Goal: Transaction & Acquisition: Purchase product/service

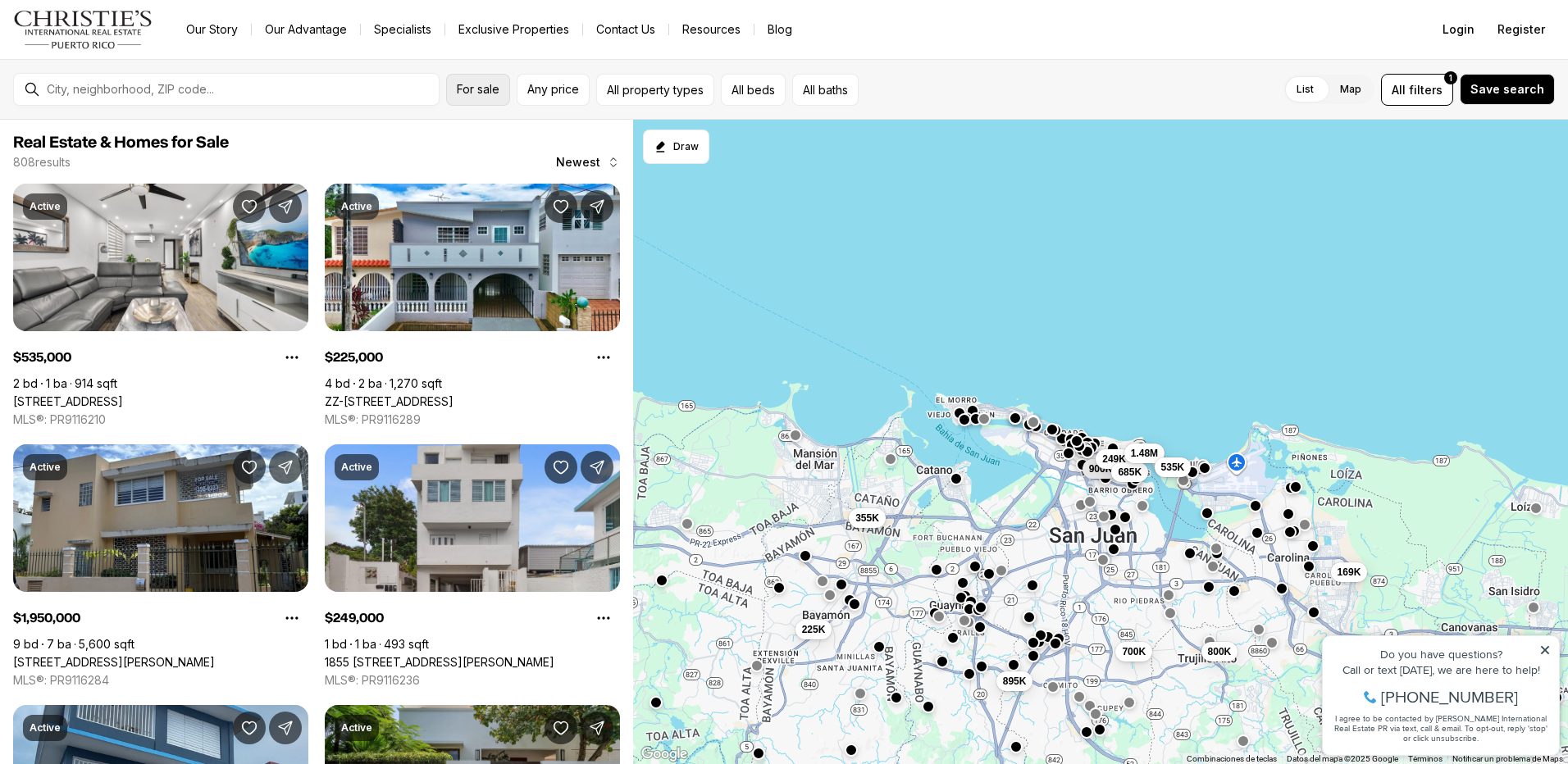
click at [483, 94] on span "For sale" at bounding box center [478, 89] width 42 height 13
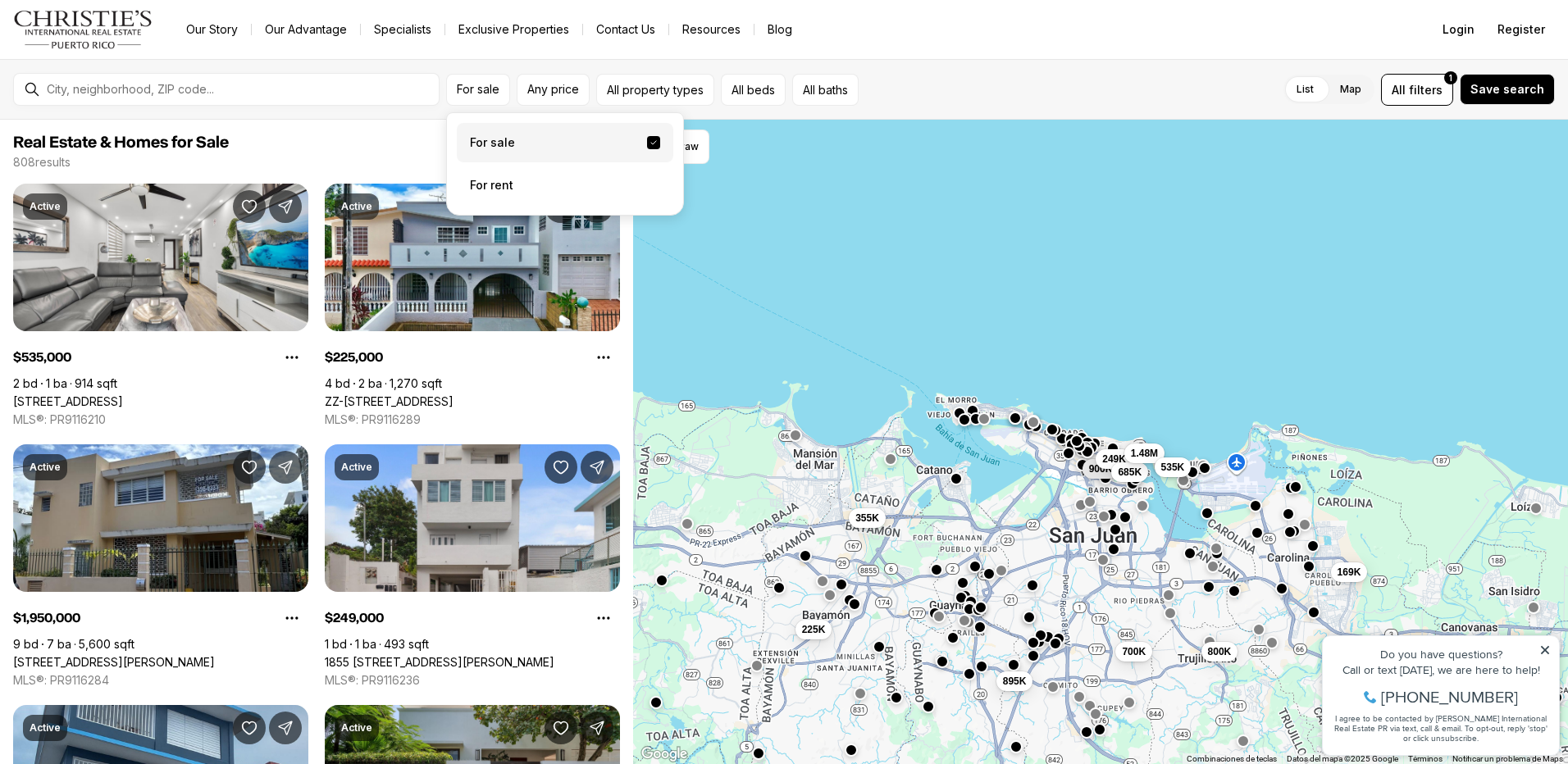
click at [998, 91] on div "List Map List Map All filters 1 Save search" at bounding box center [1210, 90] width 690 height 32
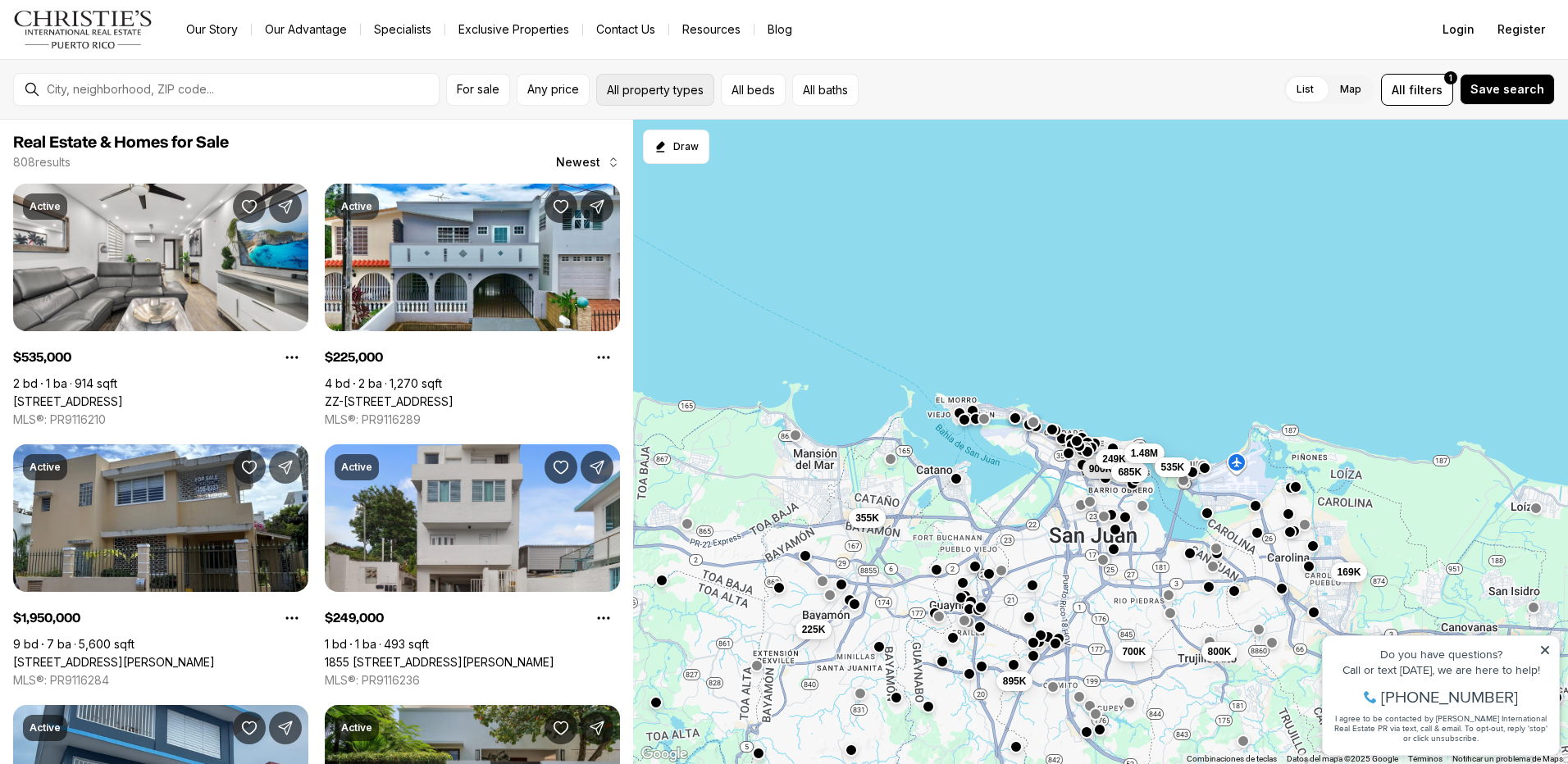
click at [681, 93] on button "All property types" at bounding box center [655, 90] width 118 height 32
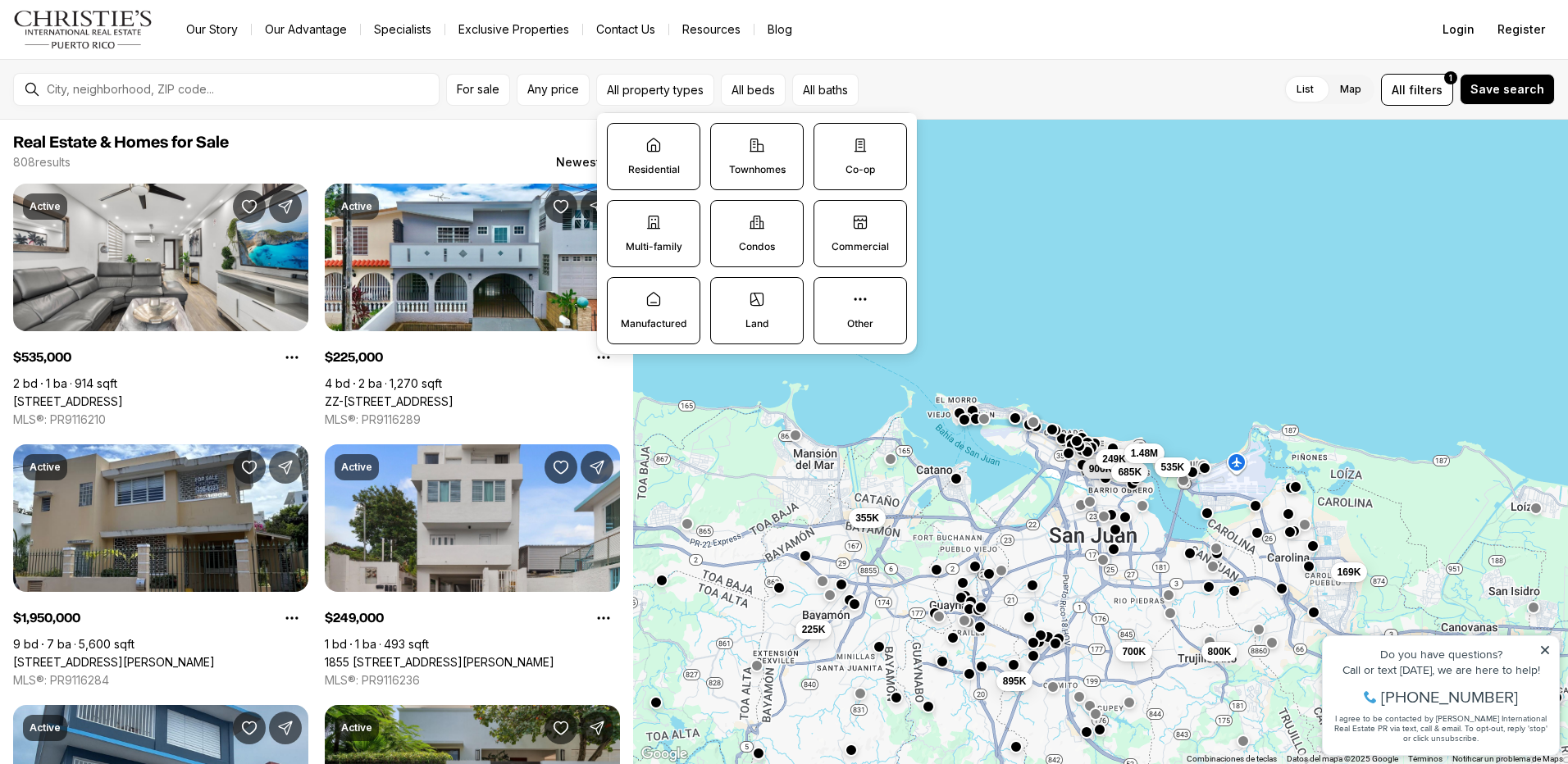
click at [752, 310] on label "Land" at bounding box center [756, 310] width 93 height 67
click at [727, 294] on button "Land" at bounding box center [718, 285] width 16 height 16
click at [568, 85] on span "Any price" at bounding box center [553, 89] width 52 height 13
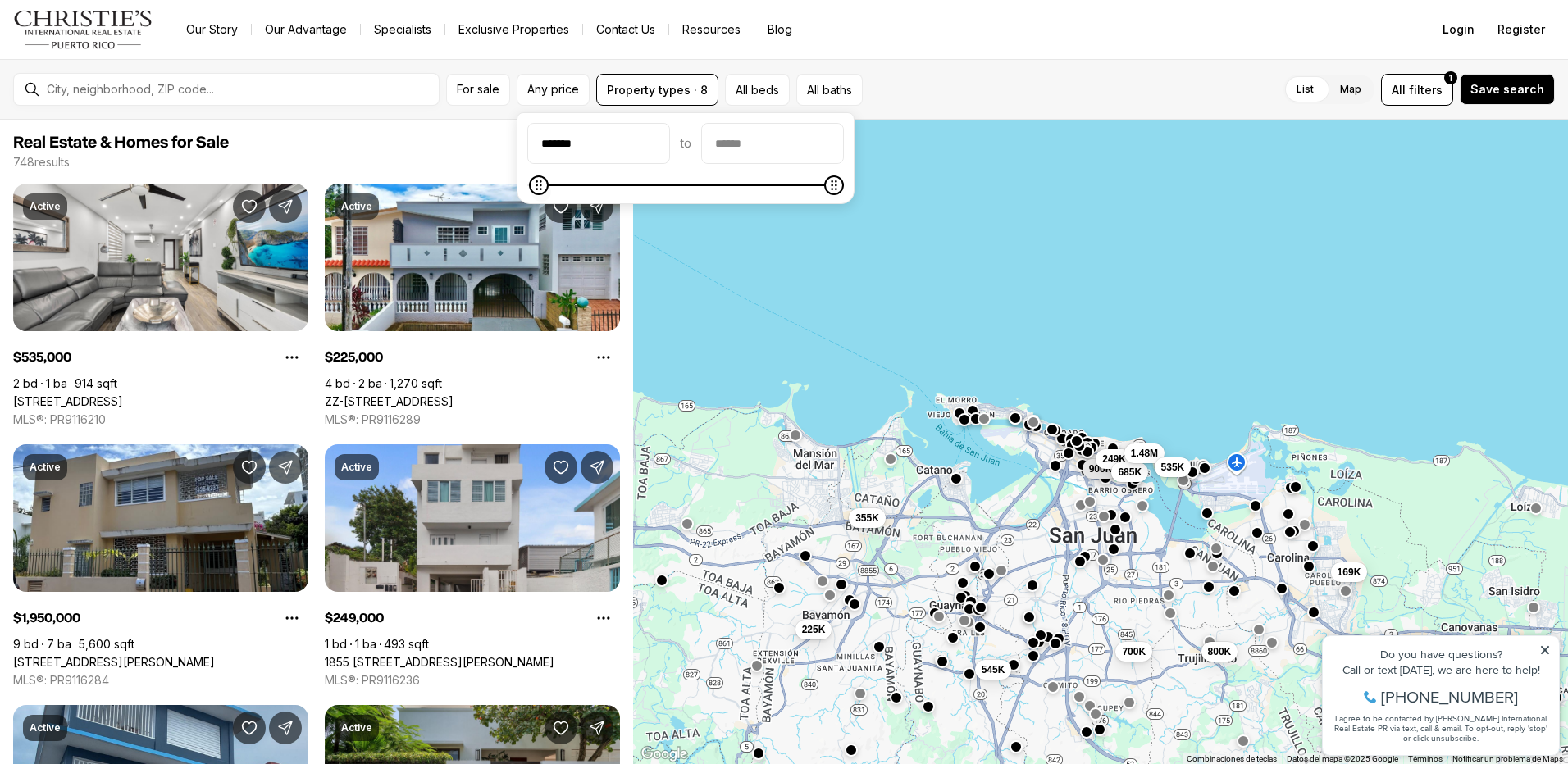
type input "*******"
click at [530, 192] on icon "Minimum" at bounding box center [536, 185] width 13 height 13
type input "********"
click at [546, 178] on icon "Maximum" at bounding box center [549, 185] width 13 height 13
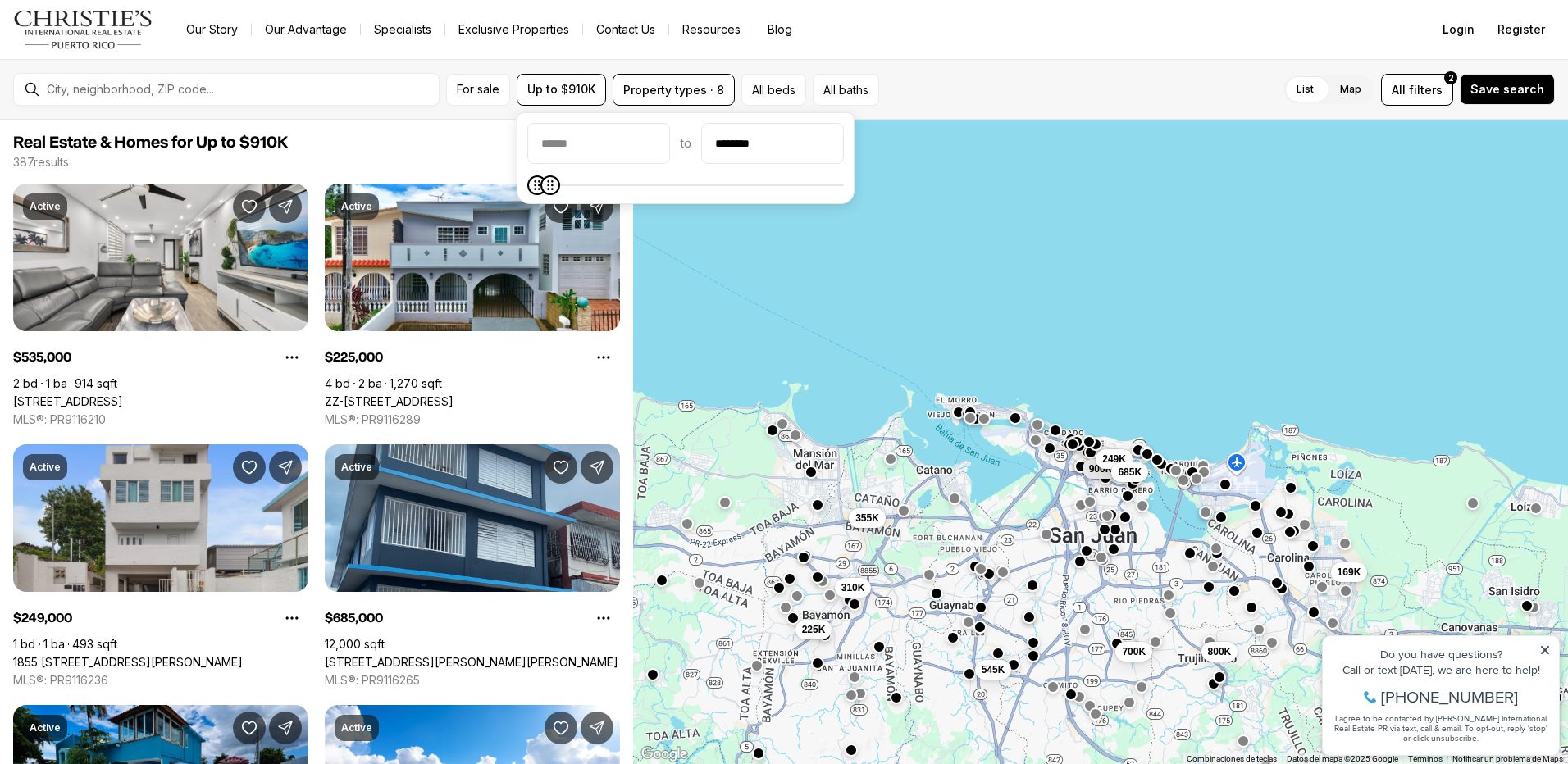
click at [950, 79] on div "List Map List Map All filters 2 Save search" at bounding box center [1220, 90] width 669 height 32
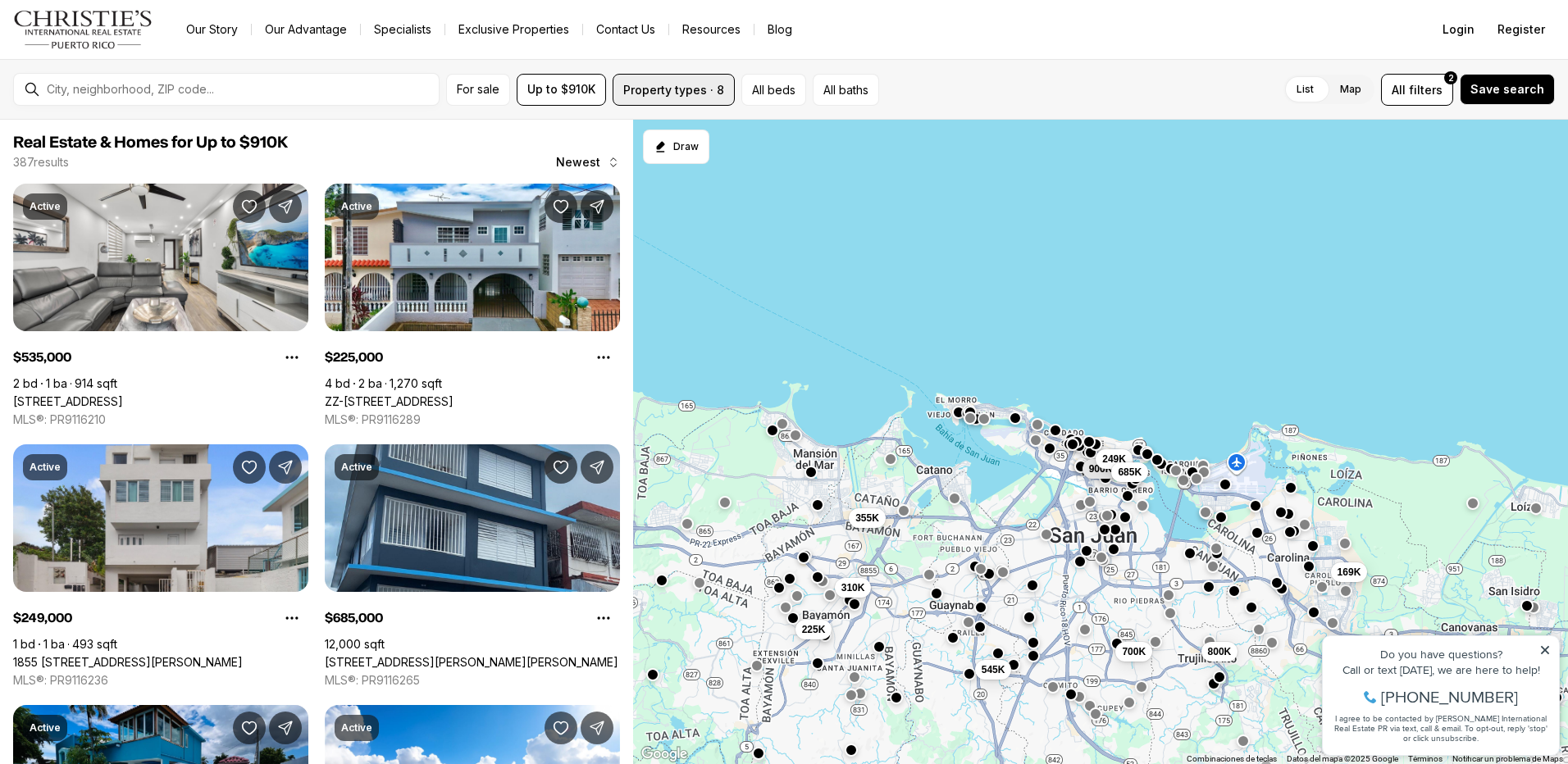
click at [717, 100] on button "Property types · 8" at bounding box center [674, 90] width 122 height 32
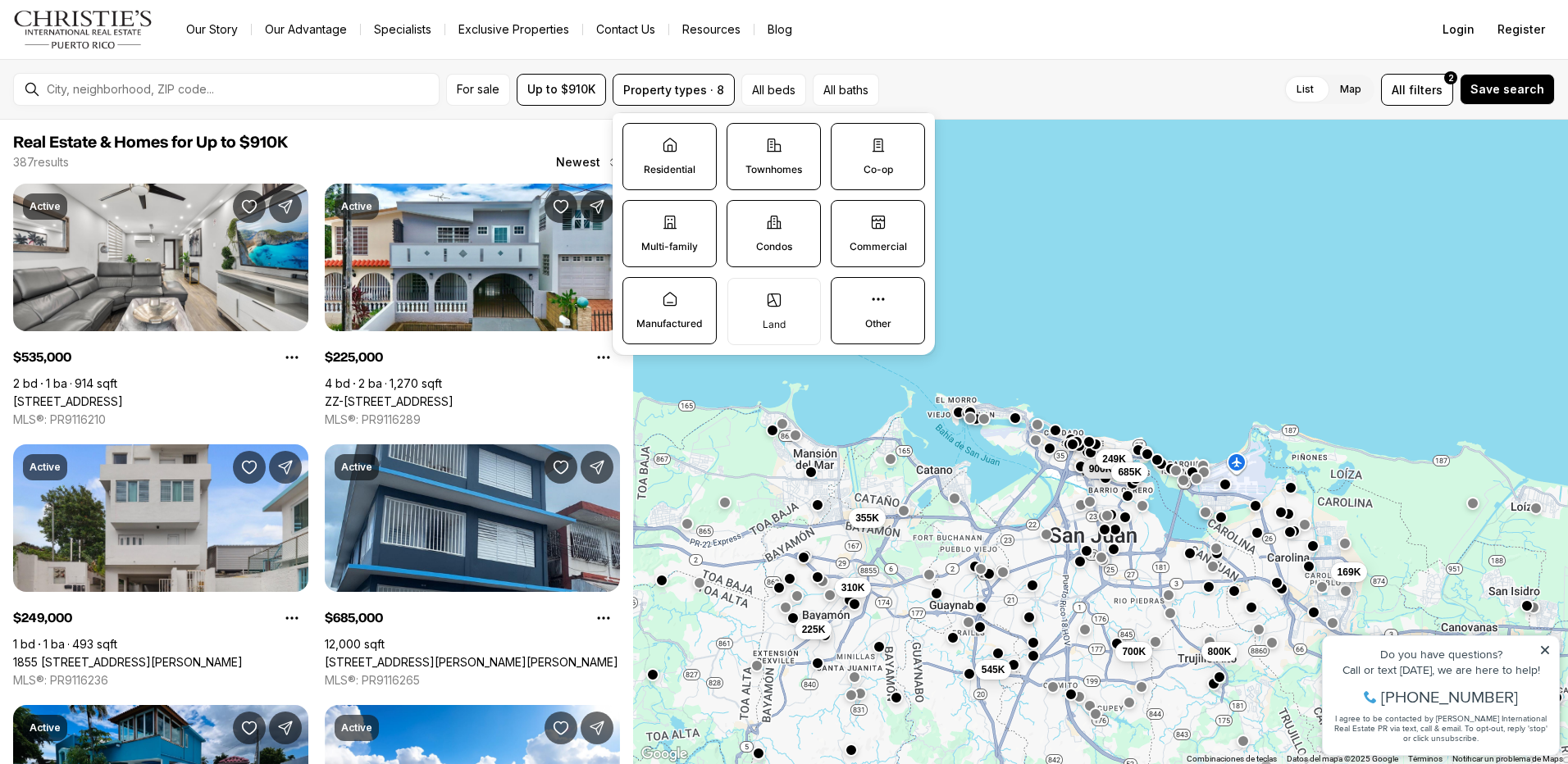
click at [662, 295] on icon at bounding box center [669, 299] width 16 height 16
click at [640, 294] on button "Manufactured" at bounding box center [631, 285] width 16 height 16
click at [662, 239] on label "Multi-family" at bounding box center [669, 234] width 94 height 67
click at [640, 217] on button "Multi-family" at bounding box center [631, 209] width 16 height 16
drag, startPoint x: 672, startPoint y: 166, endPoint x: 752, endPoint y: 161, distance: 80.2
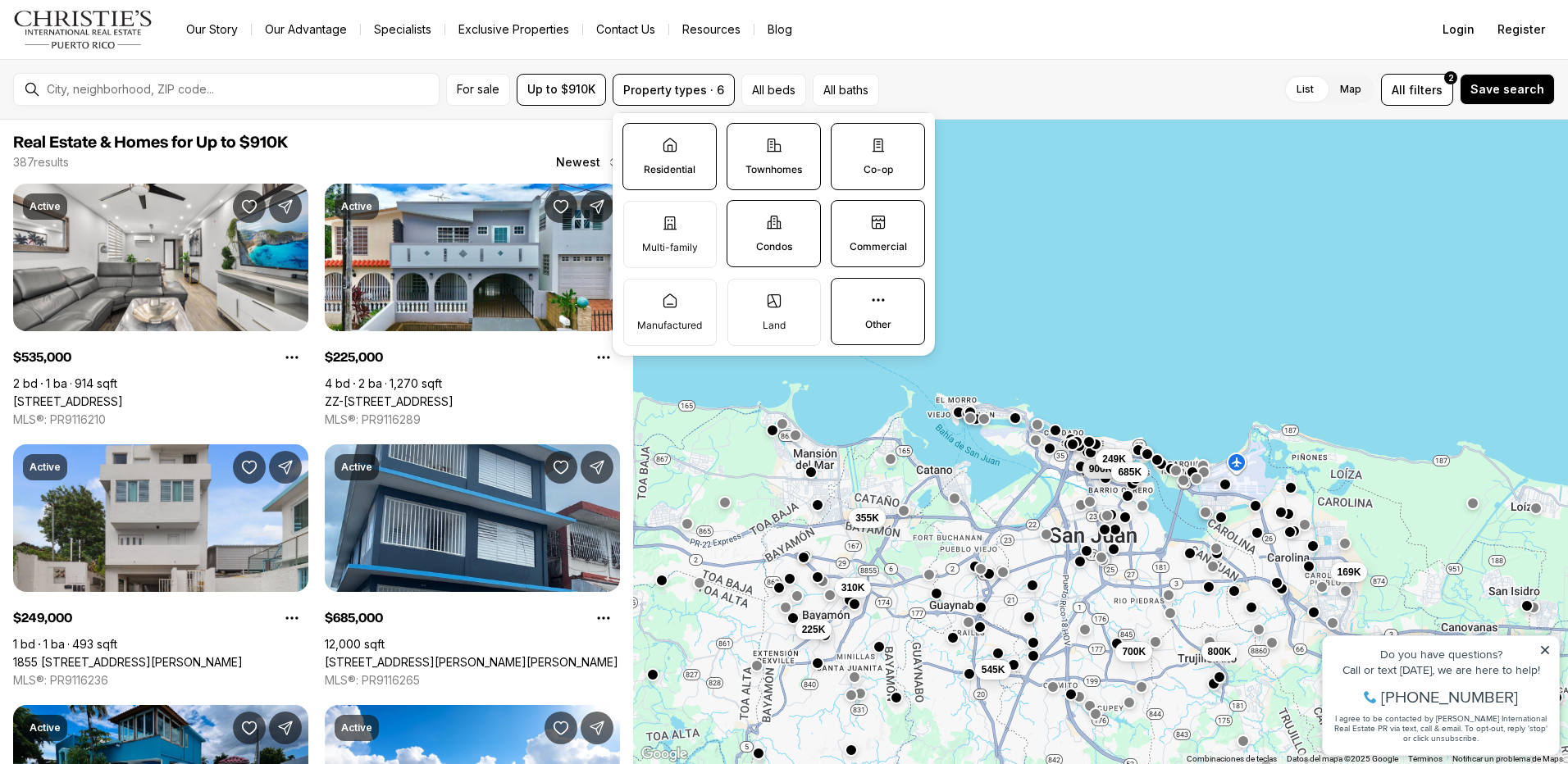
click at [673, 166] on p "Residential" at bounding box center [669, 169] width 52 height 13
click at [640, 141] on button "Residential" at bounding box center [631, 132] width 16 height 16
click at [778, 160] on label "Townhomes" at bounding box center [773, 157] width 94 height 67
click at [743, 141] on button "Townhomes" at bounding box center [735, 132] width 16 height 16
click at [880, 162] on label "Co-op" at bounding box center [877, 157] width 94 height 67
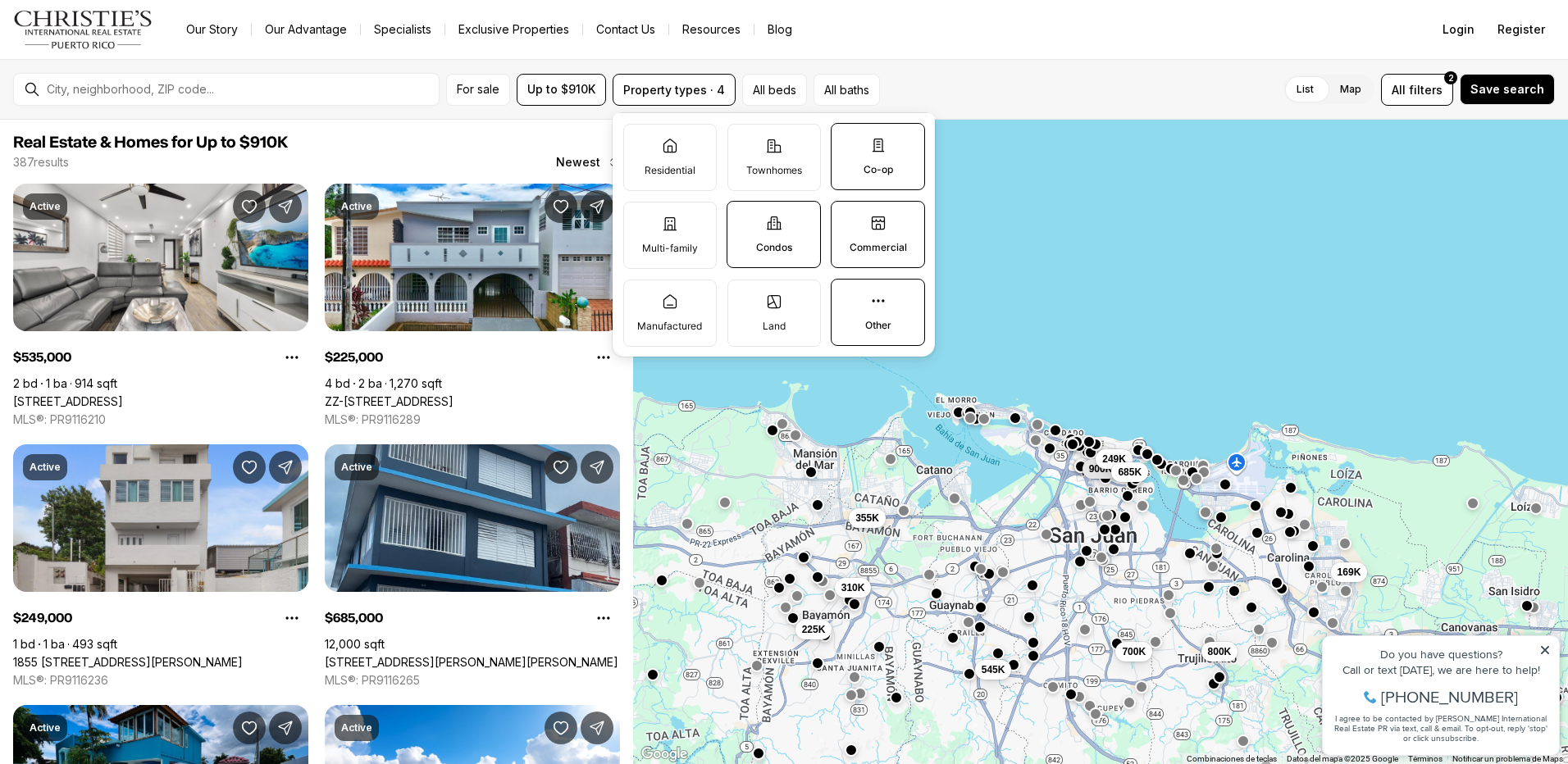
click at [848, 141] on button "Co-op" at bounding box center [839, 132] width 16 height 16
click at [877, 228] on icon at bounding box center [878, 222] width 16 height 16
click at [848, 218] on button "Commercial" at bounding box center [839, 210] width 16 height 16
drag, startPoint x: 889, startPoint y: 304, endPoint x: 791, endPoint y: 246, distance: 113.9
click at [889, 304] on label "Other" at bounding box center [877, 312] width 94 height 67
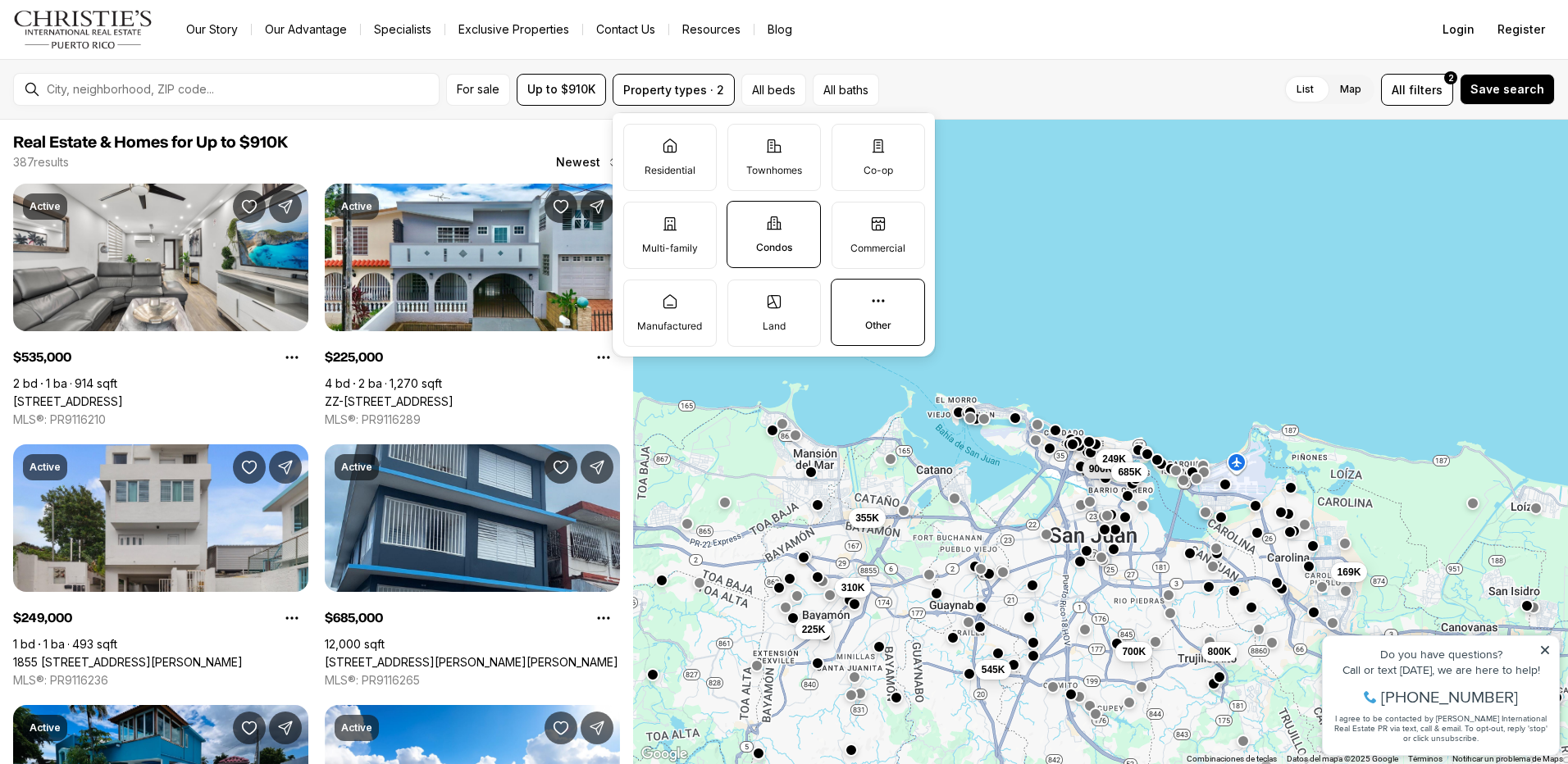
click at [848, 296] on button "Other" at bounding box center [839, 287] width 16 height 16
click at [776, 234] on label "Condos" at bounding box center [773, 235] width 94 height 67
click at [743, 218] on button "Condos" at bounding box center [735, 210] width 16 height 16
click at [790, 307] on label "Land" at bounding box center [774, 313] width 93 height 67
click at [744, 297] on button "Land" at bounding box center [736, 288] width 16 height 16
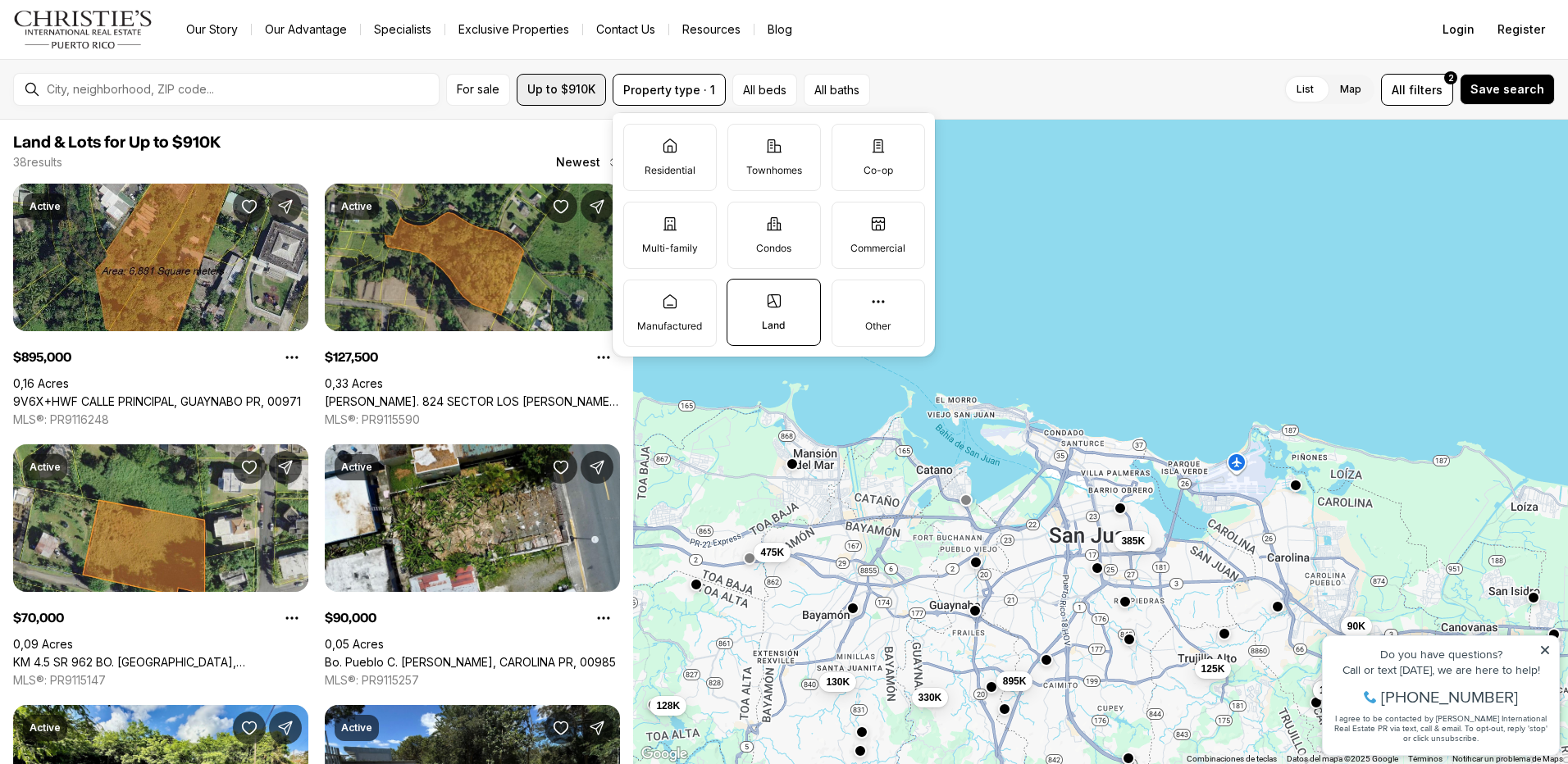
click at [576, 90] on span "Up to $910K" at bounding box center [561, 89] width 68 height 13
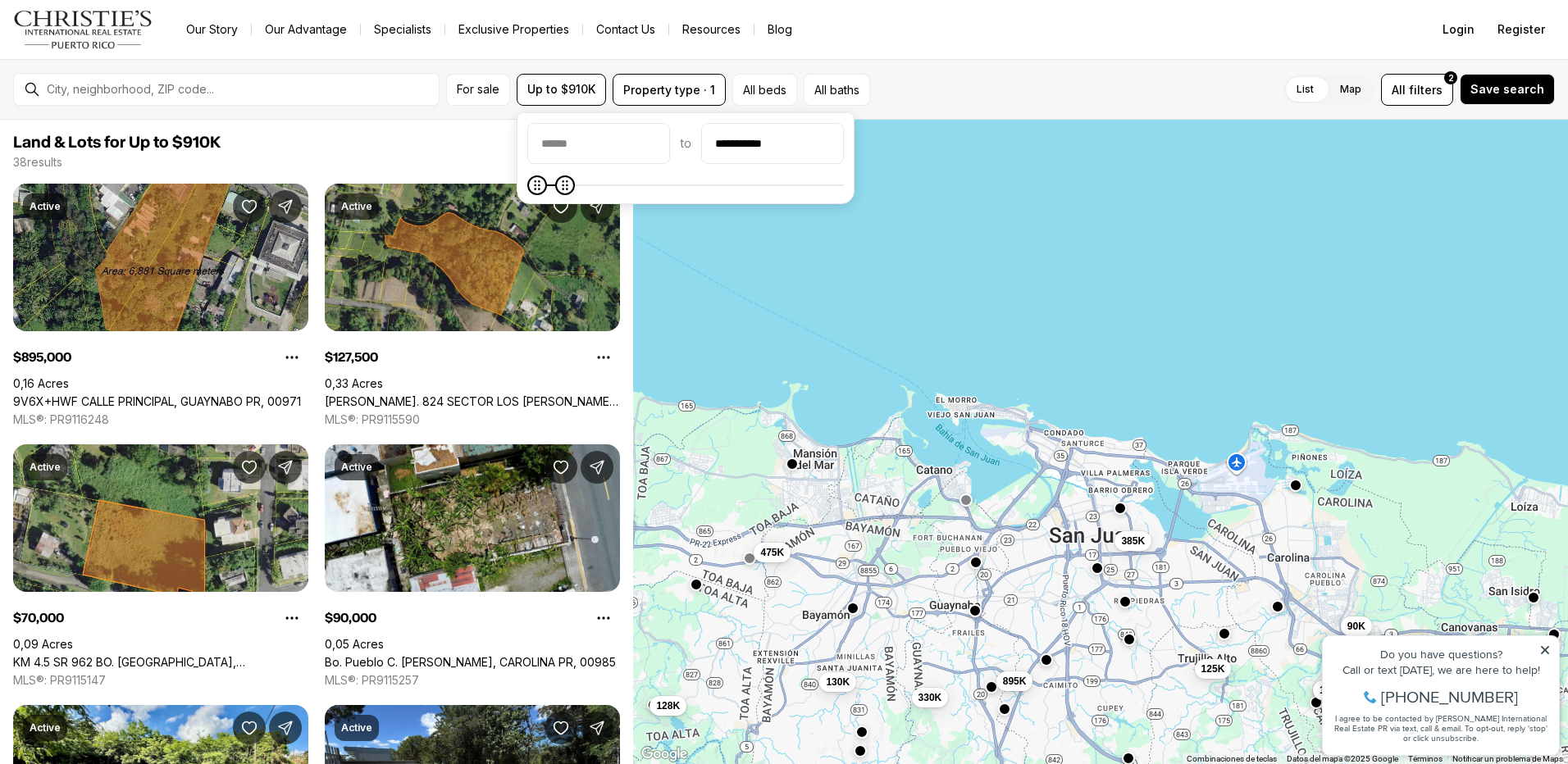
type input "**********"
click at [568, 191] on icon "Maximum" at bounding box center [564, 185] width 6 height 9
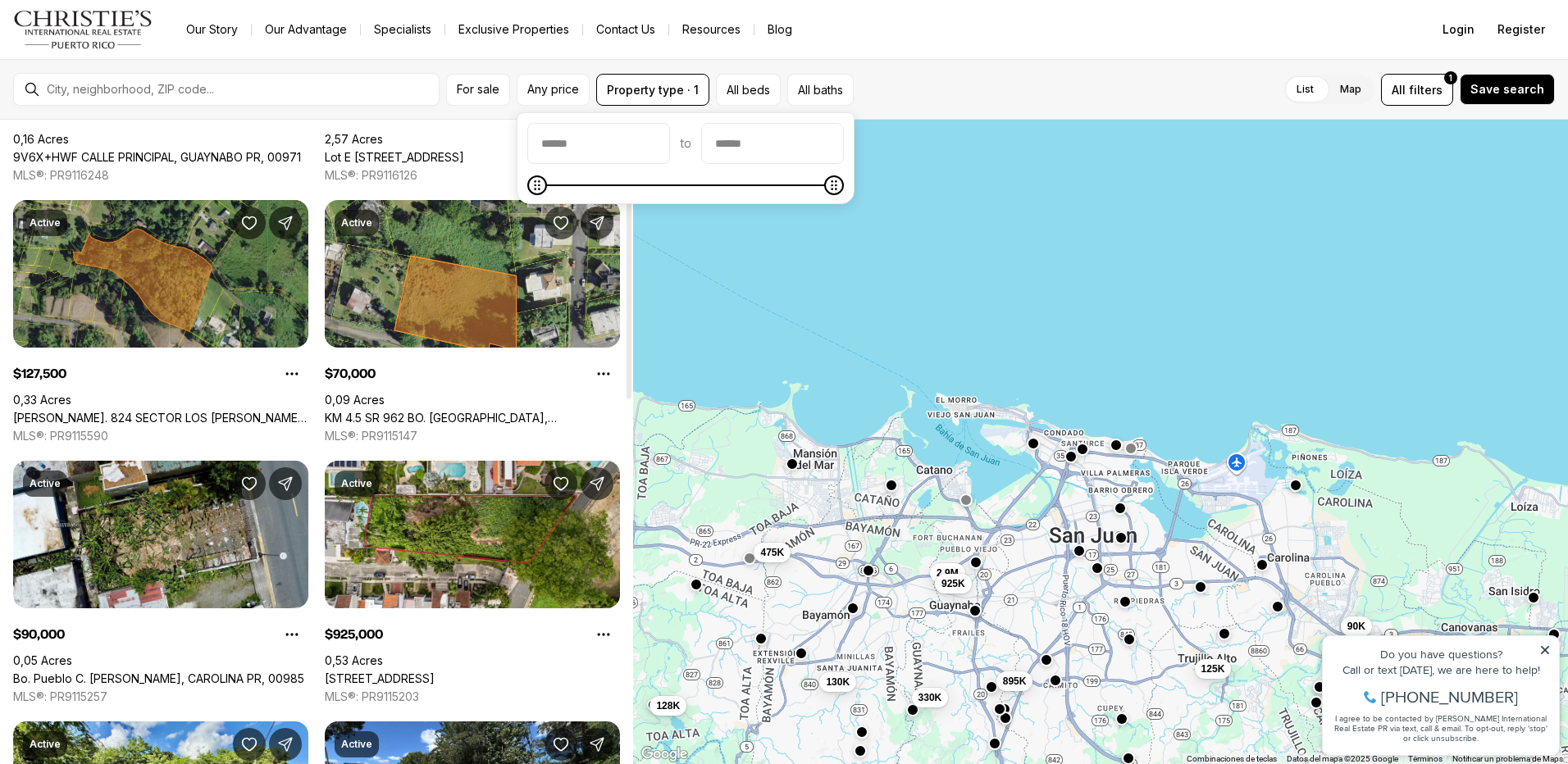
scroll to position [246, 0]
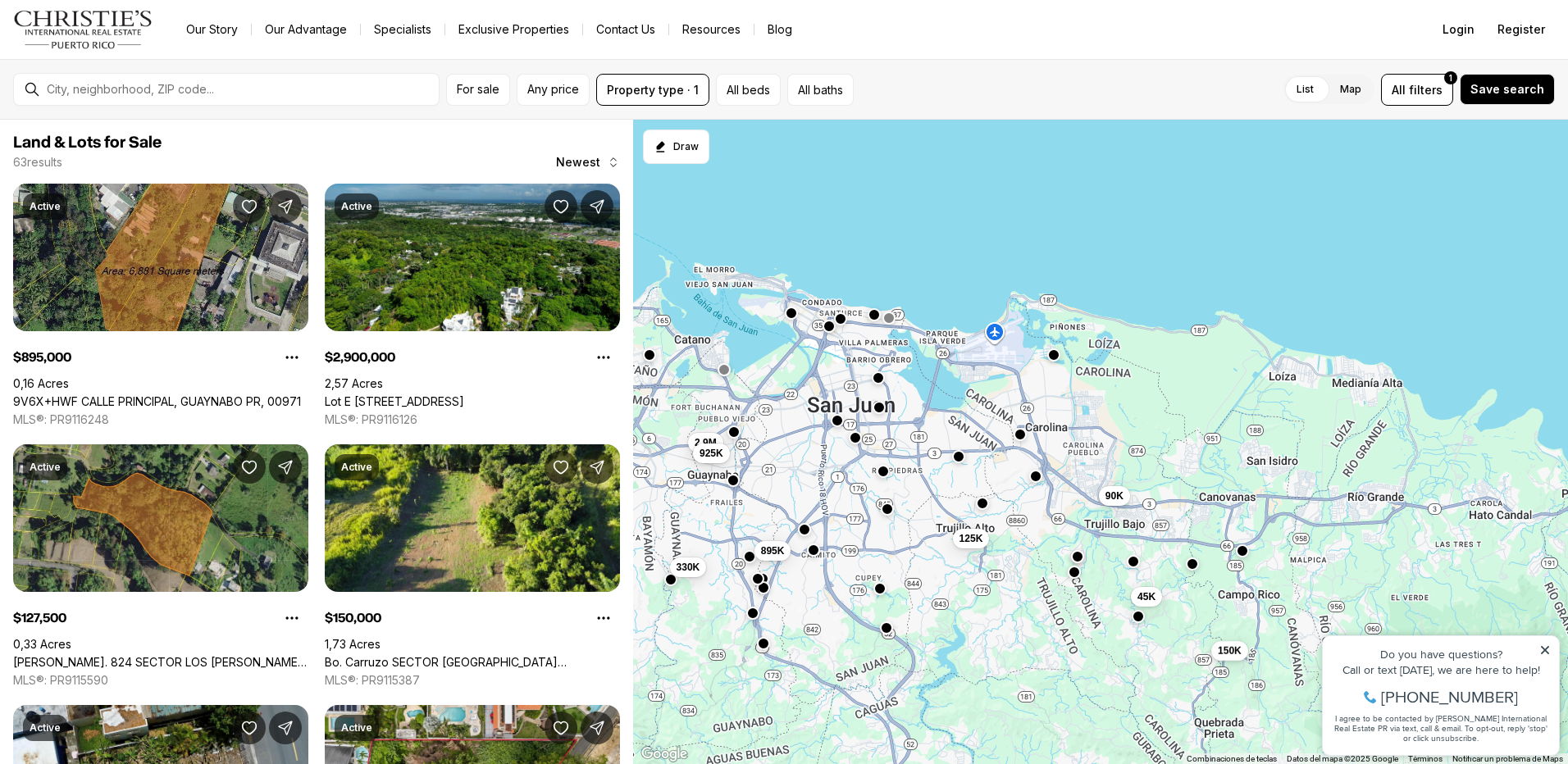
drag, startPoint x: 1131, startPoint y: 509, endPoint x: 793, endPoint y: 379, distance: 362.1
click at [793, 379] on div "895K 128K 90K 330K 130K 475K 45K 125K 2.9M 925K 150K" at bounding box center [1101, 442] width 935 height 645
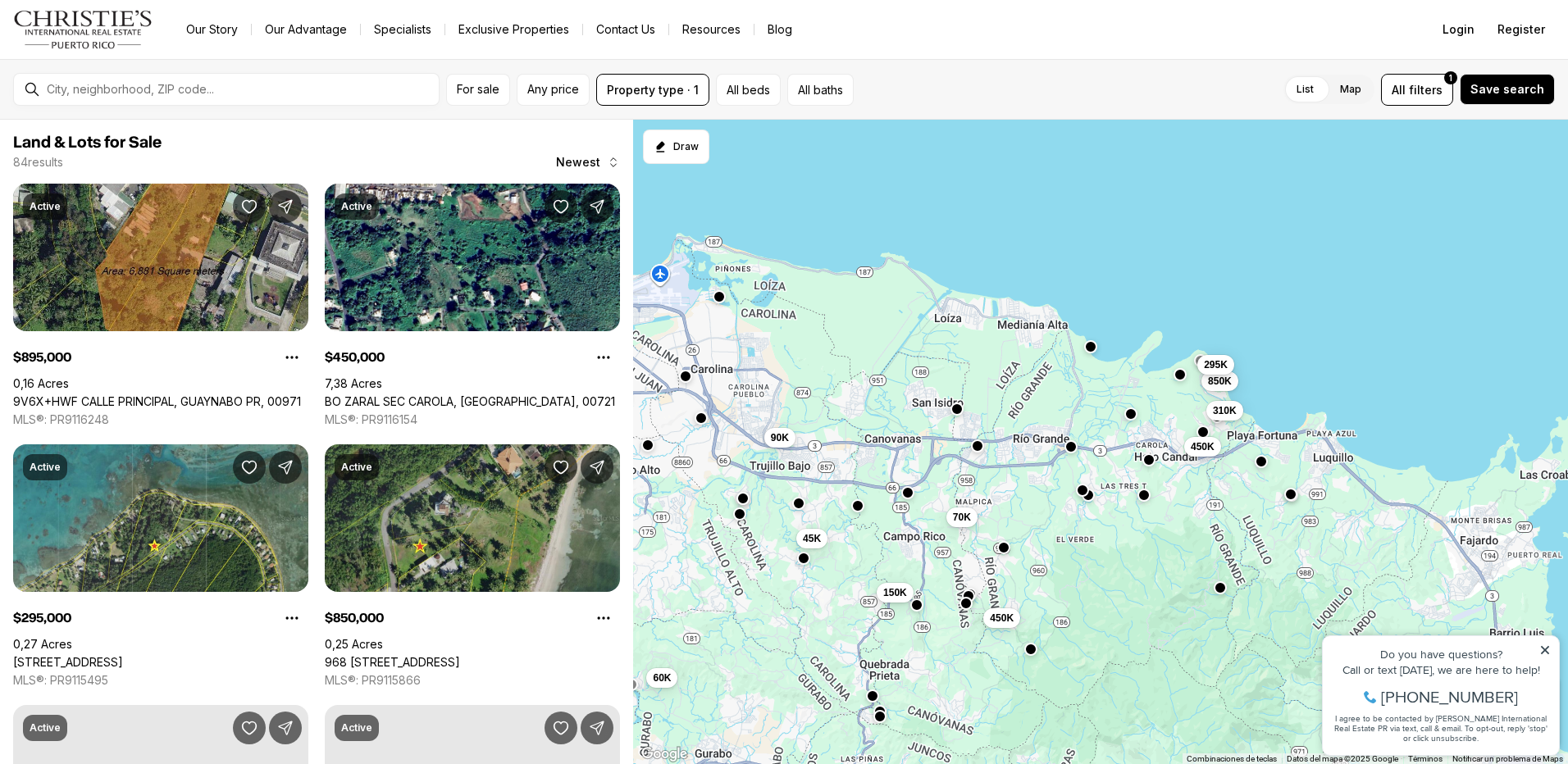
drag, startPoint x: 1179, startPoint y: 423, endPoint x: 907, endPoint y: 376, distance: 276.0
click at [907, 376] on div "895K 90K 45K 150K 70K 450K 310K 850K 295K 450K 165K 60K" at bounding box center [1101, 442] width 935 height 645
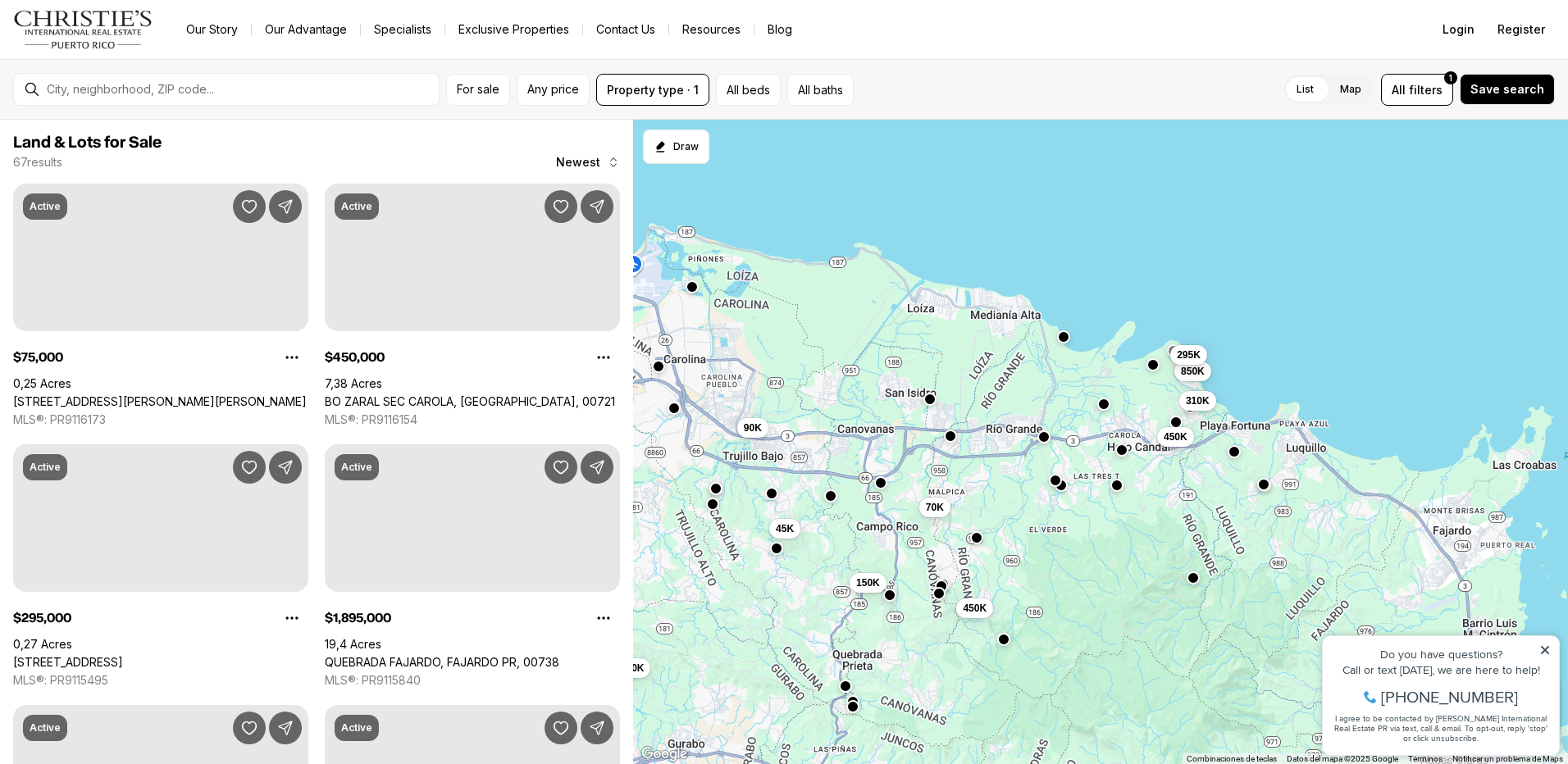
drag, startPoint x: 1076, startPoint y: 400, endPoint x: 1047, endPoint y: 391, distance: 30.4
click at [1047, 391] on div "90K 45K 150K 70K 450K 310K 850K 295K 450K 60K" at bounding box center [1101, 442] width 935 height 645
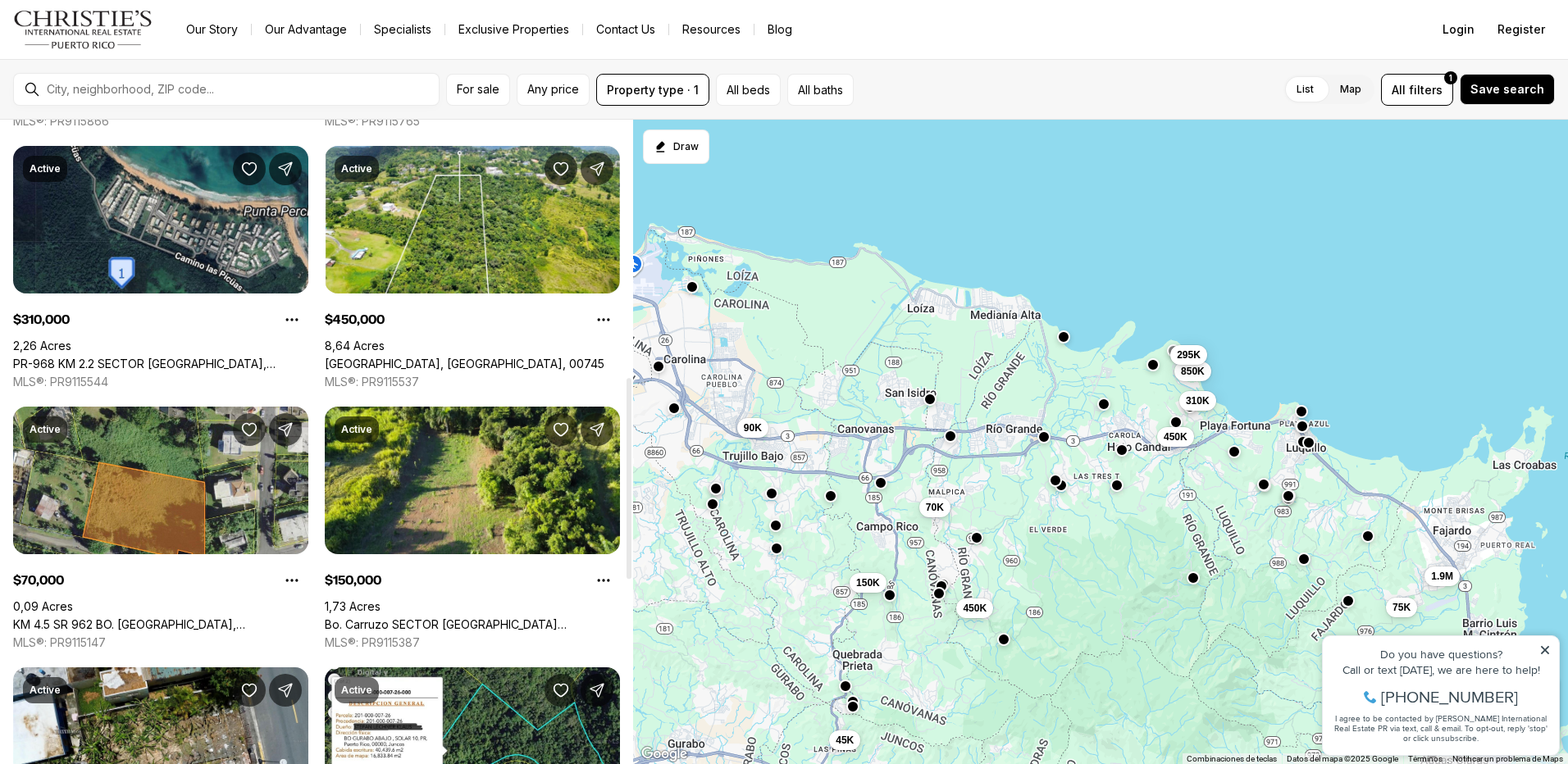
scroll to position [902, 0]
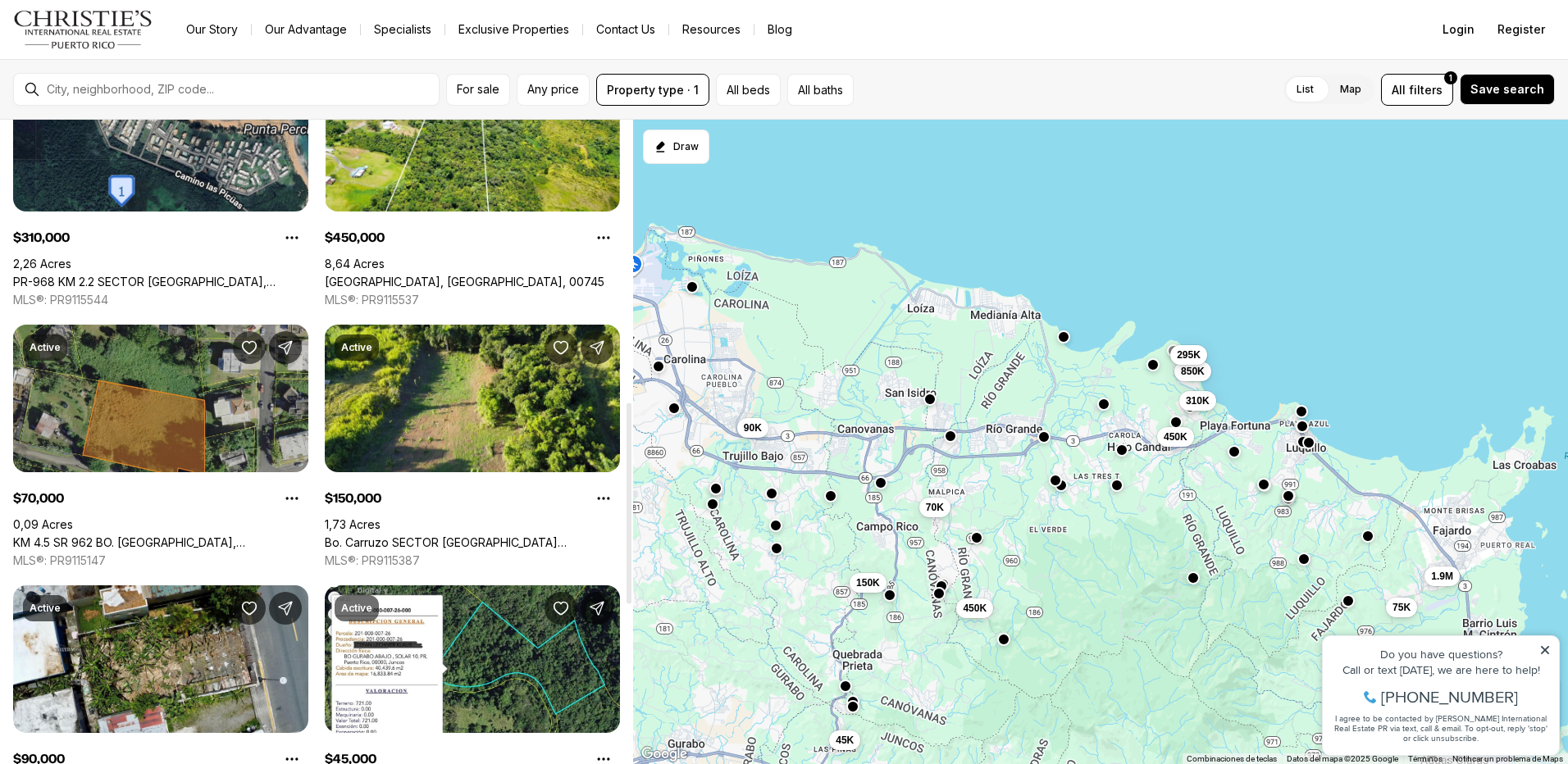
click at [140, 535] on link "KM 4.5 SR 962 BO. [GEOGRAPHIC_DATA], CANOVANAS PR, 00729" at bounding box center [160, 542] width 295 height 15
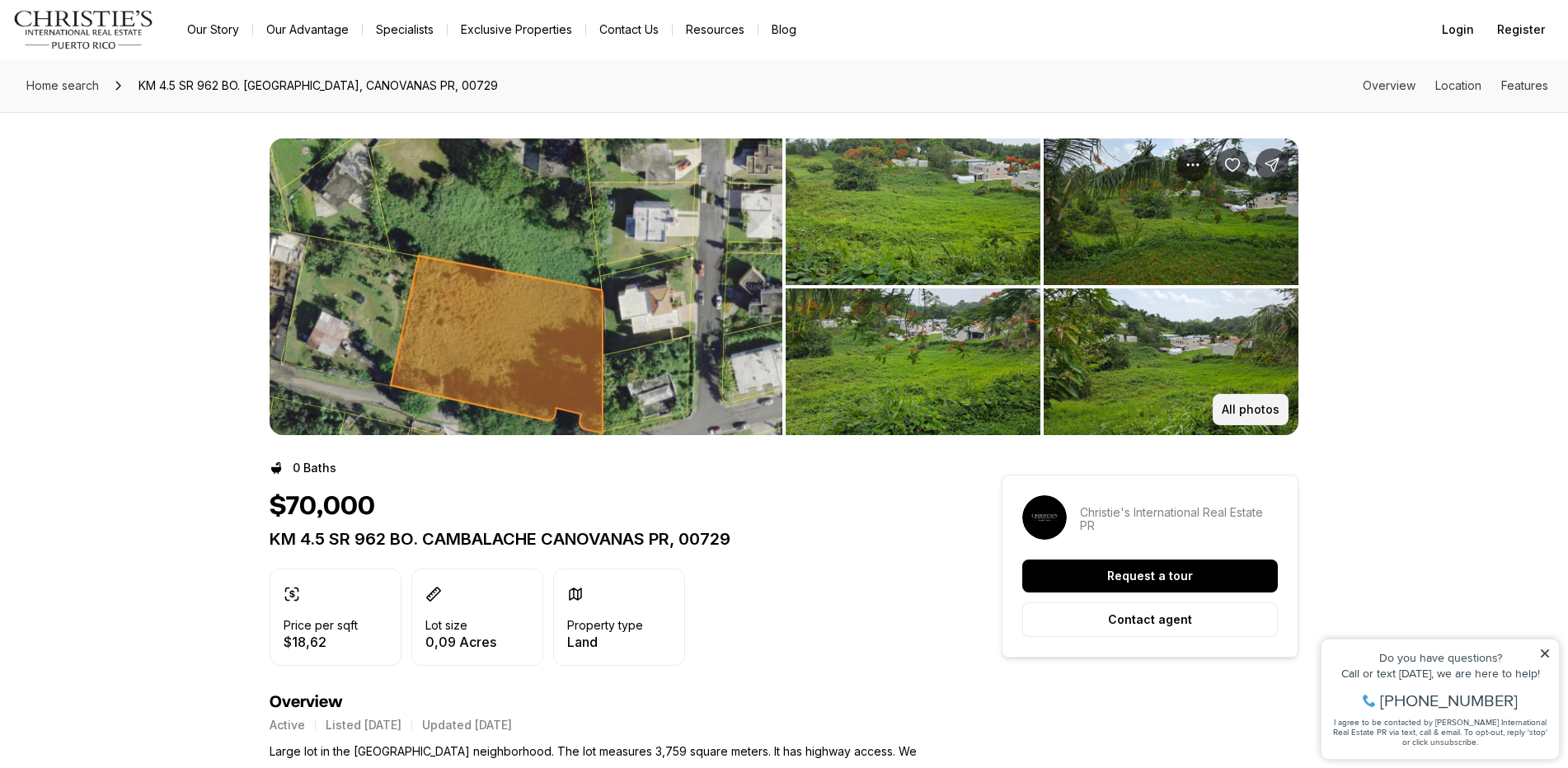
click at [1233, 401] on button "All photos" at bounding box center [1250, 410] width 75 height 31
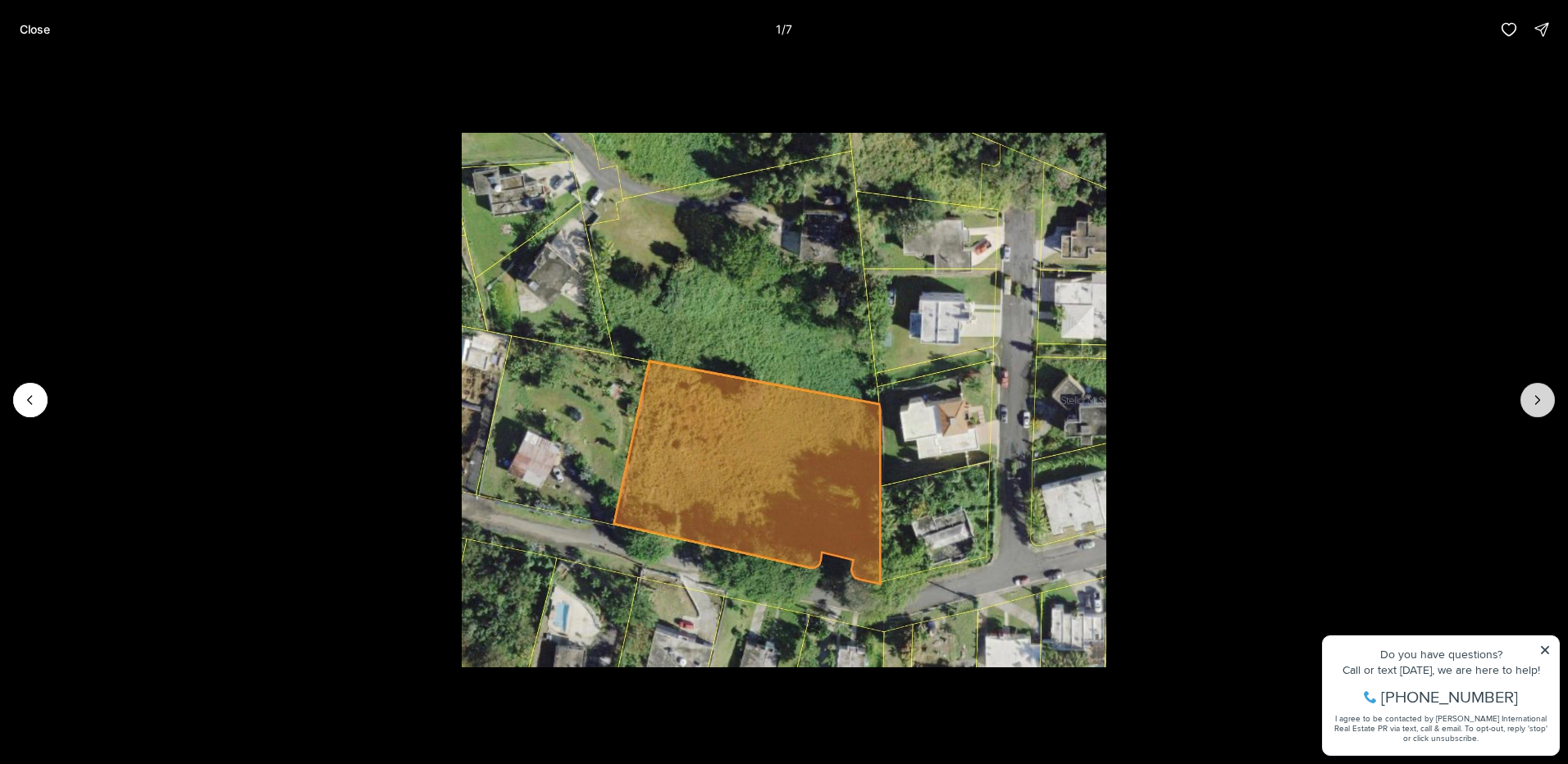
click at [1542, 409] on button "Next slide" at bounding box center [1538, 400] width 34 height 34
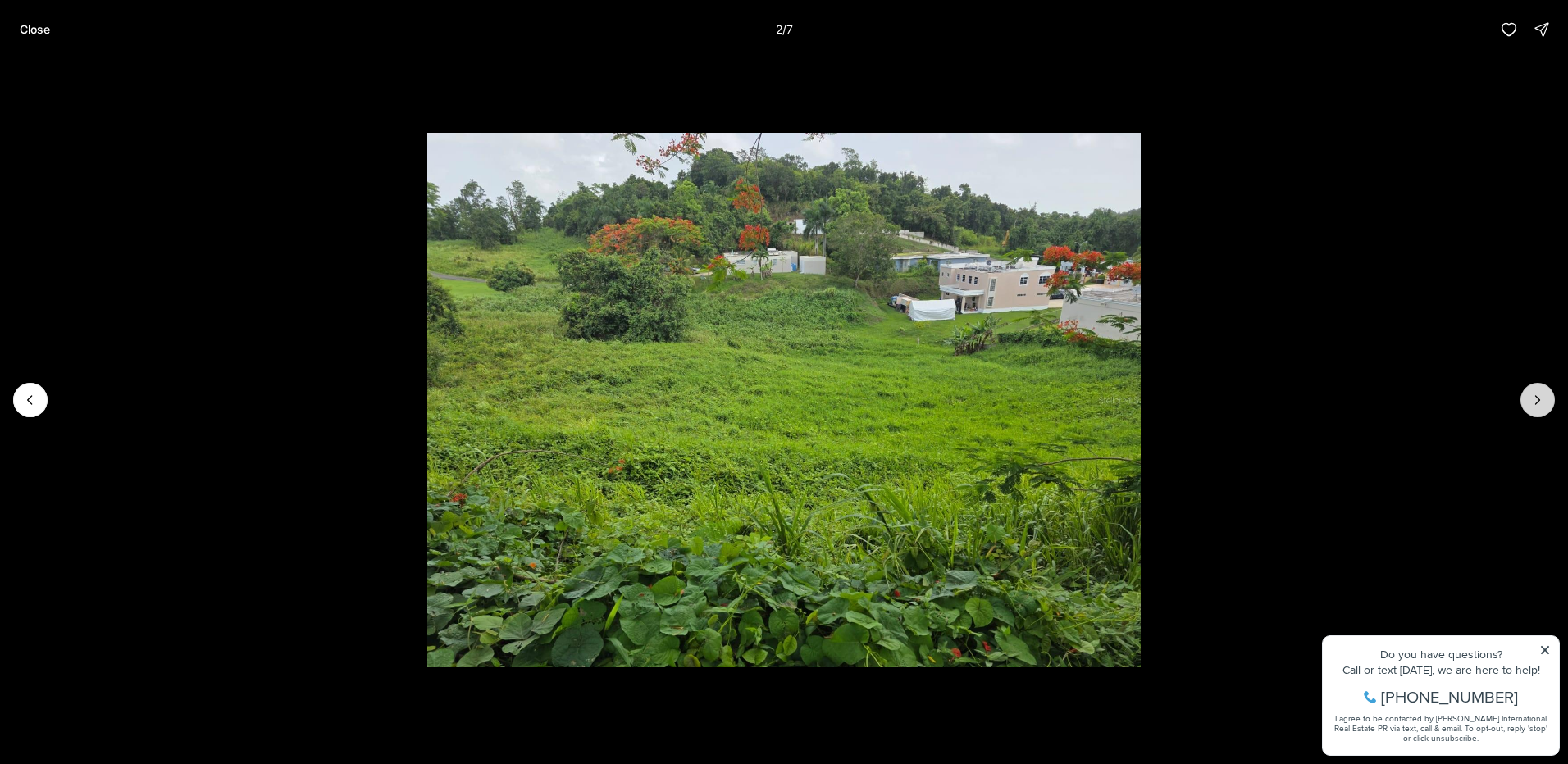
click at [1542, 409] on button "Next slide" at bounding box center [1538, 400] width 34 height 34
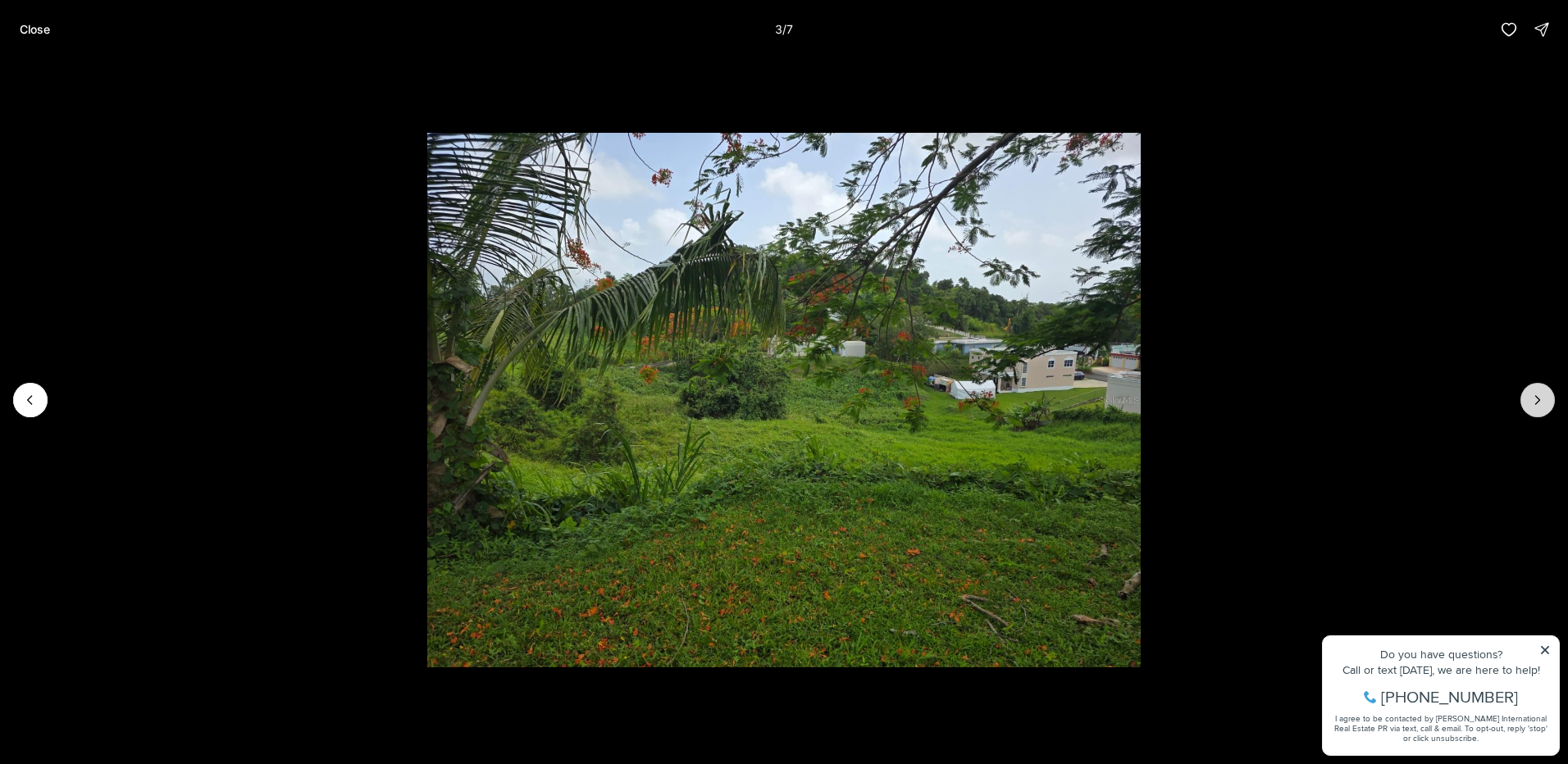
click at [1541, 409] on button "Next slide" at bounding box center [1538, 400] width 34 height 34
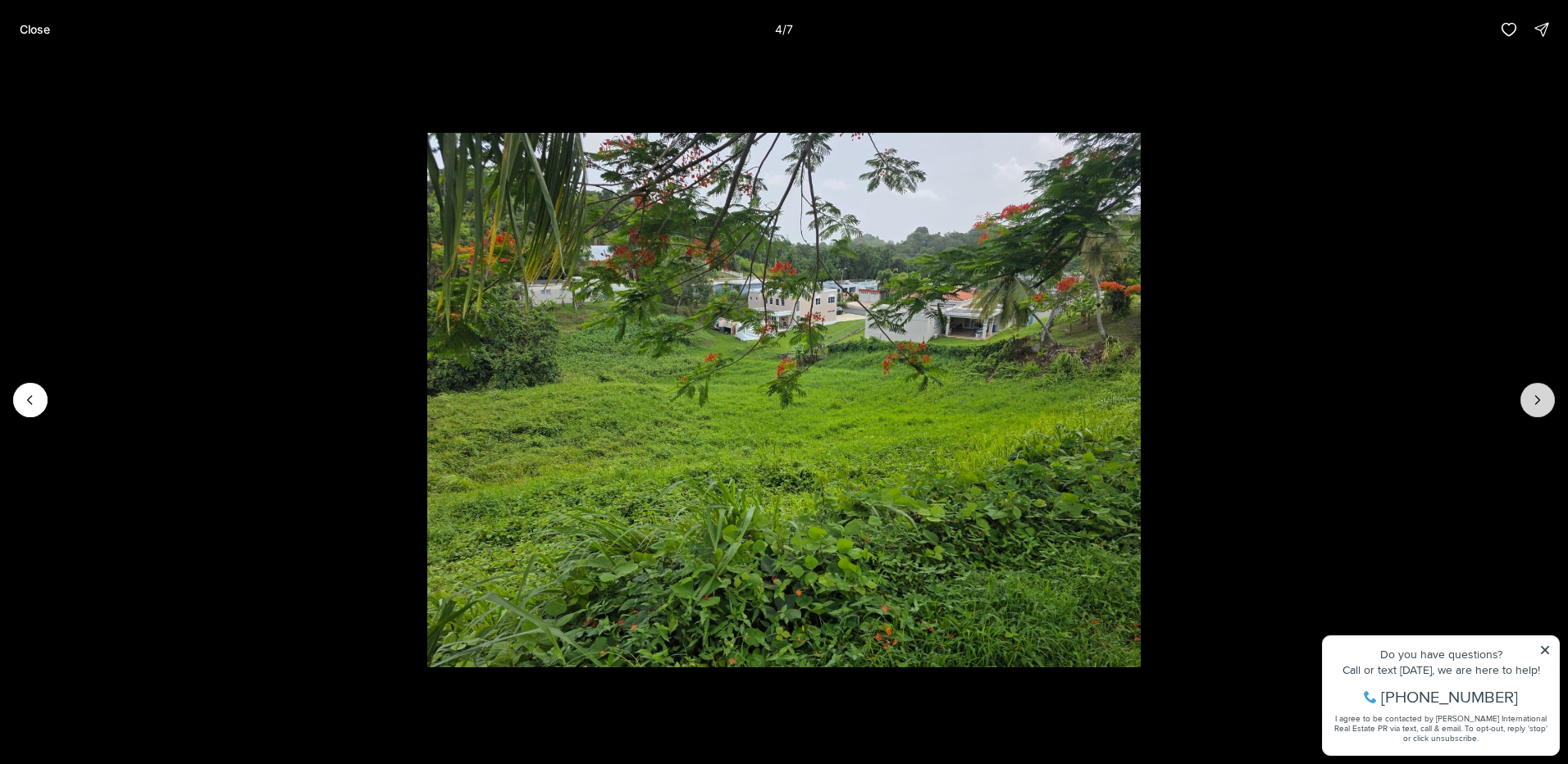
click at [1541, 409] on button "Next slide" at bounding box center [1538, 400] width 34 height 34
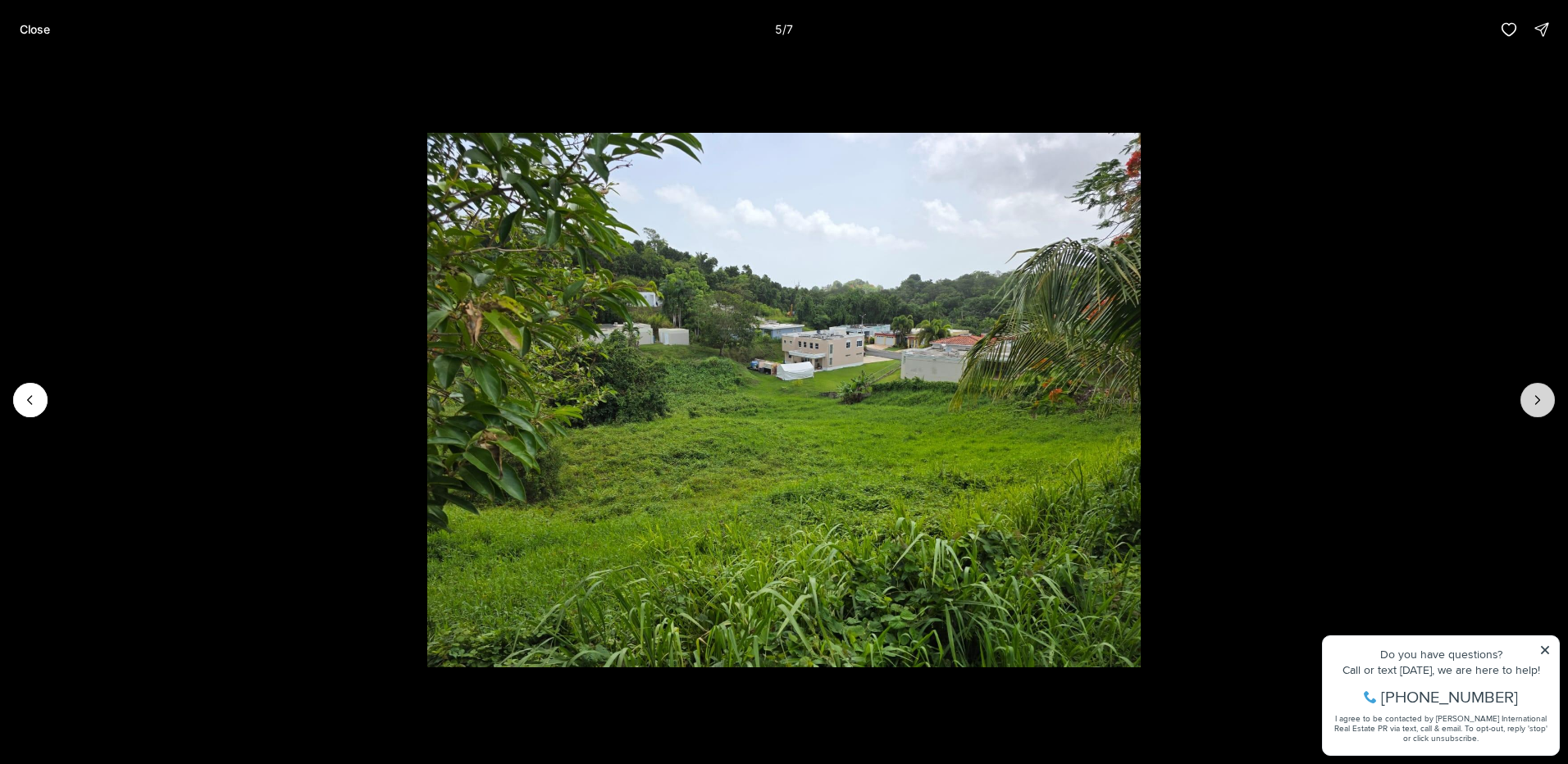
click at [1541, 409] on button "Next slide" at bounding box center [1538, 400] width 34 height 34
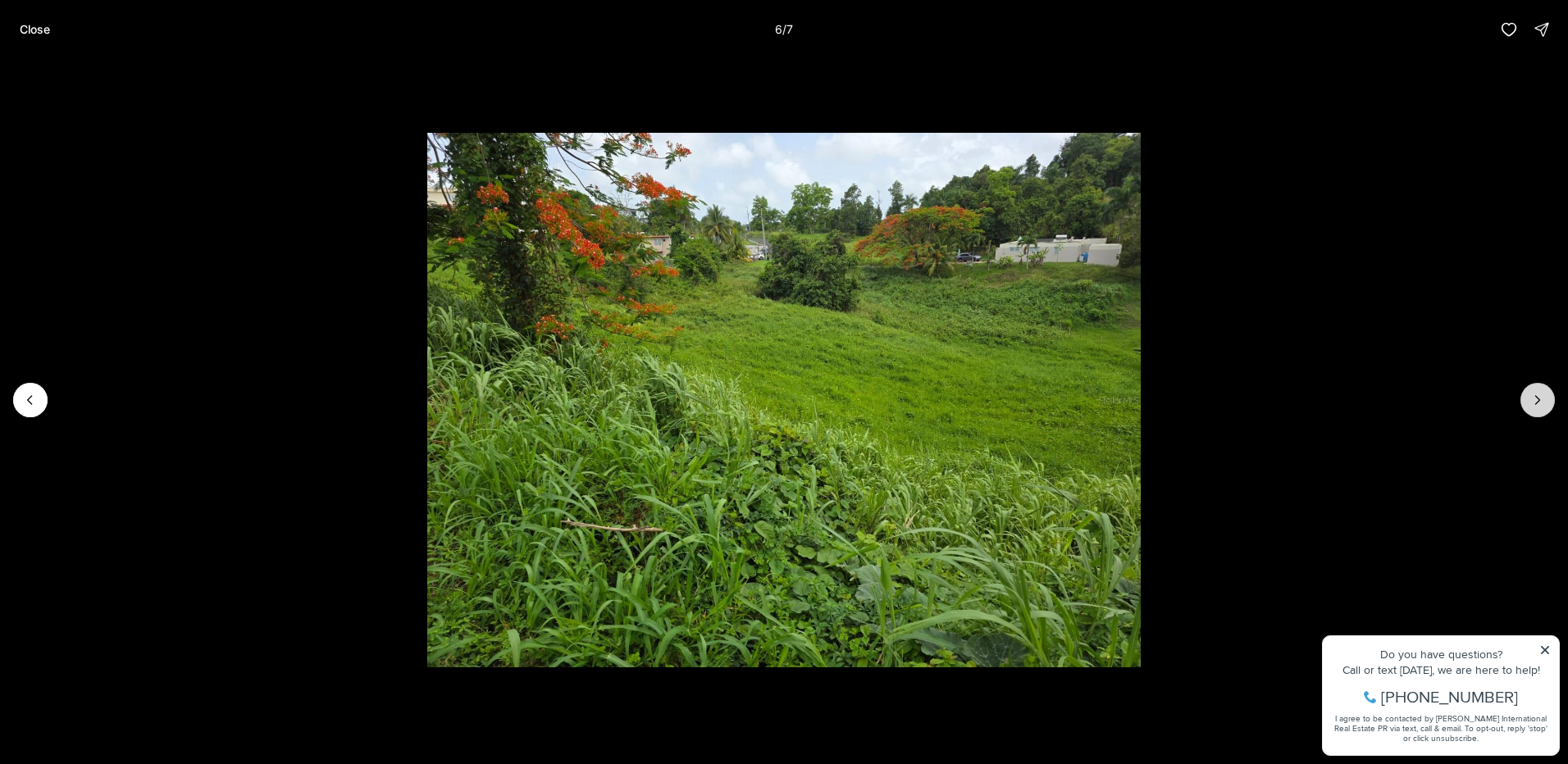
click at [1541, 409] on button "Next slide" at bounding box center [1538, 400] width 34 height 34
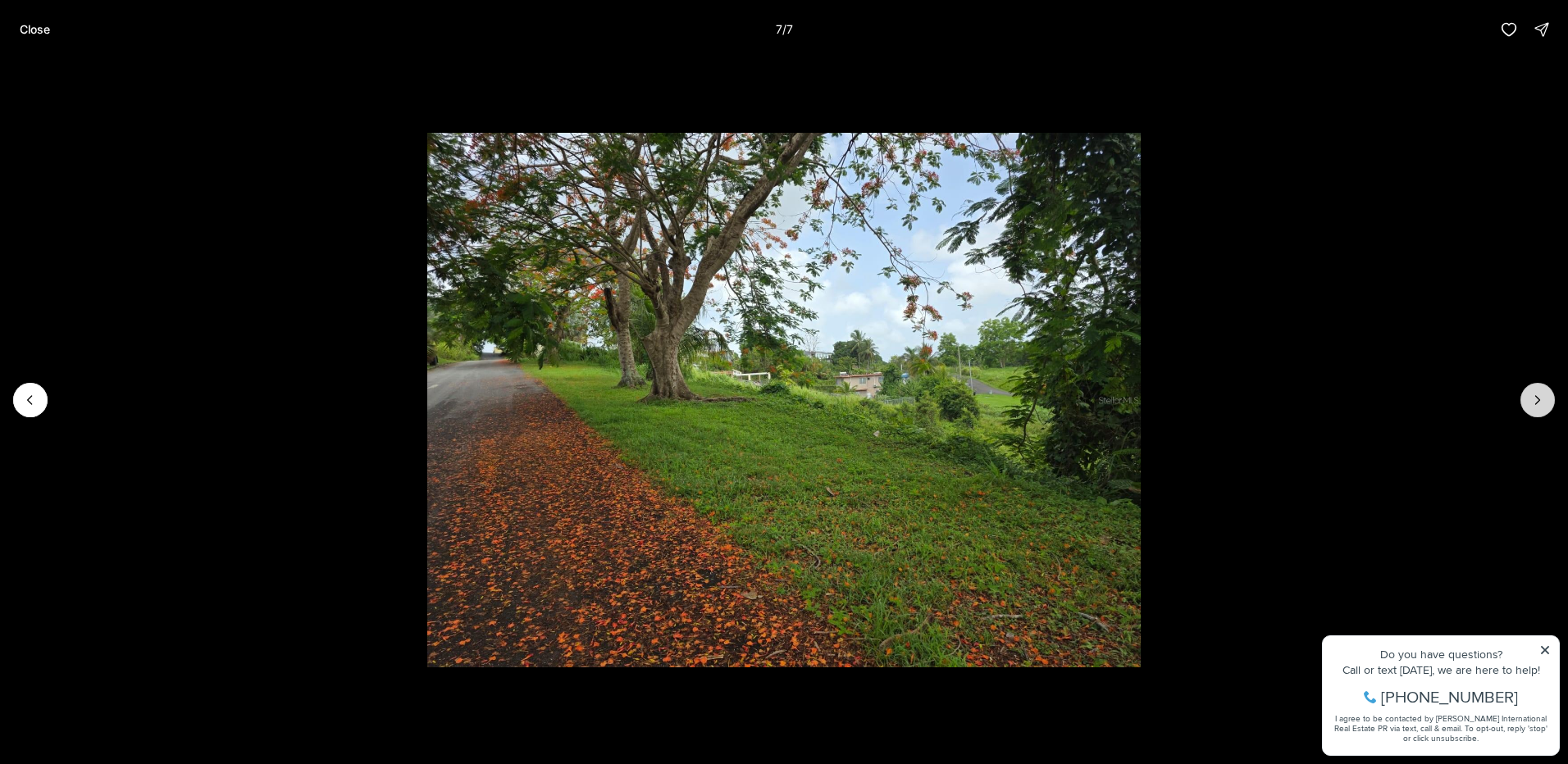
click at [1541, 409] on div at bounding box center [1538, 400] width 34 height 34
click at [1540, 409] on div at bounding box center [1538, 400] width 34 height 34
click at [51, 27] on button "Close" at bounding box center [34, 29] width 50 height 33
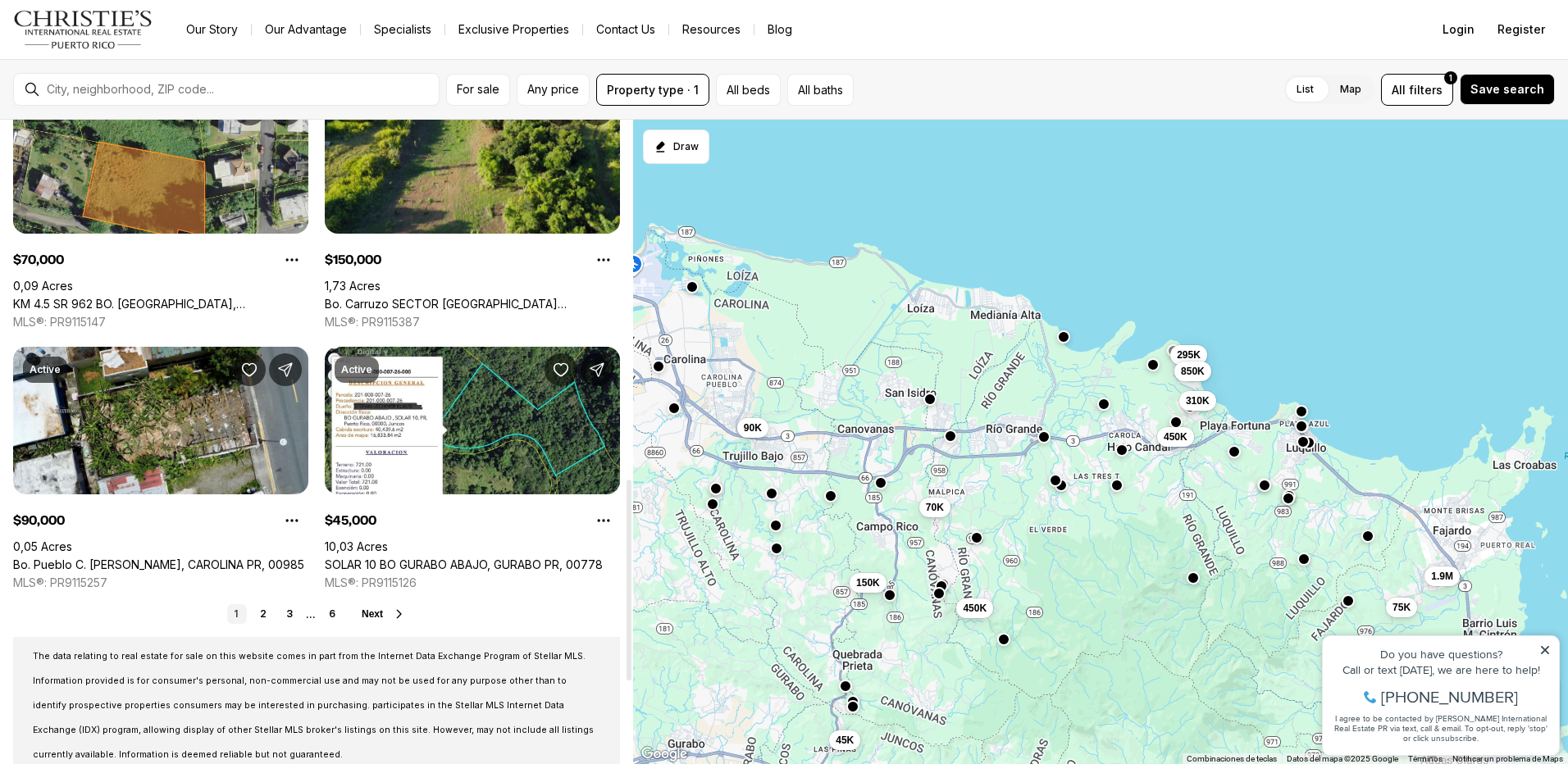
scroll to position [1148, 0]
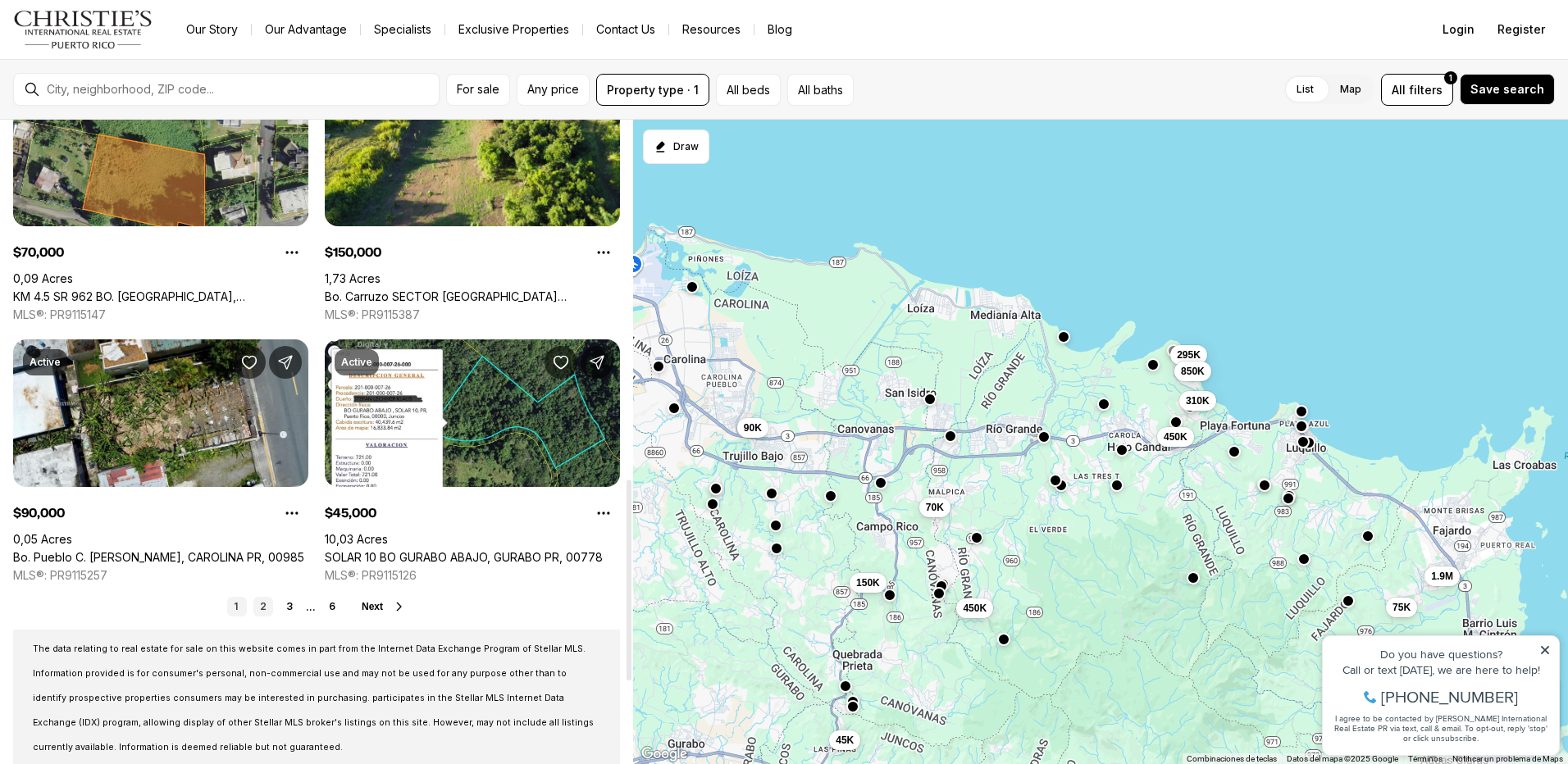
click at [270, 610] on link "2" at bounding box center [263, 606] width 20 height 20
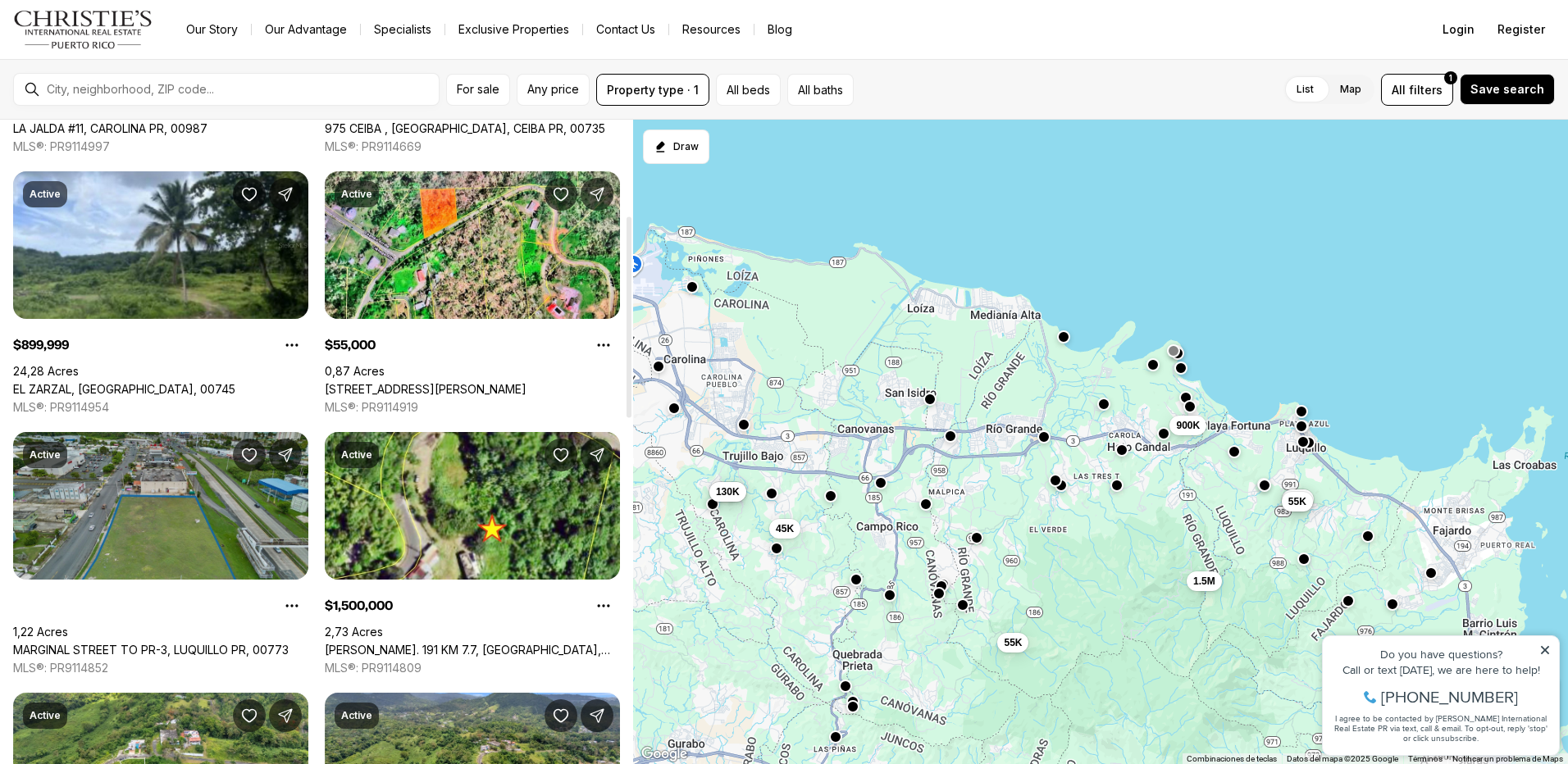
scroll to position [328, 0]
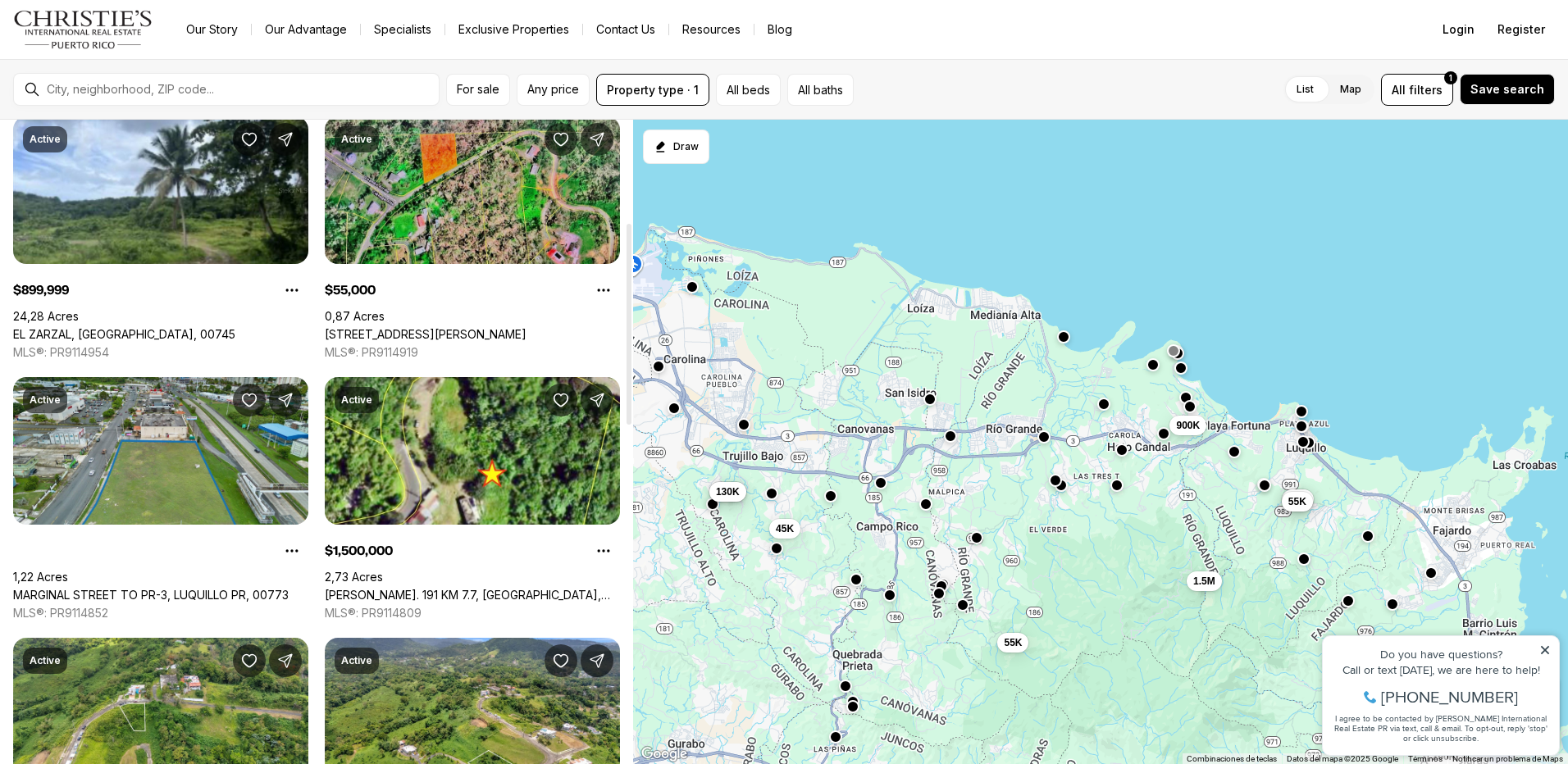
click at [465, 327] on link "186 NE GUZMAN ARRIBA, RIO GRANDE PR, 00745" at bounding box center [426, 334] width 202 height 15
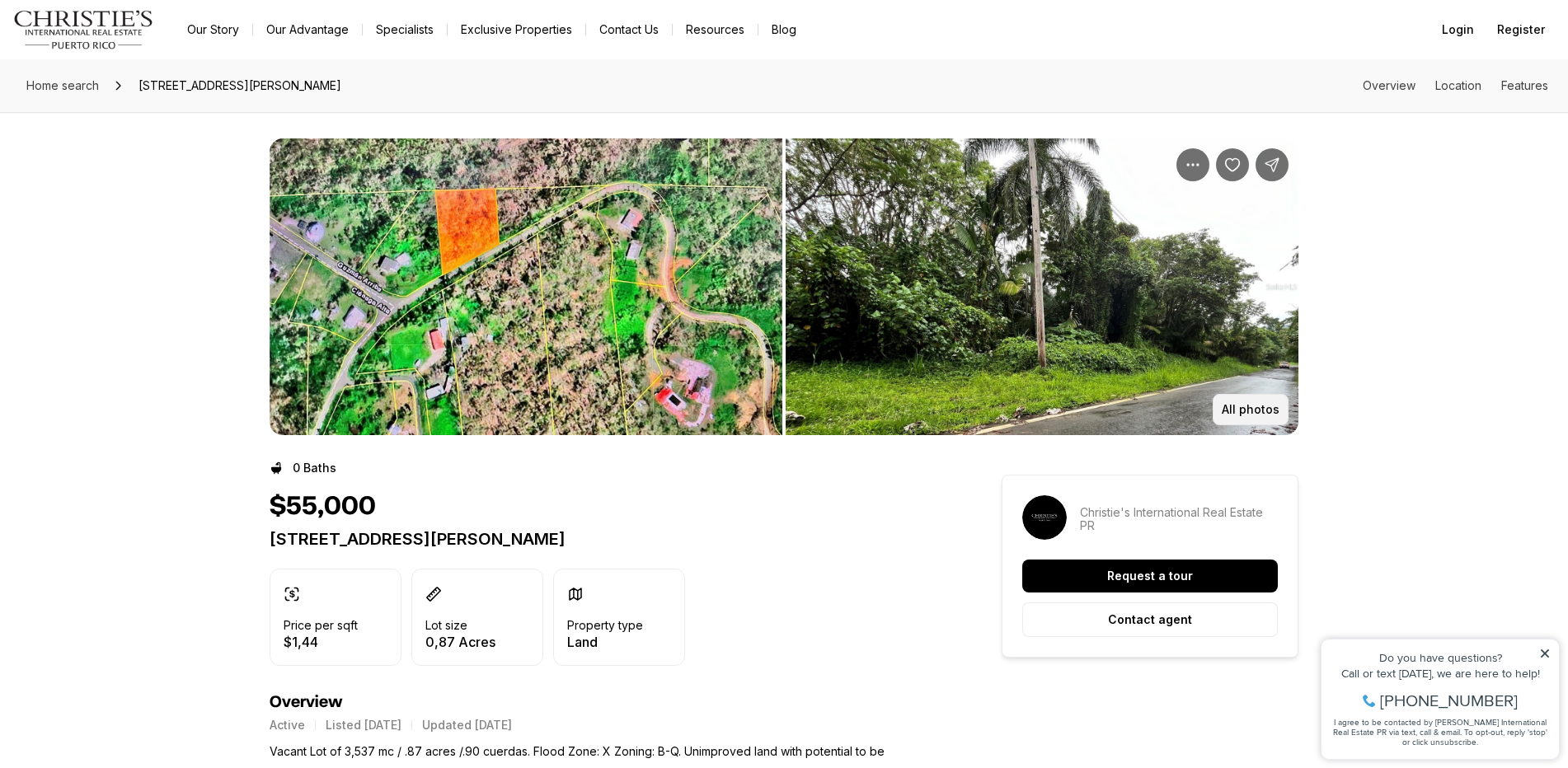
click at [1243, 401] on button "All photos" at bounding box center [1250, 410] width 75 height 31
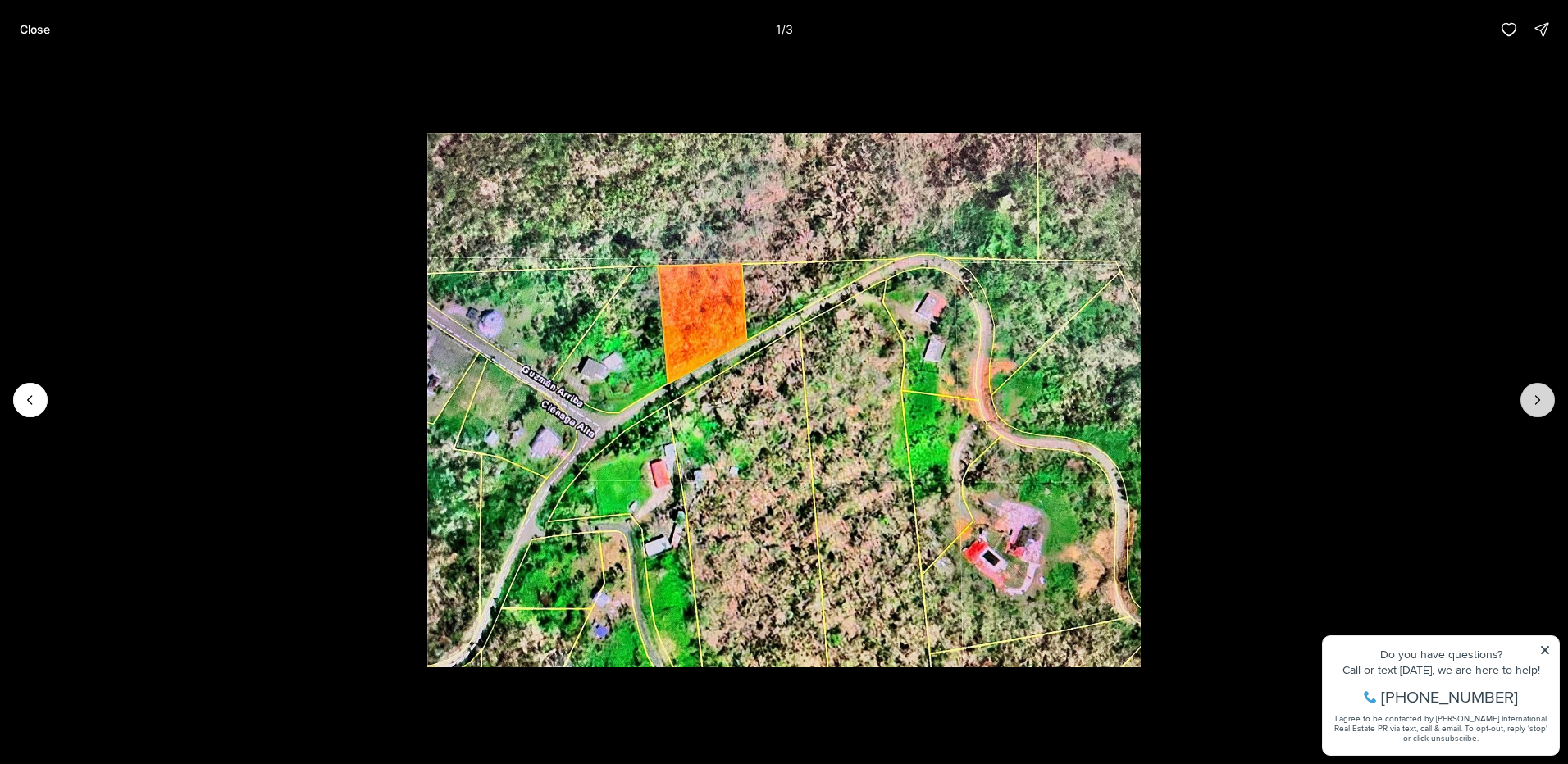
click at [1536, 397] on icon "Next slide" at bounding box center [1538, 400] width 4 height 9
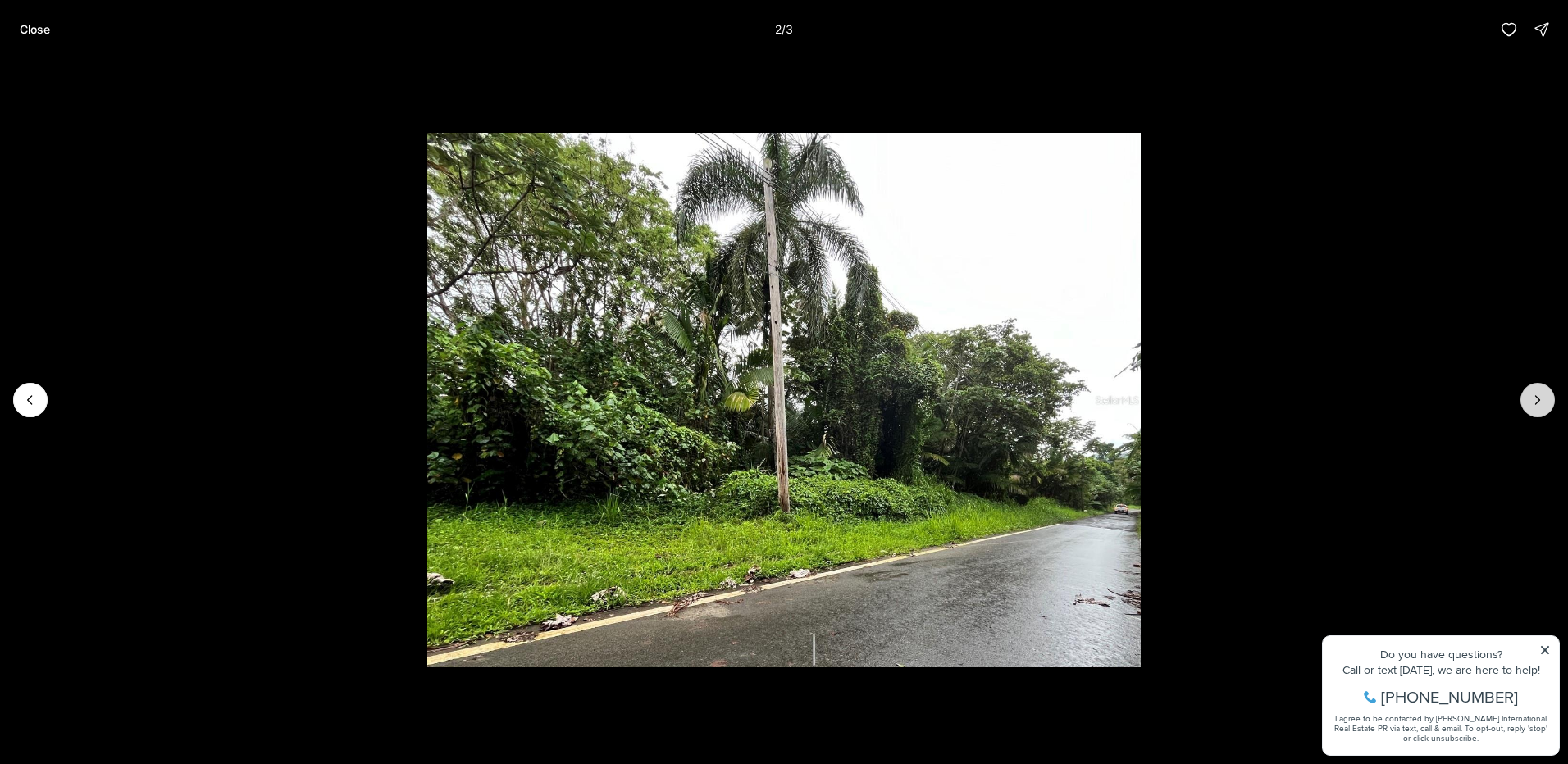
click at [1536, 397] on icon "Next slide" at bounding box center [1538, 400] width 4 height 9
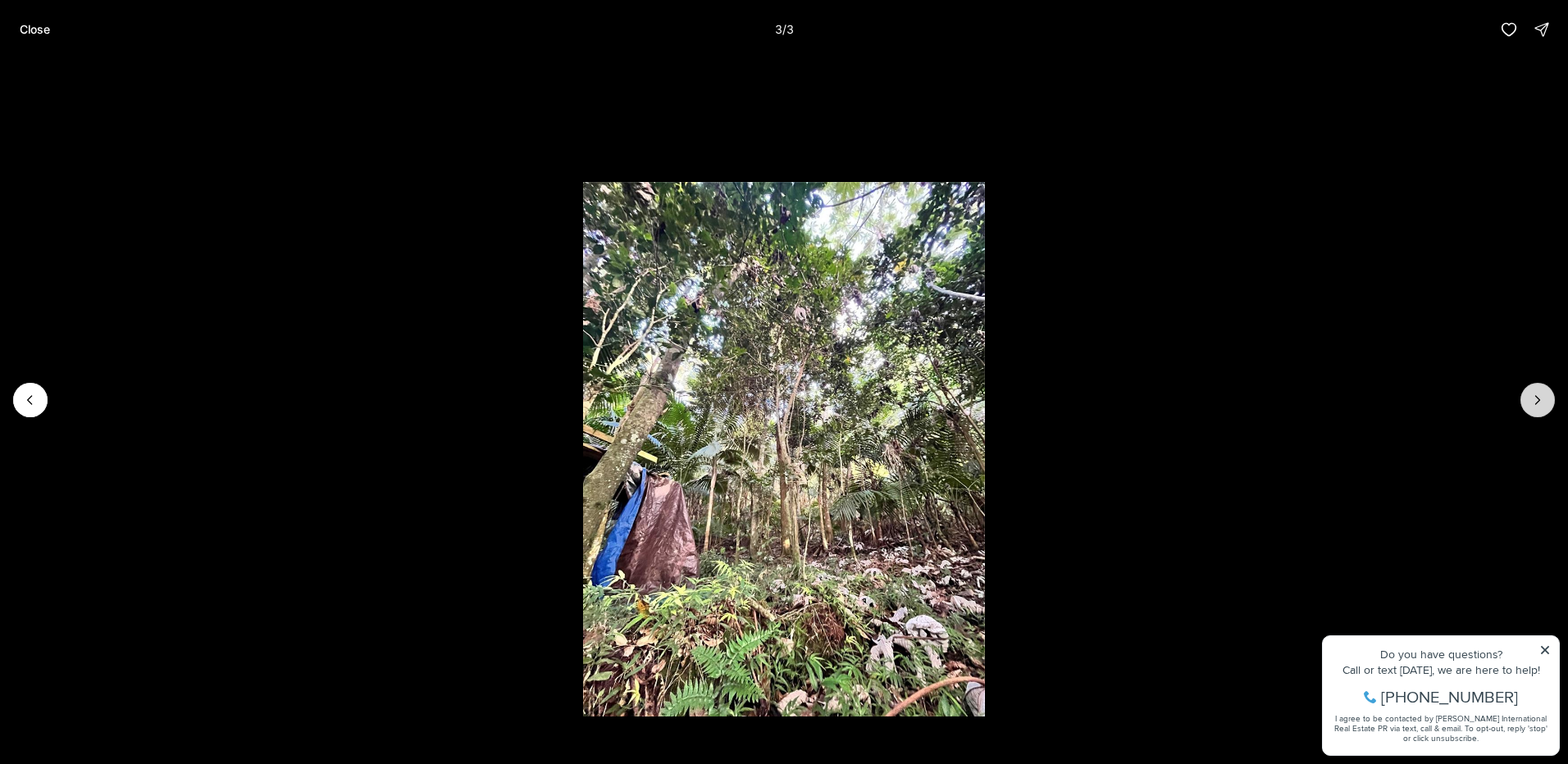
click at [1536, 397] on div at bounding box center [1538, 400] width 34 height 34
click at [1540, 405] on div at bounding box center [1538, 400] width 34 height 34
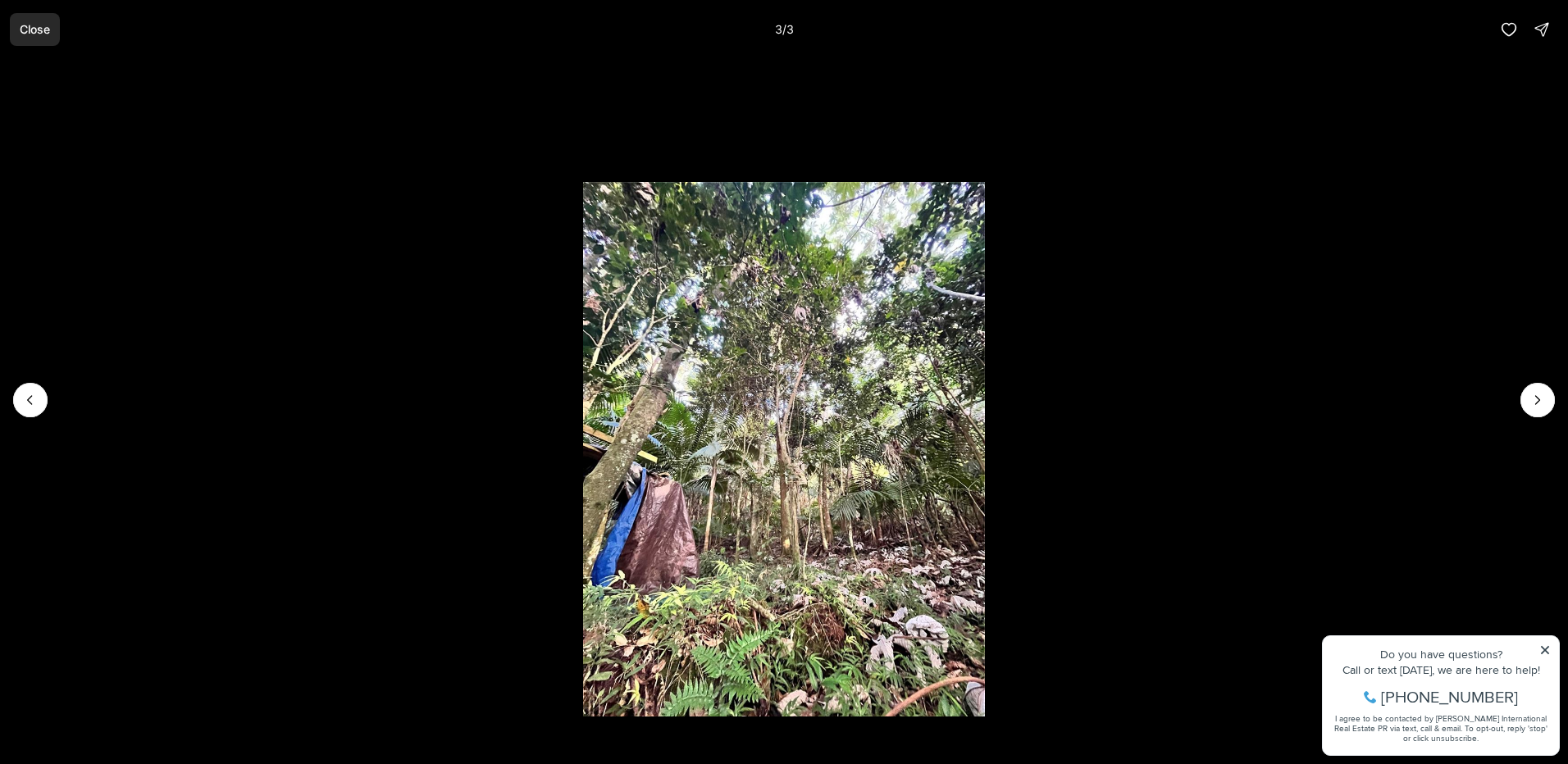
click at [18, 25] on button "Close" at bounding box center [34, 29] width 50 height 33
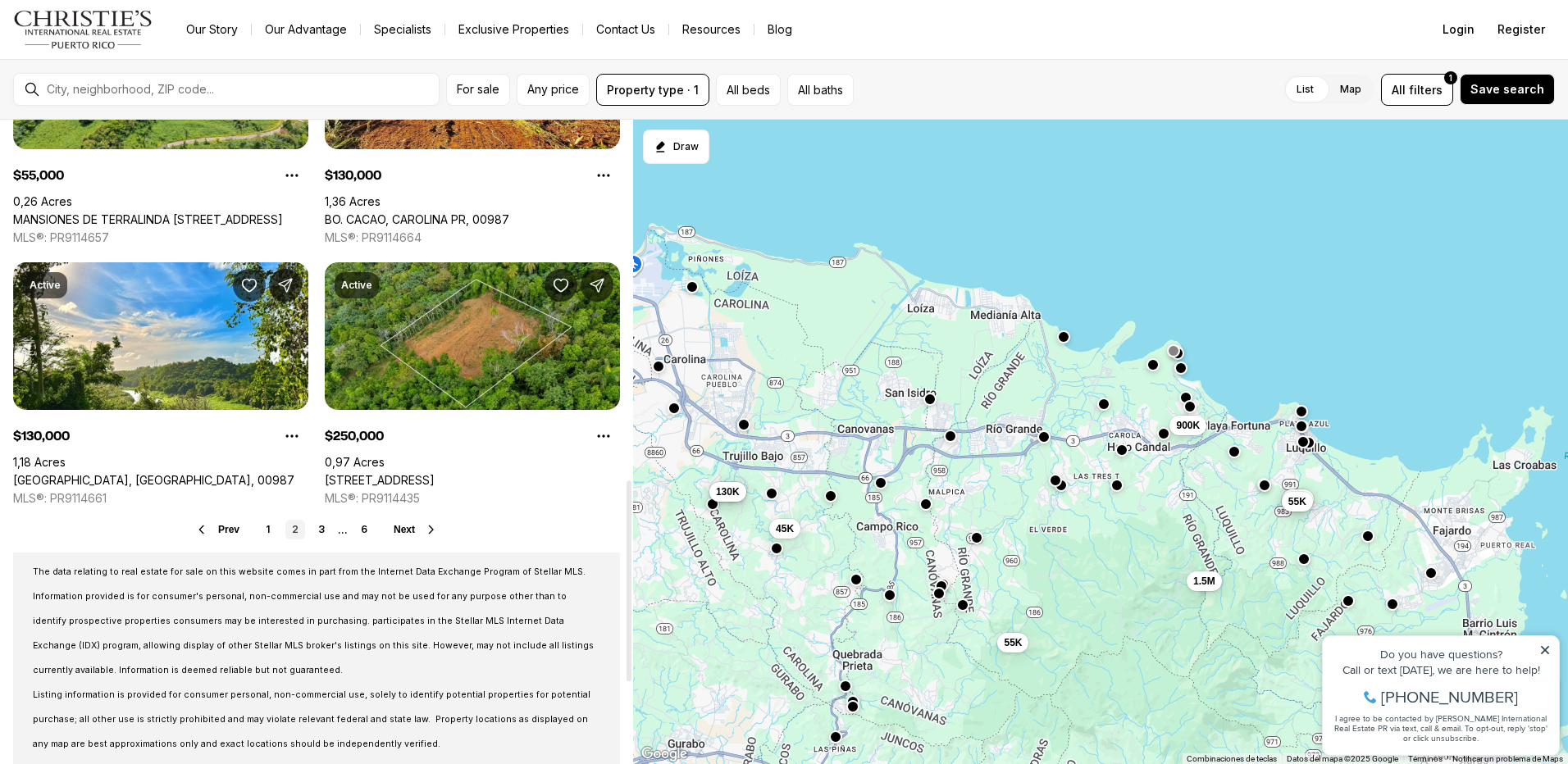
scroll to position [1230, 0]
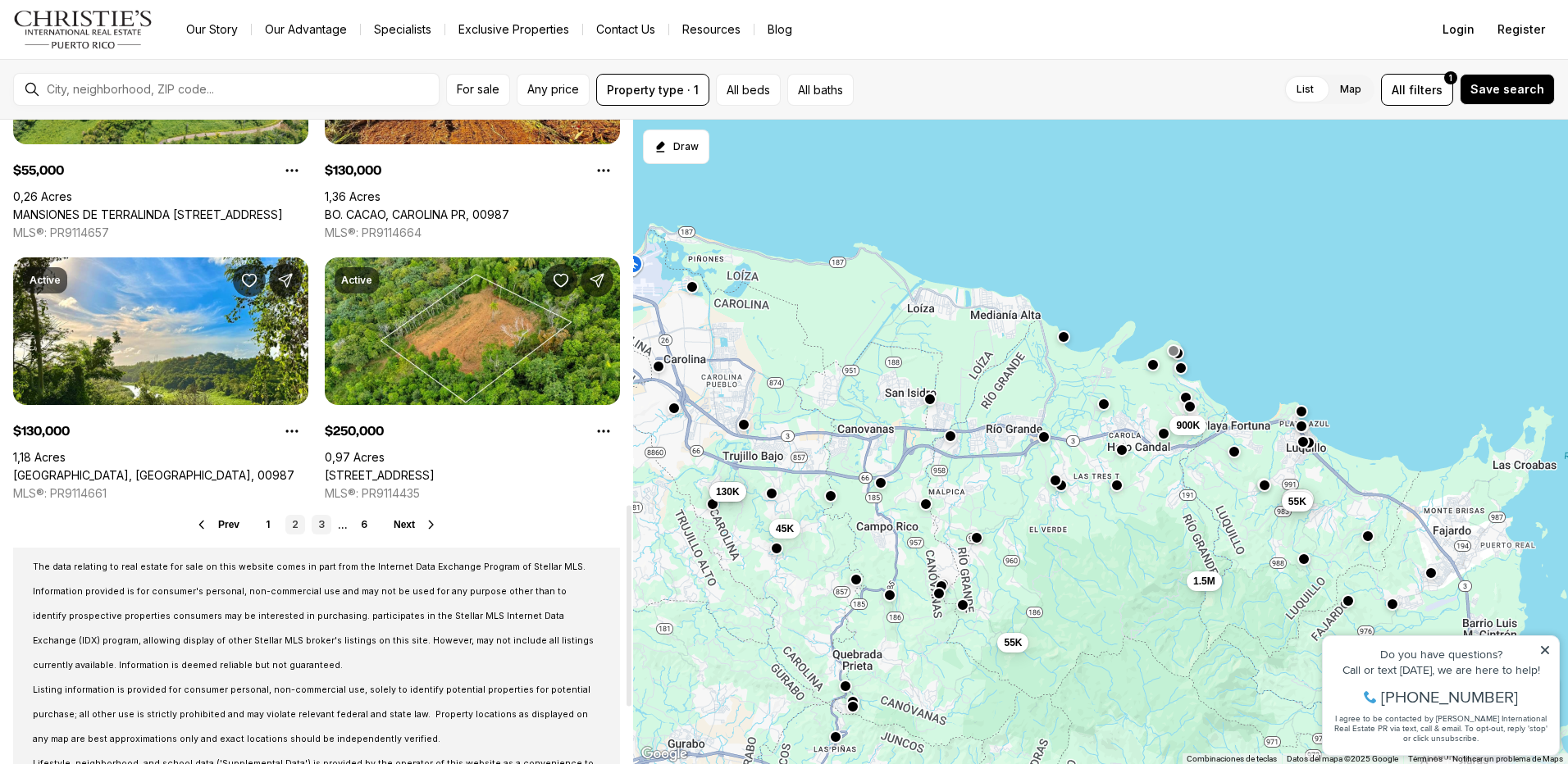
click at [316, 520] on link "3" at bounding box center [321, 524] width 20 height 20
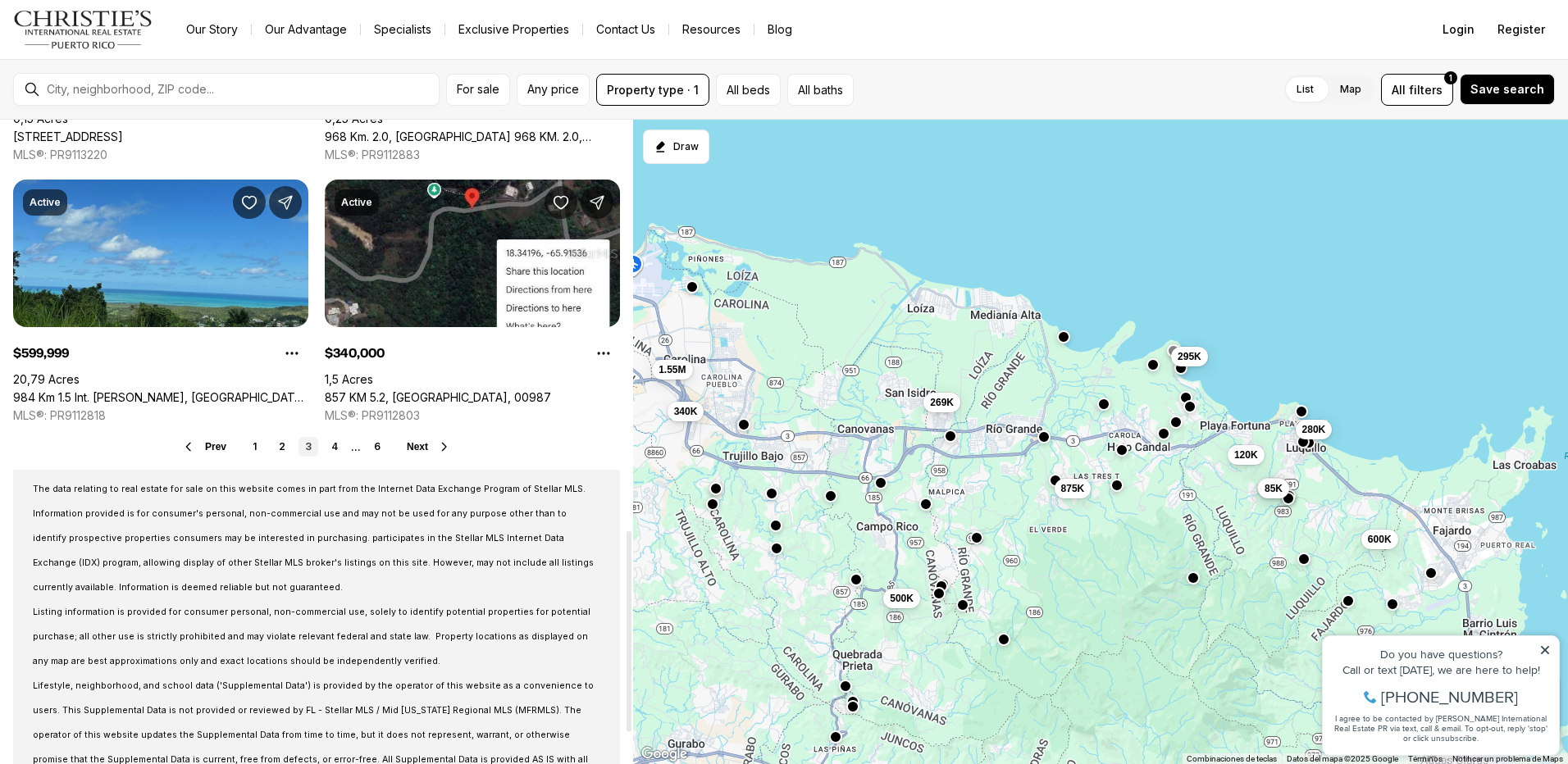
scroll to position [1312, 0]
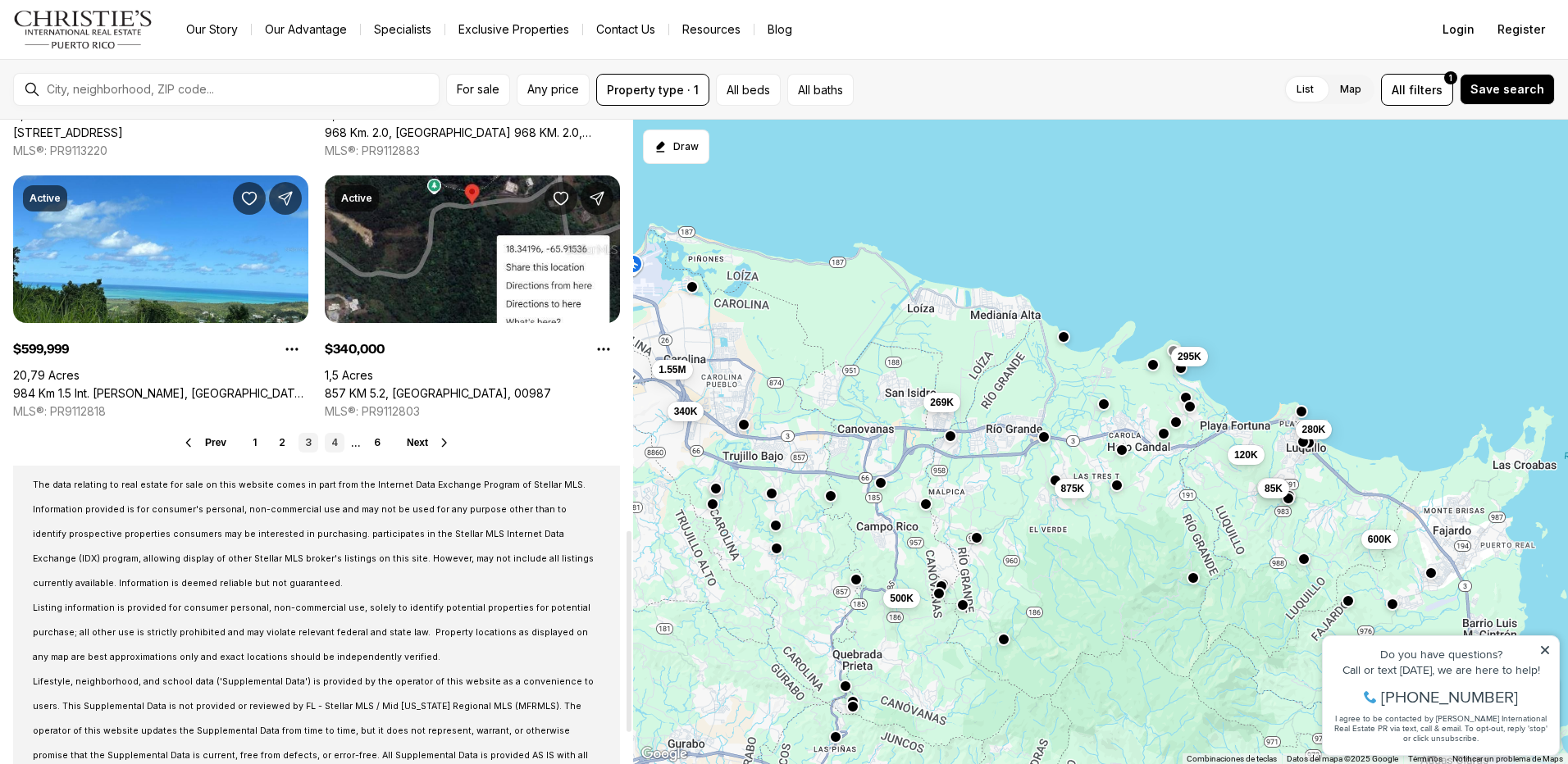
click at [338, 446] on link "4" at bounding box center [335, 442] width 20 height 20
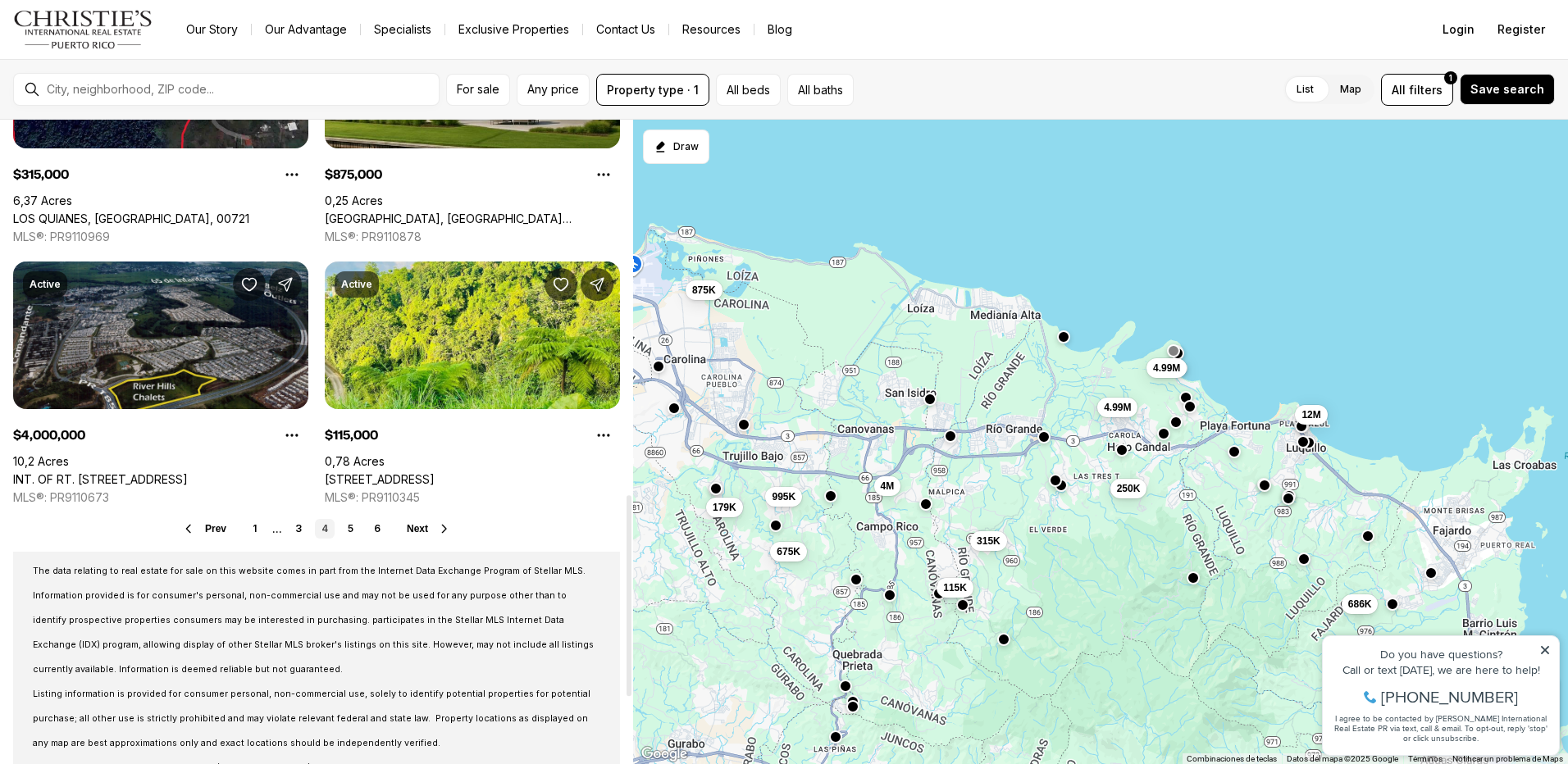
scroll to position [1230, 0]
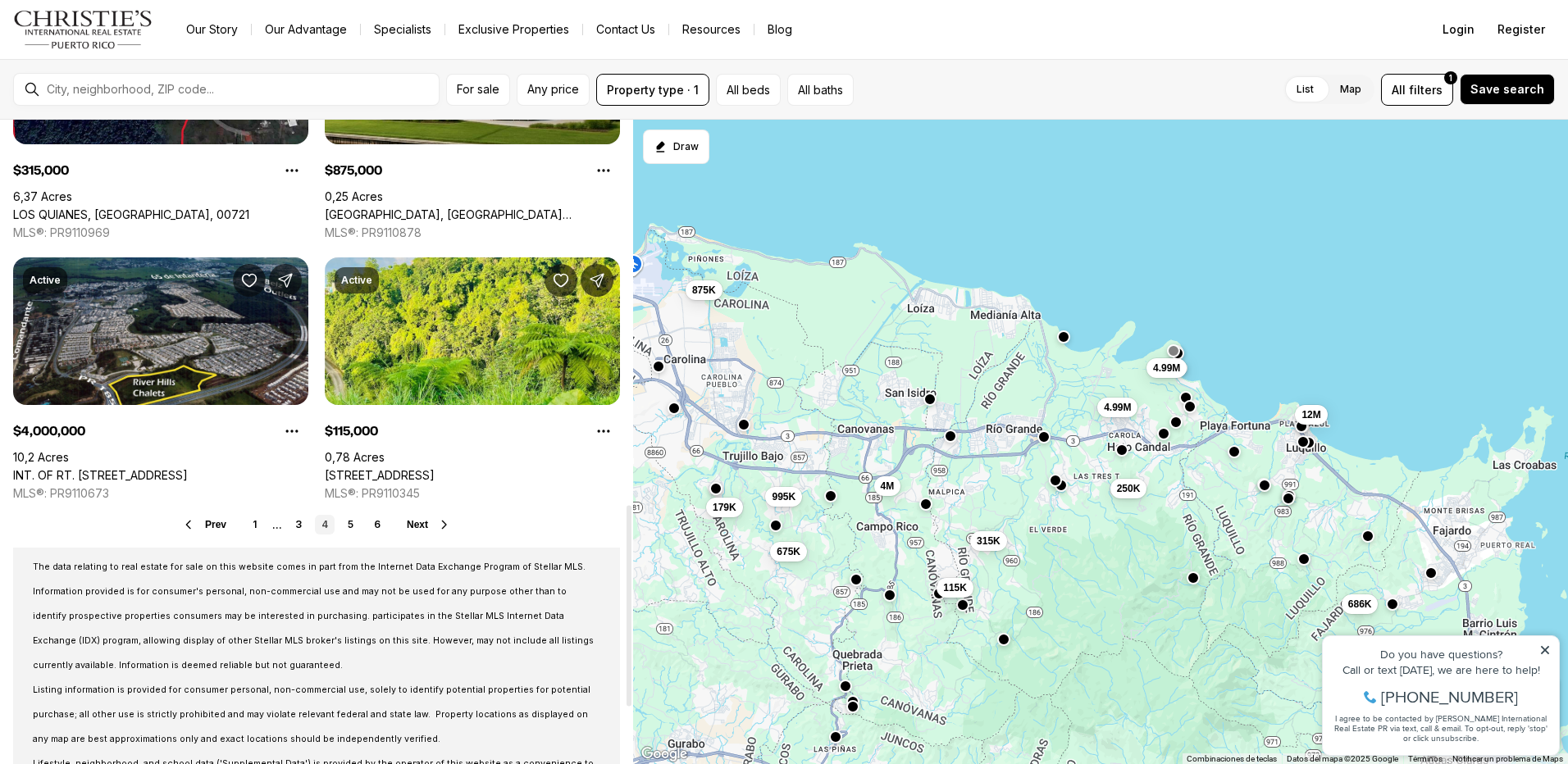
click at [350, 518] on link "5" at bounding box center [351, 524] width 20 height 20
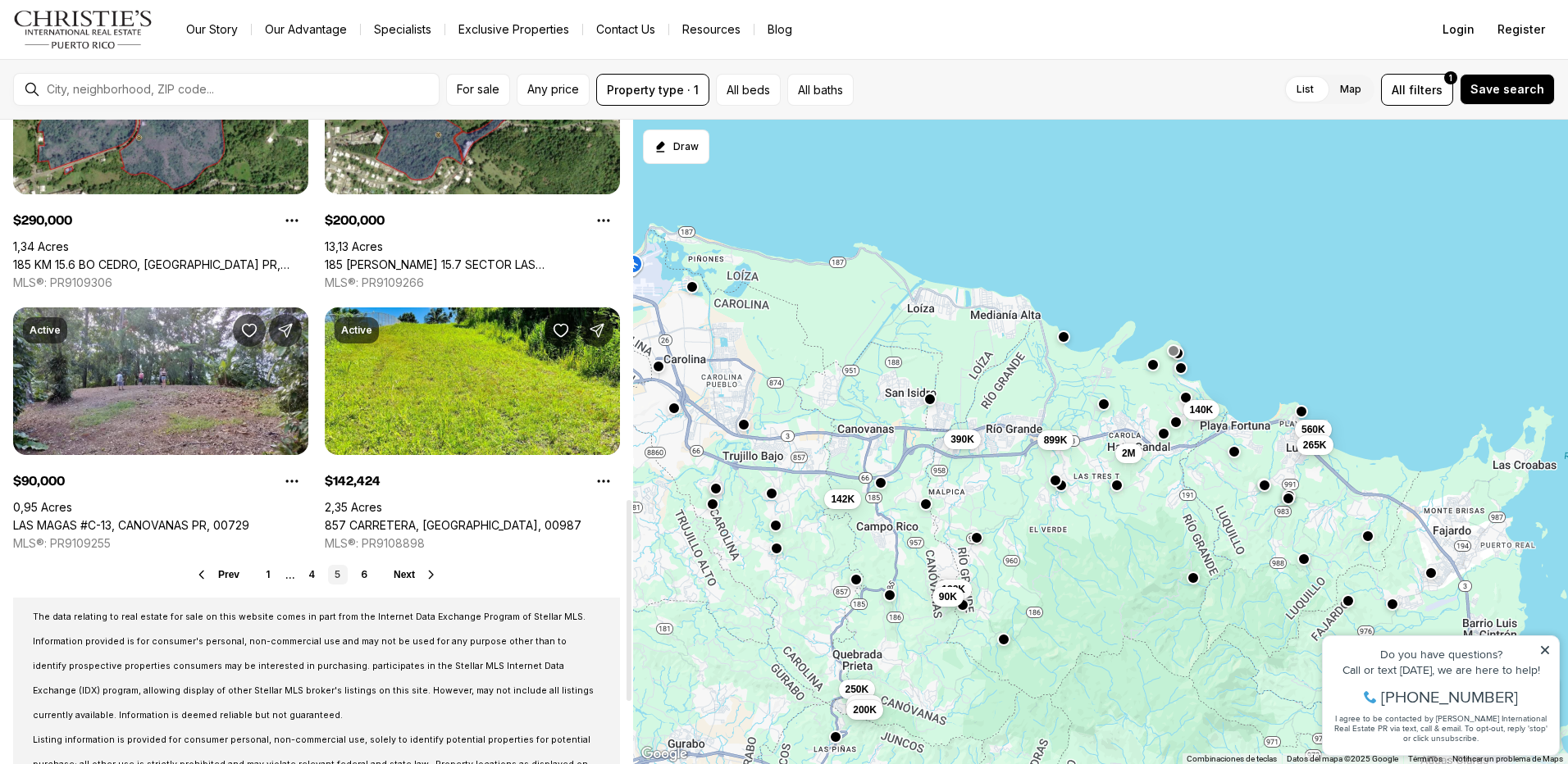
scroll to position [1230, 0]
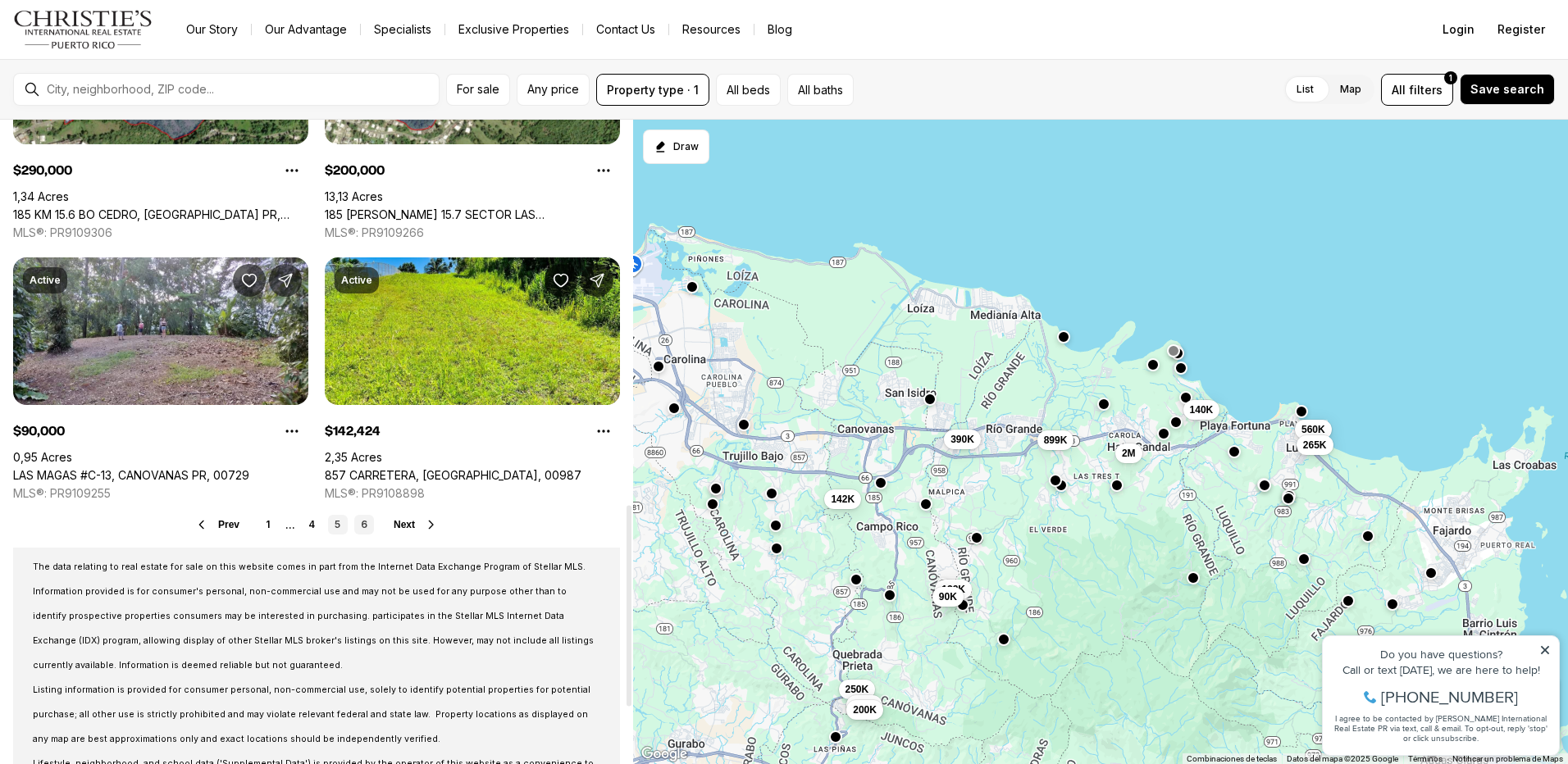
click at [365, 523] on link "6" at bounding box center [364, 524] width 20 height 20
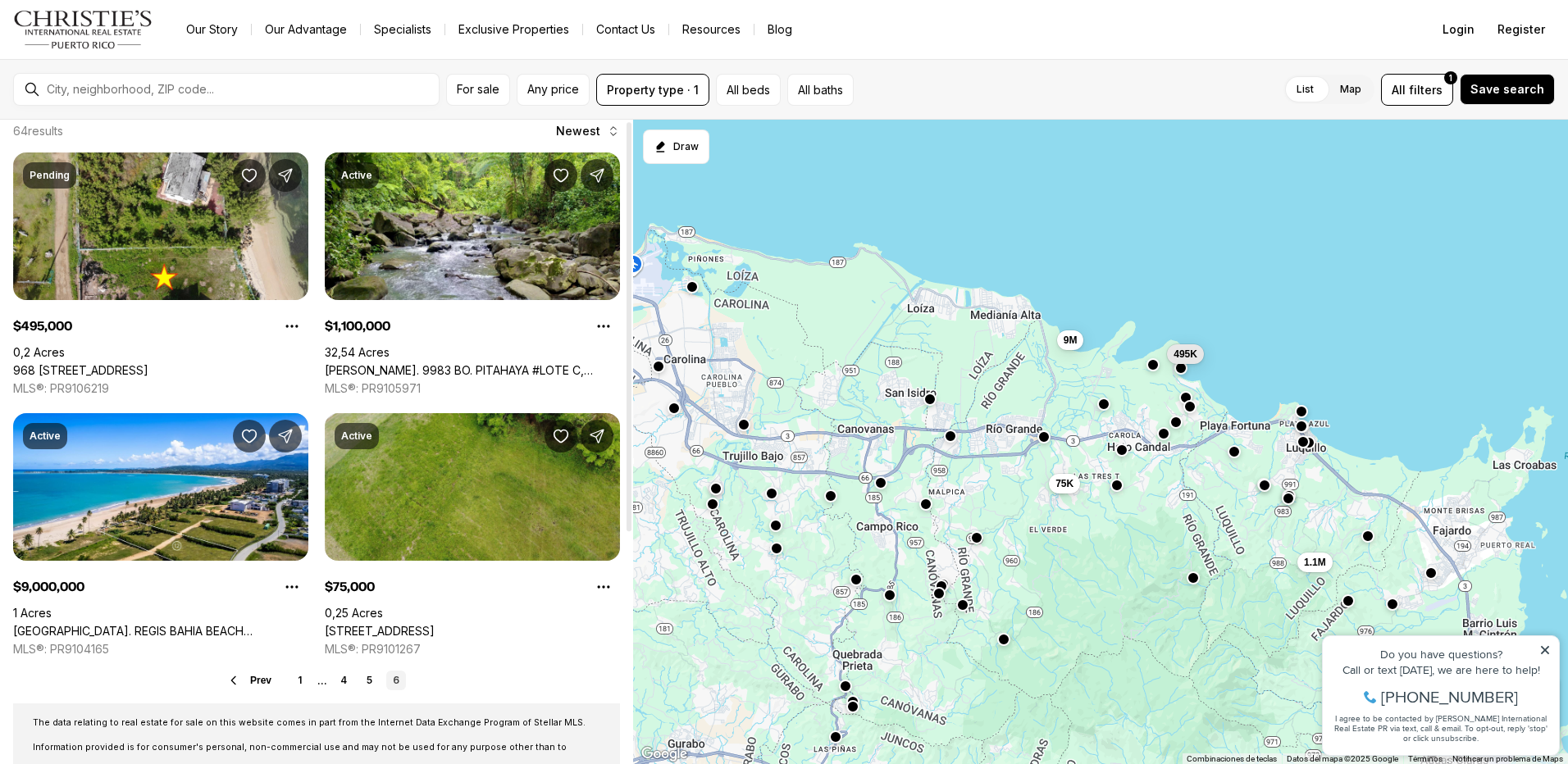
scroll to position [82, 0]
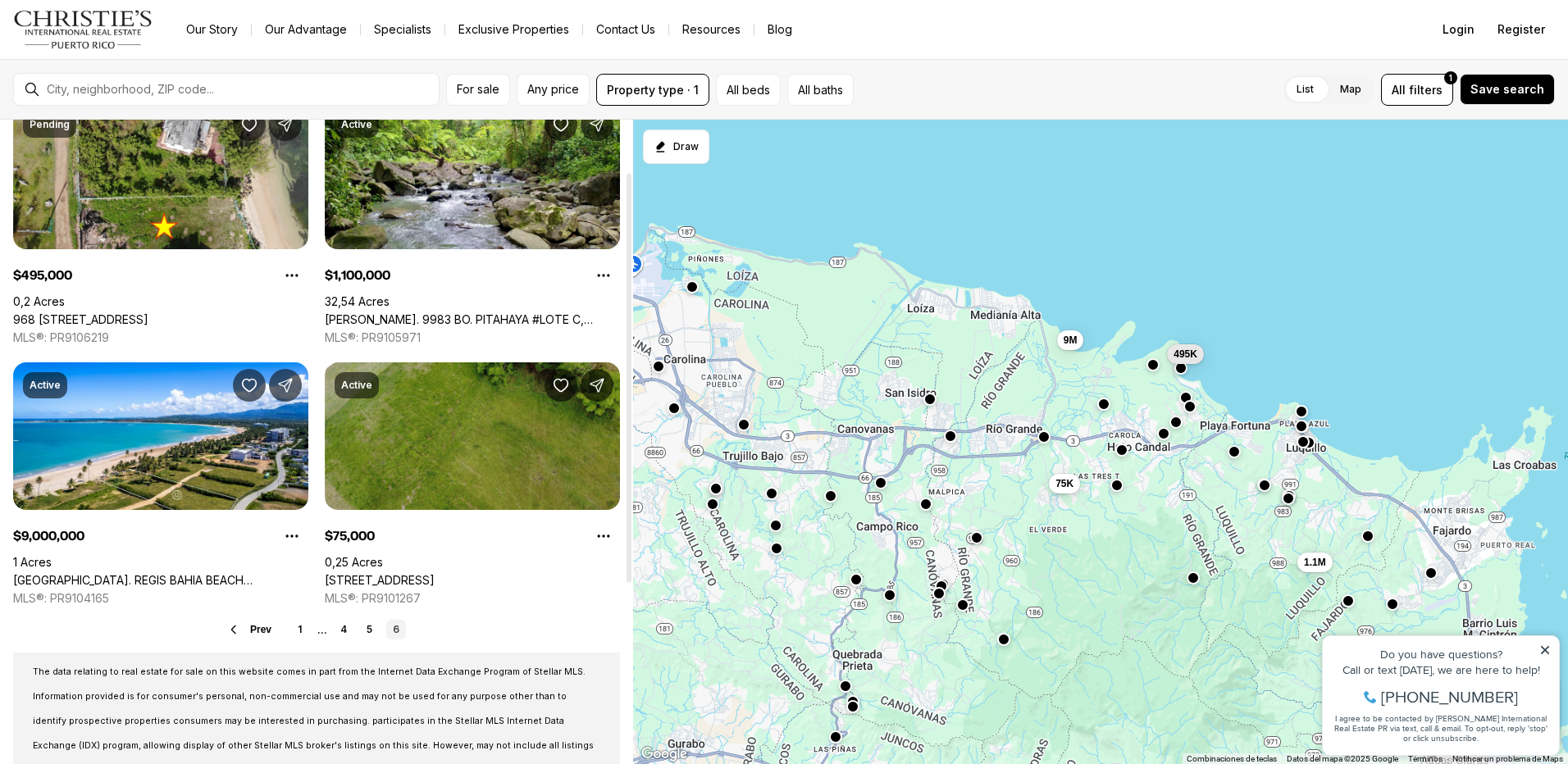
click at [435, 573] on link "PRADERAS DEL YUNQUE 26, RIO GRANDE PR, 00745" at bounding box center [379, 580] width 110 height 15
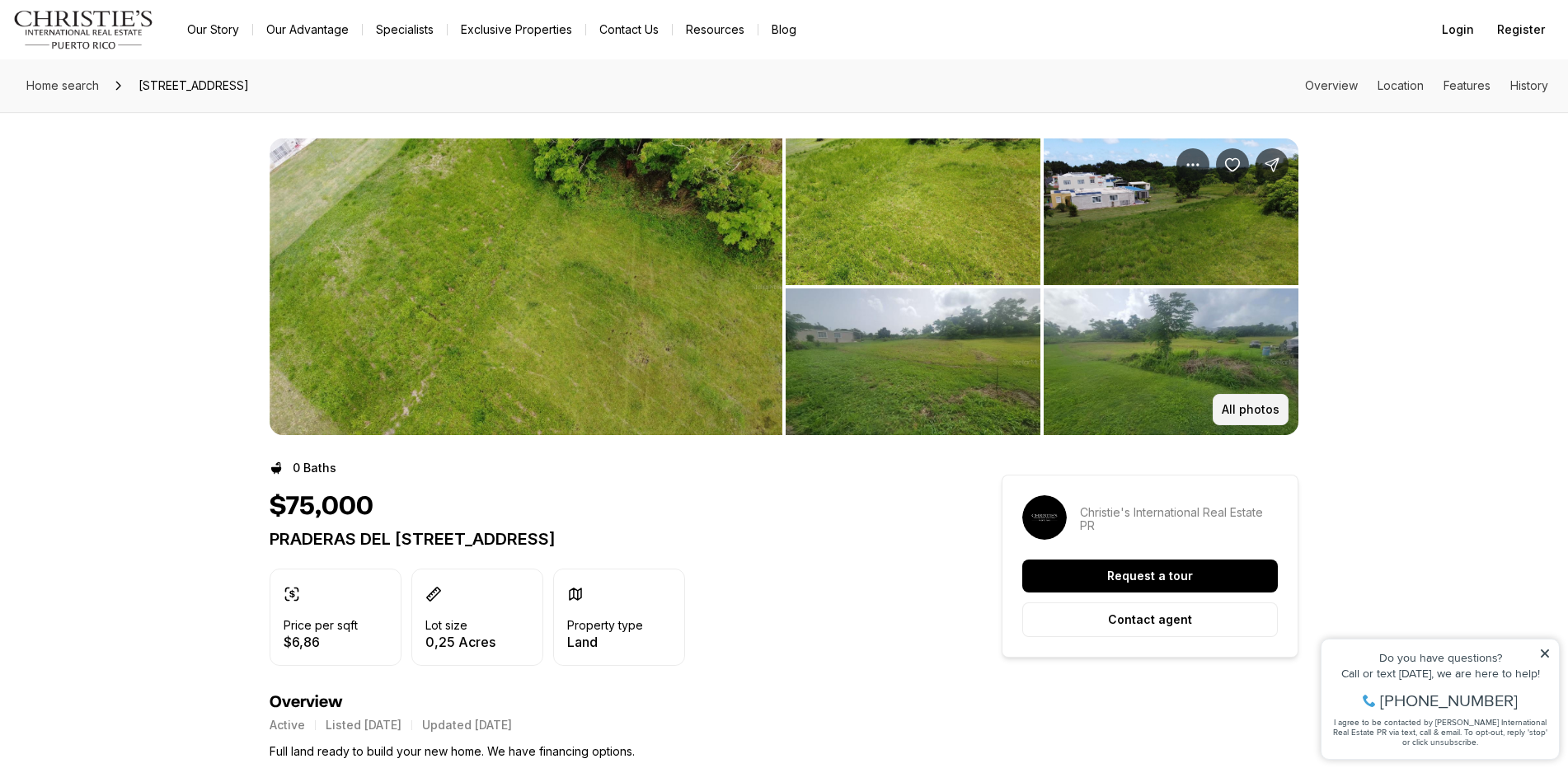
click at [1267, 413] on p "All photos" at bounding box center [1250, 409] width 58 height 13
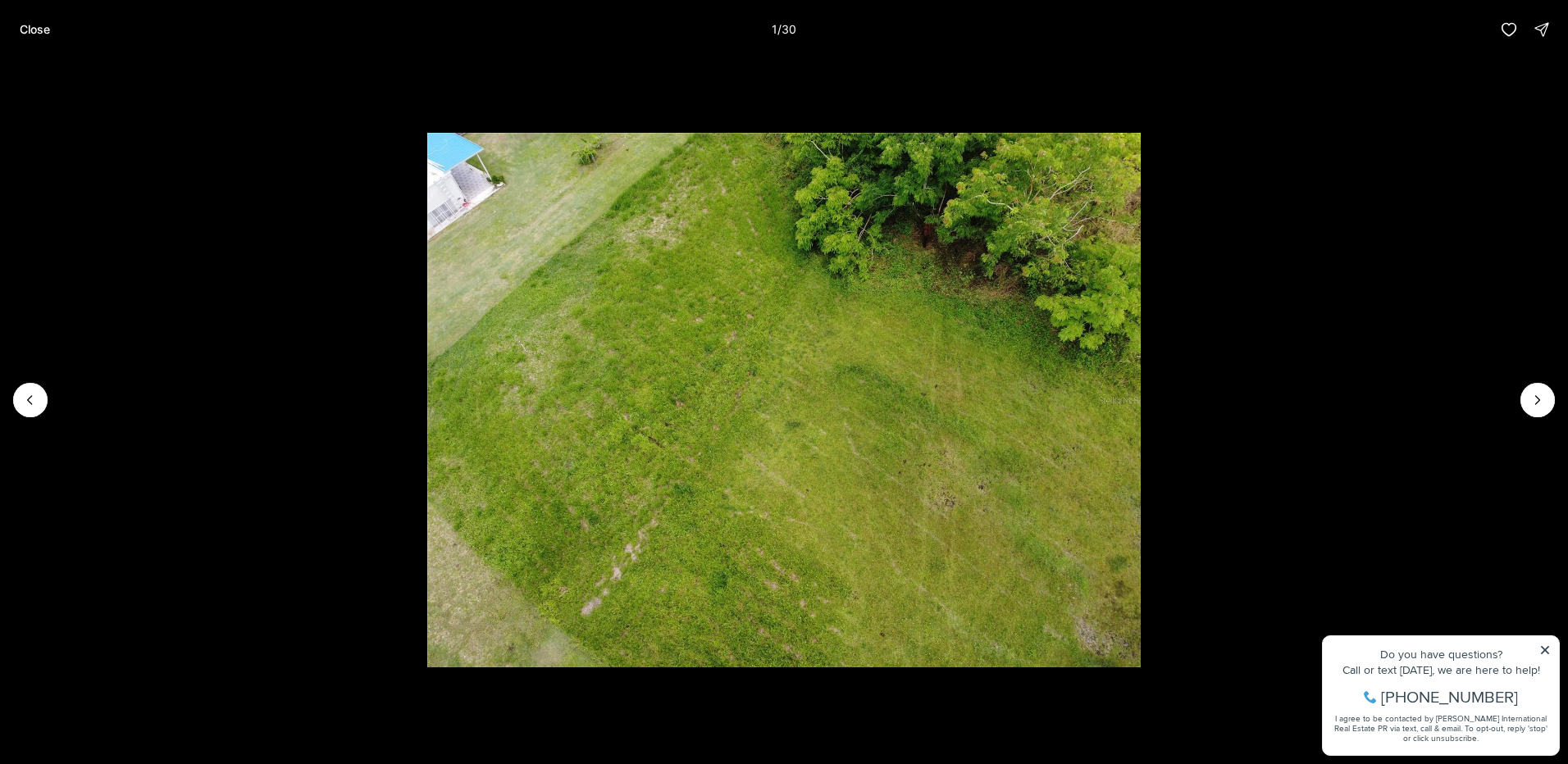
click at [1519, 395] on li "1 of 30" at bounding box center [784, 399] width 1568 height 682
click at [1531, 399] on icon "Next slide" at bounding box center [1537, 400] width 16 height 16
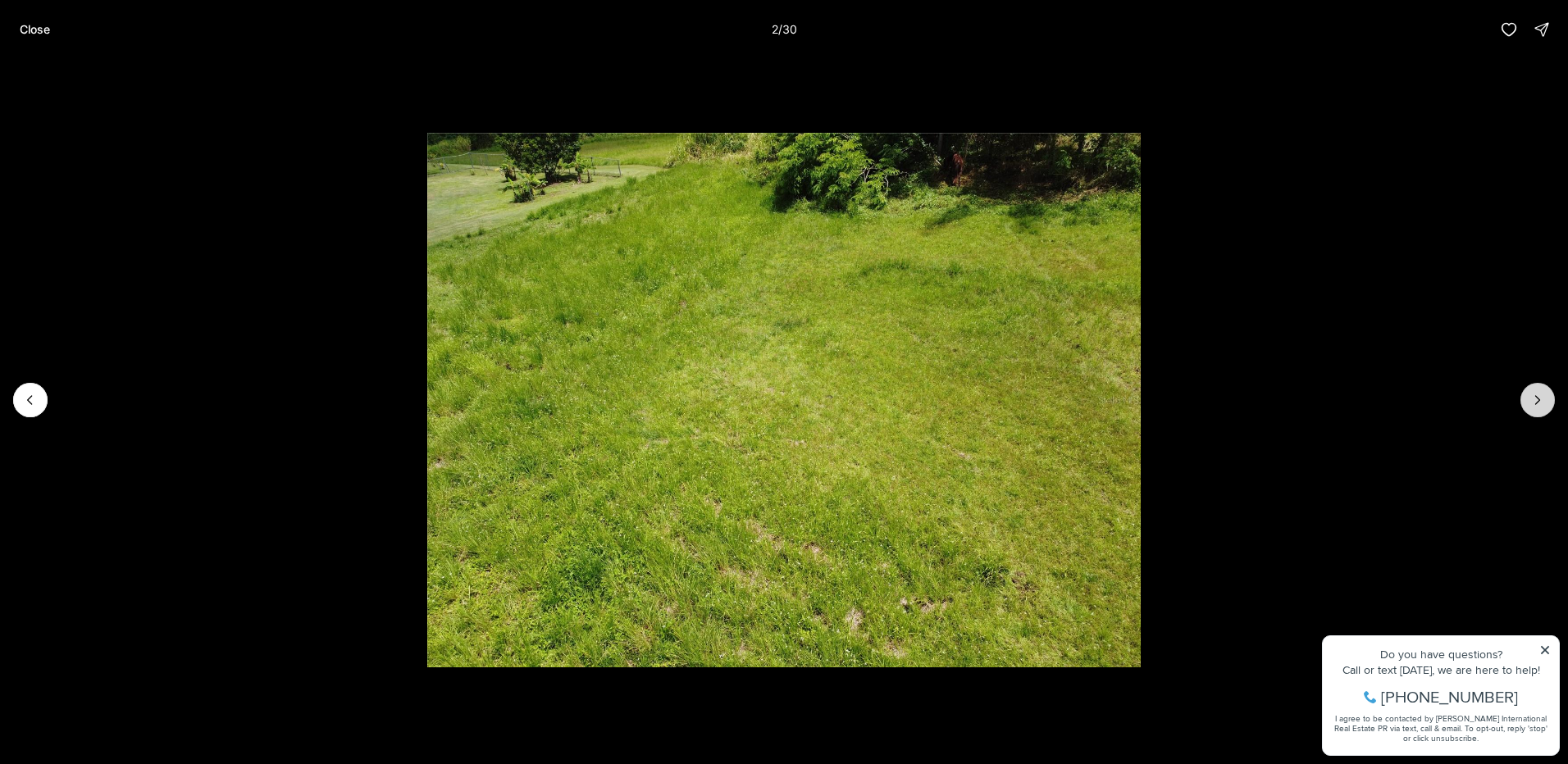
click at [1531, 399] on icon "Next slide" at bounding box center [1537, 400] width 16 height 16
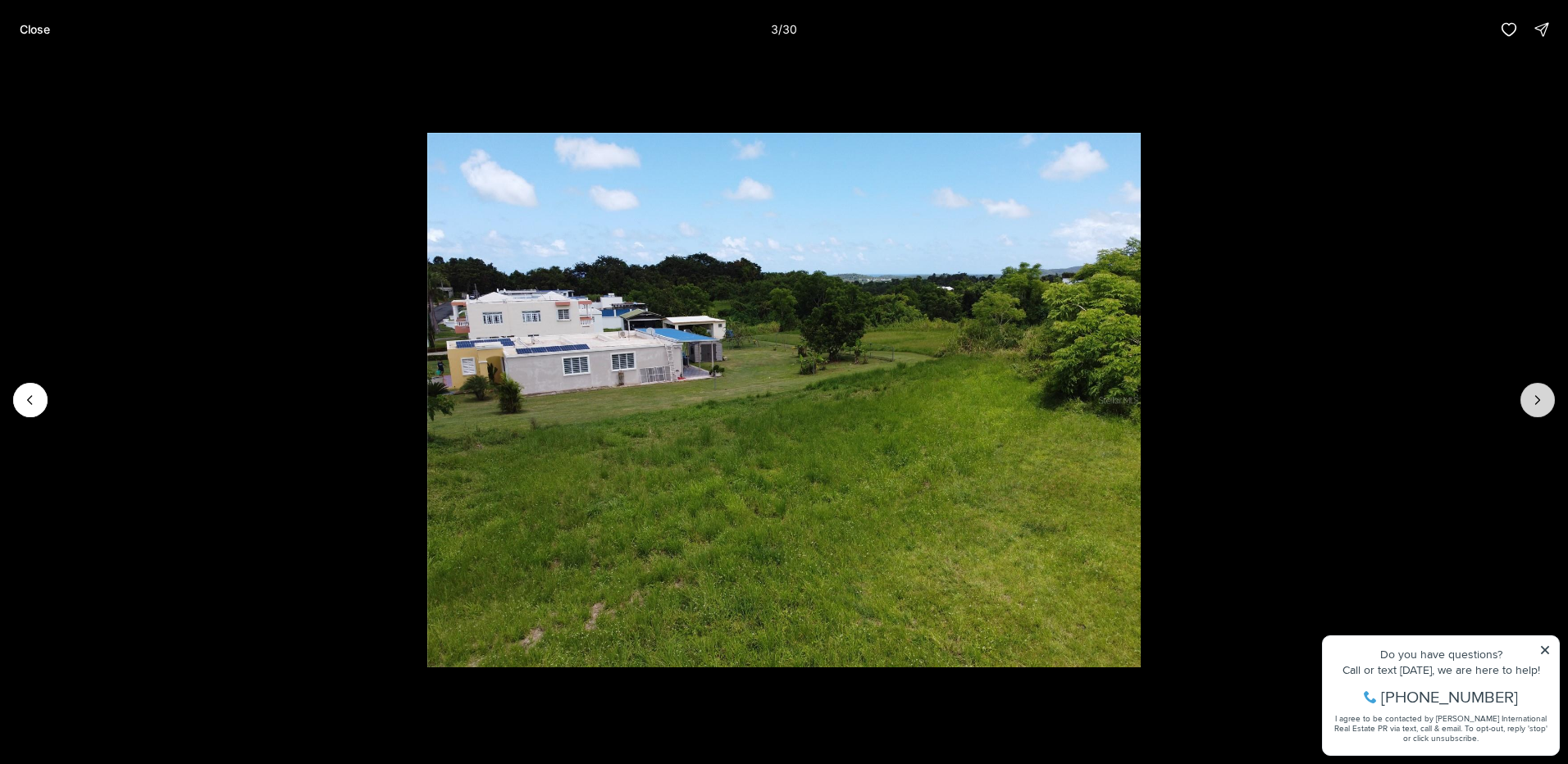
click at [1531, 398] on icon "Next slide" at bounding box center [1537, 400] width 16 height 16
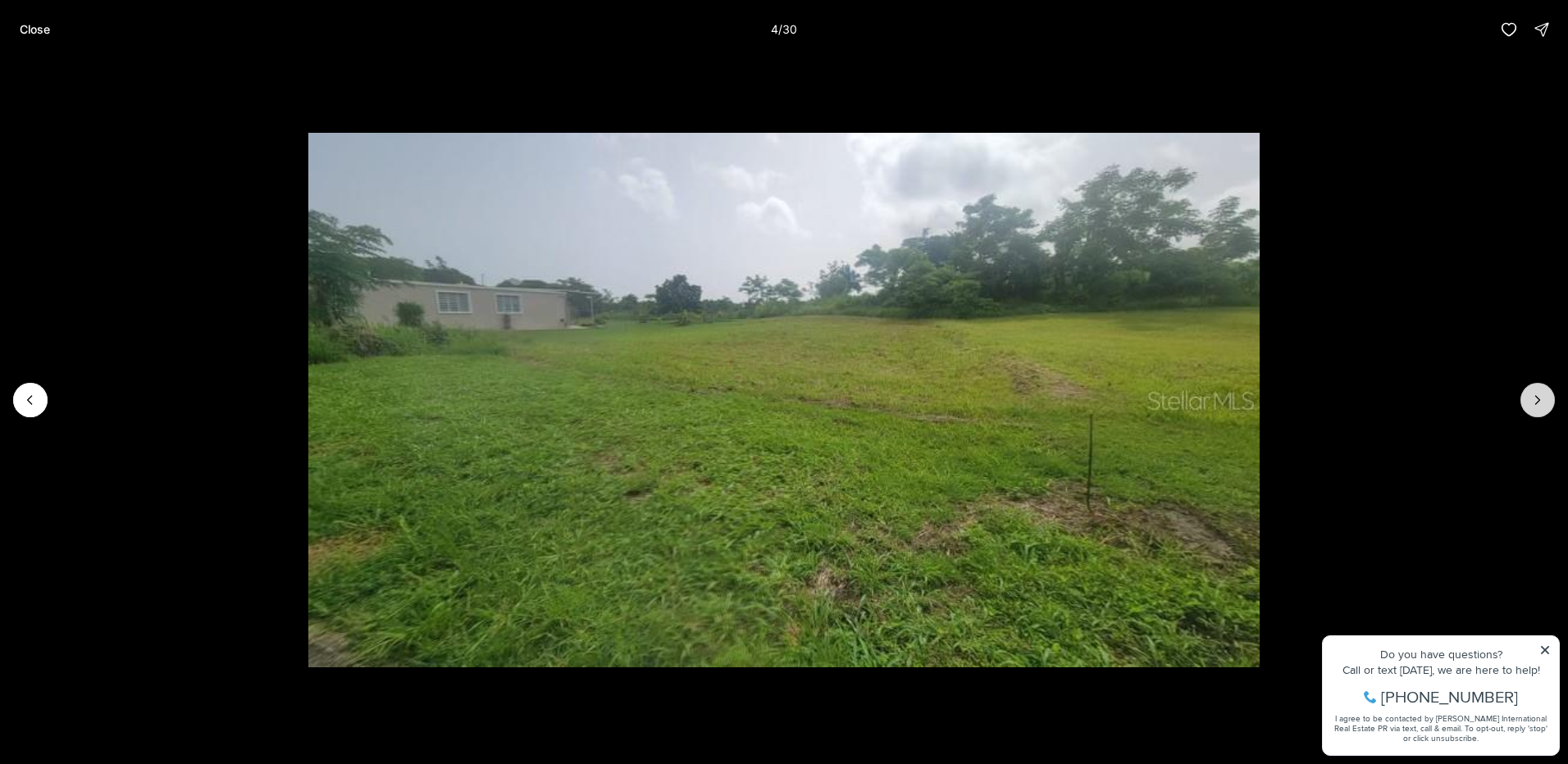
click at [1531, 398] on icon "Next slide" at bounding box center [1537, 400] width 16 height 16
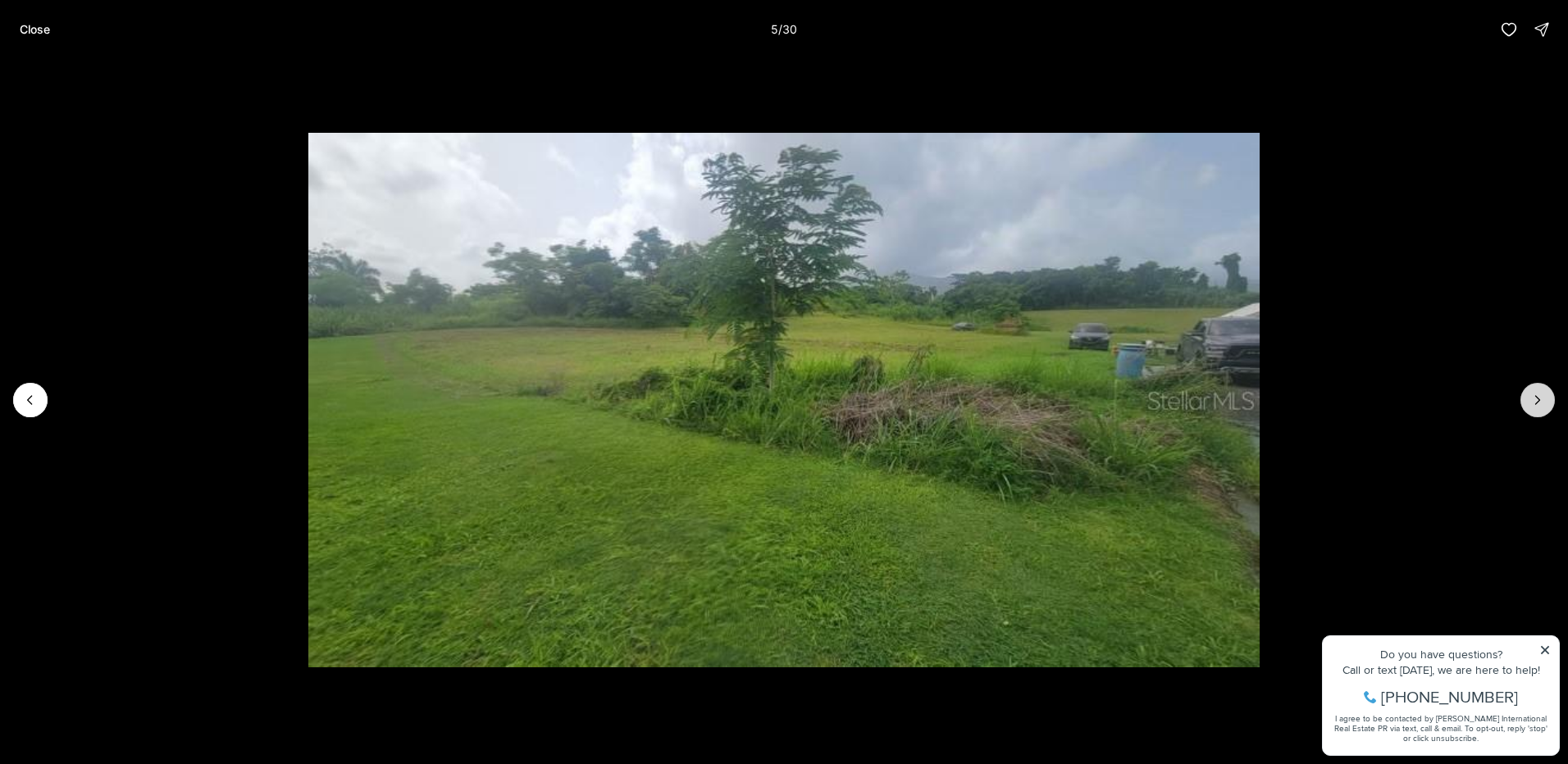
click at [1532, 392] on icon "Next slide" at bounding box center [1537, 400] width 16 height 16
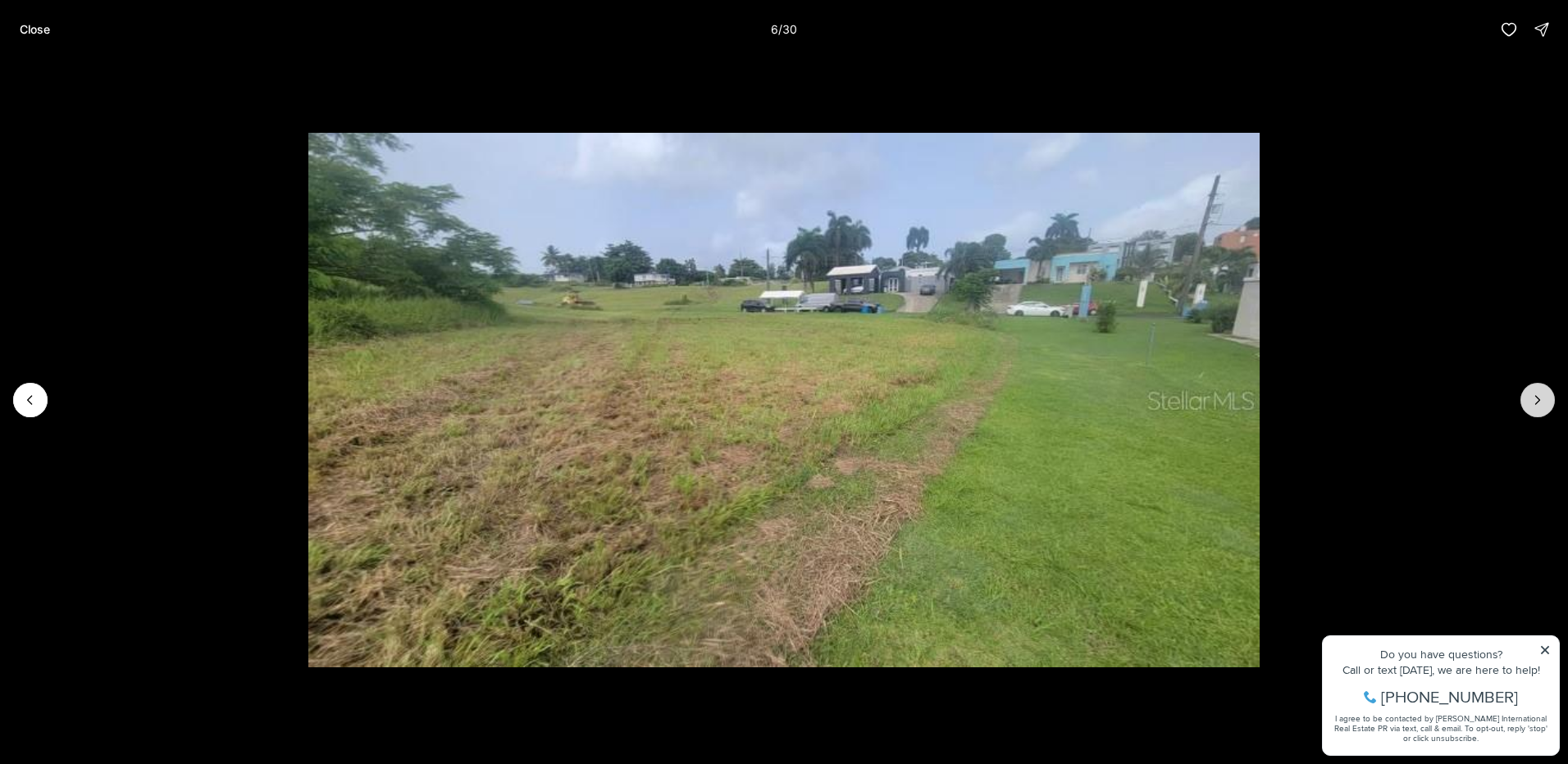
click at [1532, 392] on icon "Next slide" at bounding box center [1537, 400] width 16 height 16
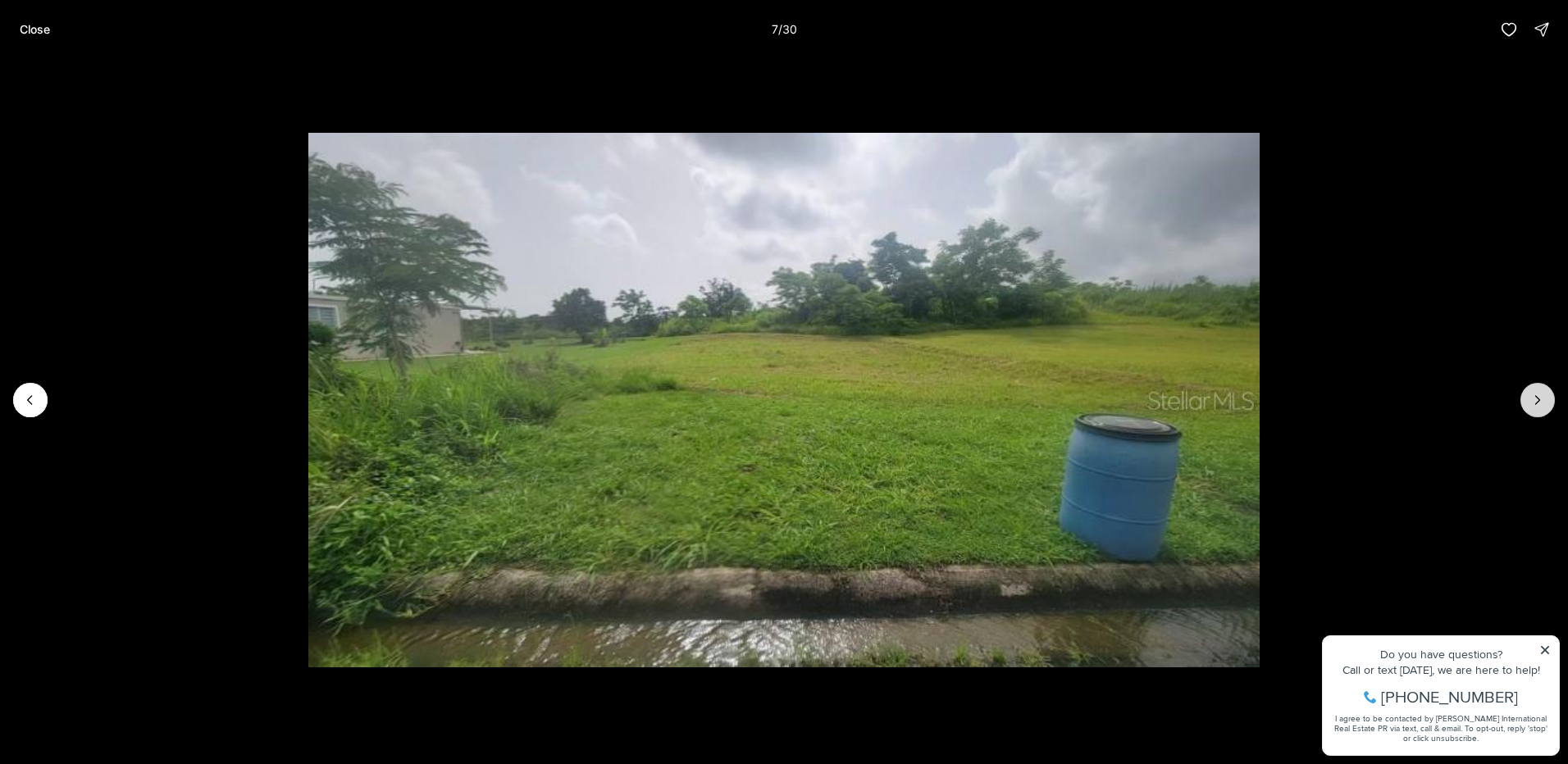
click at [1532, 392] on icon "Next slide" at bounding box center [1537, 400] width 16 height 16
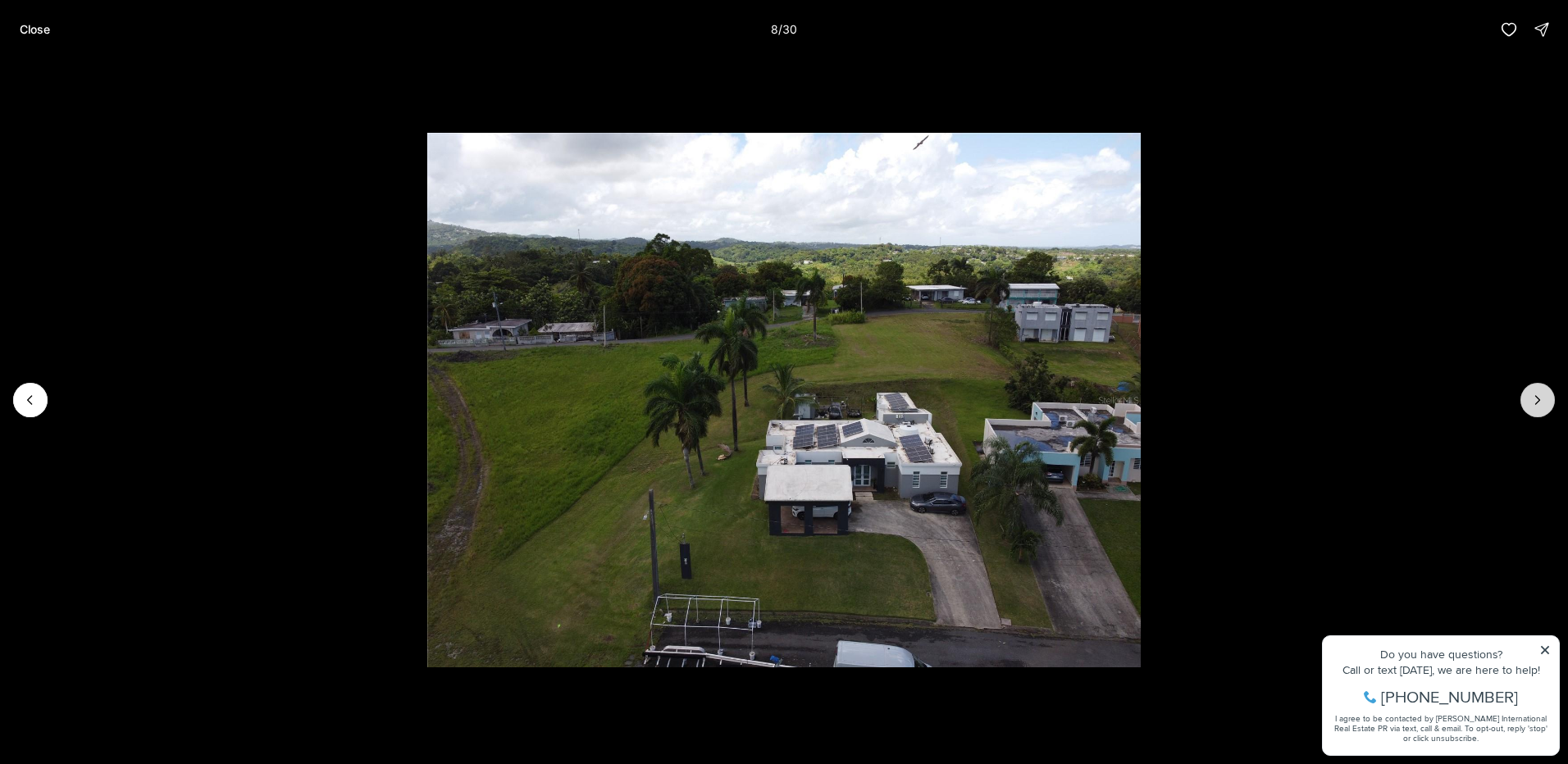
click at [1540, 395] on icon "Next slide" at bounding box center [1537, 400] width 16 height 16
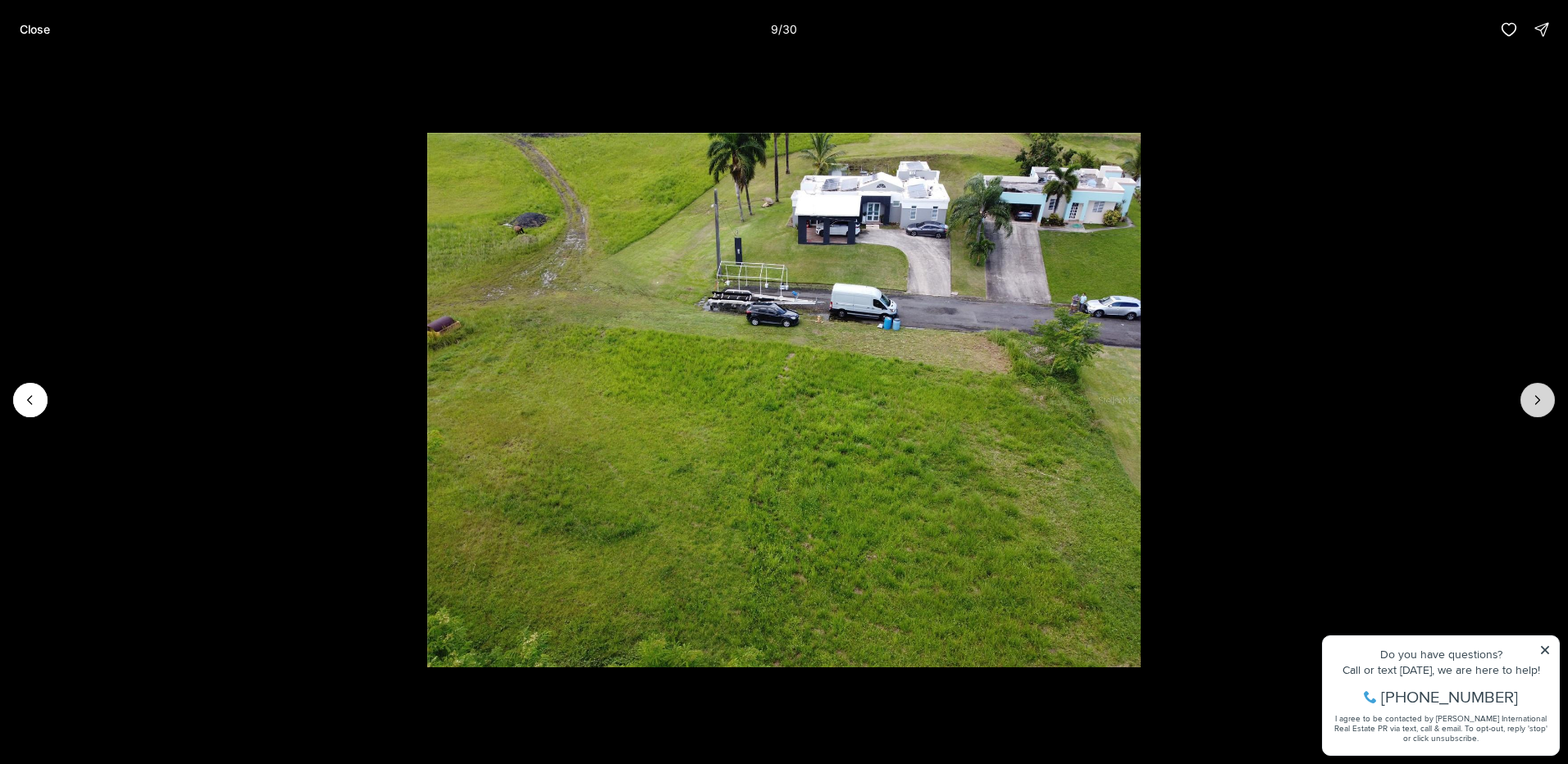
click at [1538, 390] on button "Next slide" at bounding box center [1538, 400] width 34 height 34
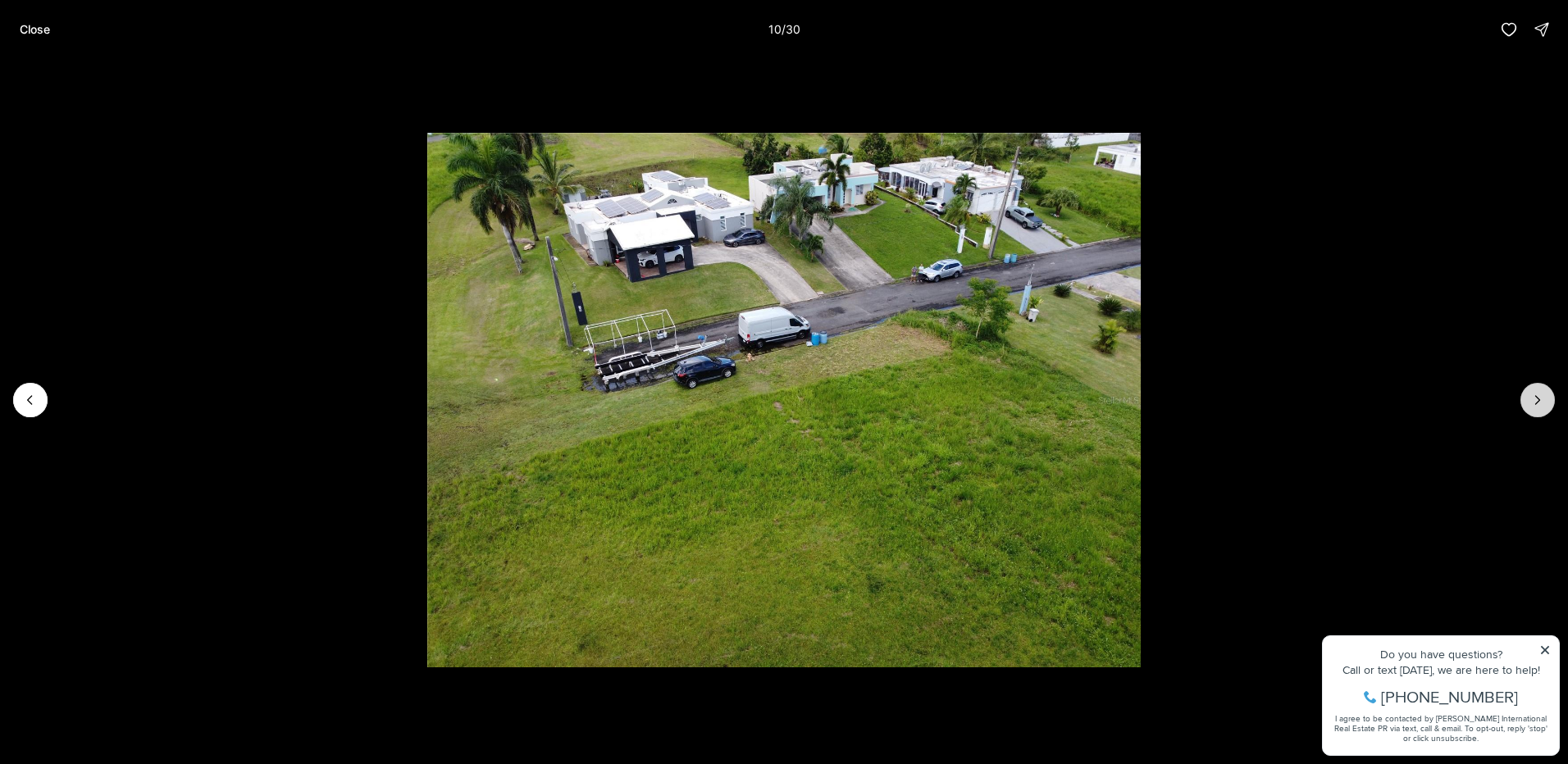
click at [1530, 401] on icon "Next slide" at bounding box center [1537, 400] width 16 height 16
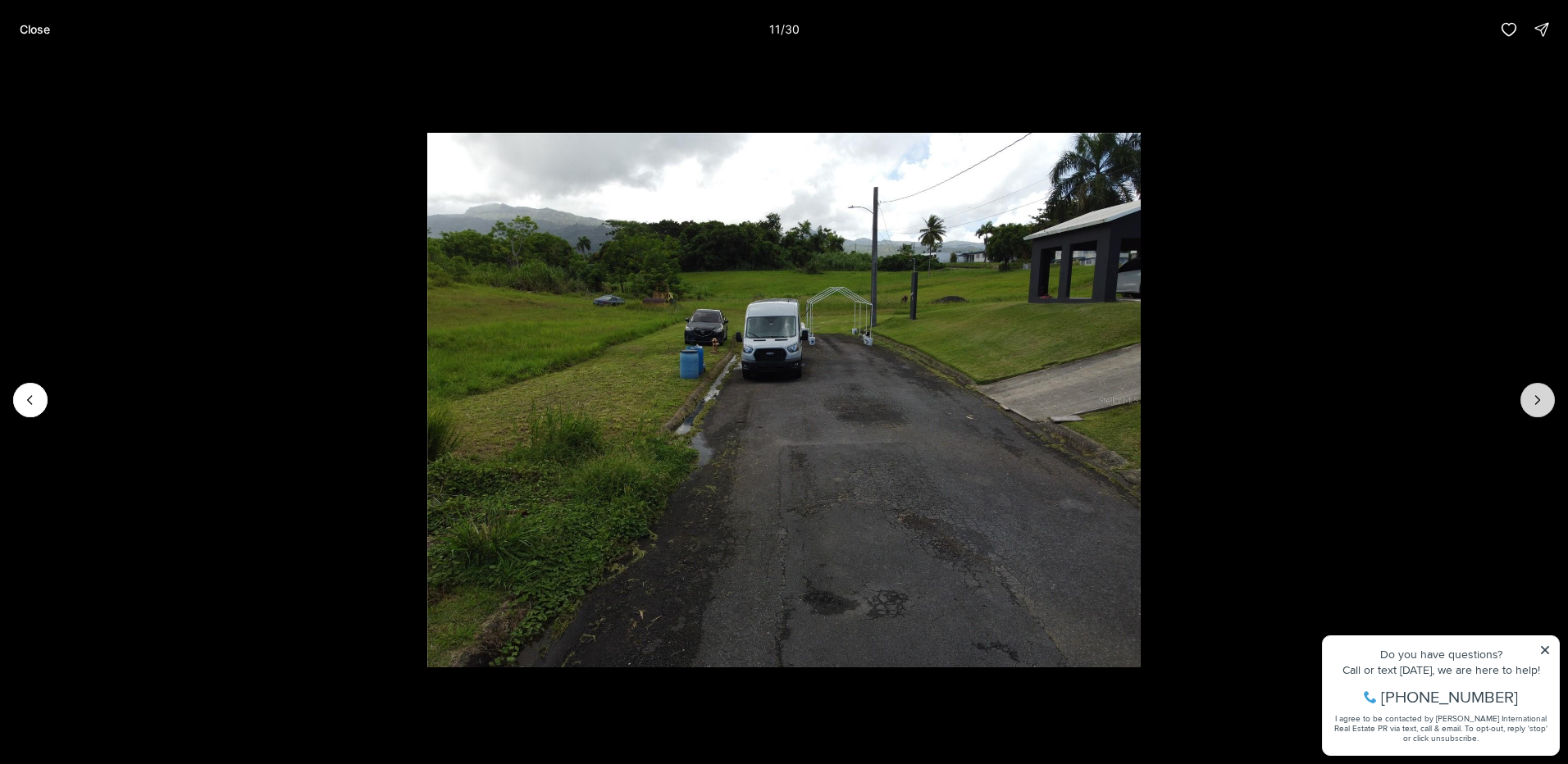
click at [1530, 401] on icon "Next slide" at bounding box center [1537, 400] width 16 height 16
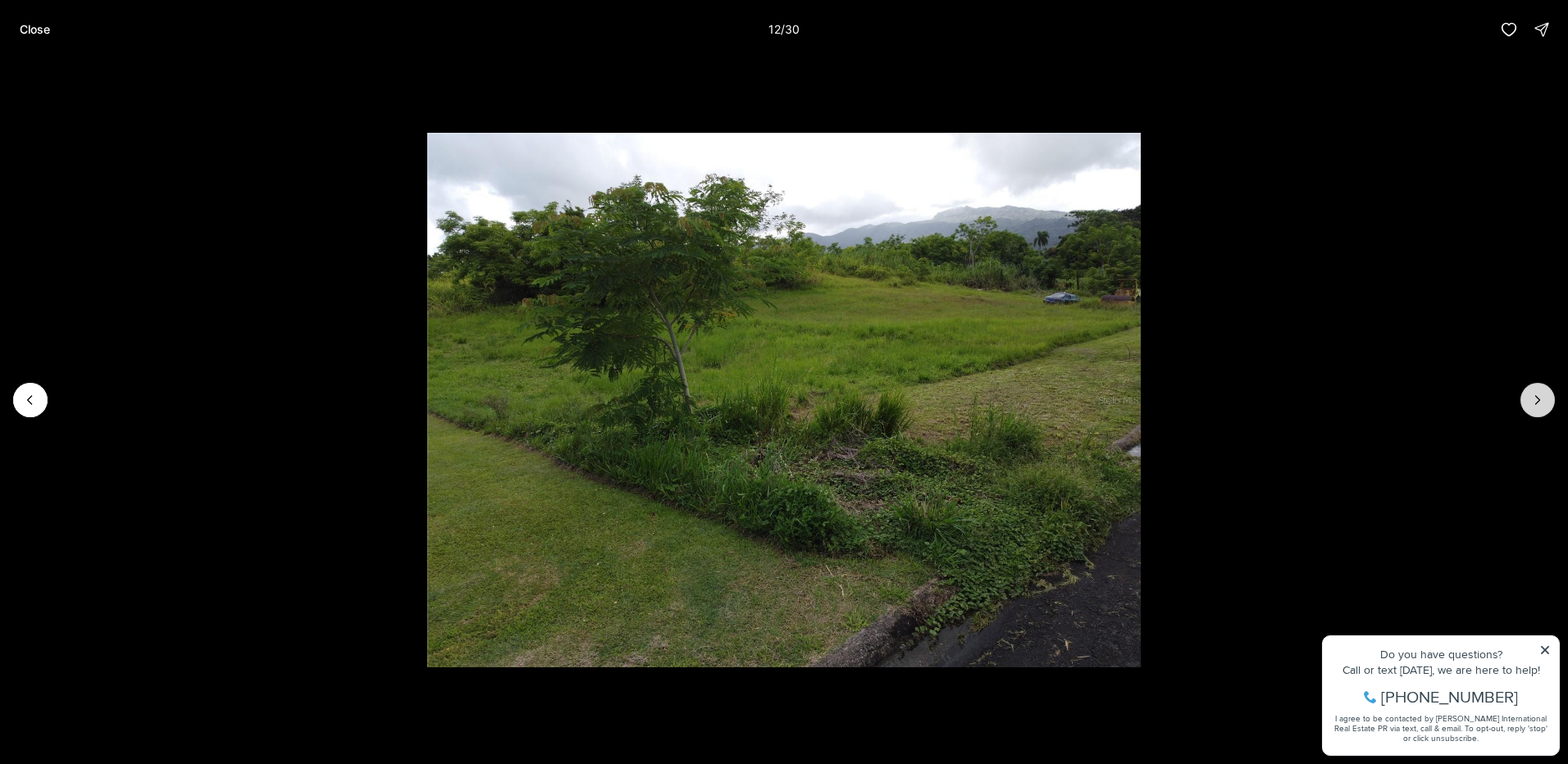
click at [1530, 401] on icon "Next slide" at bounding box center [1537, 400] width 16 height 16
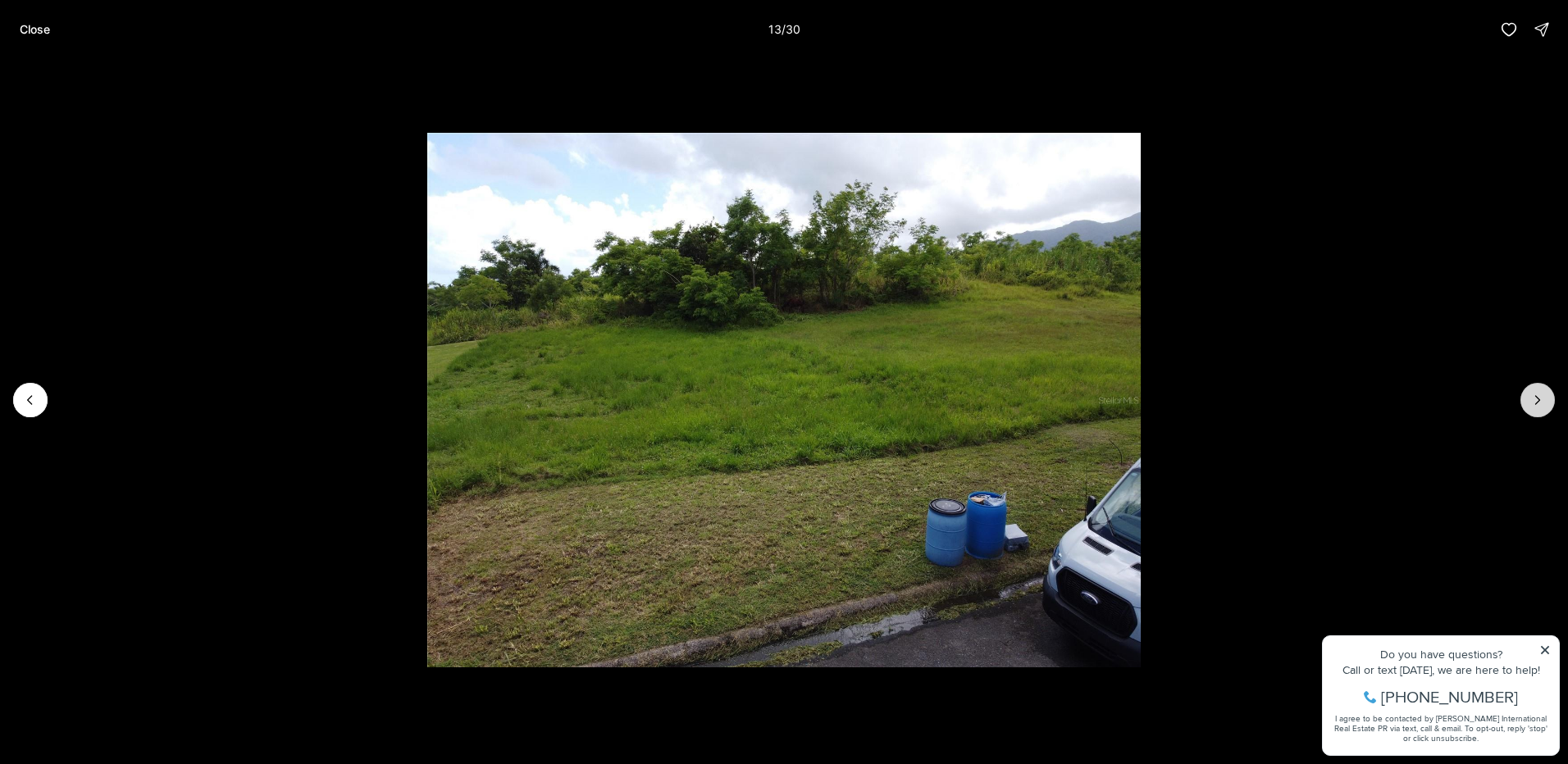
click at [1530, 401] on icon "Next slide" at bounding box center [1537, 400] width 16 height 16
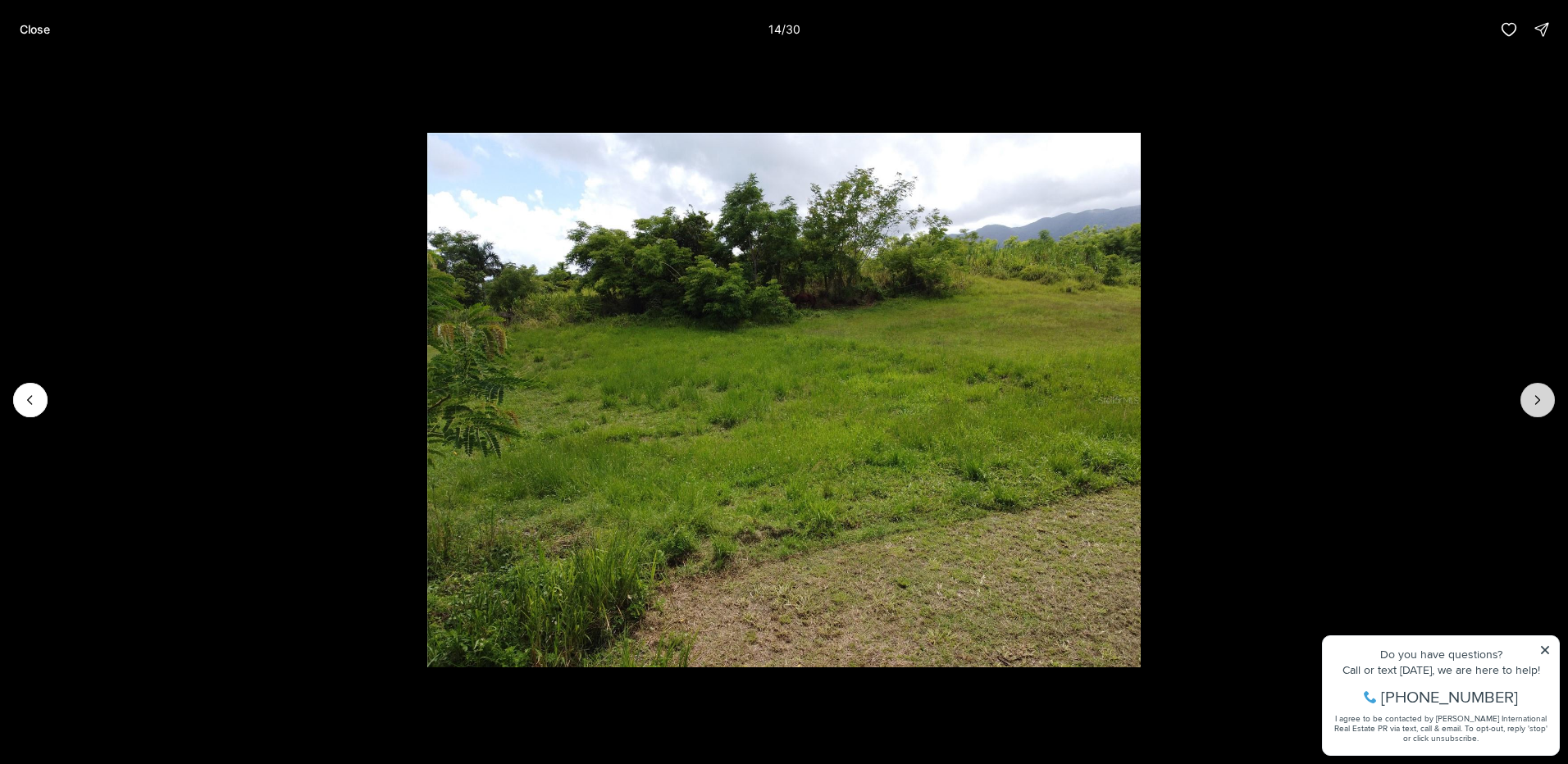
click at [1530, 401] on icon "Next slide" at bounding box center [1537, 400] width 16 height 16
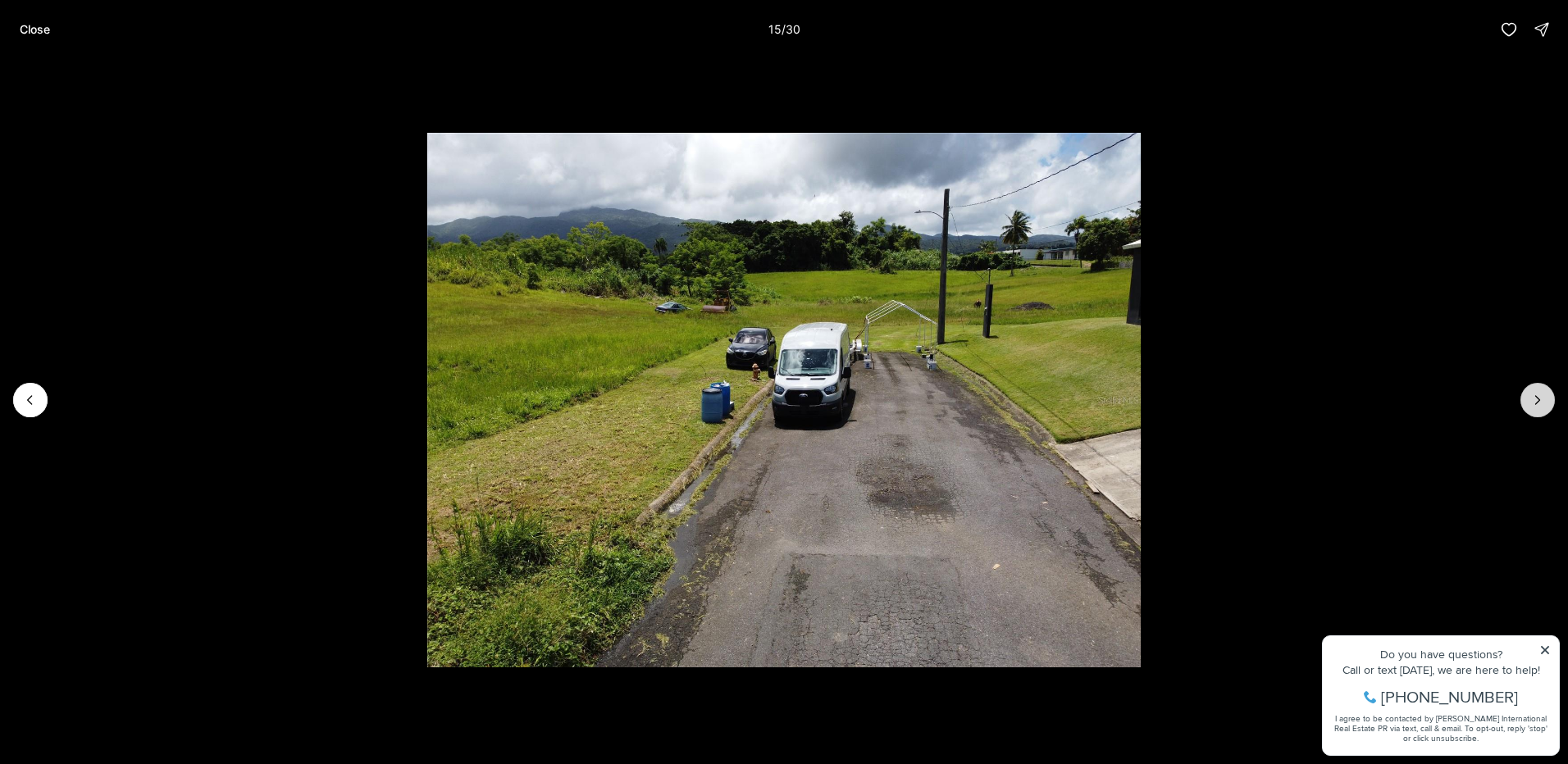
click at [1530, 401] on icon "Next slide" at bounding box center [1537, 400] width 16 height 16
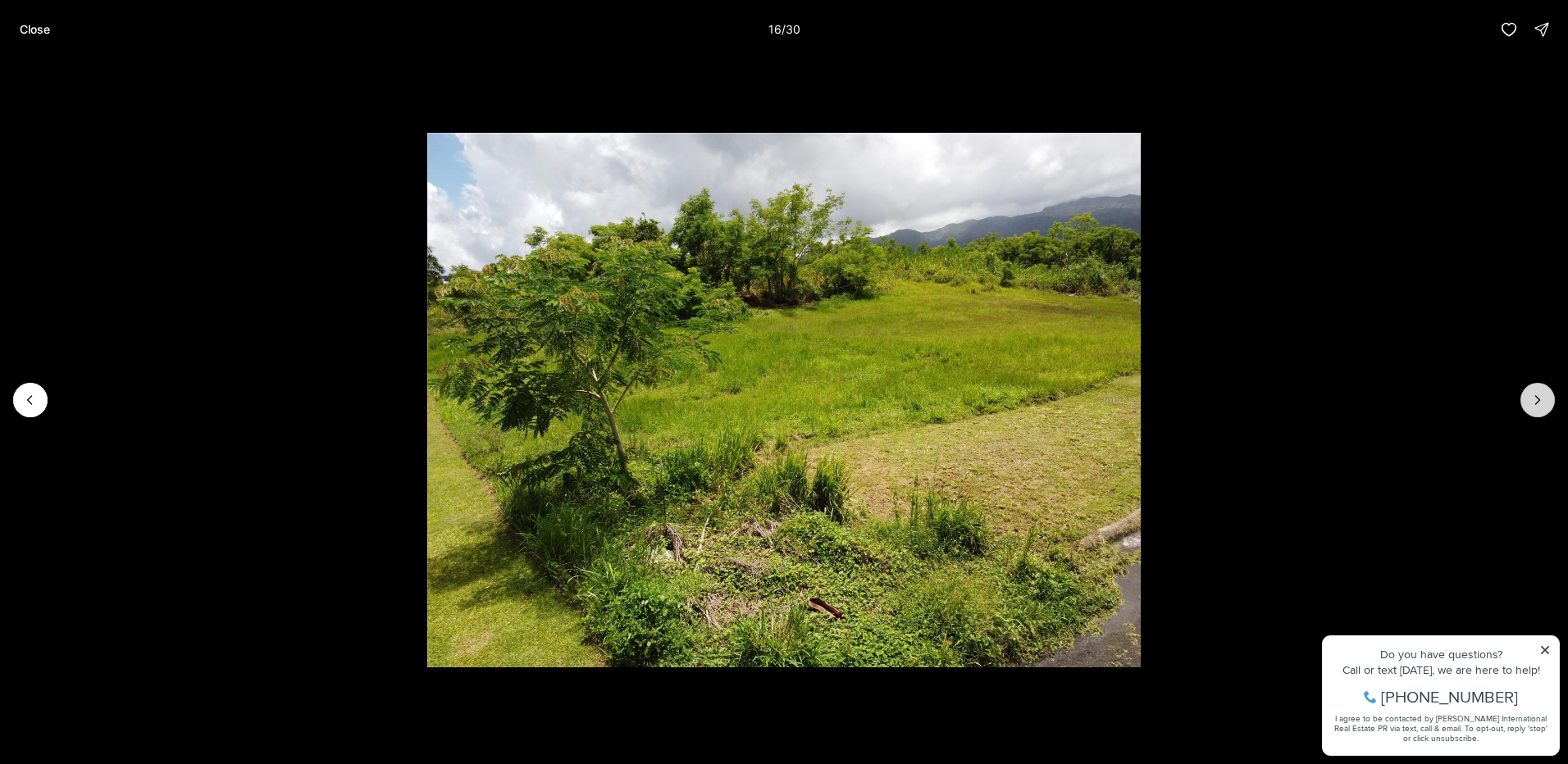
click at [1530, 401] on icon "Next slide" at bounding box center [1537, 400] width 16 height 16
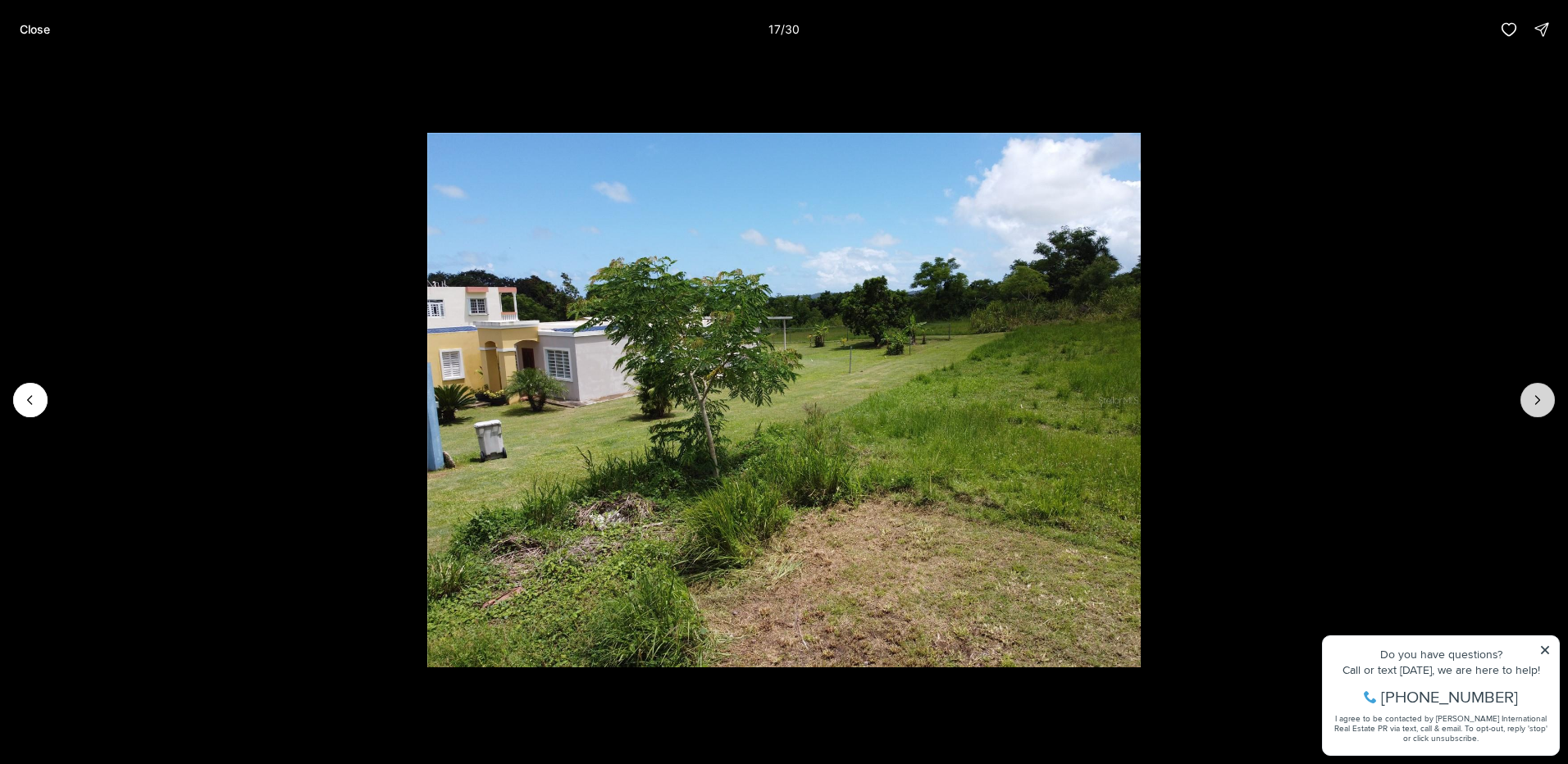
click at [1530, 401] on icon "Next slide" at bounding box center [1537, 400] width 16 height 16
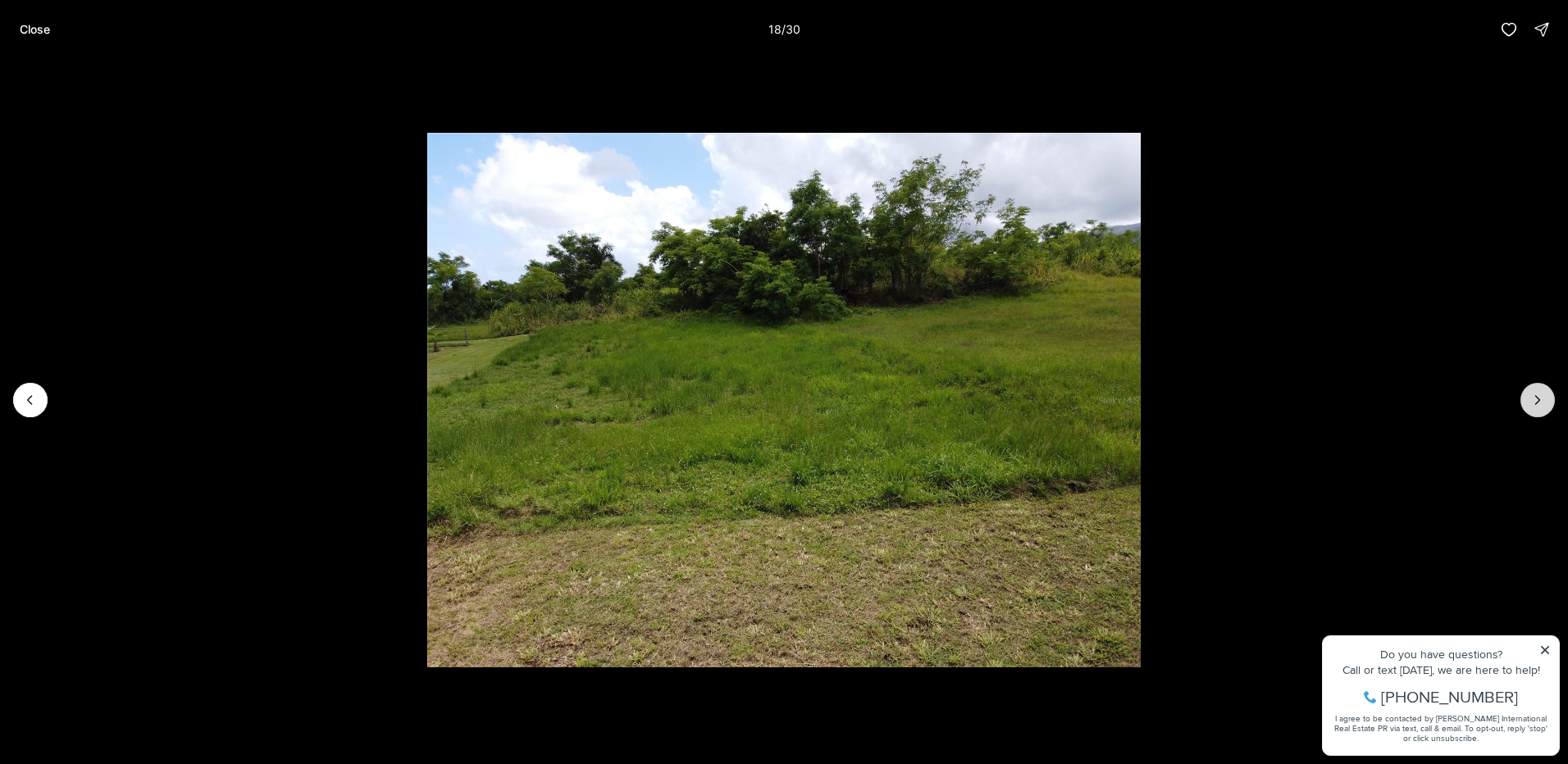
click at [1530, 401] on icon "Next slide" at bounding box center [1537, 400] width 16 height 16
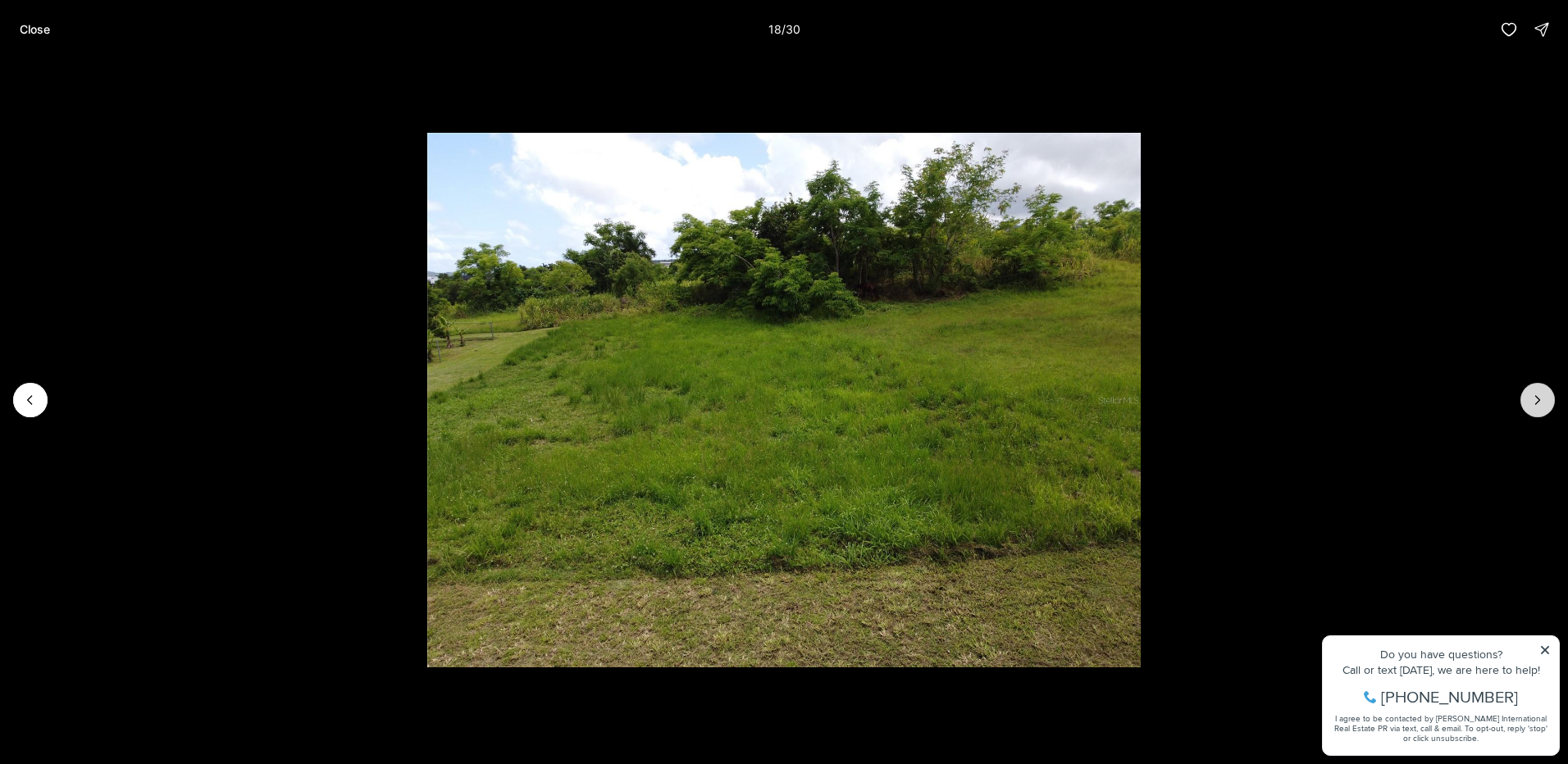
click at [1530, 401] on icon "Next slide" at bounding box center [1537, 400] width 16 height 16
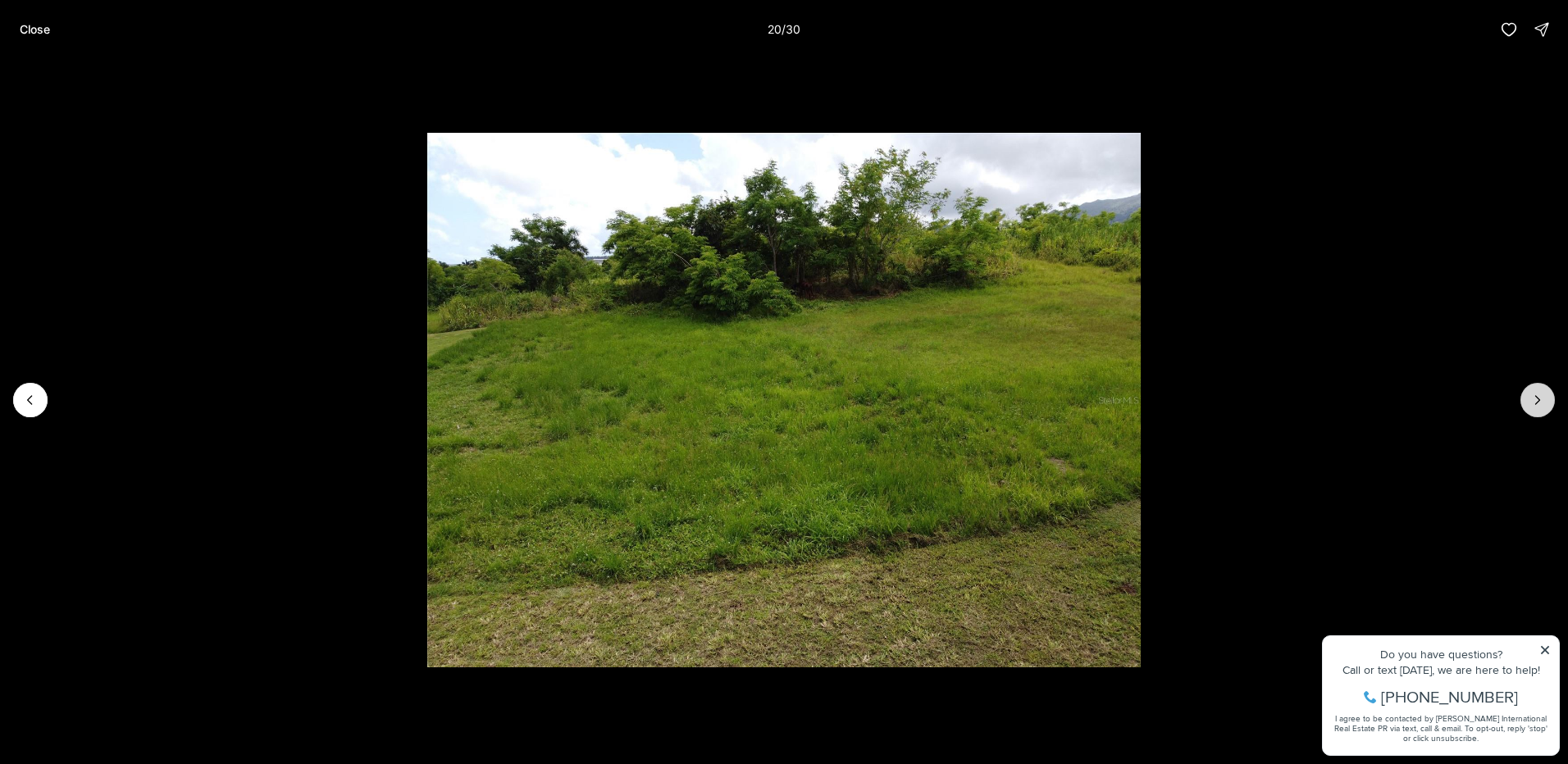
click at [1530, 401] on icon "Next slide" at bounding box center [1537, 400] width 16 height 16
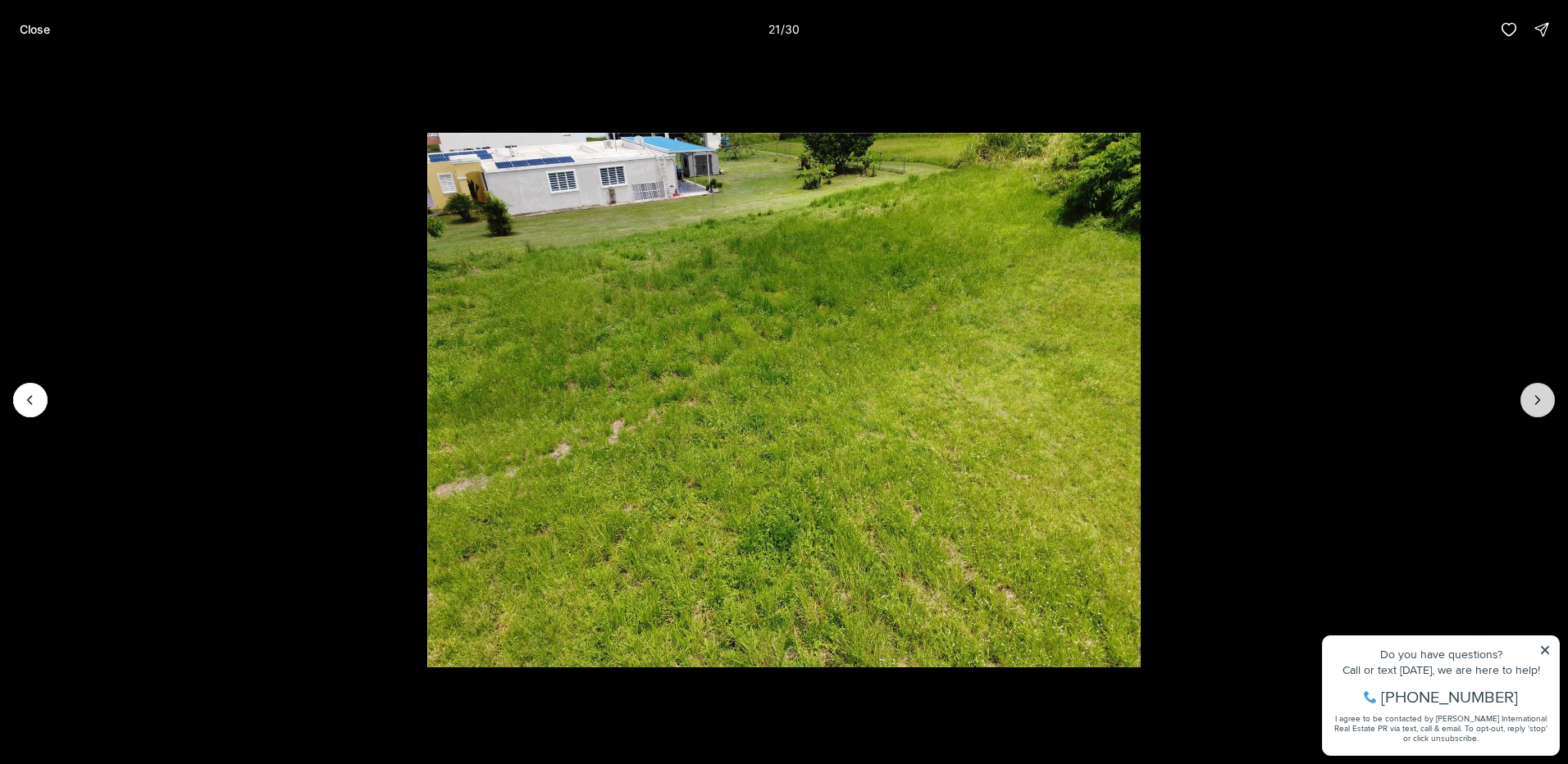
click at [1530, 401] on icon "Next slide" at bounding box center [1537, 400] width 16 height 16
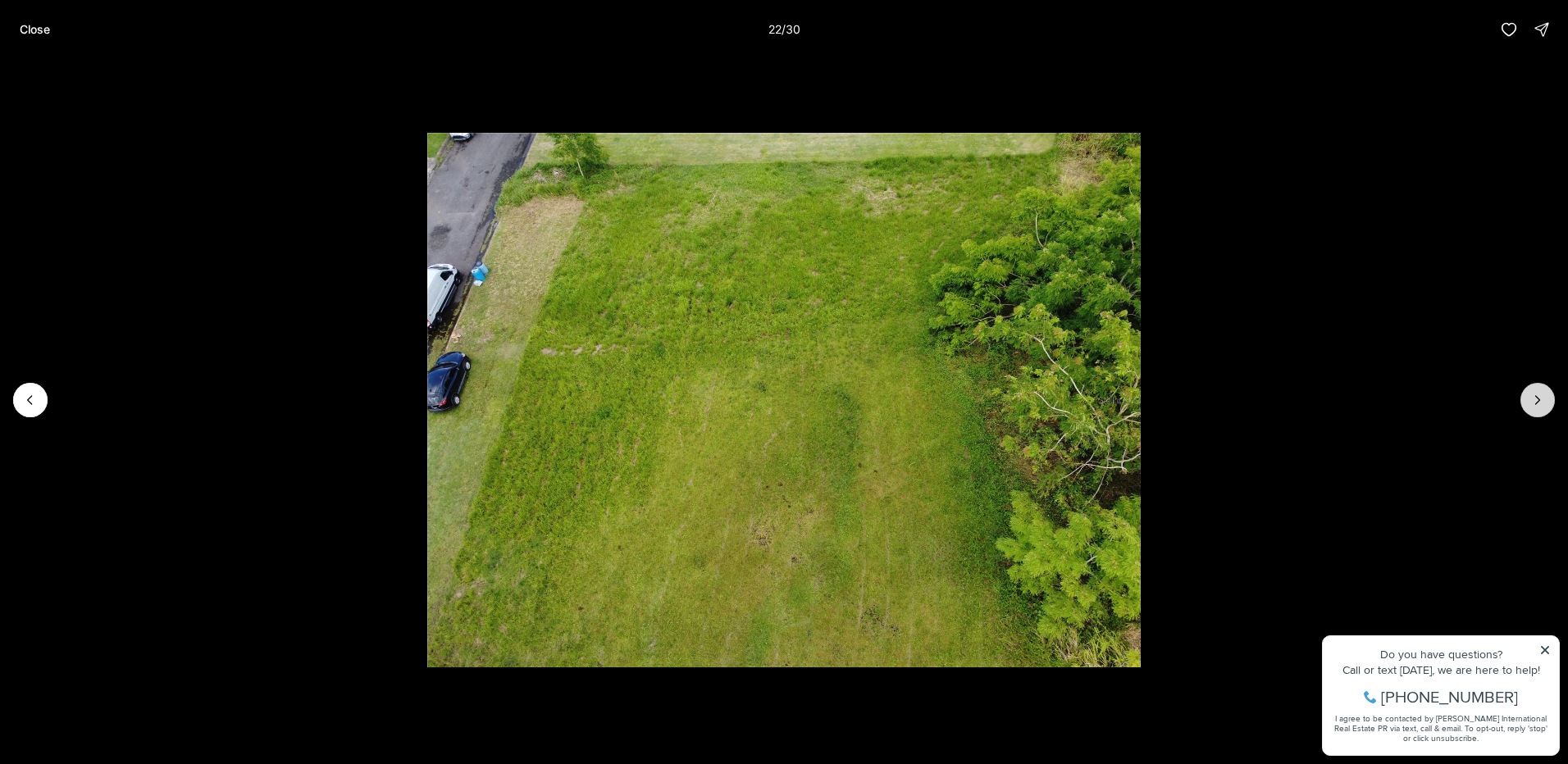
click at [1530, 401] on icon "Next slide" at bounding box center [1537, 400] width 16 height 16
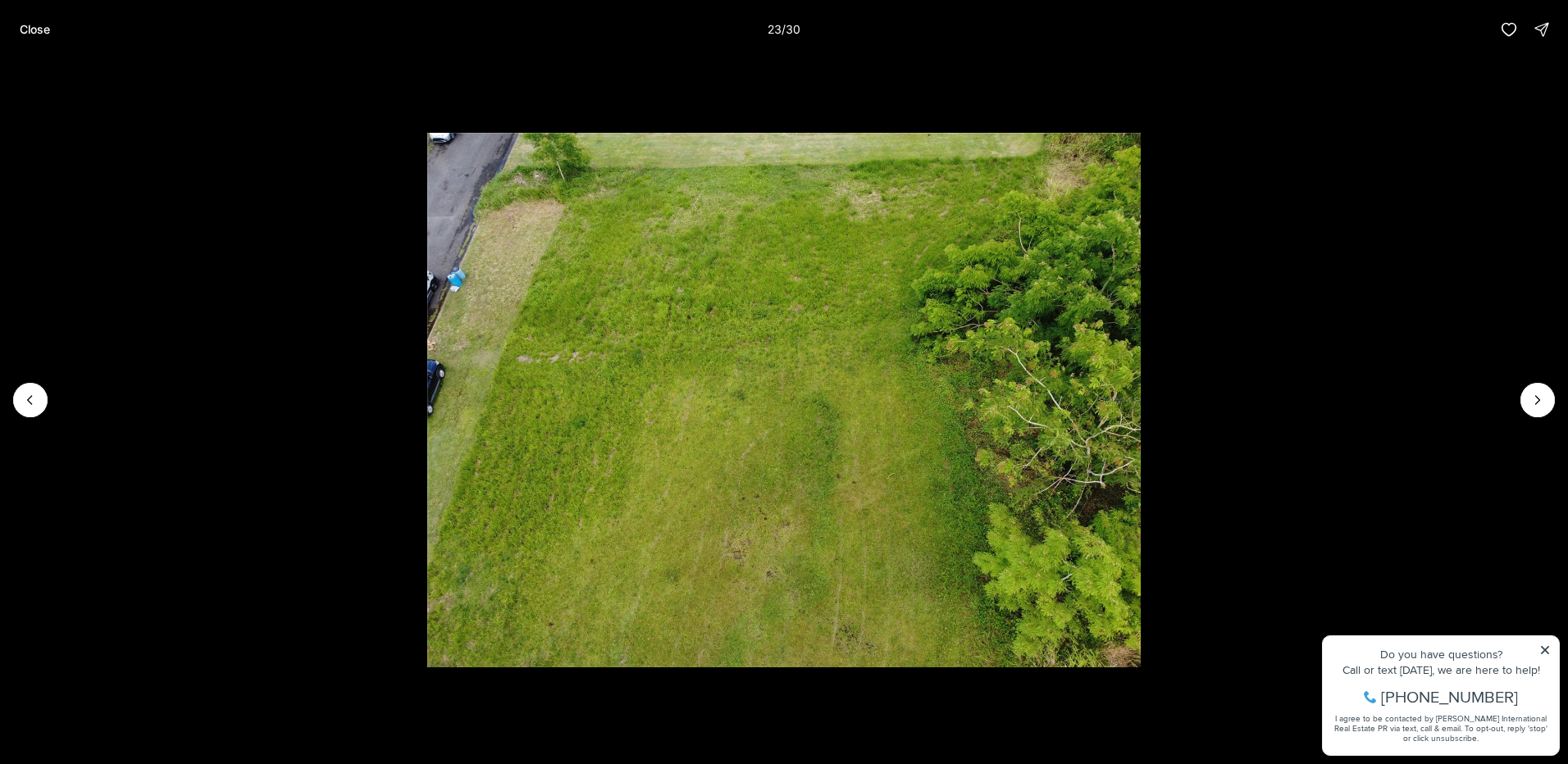
click at [39, 20] on button "Close" at bounding box center [34, 29] width 50 height 33
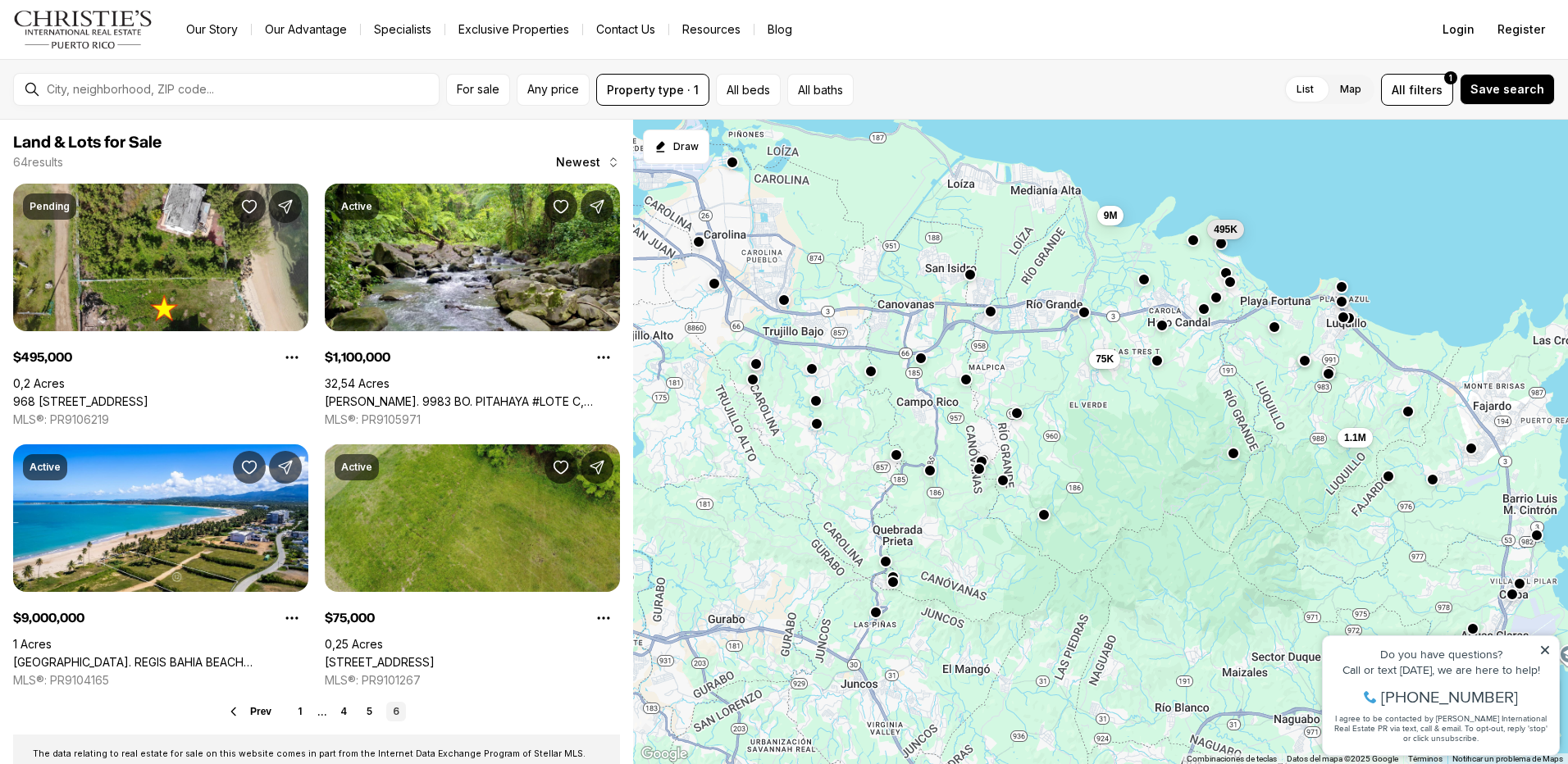
drag, startPoint x: 1025, startPoint y: 502, endPoint x: 1065, endPoint y: 376, distance: 132.2
click at [1065, 376] on div "495K 1.1M 9M 75K" at bounding box center [1101, 442] width 935 height 645
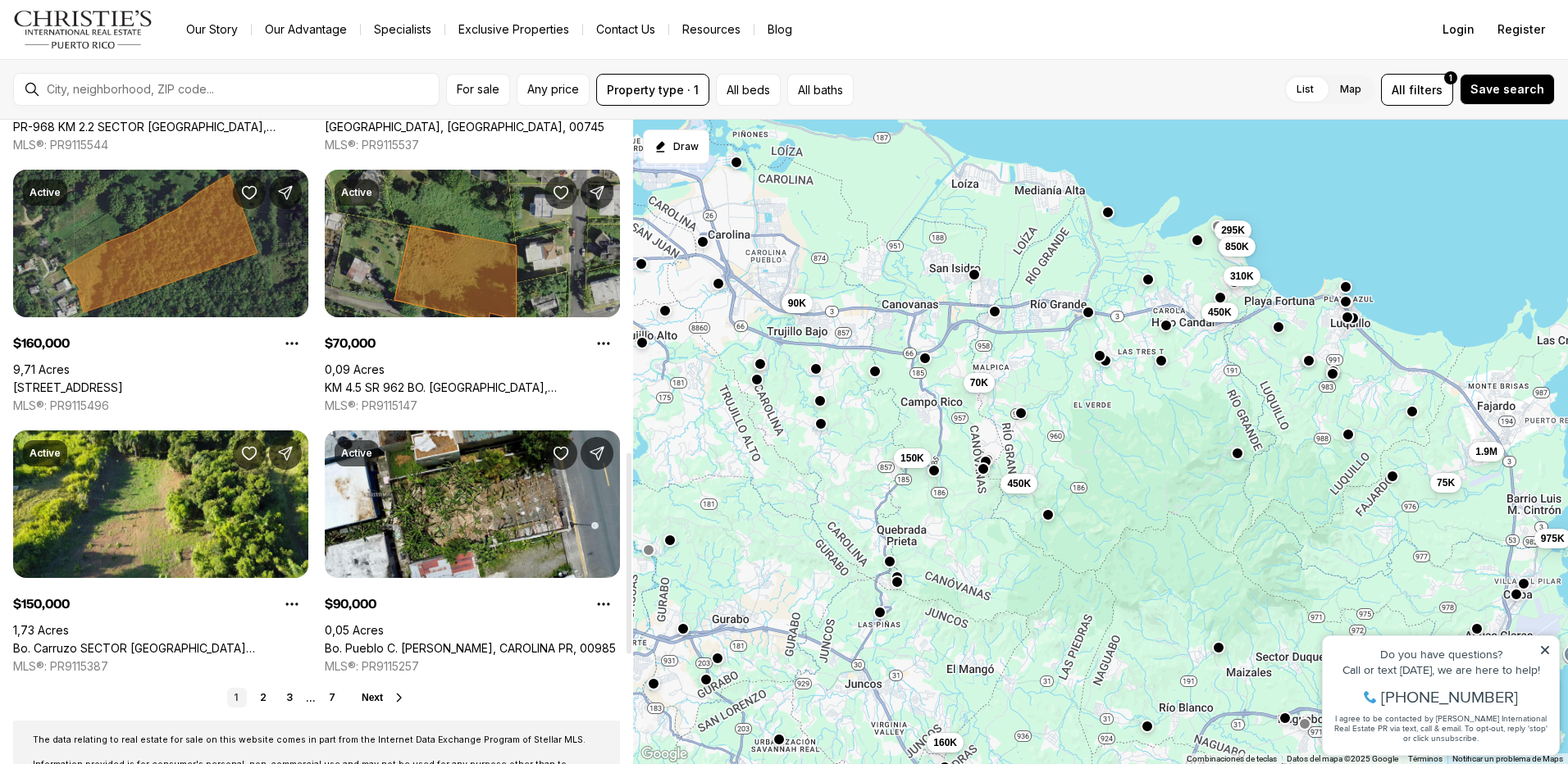
scroll to position [1066, 0]
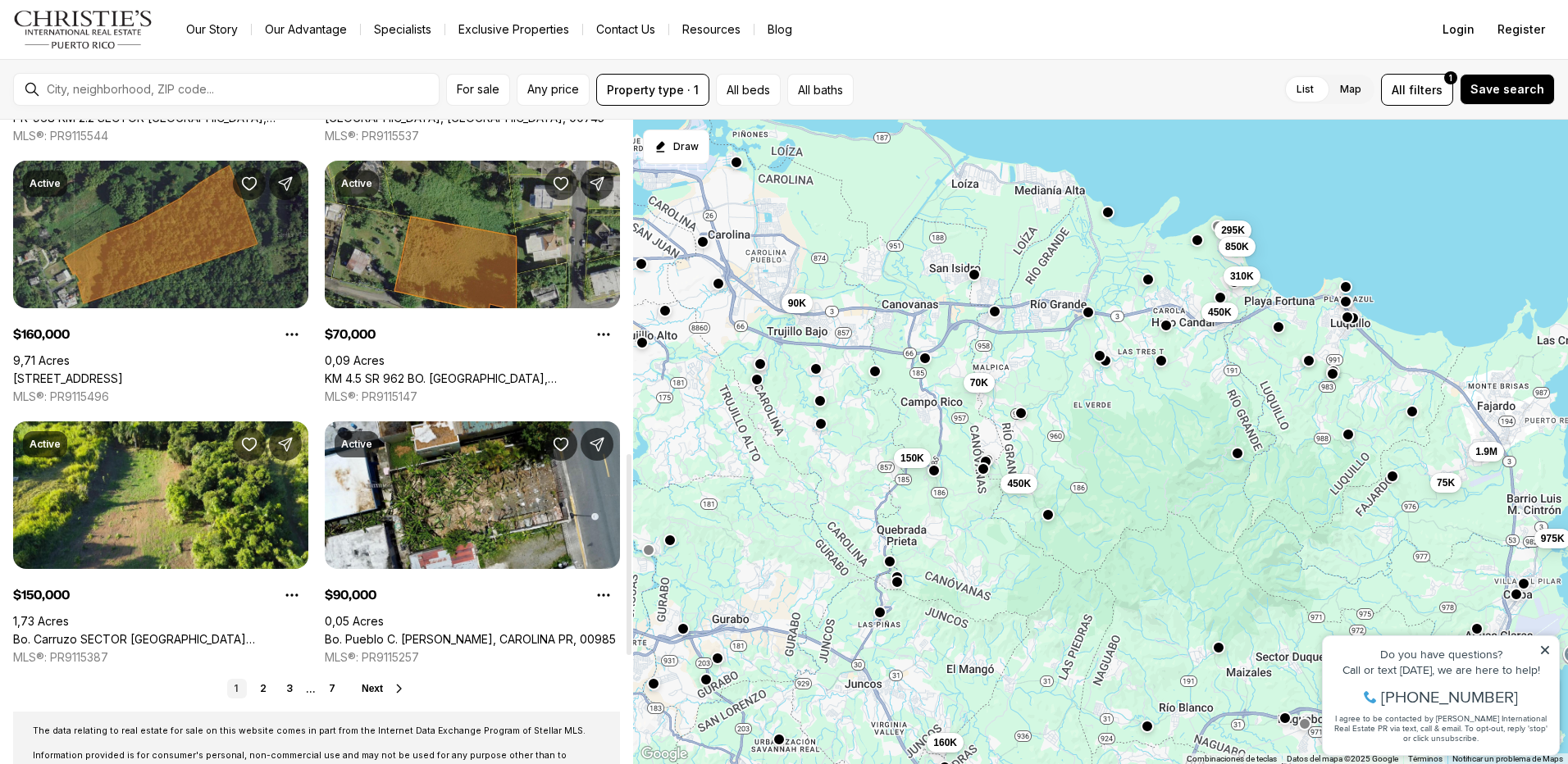
click at [440, 372] on link "KM 4.5 SR 962 BO. [GEOGRAPHIC_DATA], CANOVANAS PR, 00729" at bounding box center [473, 379] width 295 height 15
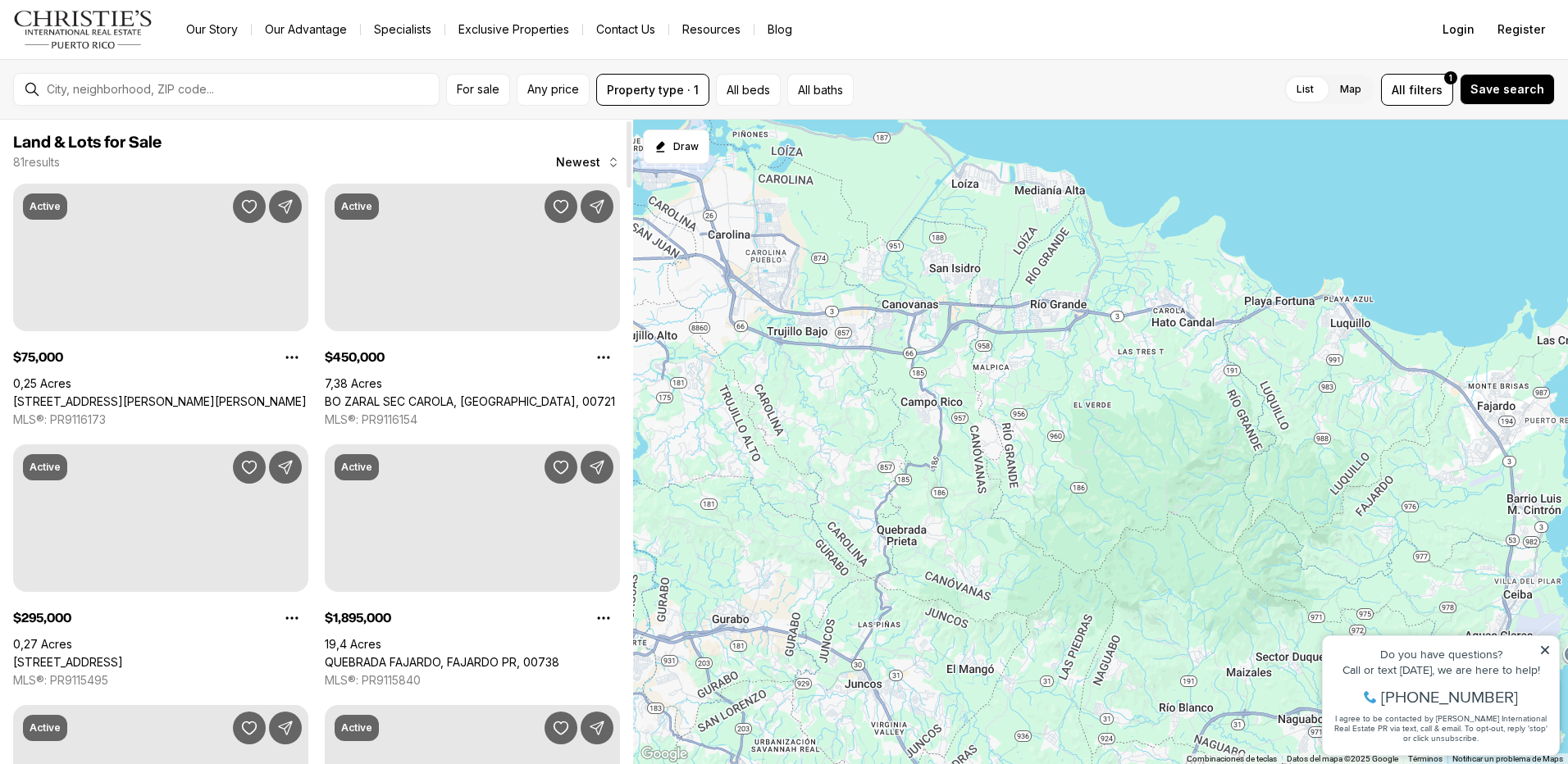
scroll to position [1066, 0]
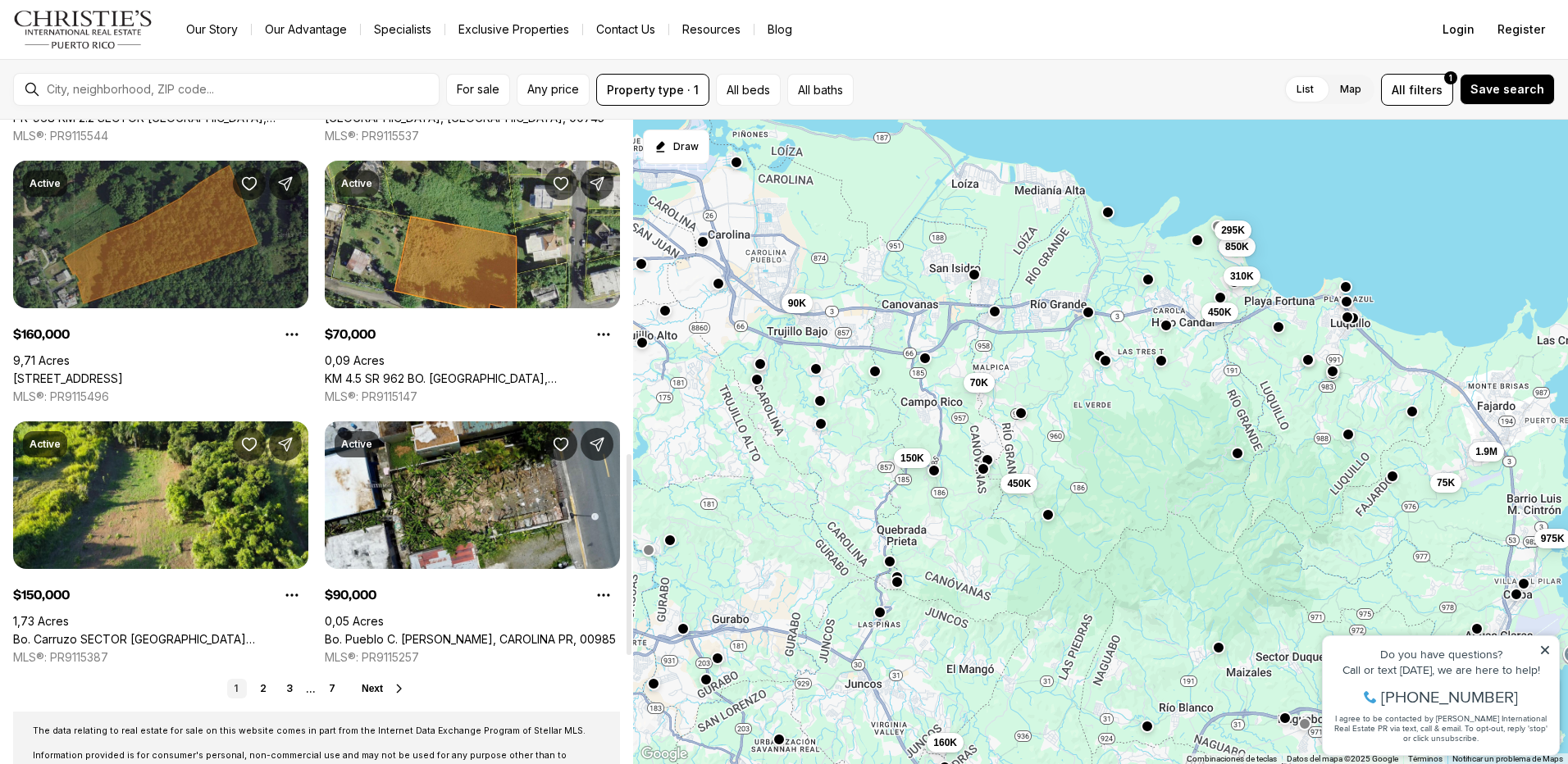
click at [123, 372] on link "[STREET_ADDRESS]" at bounding box center [67, 379] width 110 height 15
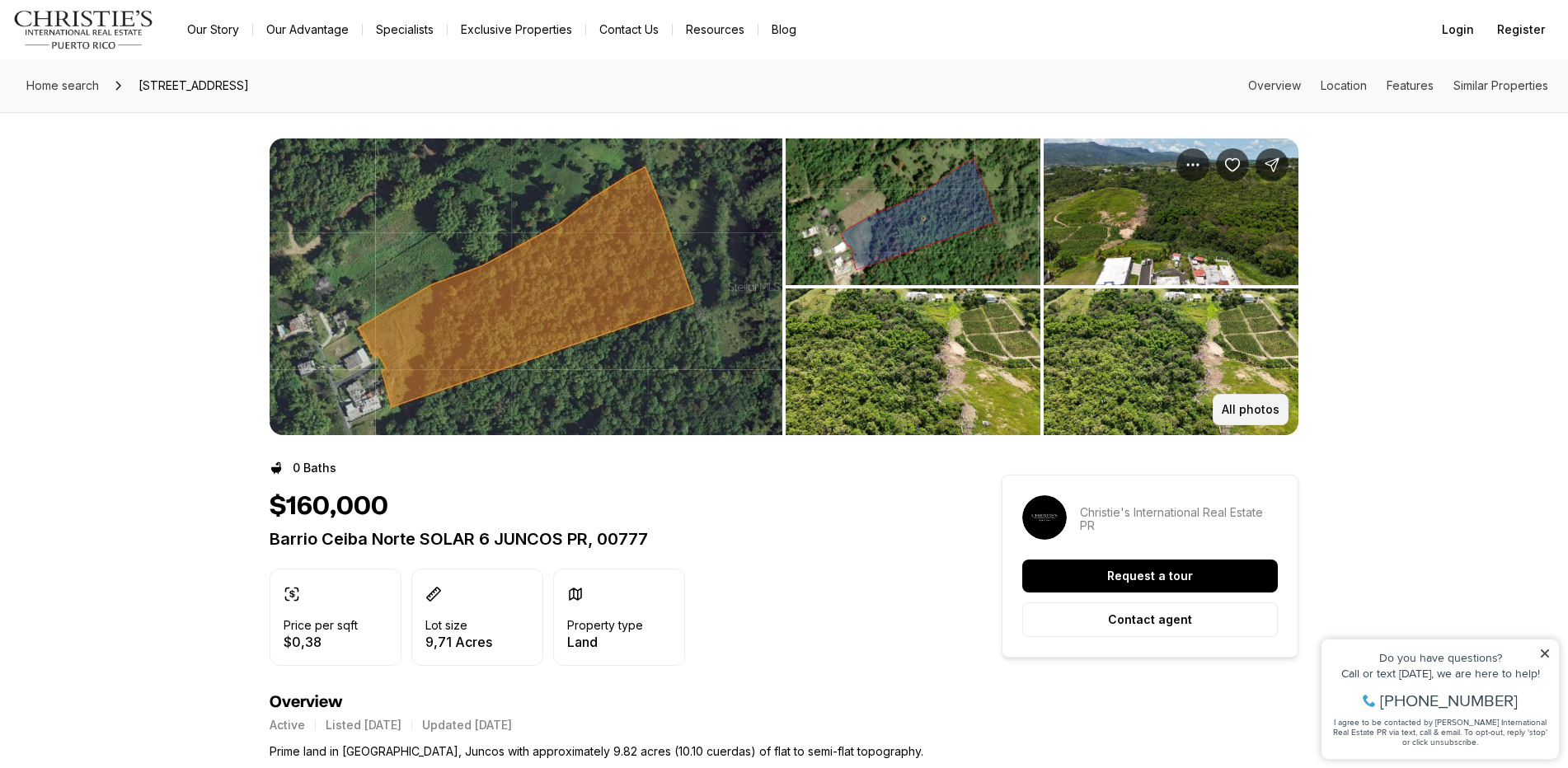
click at [1246, 413] on p "All photos" at bounding box center [1250, 409] width 58 height 13
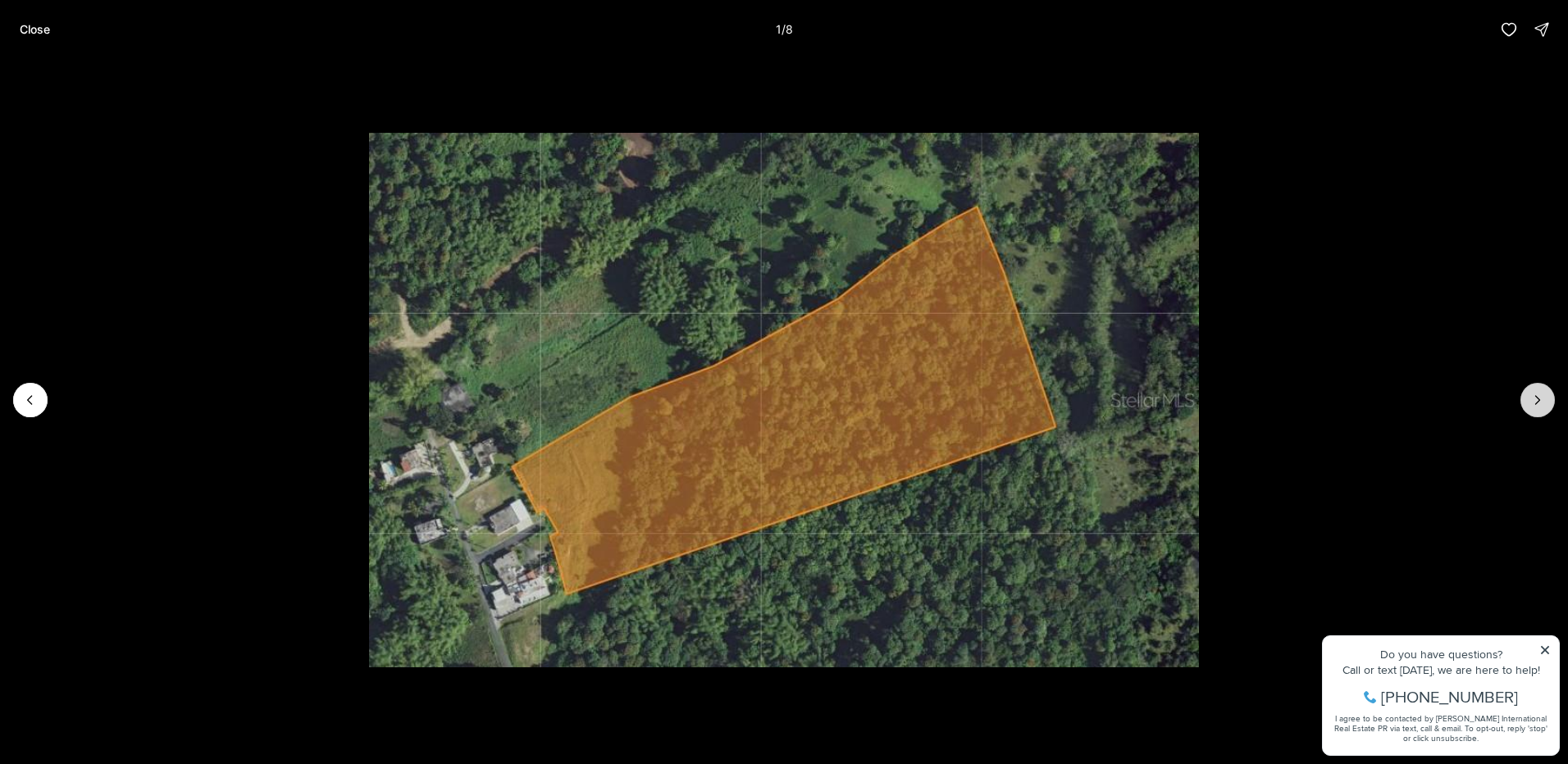
click at [1540, 396] on icon "Next slide" at bounding box center [1537, 400] width 16 height 16
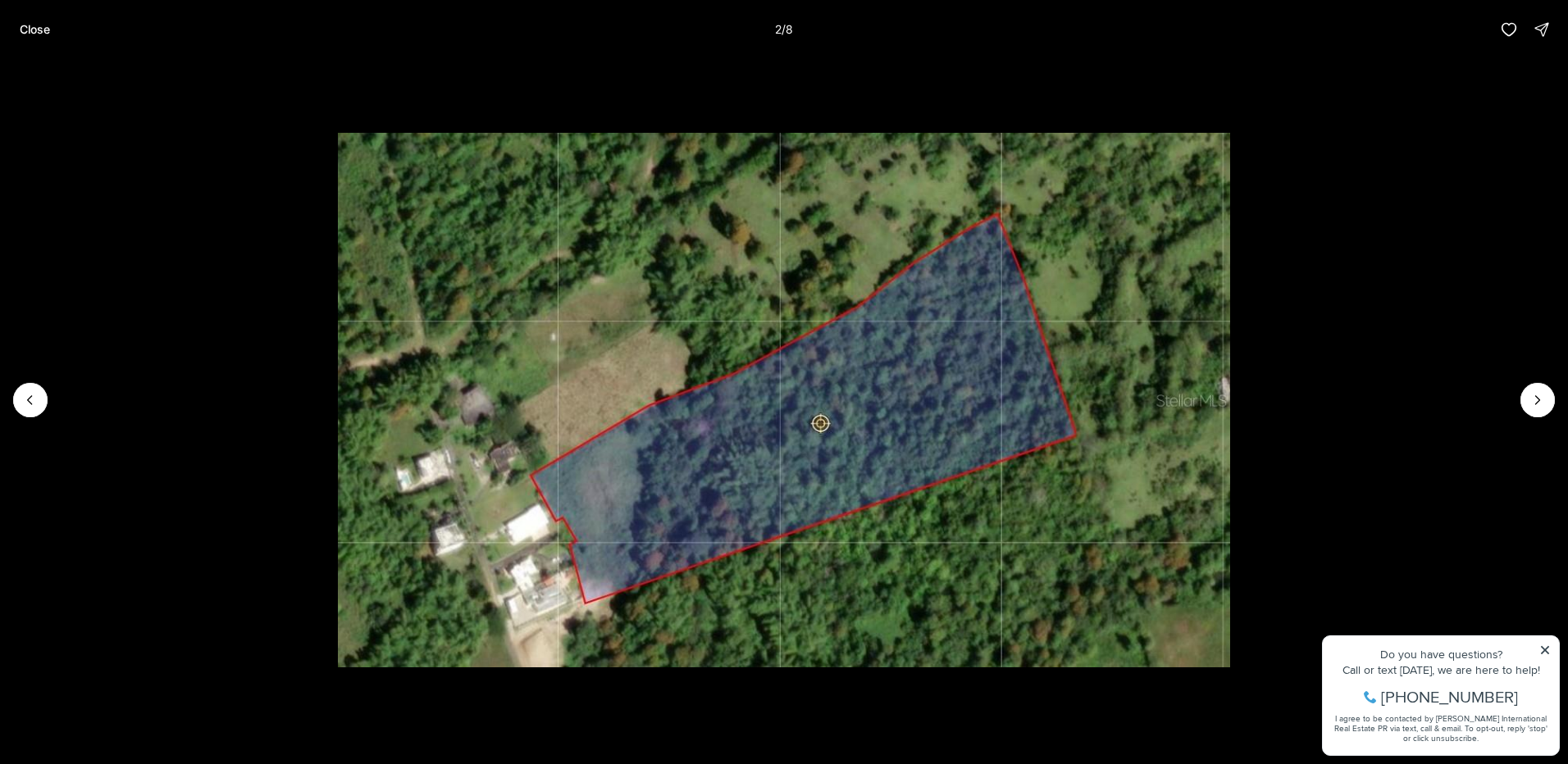
click at [1512, 402] on li "2 of 8" at bounding box center [784, 399] width 1568 height 682
click at [1537, 405] on icon "Next slide" at bounding box center [1537, 400] width 16 height 16
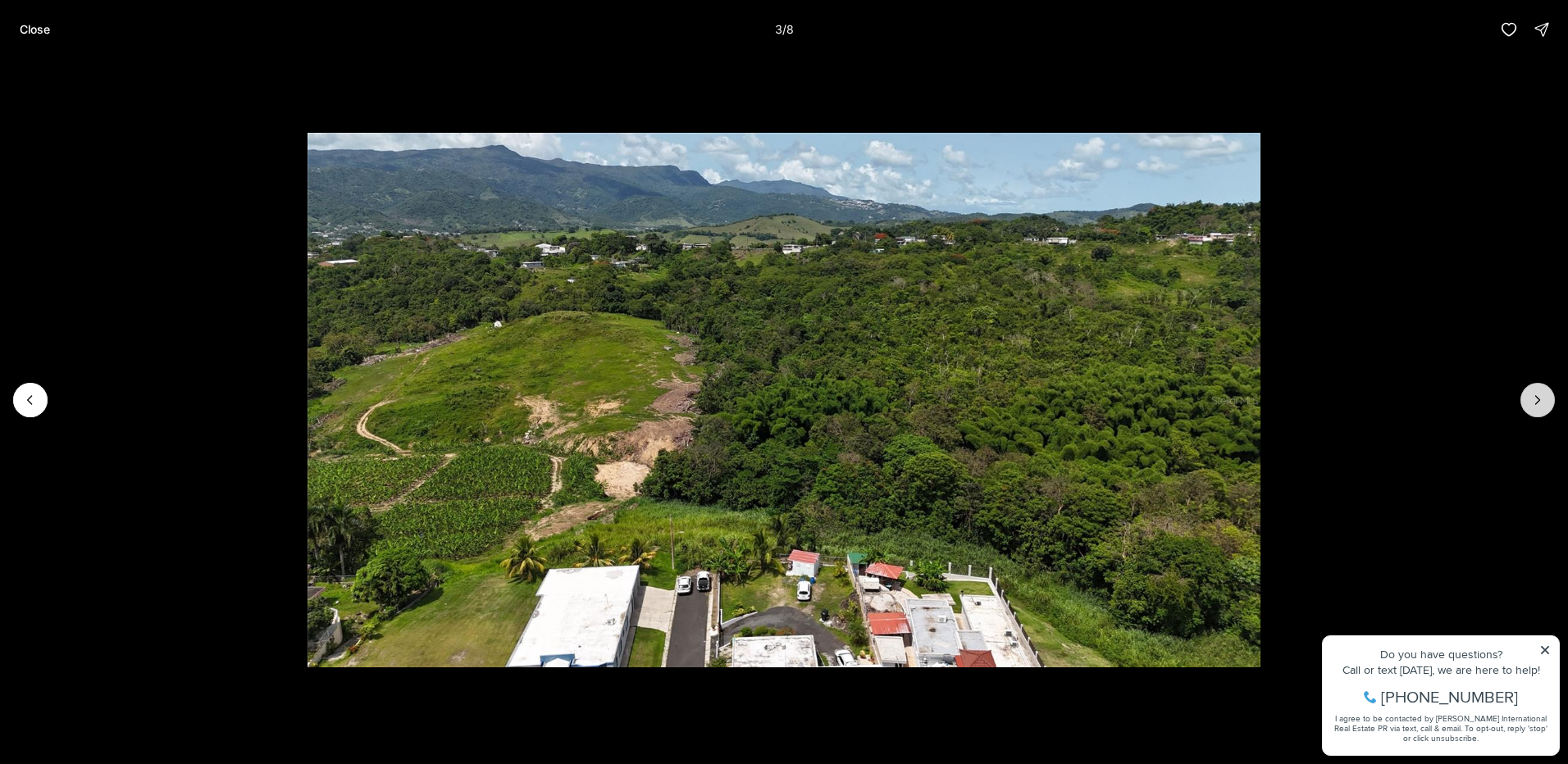
click at [1536, 404] on icon "Next slide" at bounding box center [1538, 400] width 4 height 9
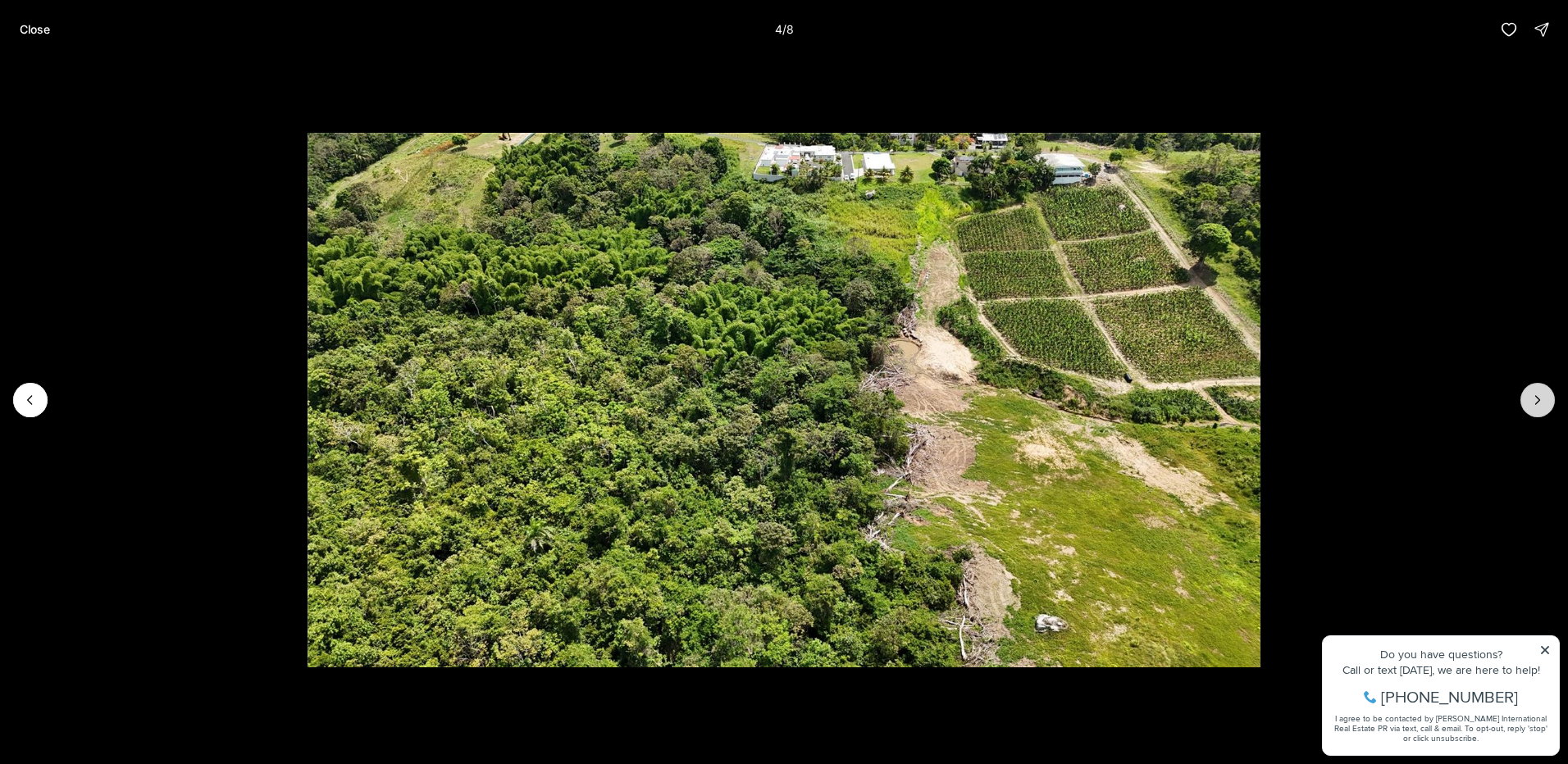
click at [1536, 404] on icon "Next slide" at bounding box center [1538, 400] width 4 height 9
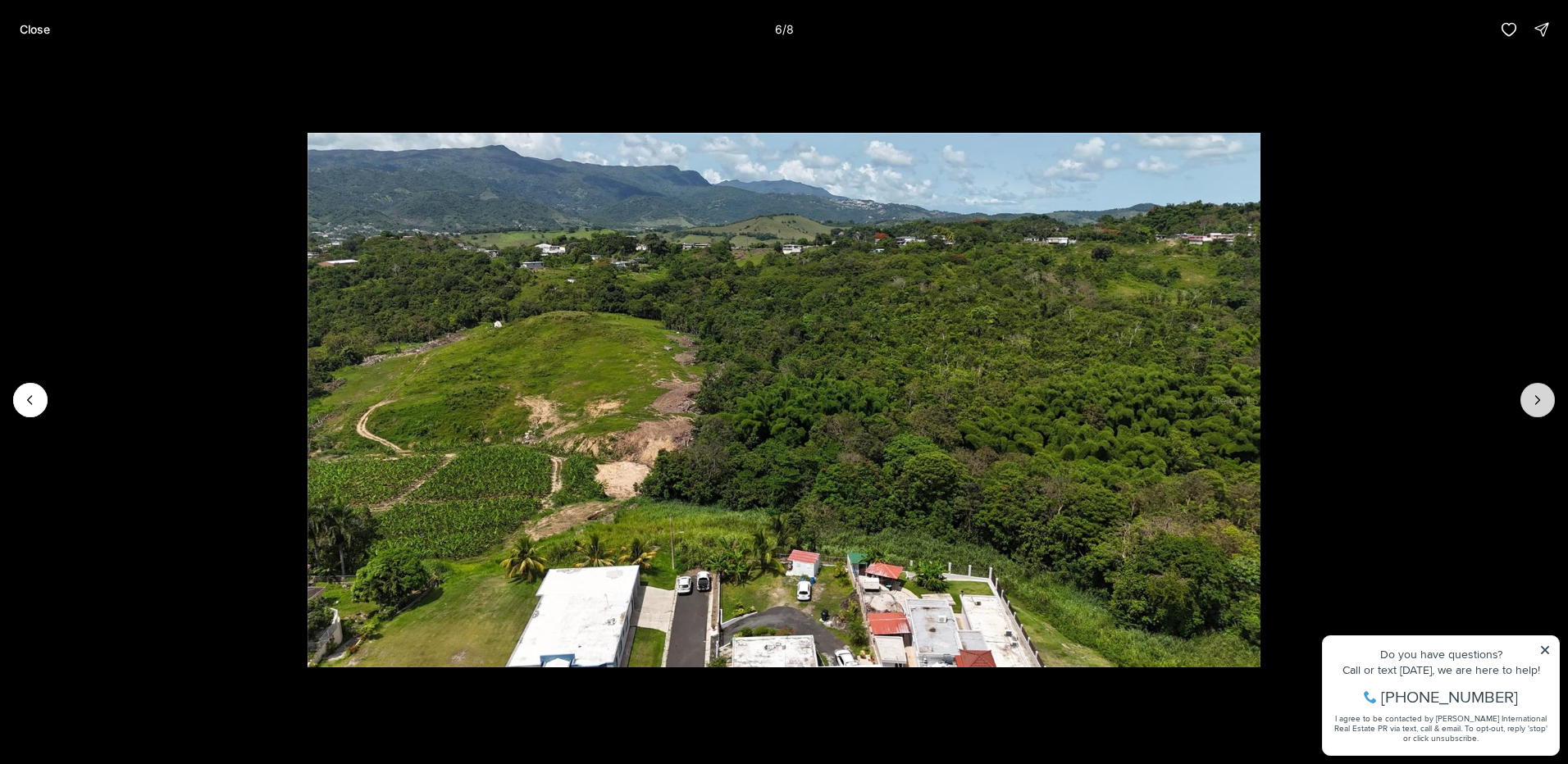
click at [1536, 404] on icon "Next slide" at bounding box center [1538, 400] width 4 height 9
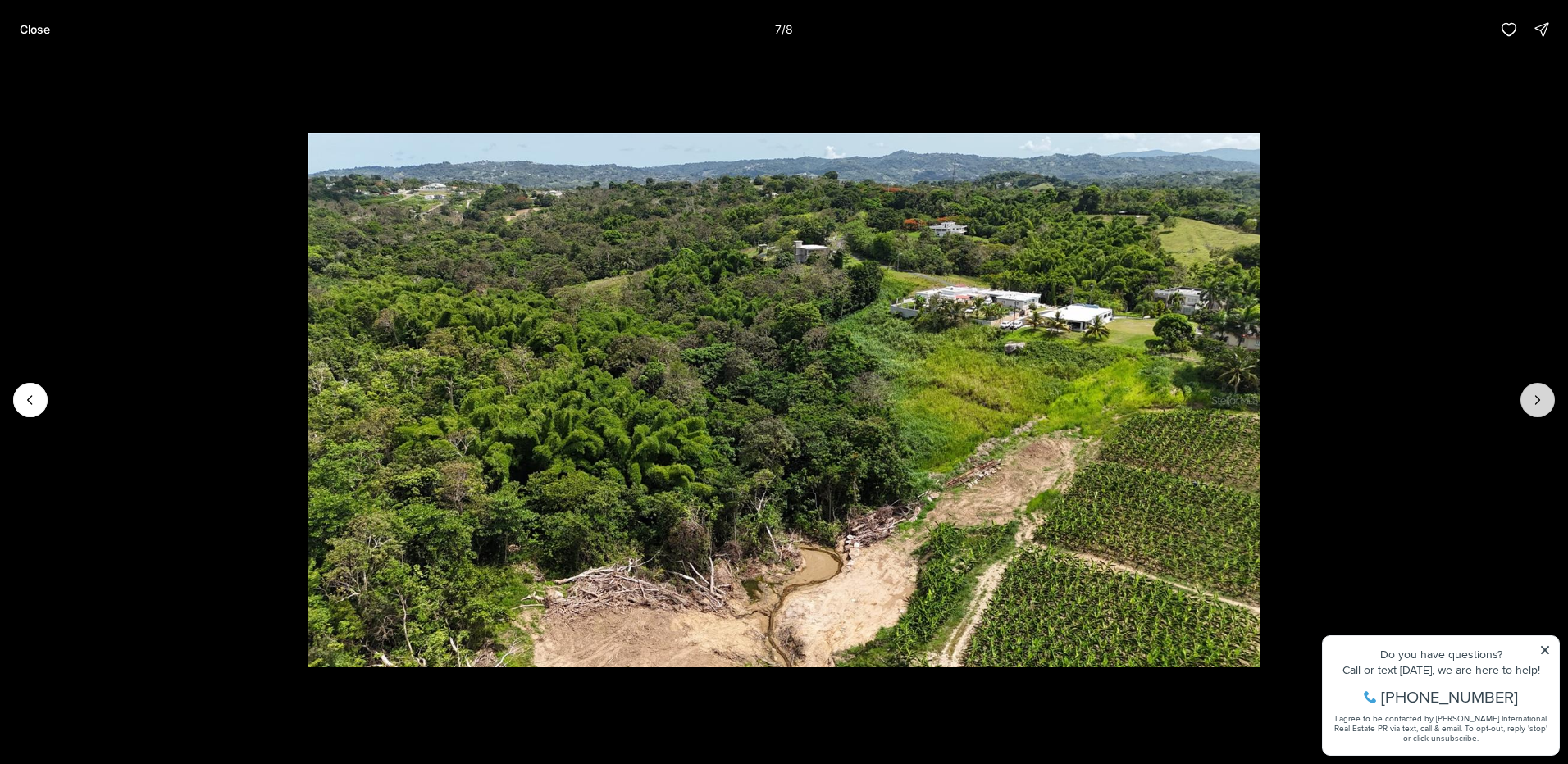
click at [1536, 404] on icon "Next slide" at bounding box center [1538, 400] width 4 height 9
click at [1536, 404] on div at bounding box center [1538, 400] width 34 height 34
click at [41, 21] on button "Close" at bounding box center [34, 29] width 50 height 33
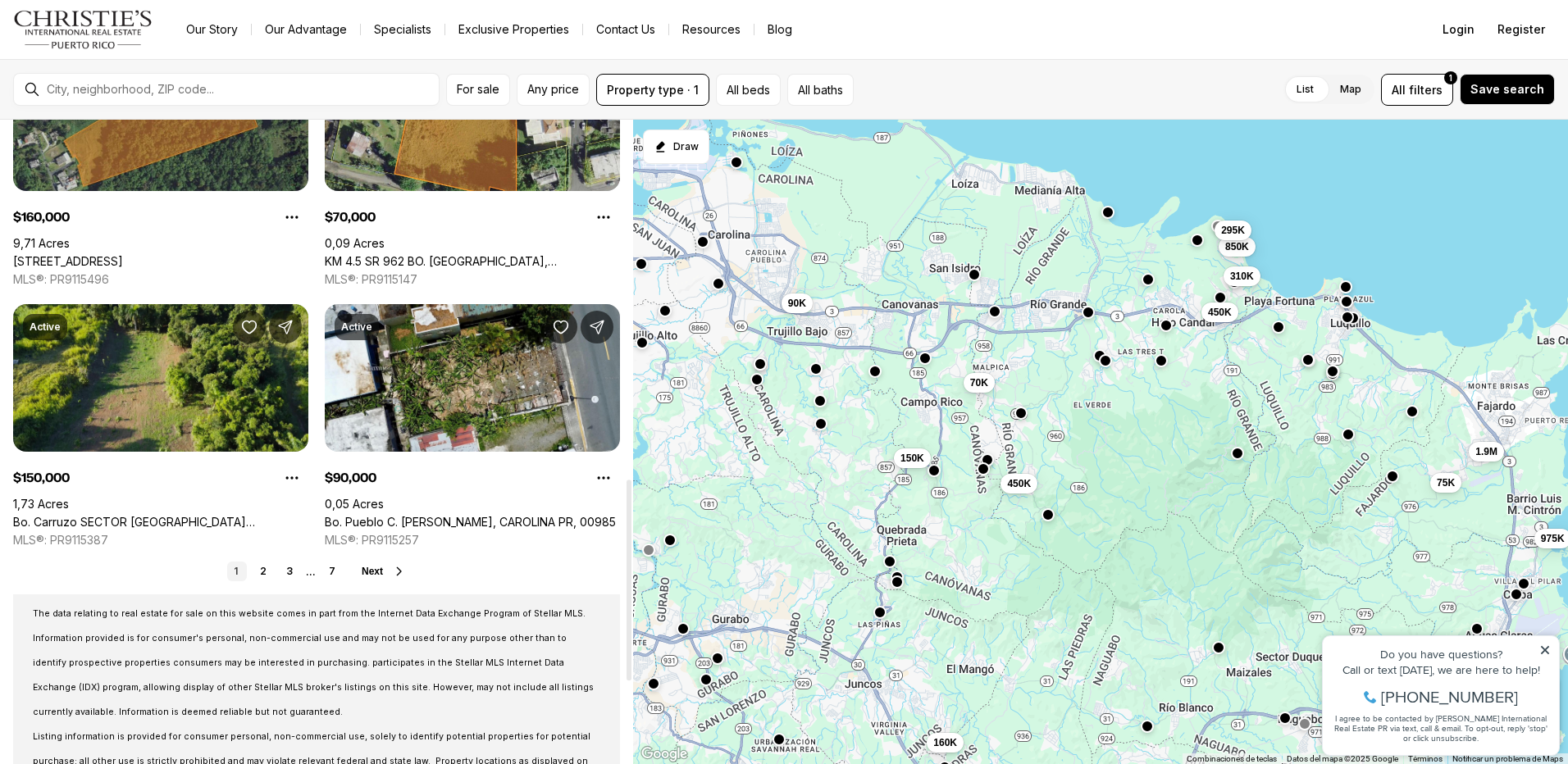
scroll to position [1148, 0]
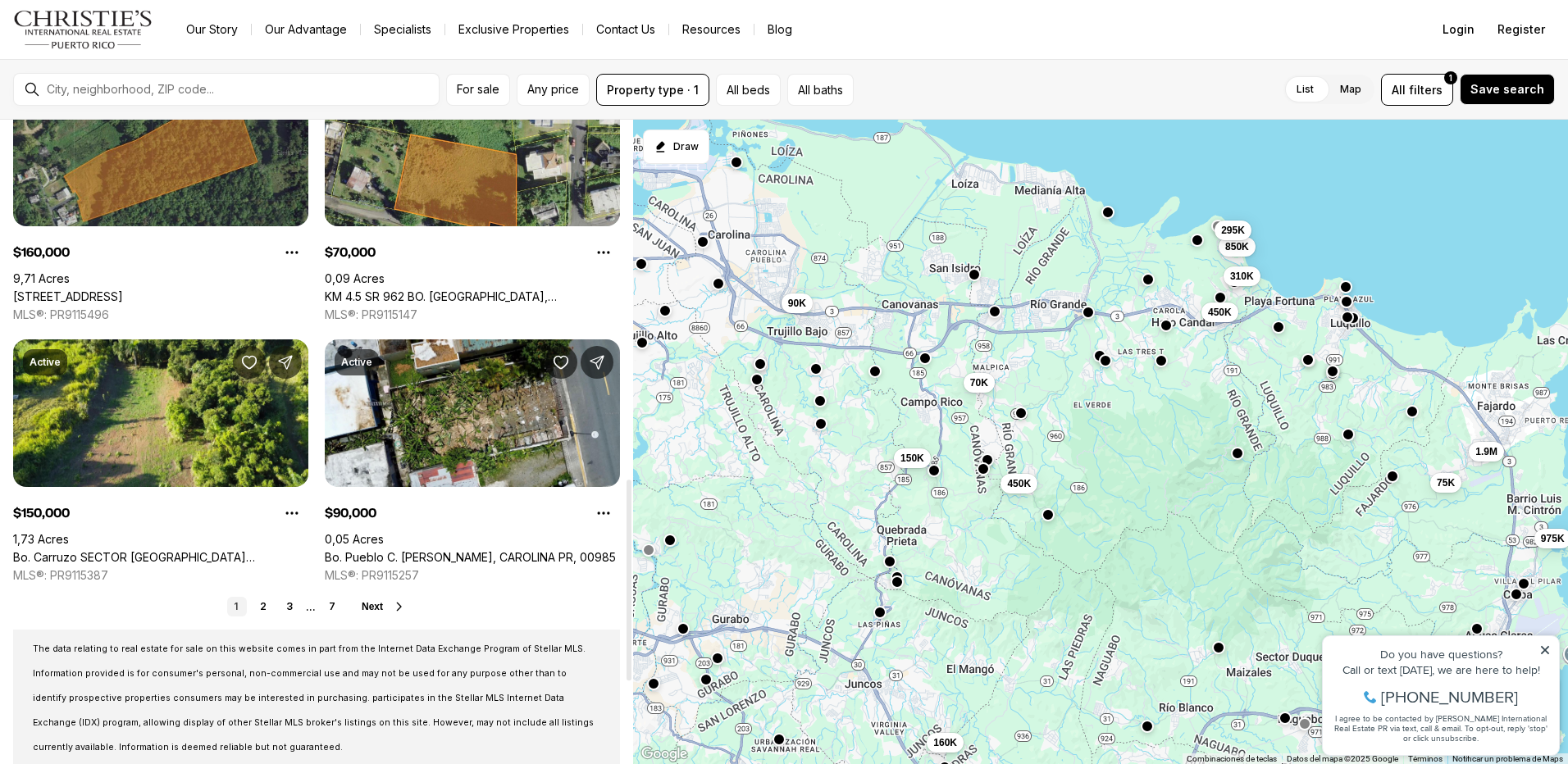
click at [267, 606] on link "2" at bounding box center [263, 606] width 20 height 20
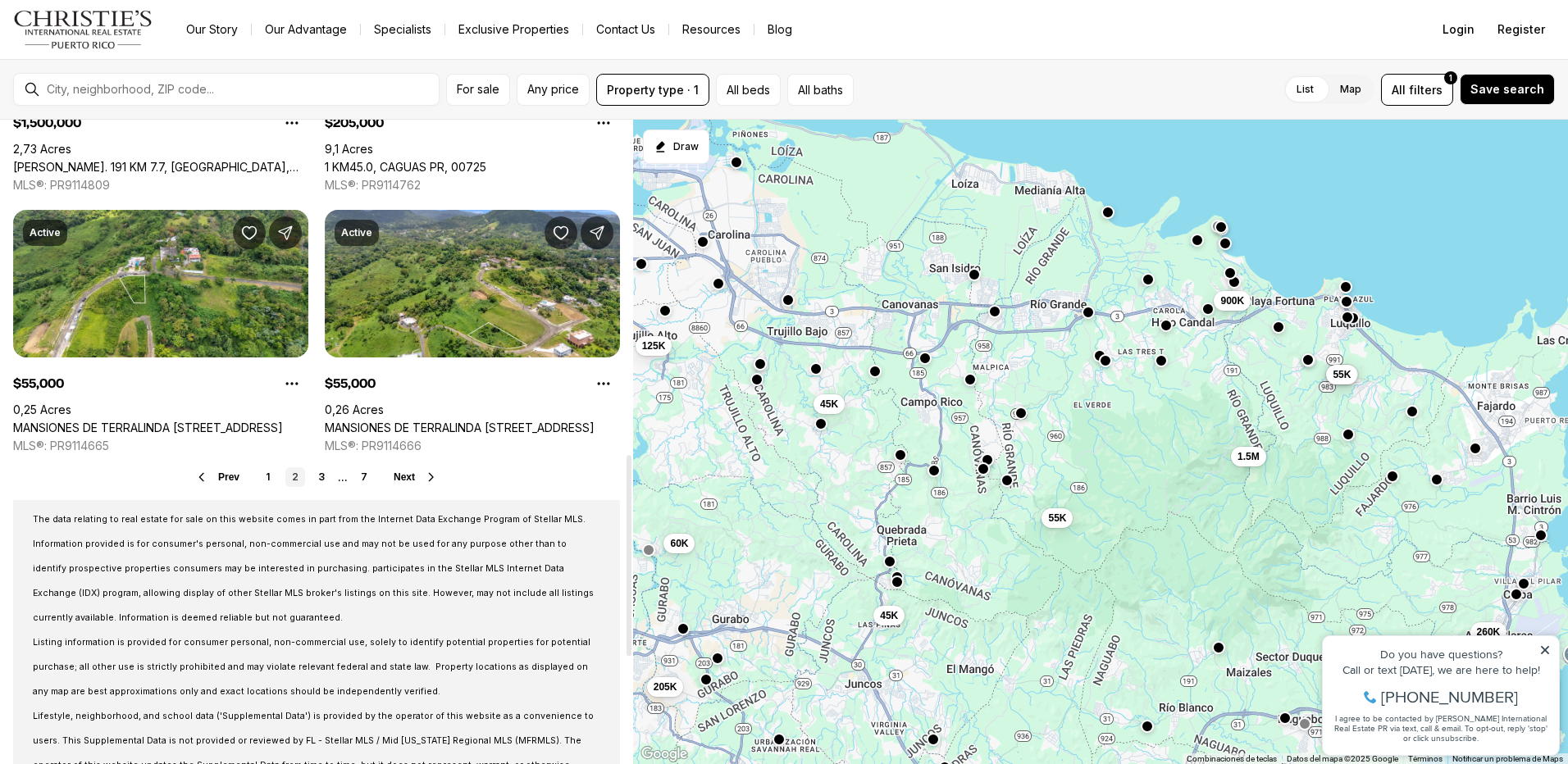
scroll to position [1312, 0]
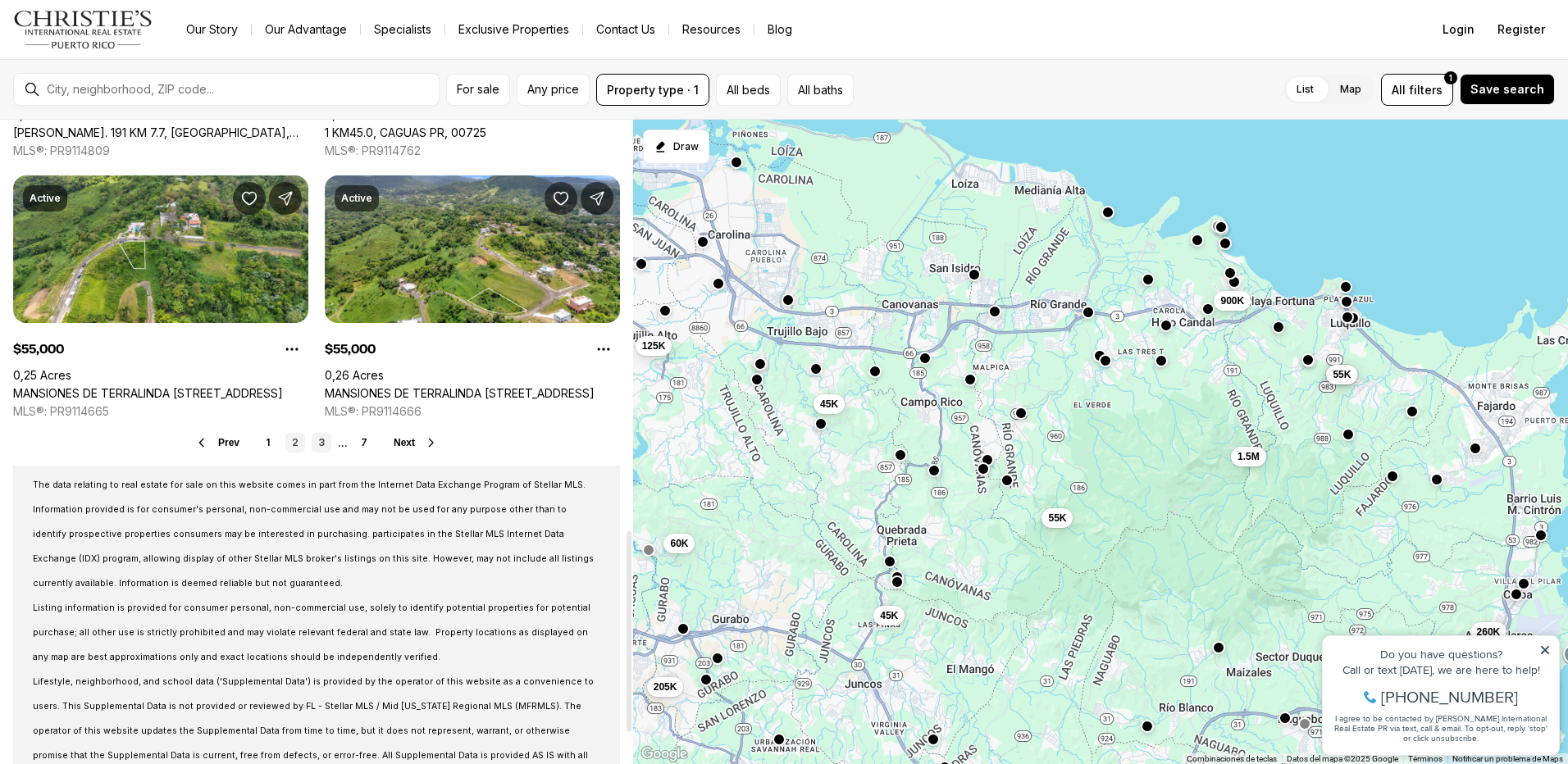
click at [323, 450] on link "3" at bounding box center [321, 442] width 20 height 20
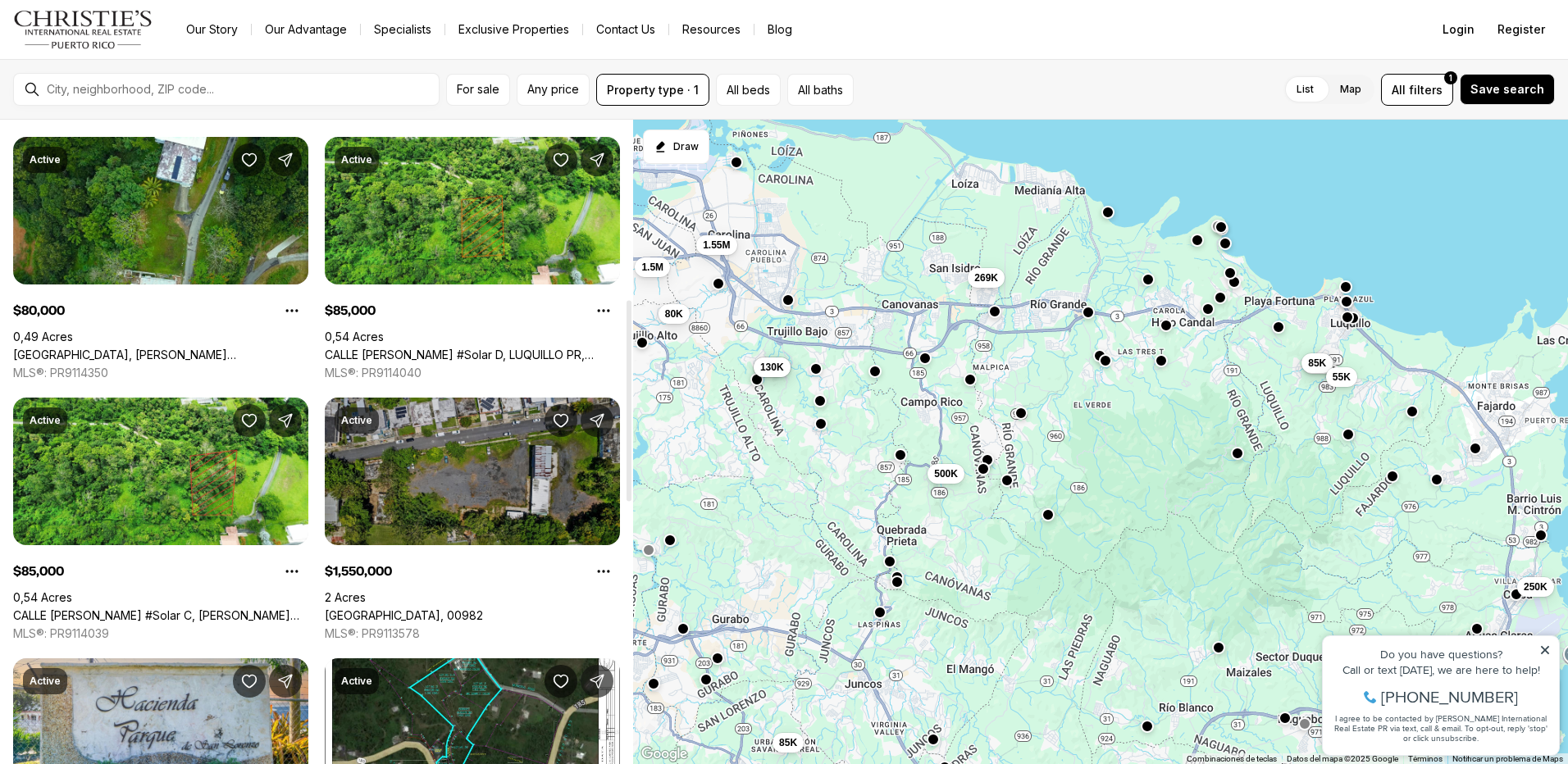
scroll to position [574, 0]
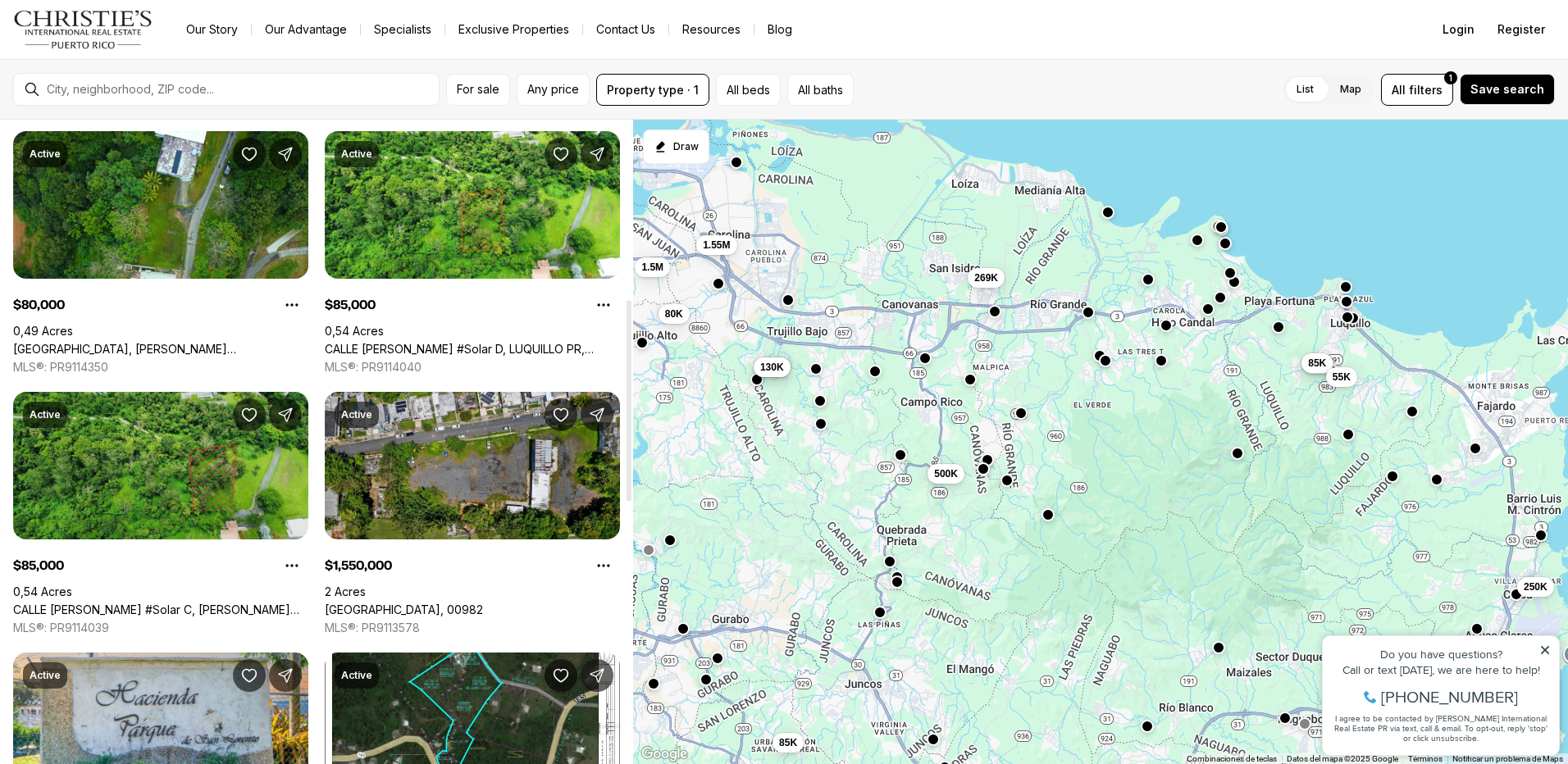
click at [172, 603] on link "CALLE [PERSON_NAME] #Solar C, [PERSON_NAME] PR, 00773" at bounding box center [160, 610] width 295 height 15
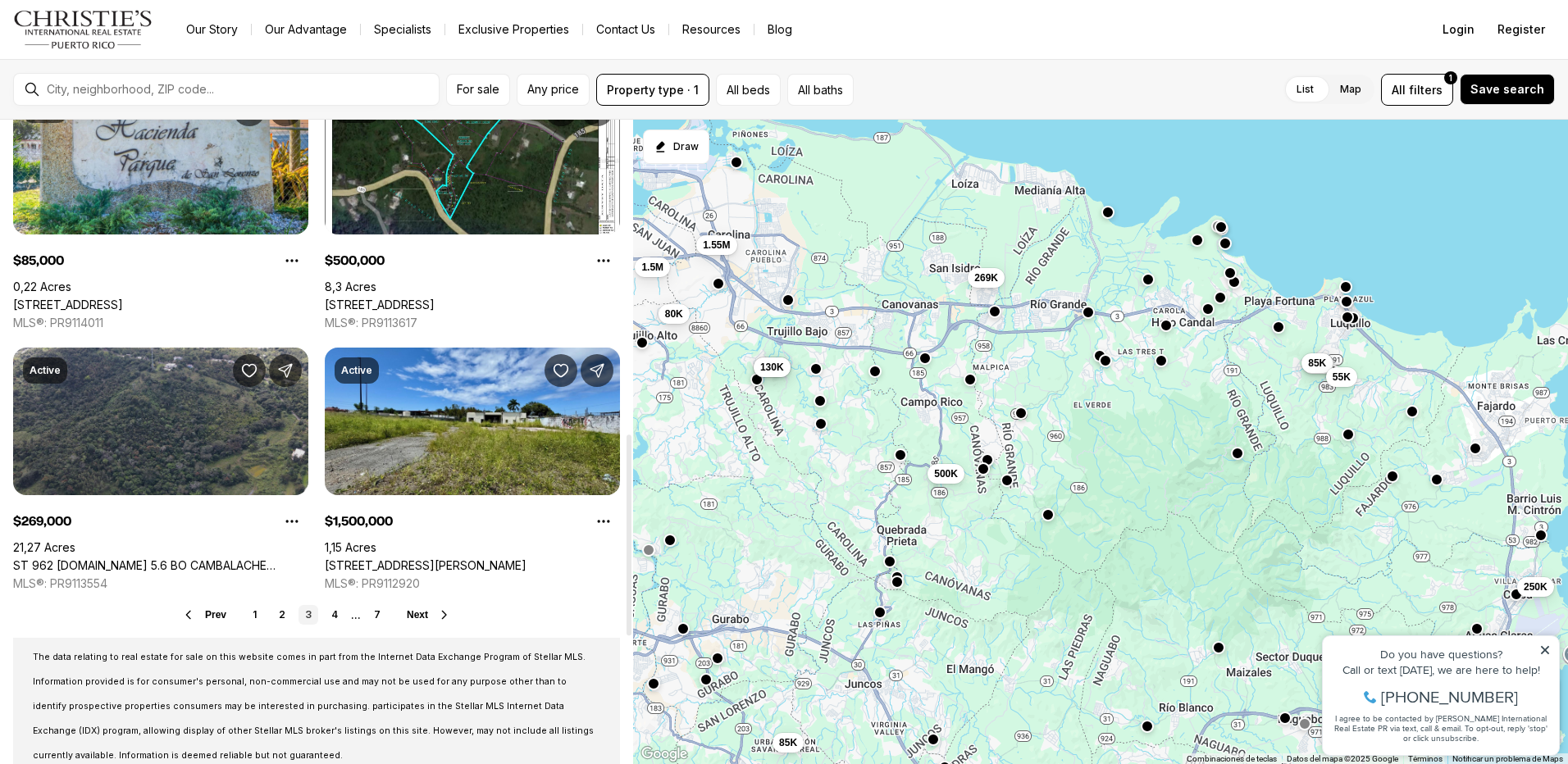
scroll to position [1230, 0]
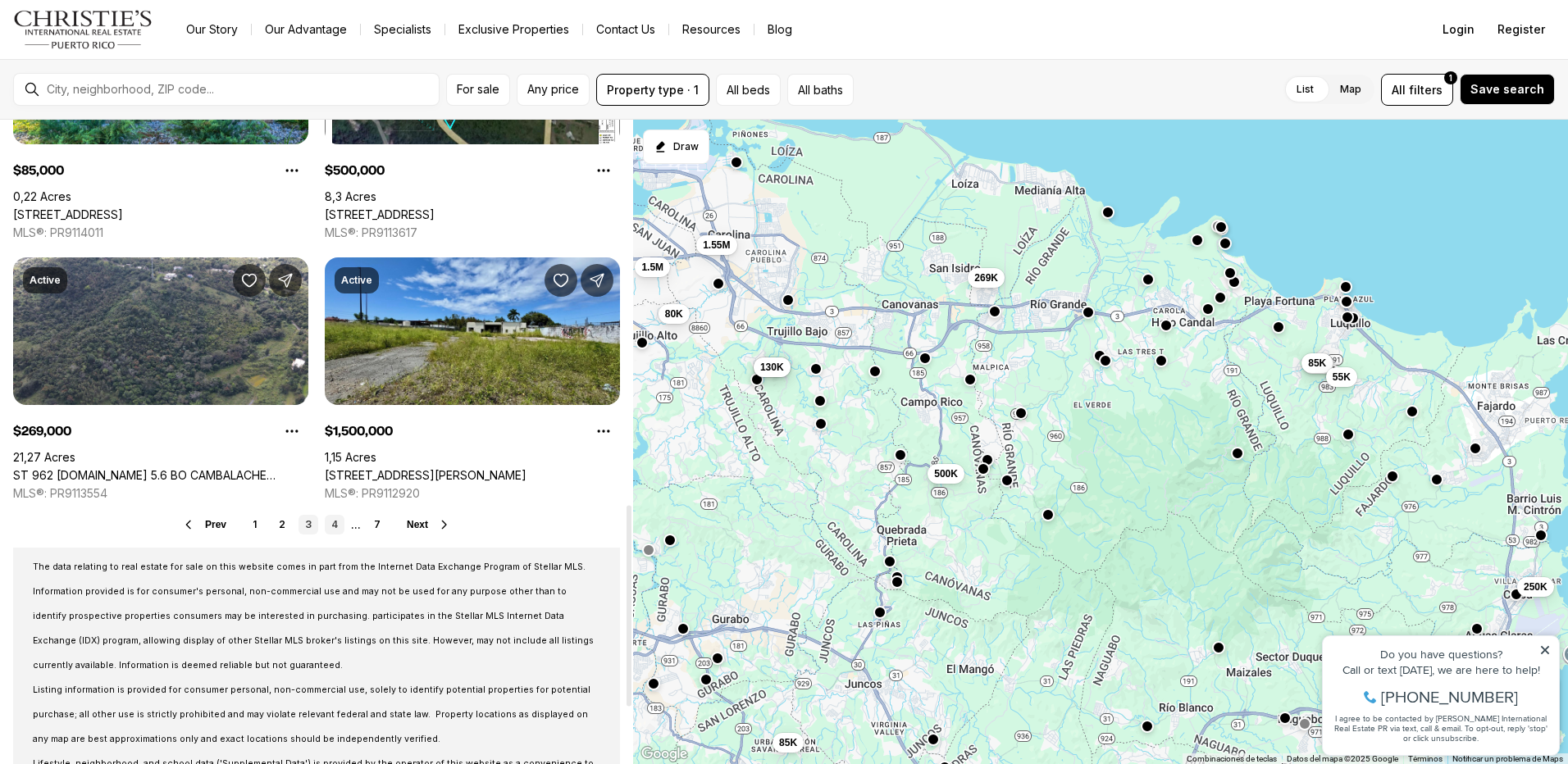
click at [338, 523] on link "4" at bounding box center [335, 524] width 20 height 20
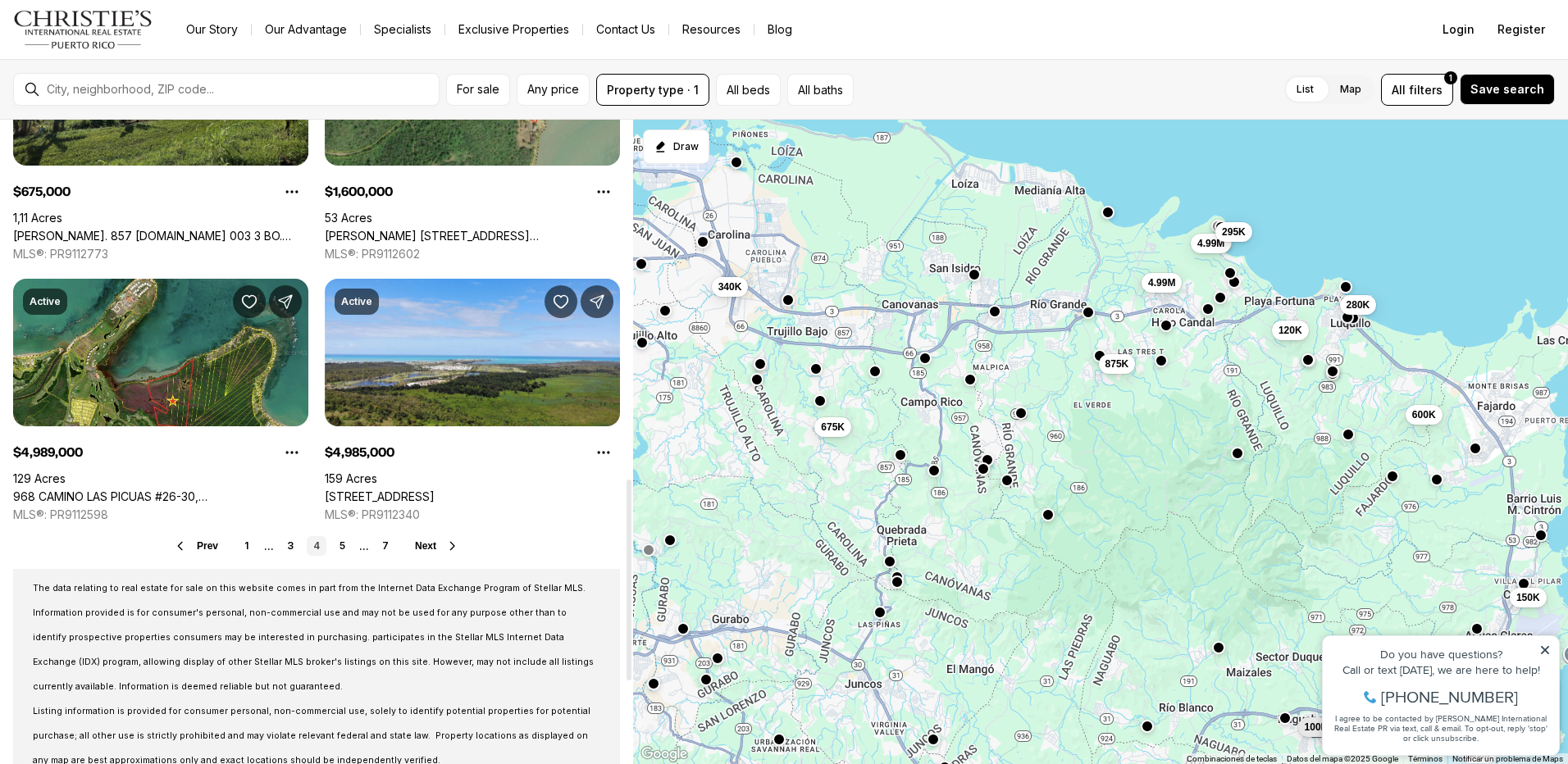
scroll to position [1230, 0]
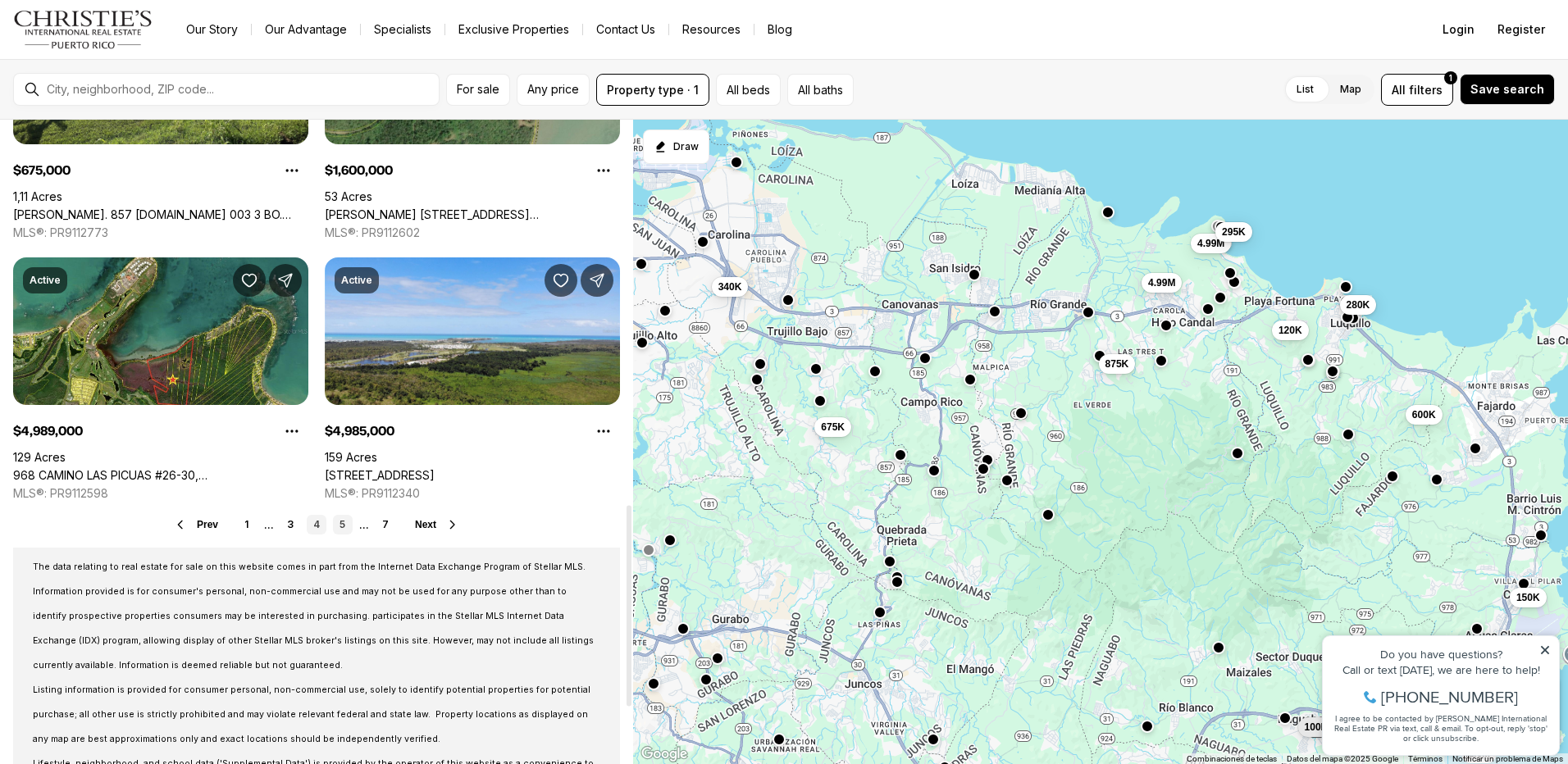
click at [343, 520] on link "5" at bounding box center [342, 524] width 20 height 20
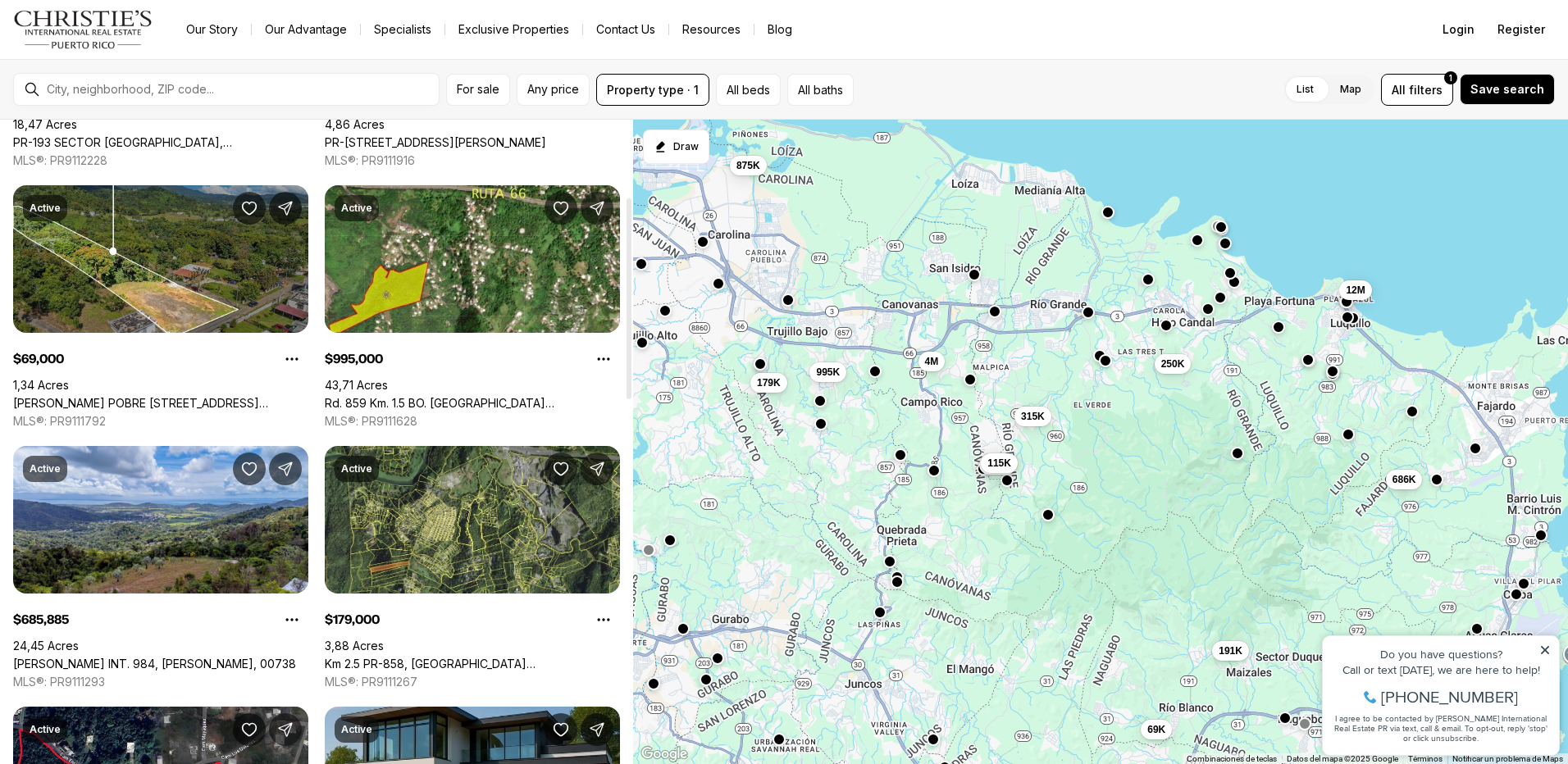
scroll to position [328, 0]
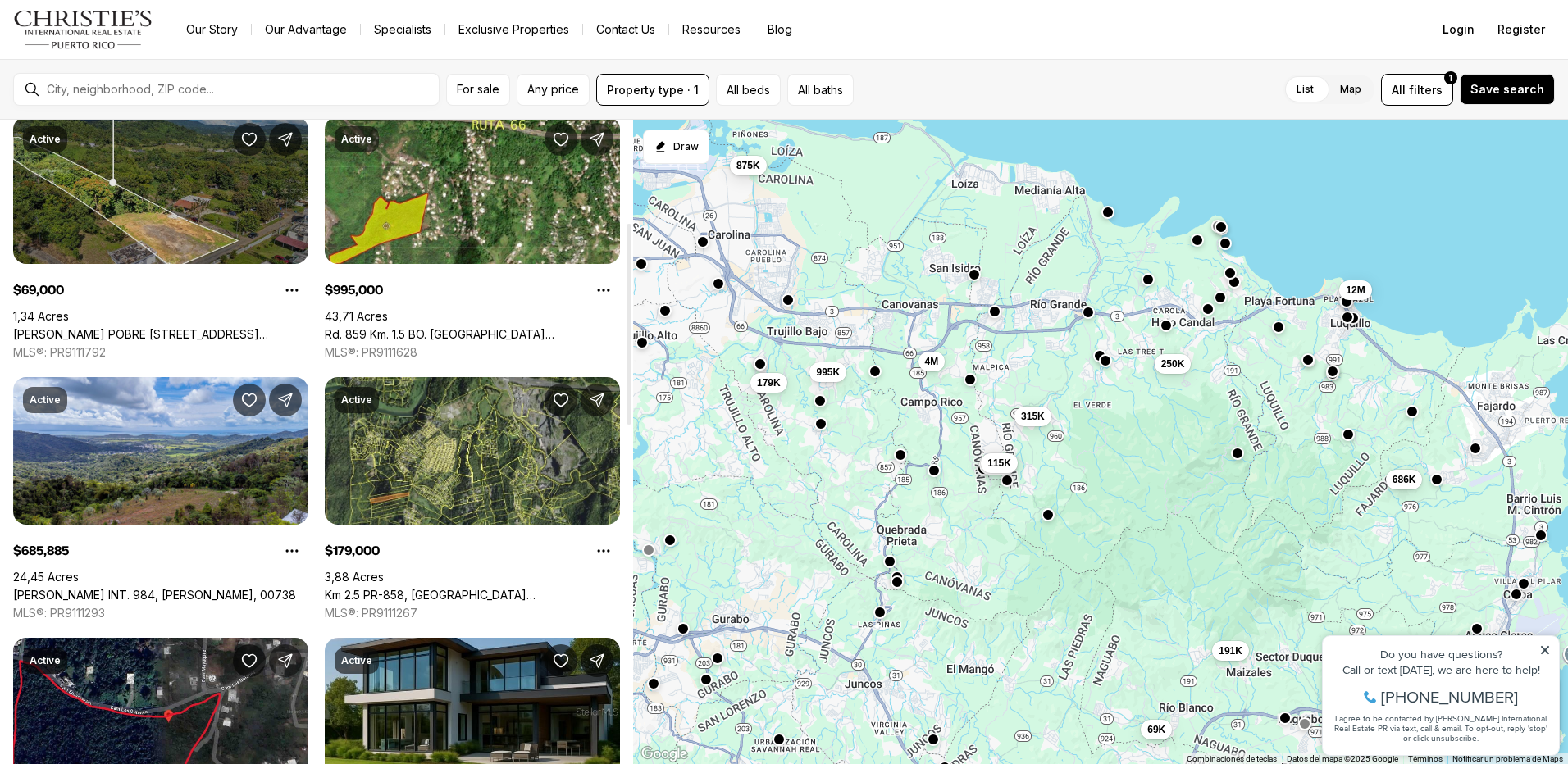
click at [179, 327] on link "[PERSON_NAME] POBRE [STREET_ADDRESS][PERSON_NAME]" at bounding box center [160, 334] width 295 height 15
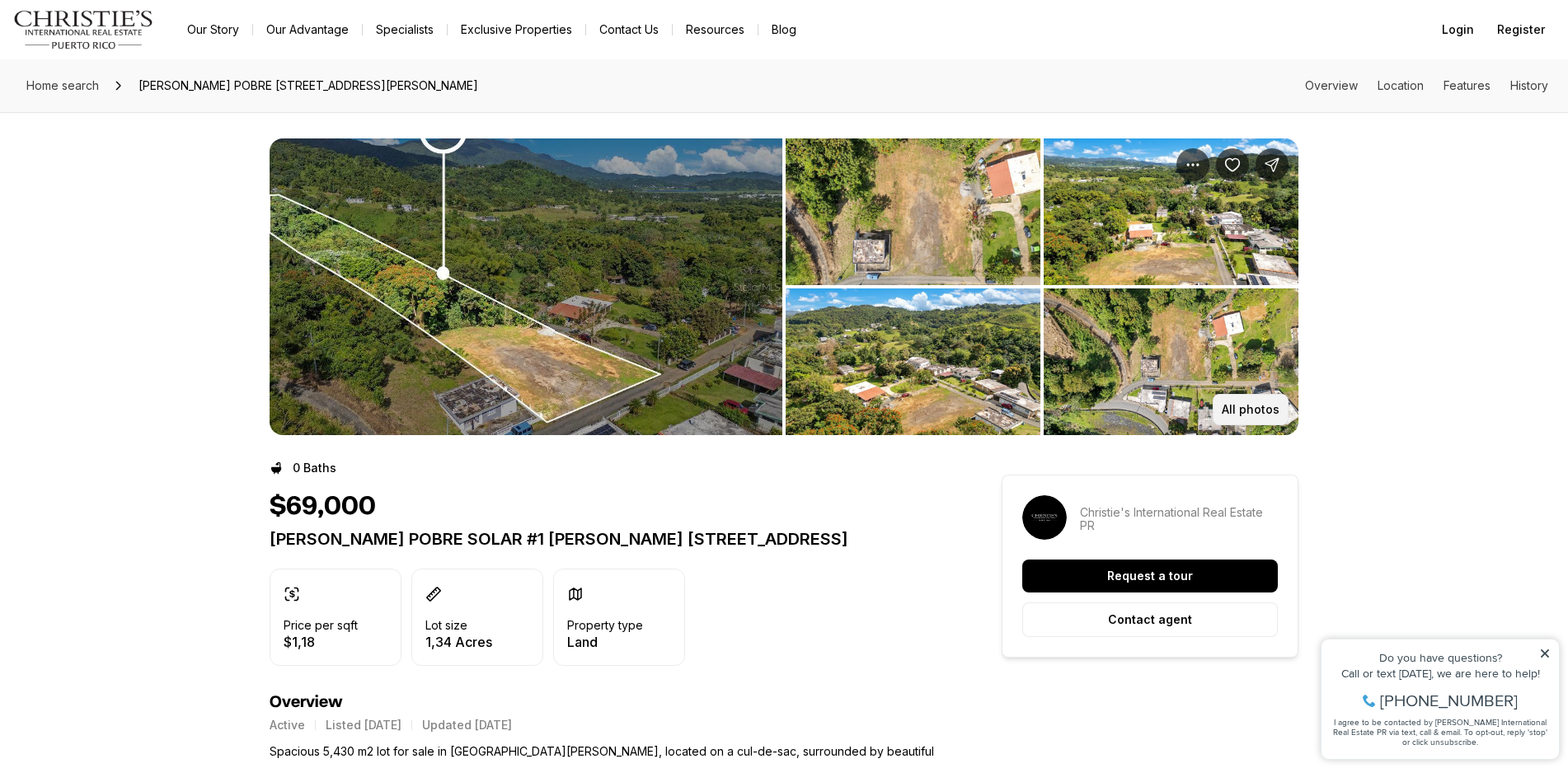
click at [1246, 403] on p "All photos" at bounding box center [1250, 409] width 58 height 13
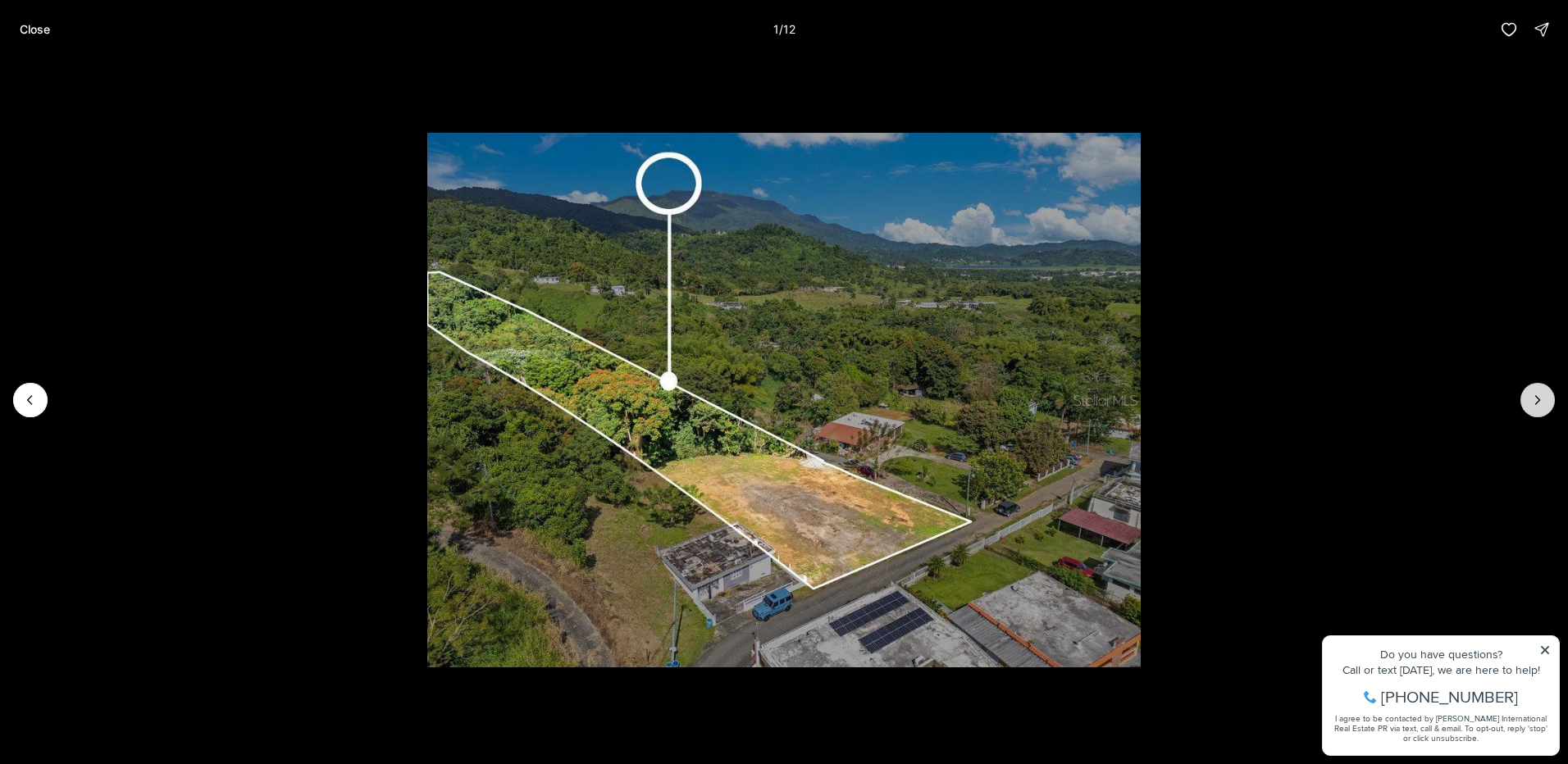
click at [1539, 405] on icon "Next slide" at bounding box center [1537, 400] width 16 height 16
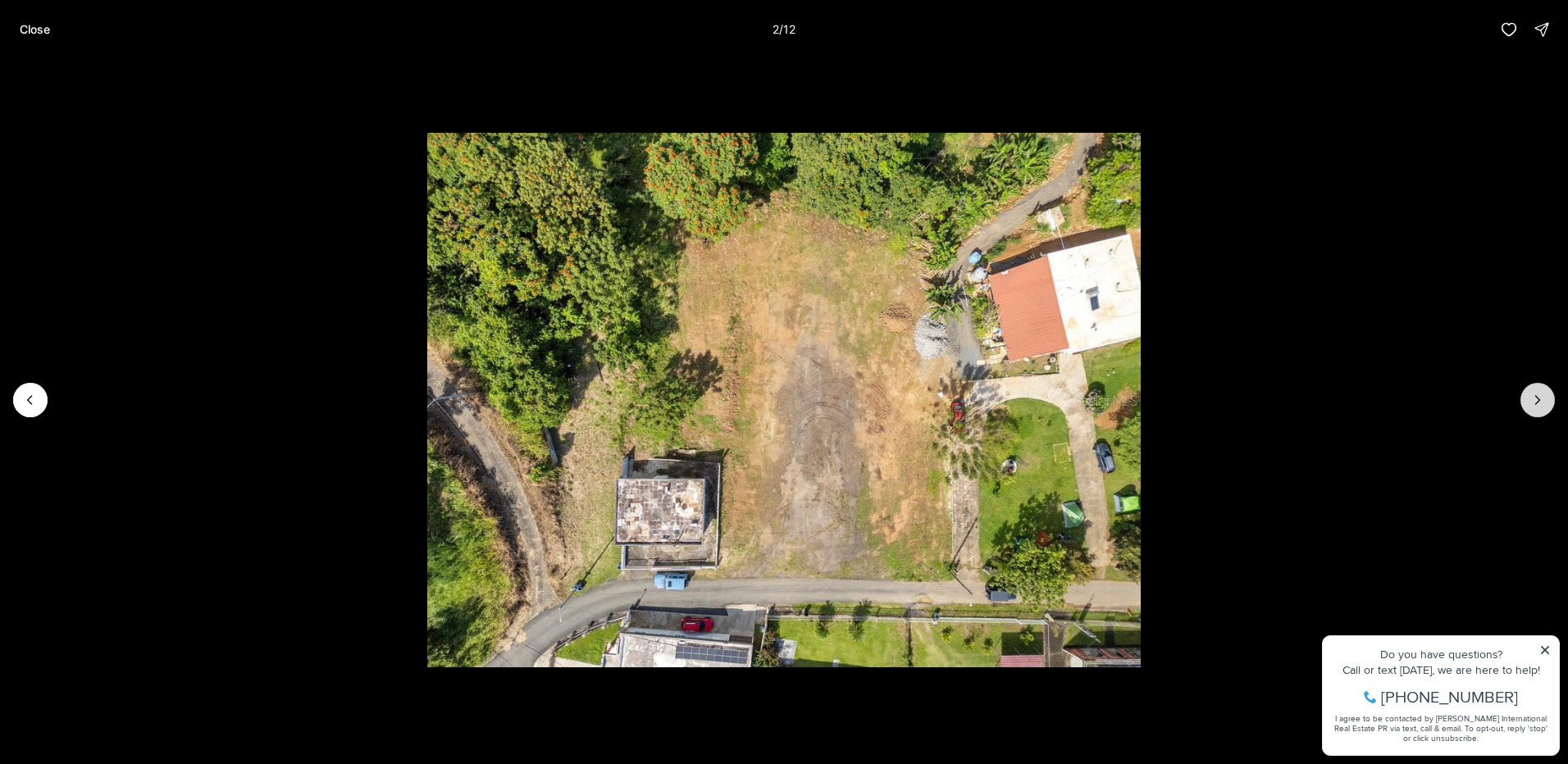
click at [1538, 404] on icon "Next slide" at bounding box center [1537, 400] width 16 height 16
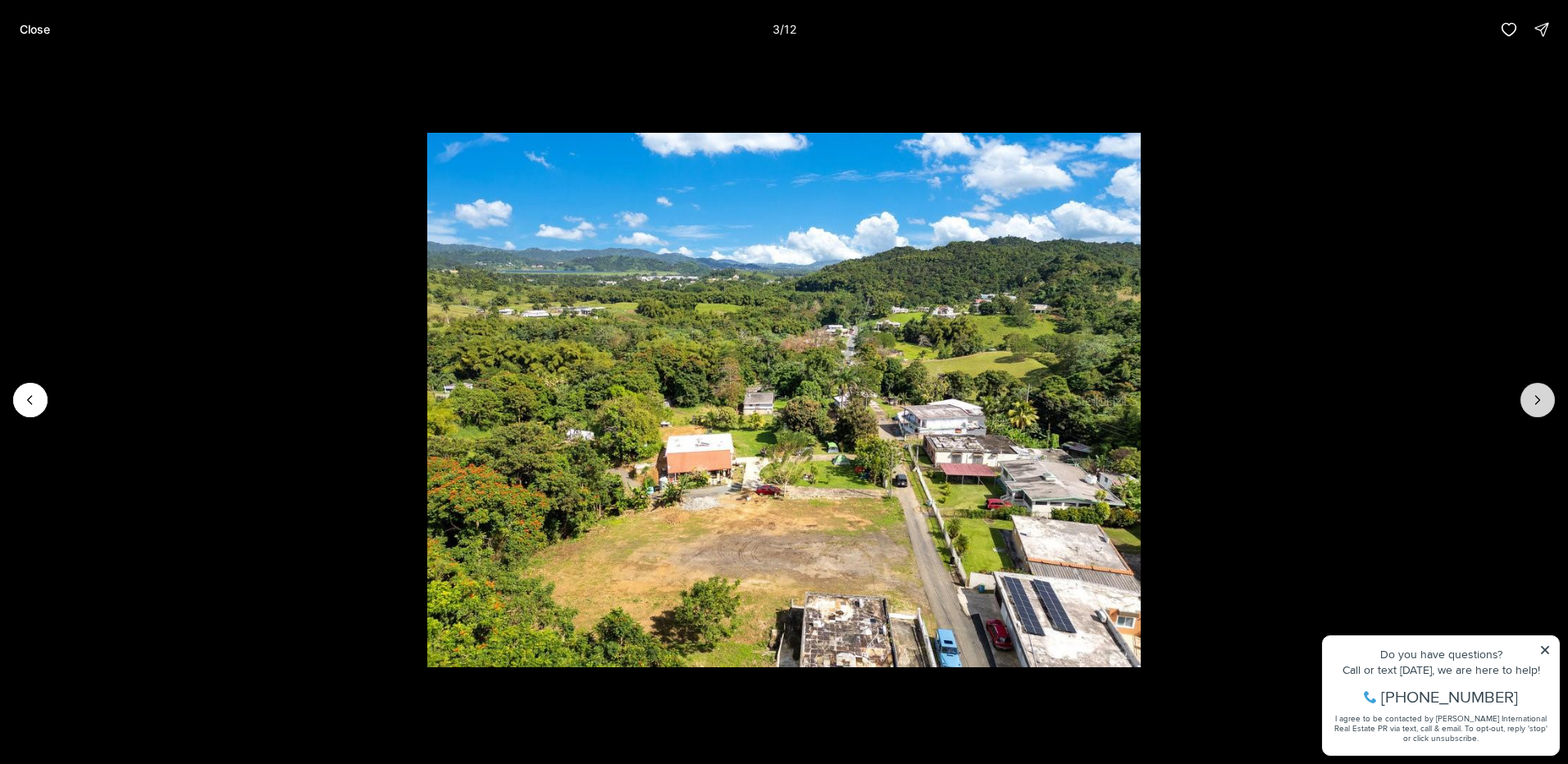
click at [1538, 404] on icon "Next slide" at bounding box center [1537, 400] width 16 height 16
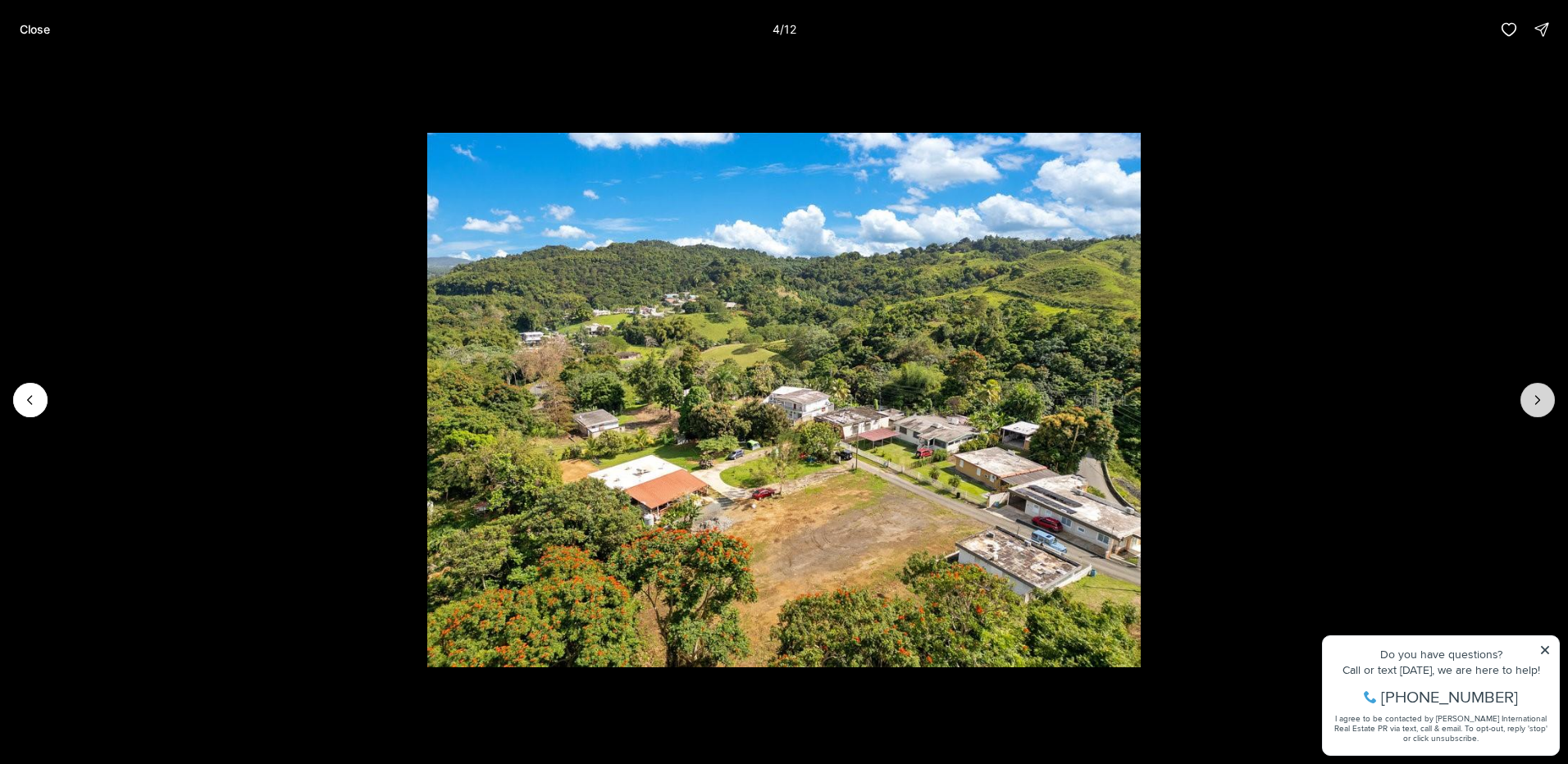
click at [1538, 404] on icon "Next slide" at bounding box center [1537, 400] width 16 height 16
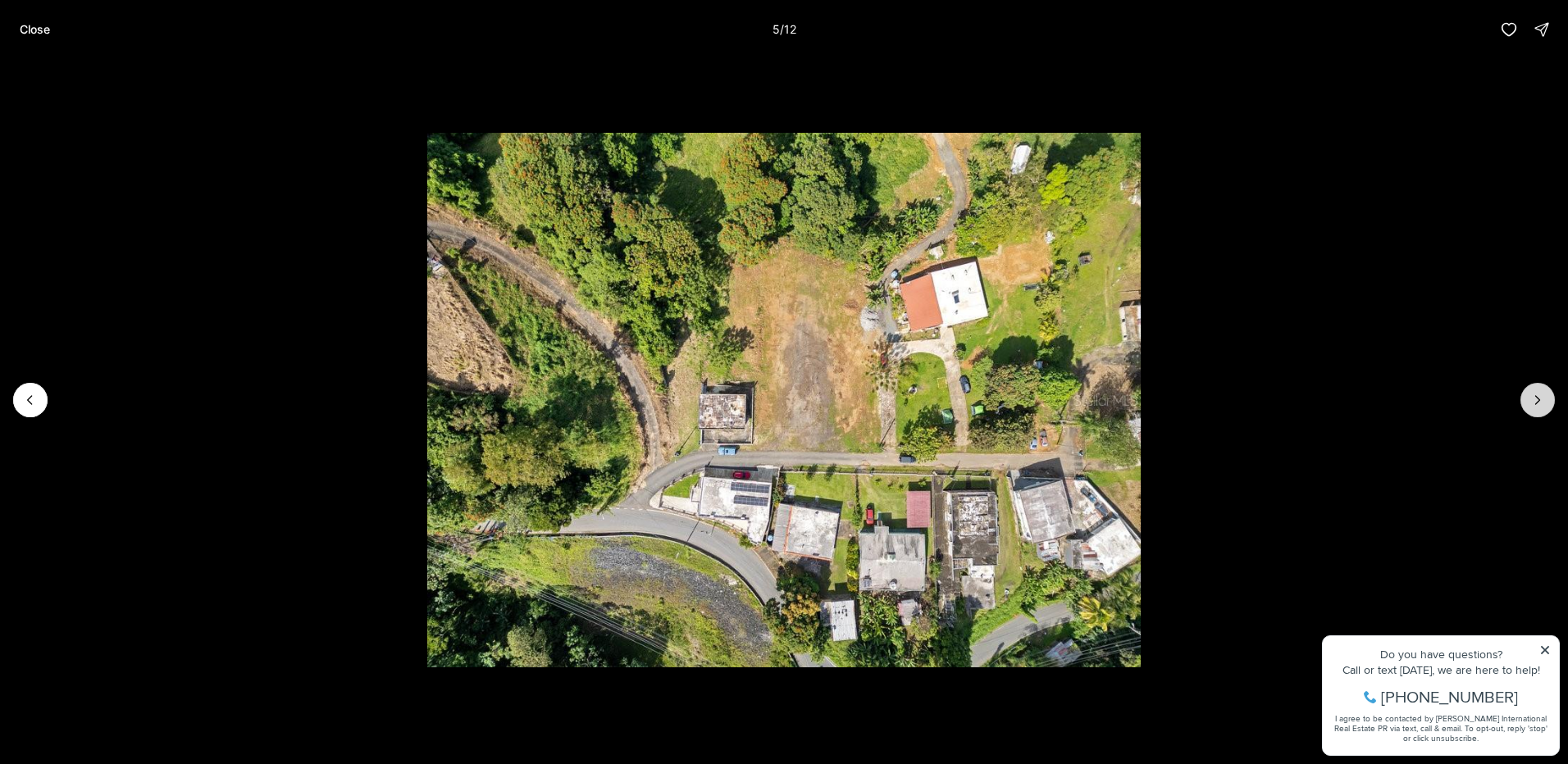
click at [1538, 404] on icon "Next slide" at bounding box center [1537, 400] width 16 height 16
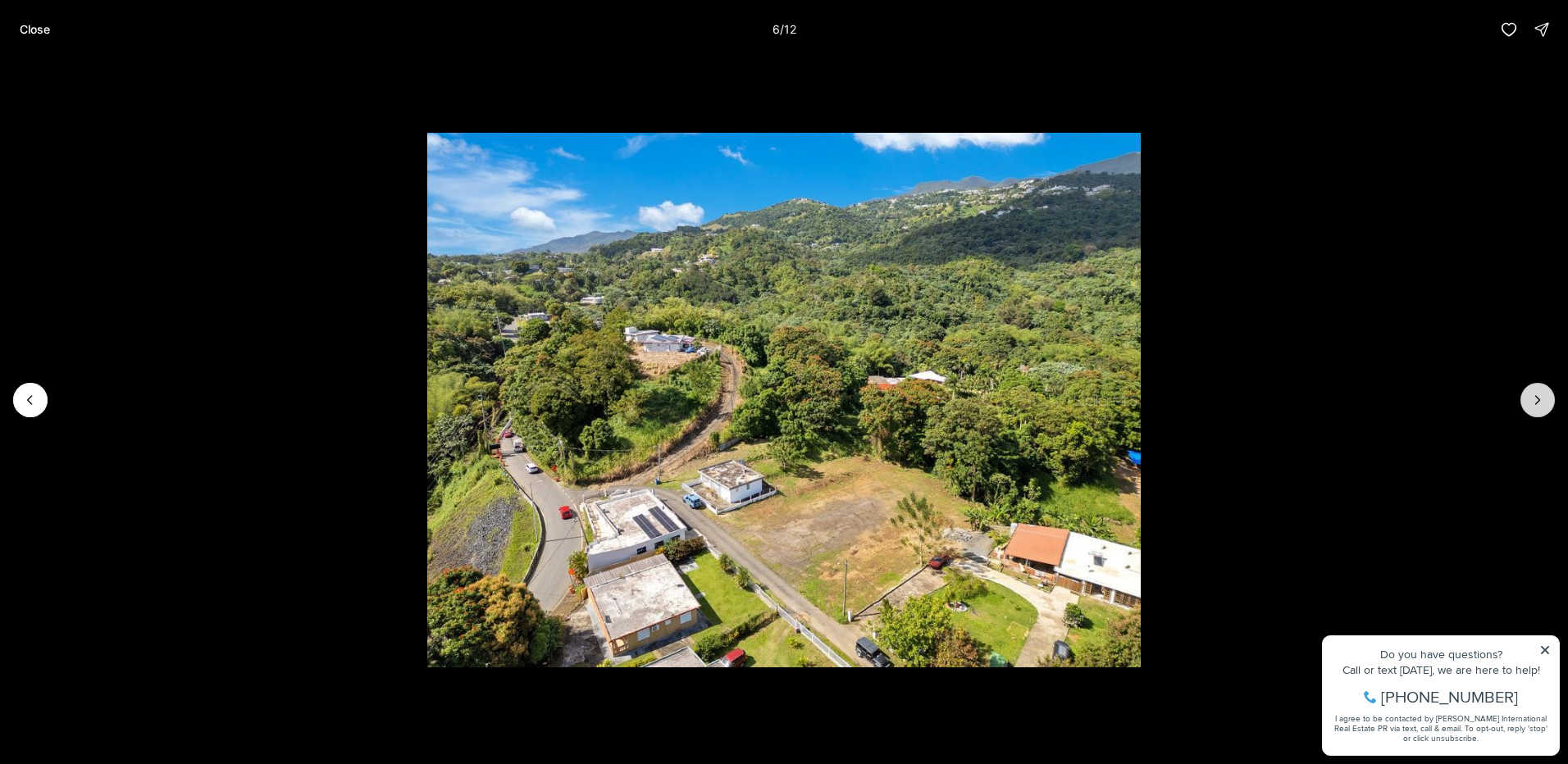
click at [1538, 404] on icon "Next slide" at bounding box center [1537, 400] width 16 height 16
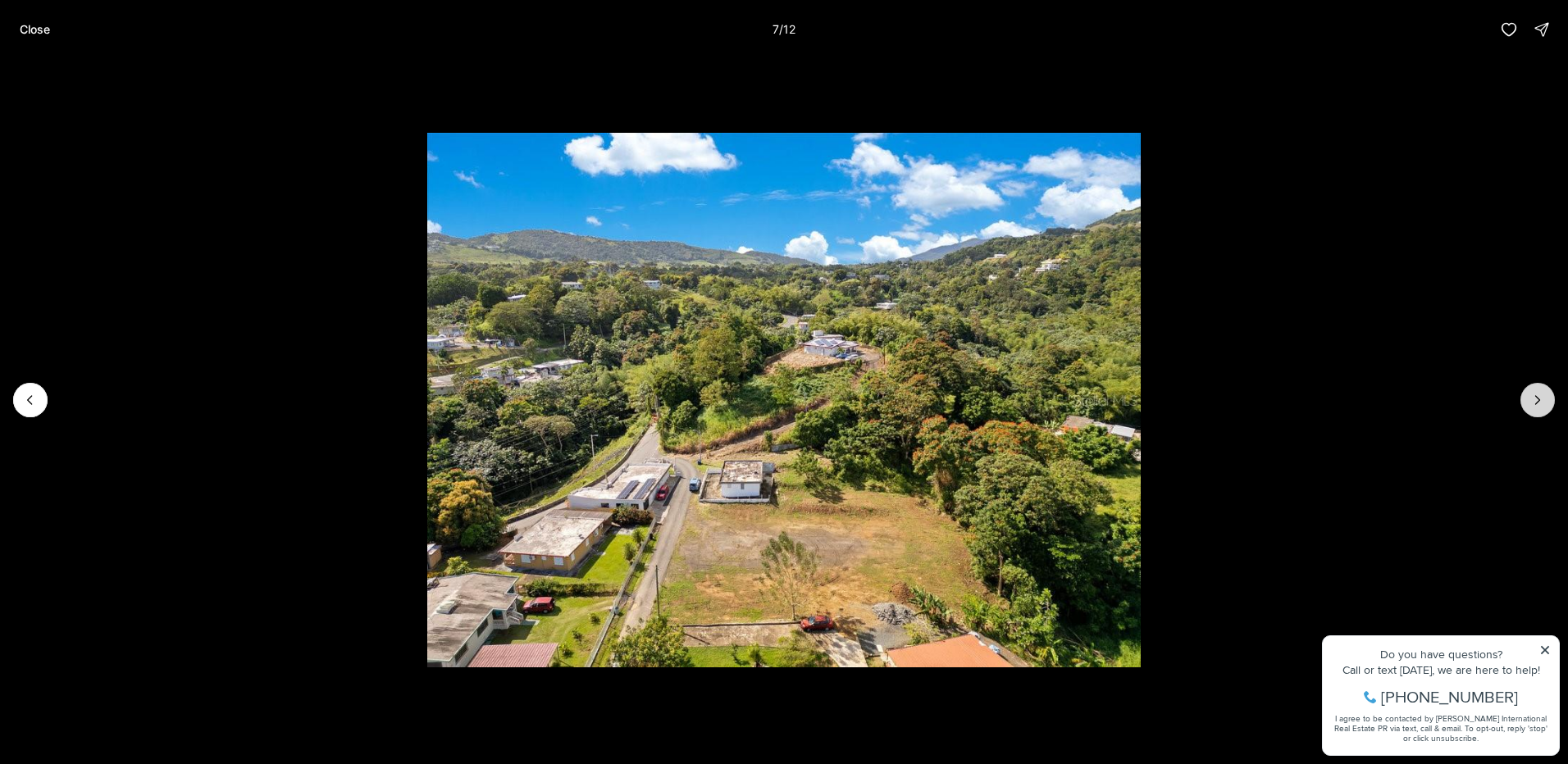
click at [1538, 404] on icon "Next slide" at bounding box center [1537, 400] width 16 height 16
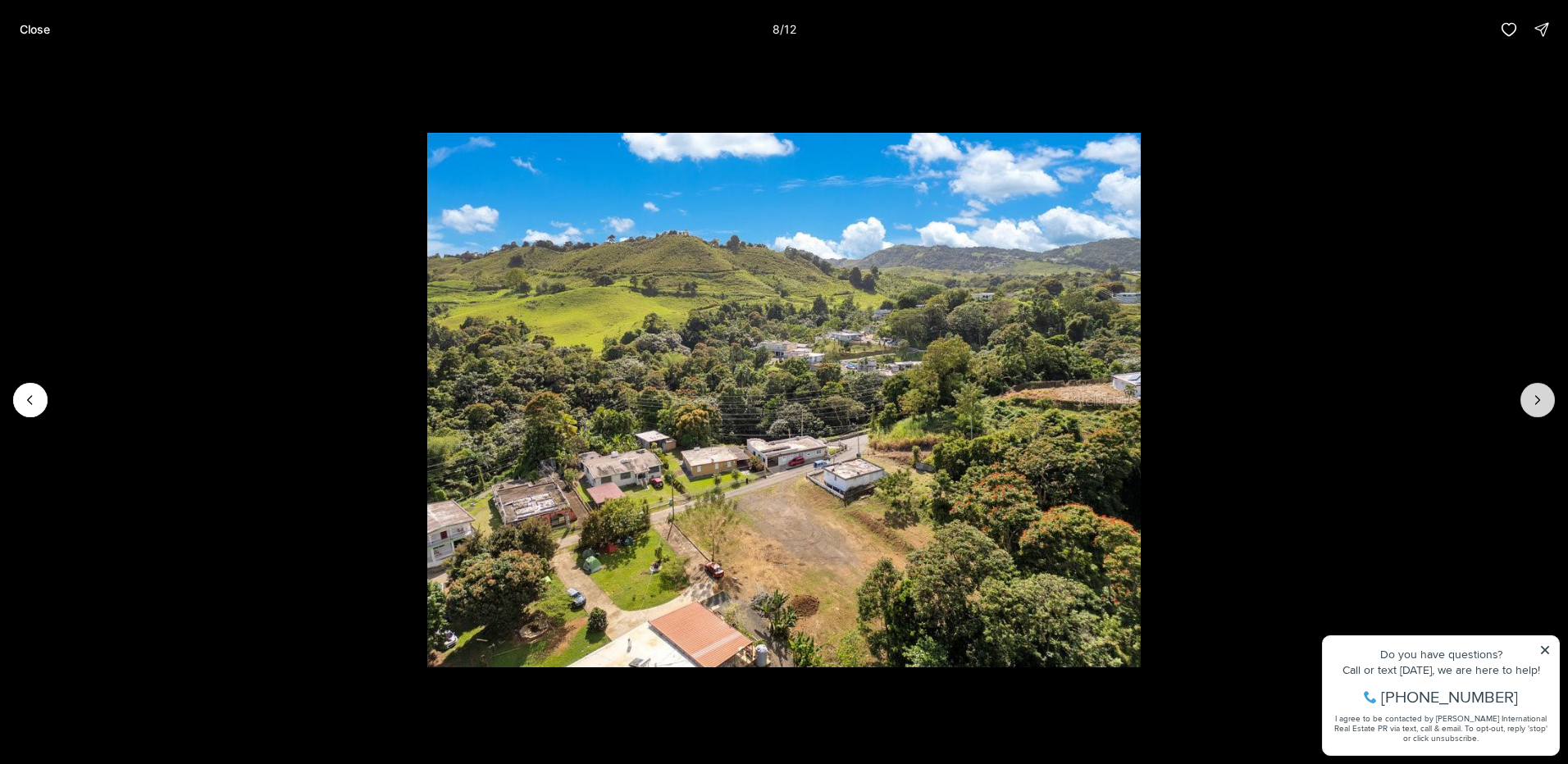
click at [1538, 404] on icon "Next slide" at bounding box center [1537, 400] width 16 height 16
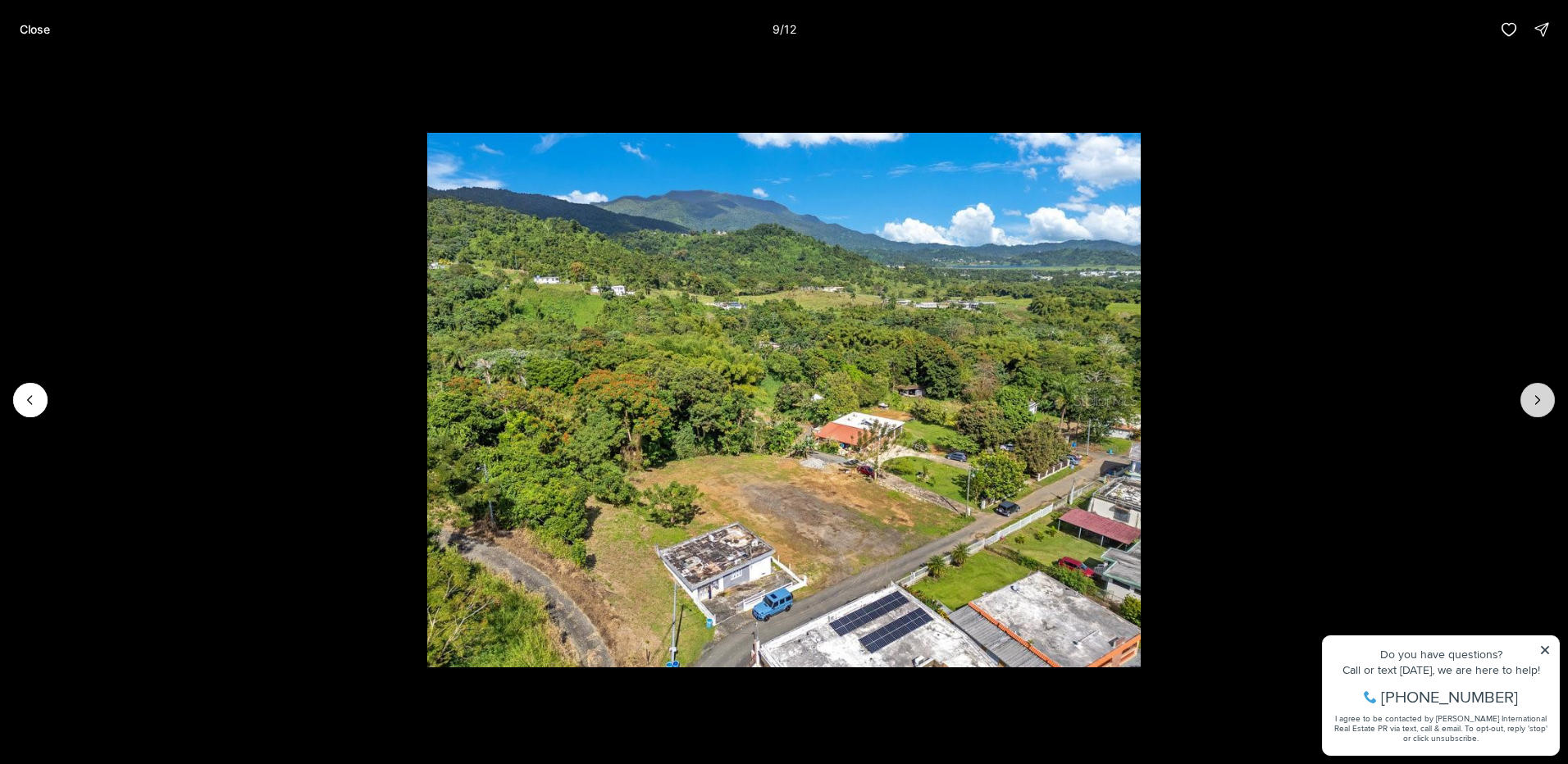
click at [1538, 404] on icon "Next slide" at bounding box center [1537, 400] width 16 height 16
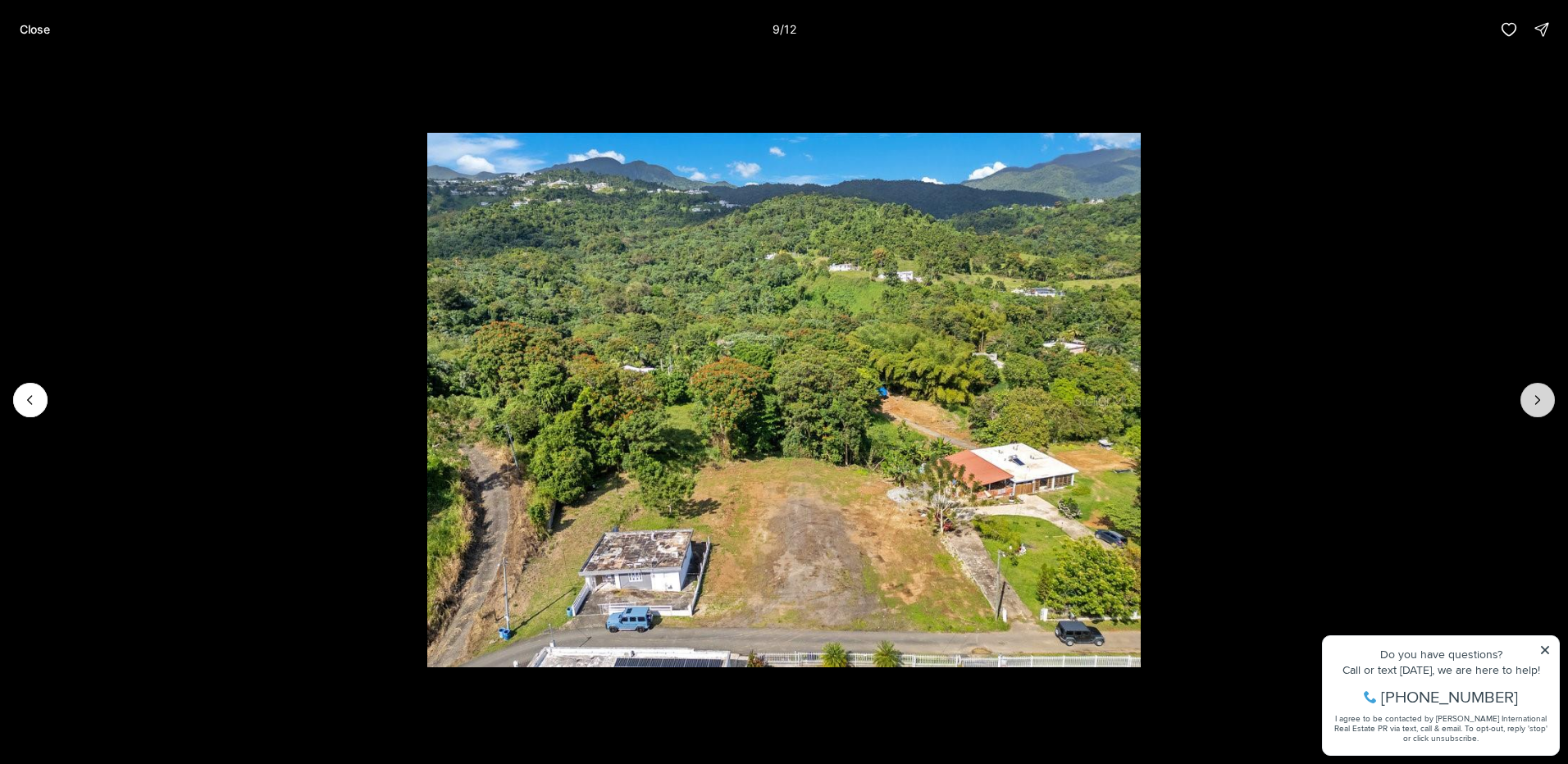
click at [1538, 404] on icon "Next slide" at bounding box center [1537, 400] width 16 height 16
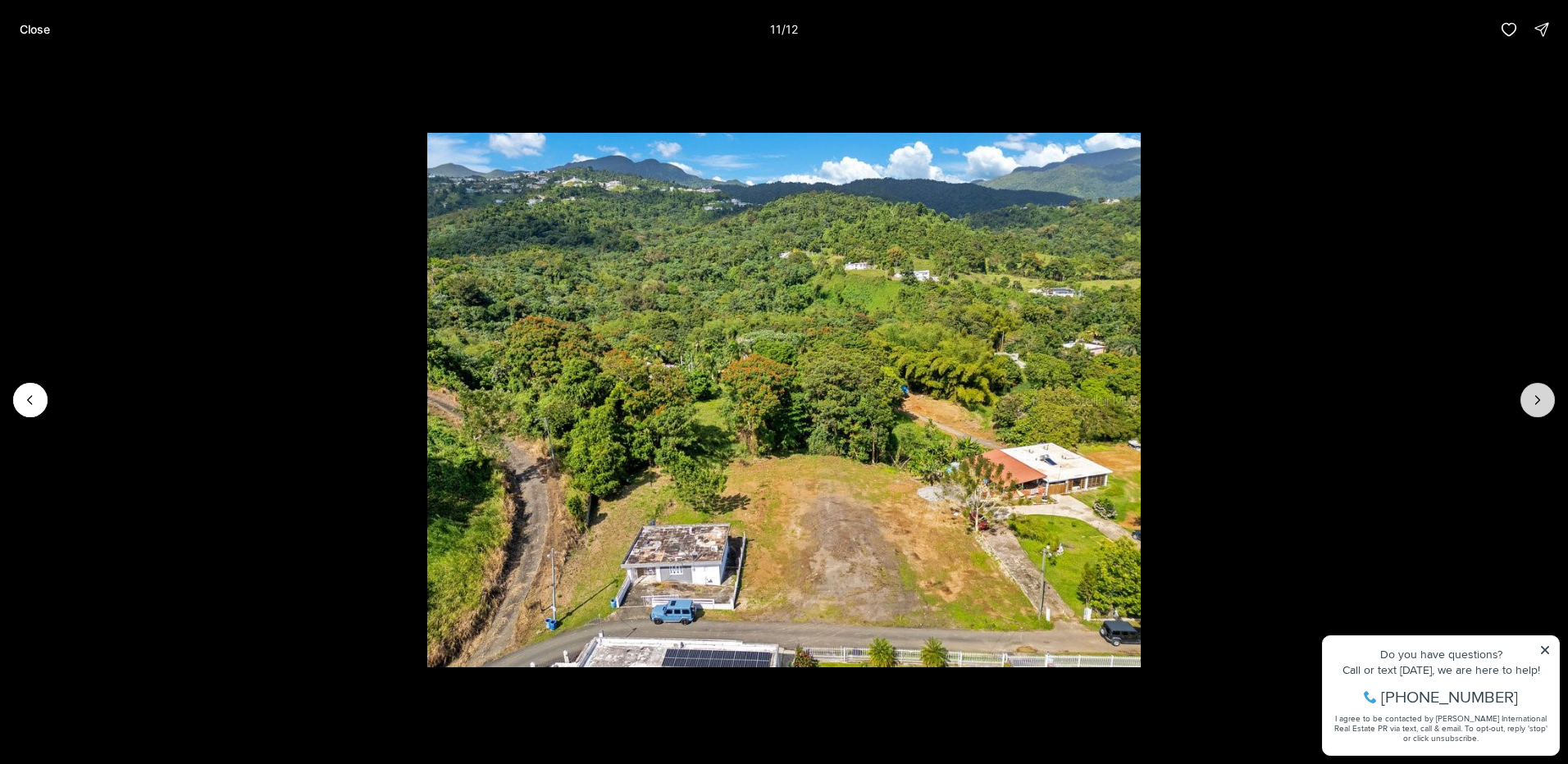
click at [1538, 404] on icon "Next slide" at bounding box center [1537, 400] width 16 height 16
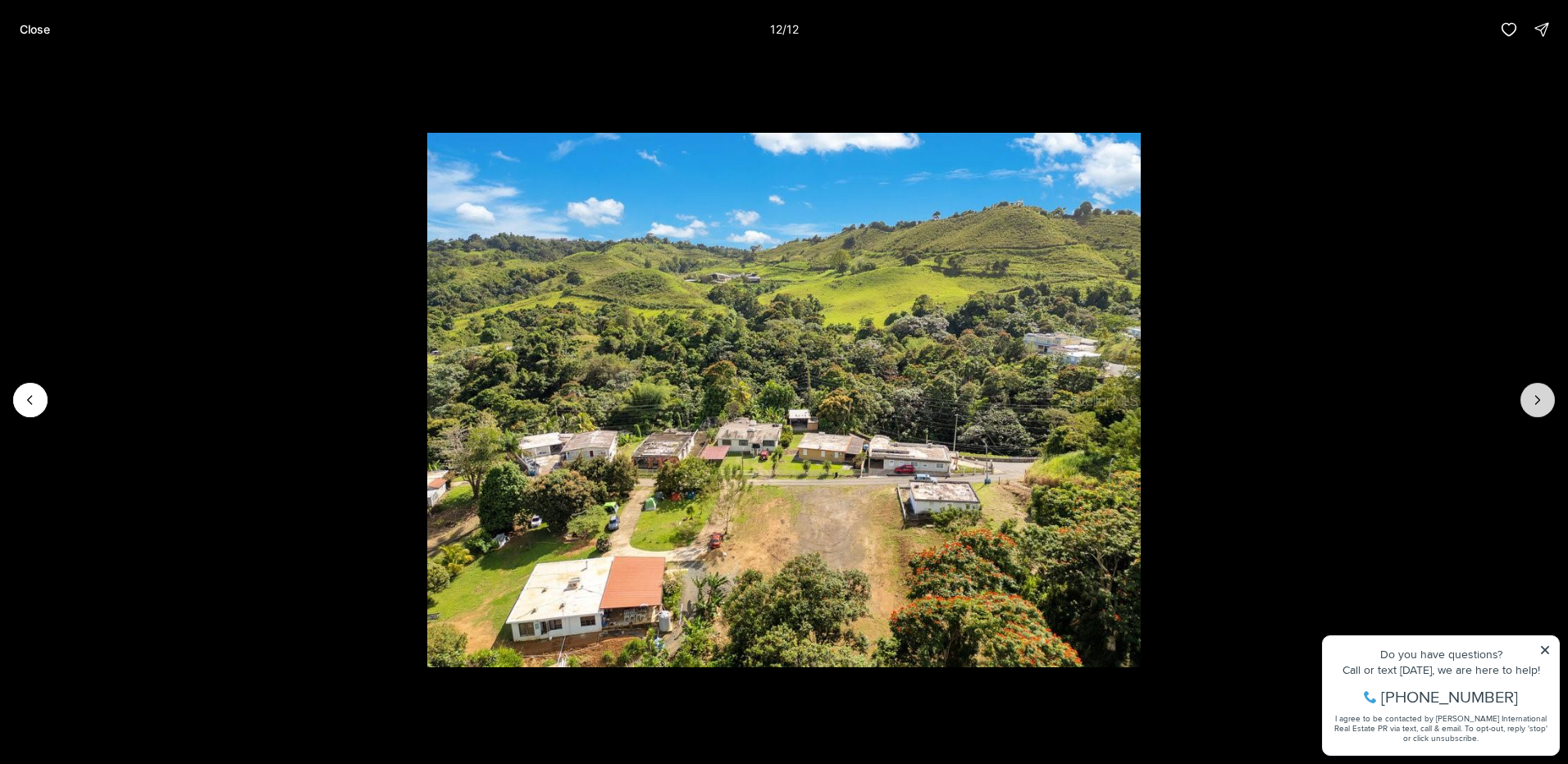
click at [1538, 404] on div at bounding box center [1538, 400] width 34 height 34
click at [20, 23] on p "Close" at bounding box center [34, 29] width 30 height 13
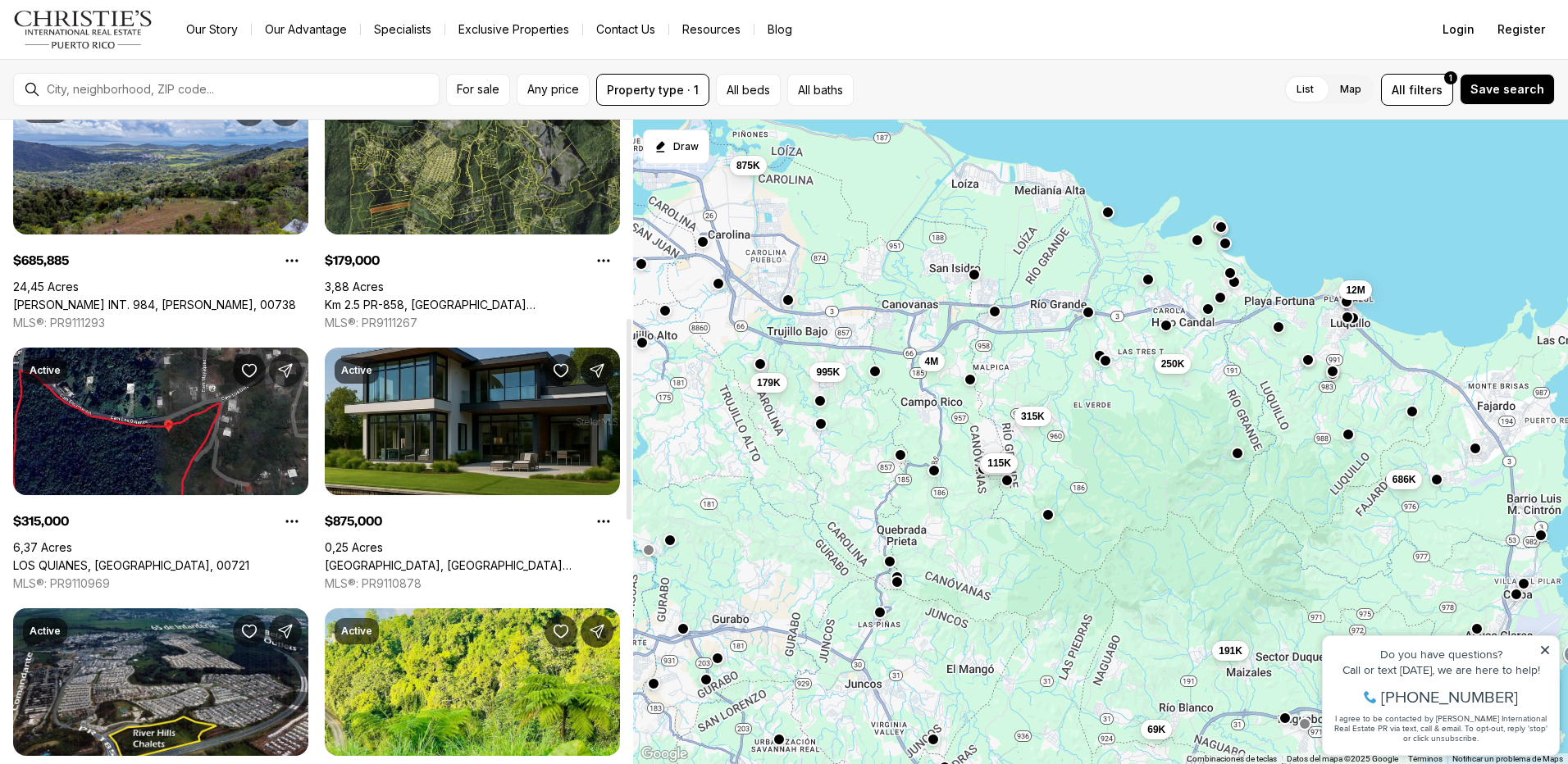
scroll to position [574, 0]
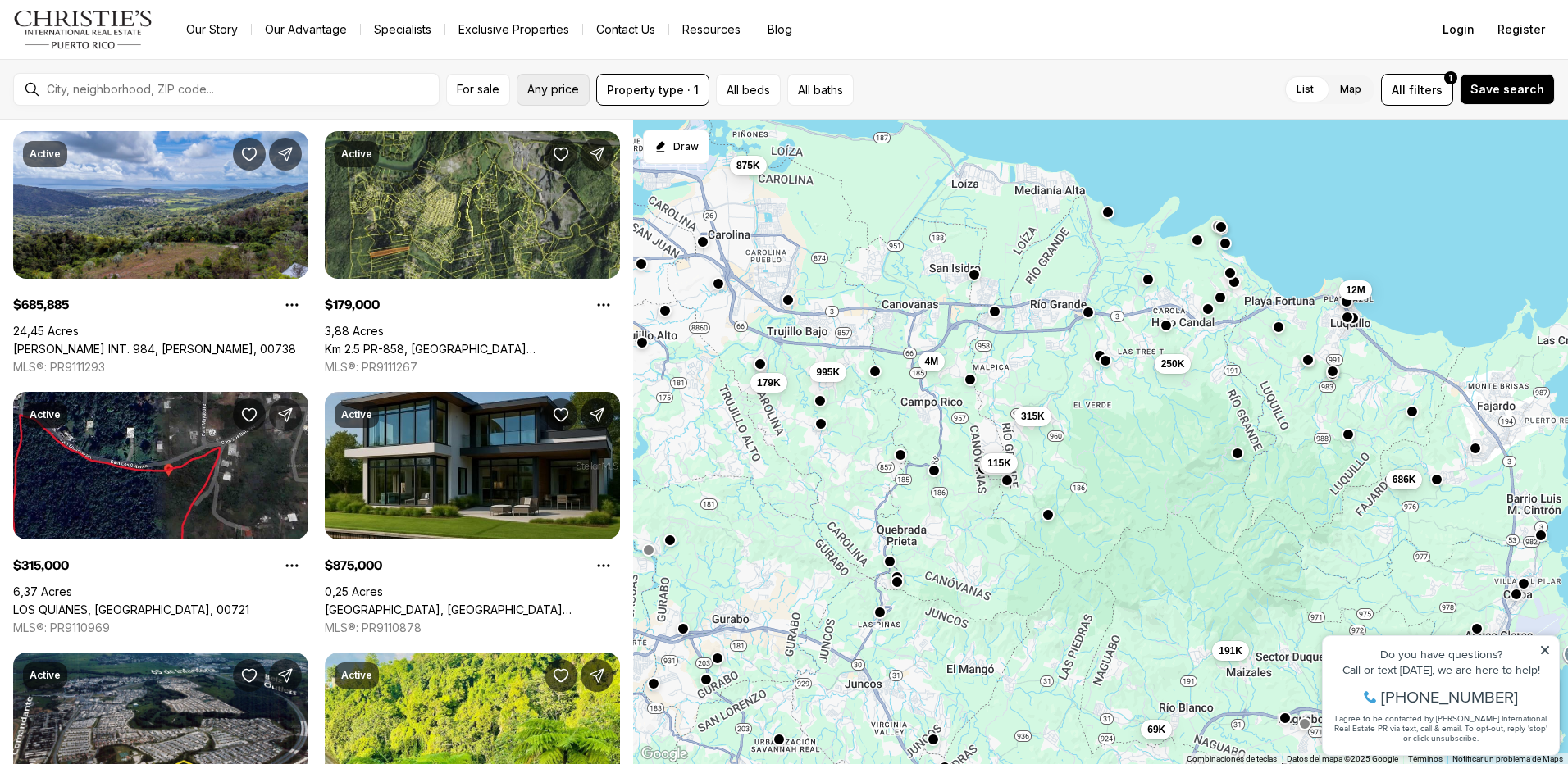
click at [557, 92] on span "Any price" at bounding box center [553, 89] width 52 height 13
click at [888, 85] on div "List Map List Map All filters 1 Save search" at bounding box center [1207, 90] width 694 height 32
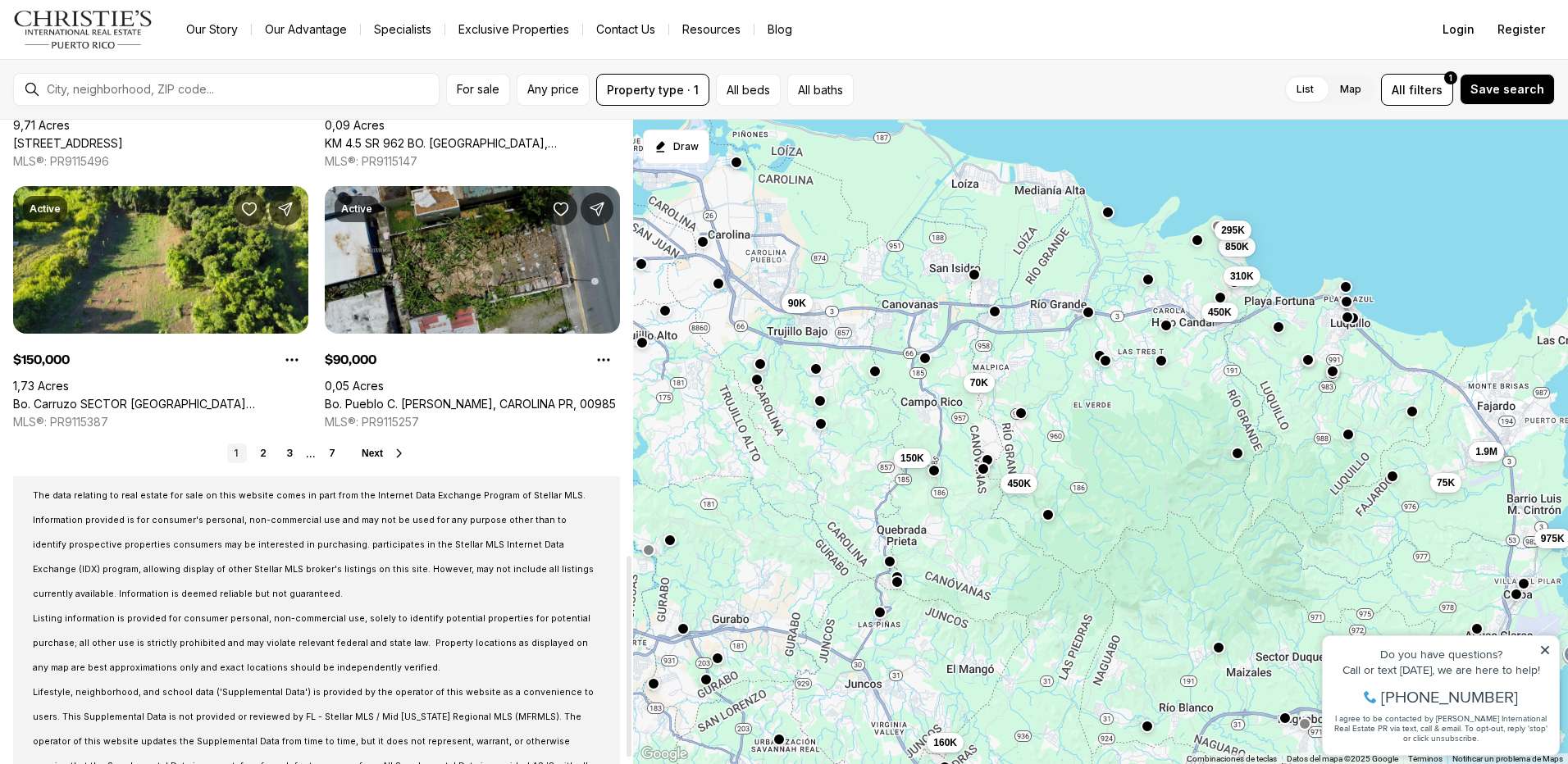
scroll to position [1244, 0]
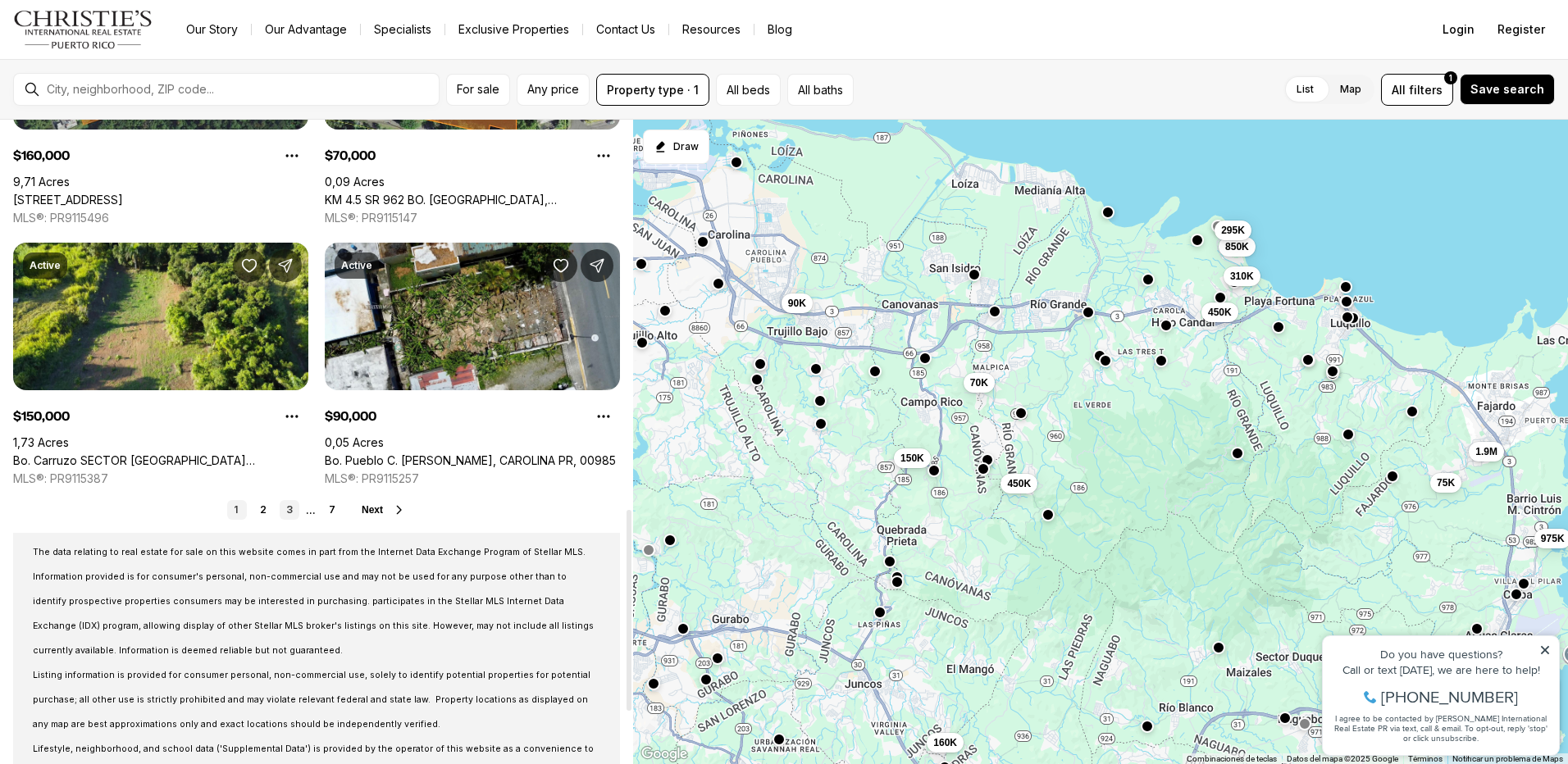
click at [291, 510] on link "3" at bounding box center [289, 510] width 20 height 20
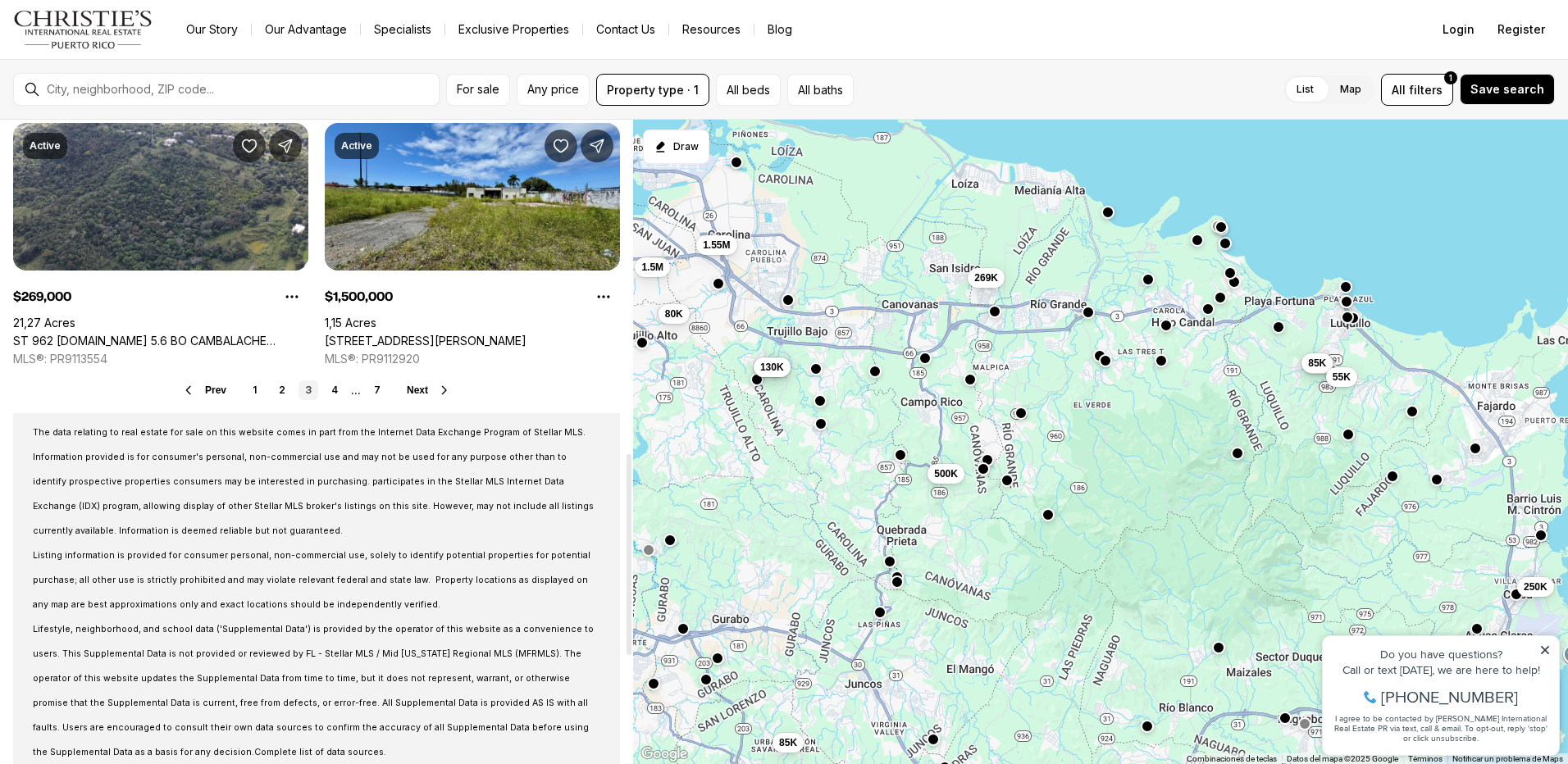
scroll to position [1394, 0]
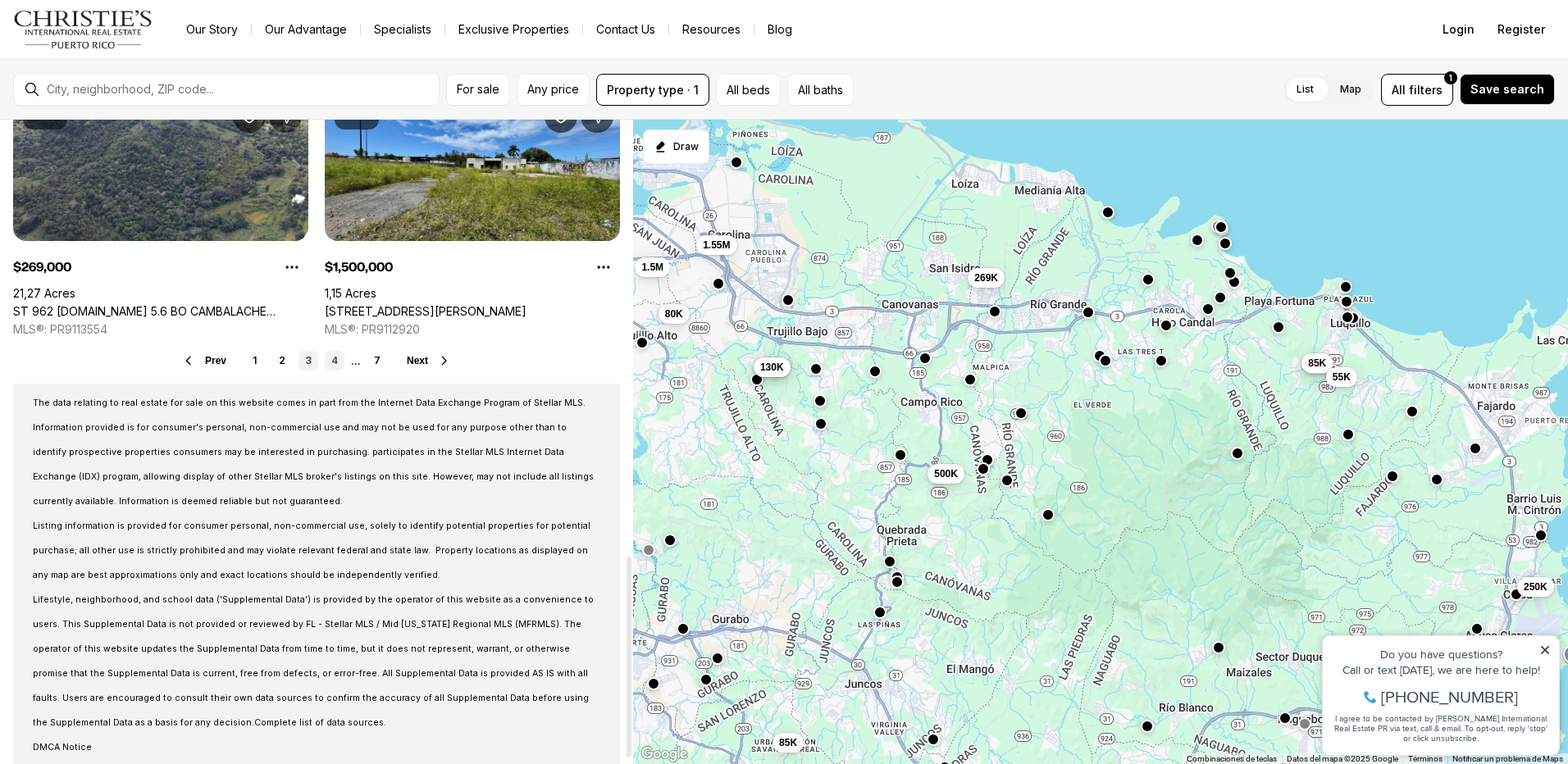
click at [328, 362] on link "4" at bounding box center [335, 360] width 20 height 20
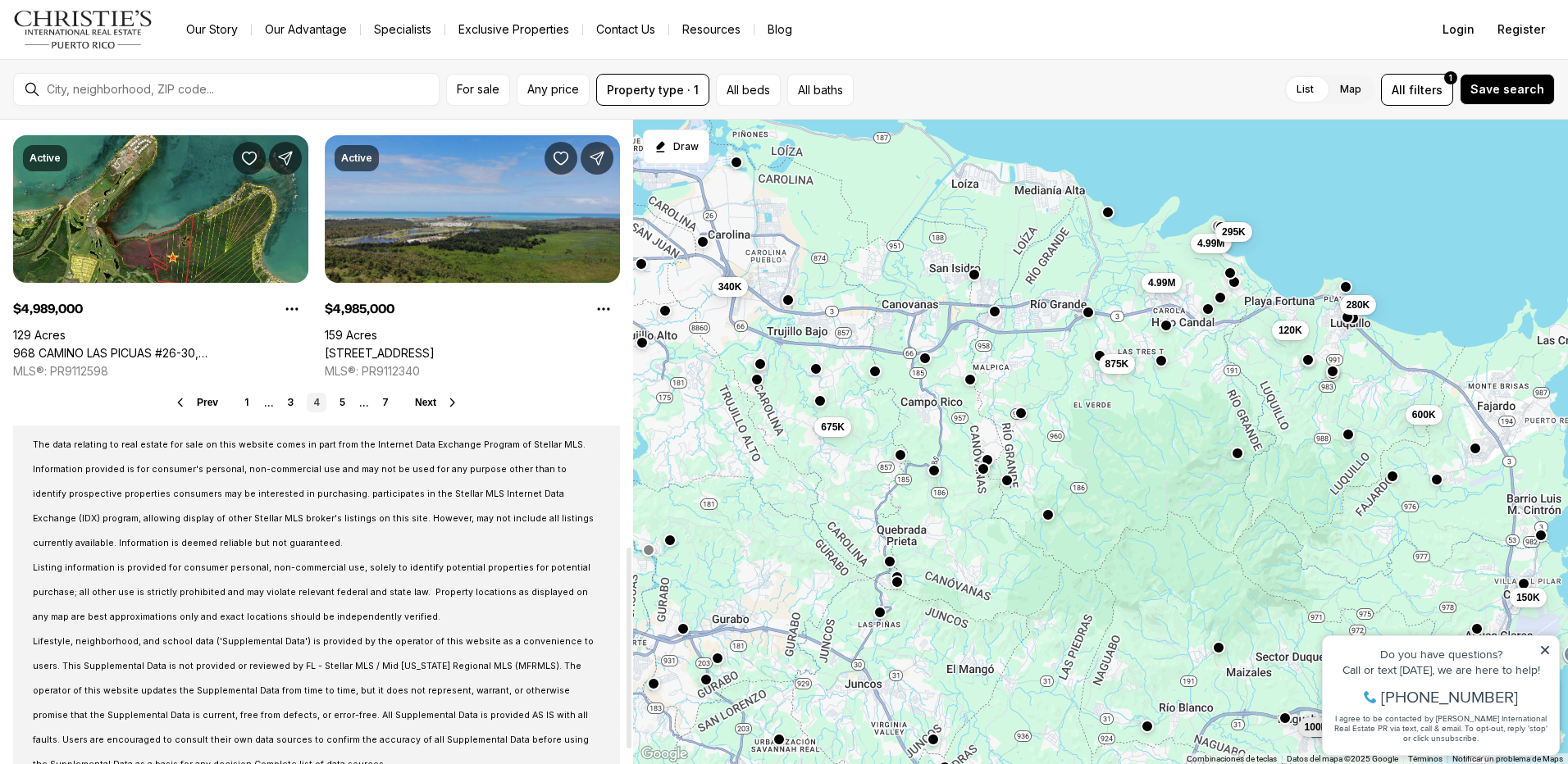
scroll to position [1394, 0]
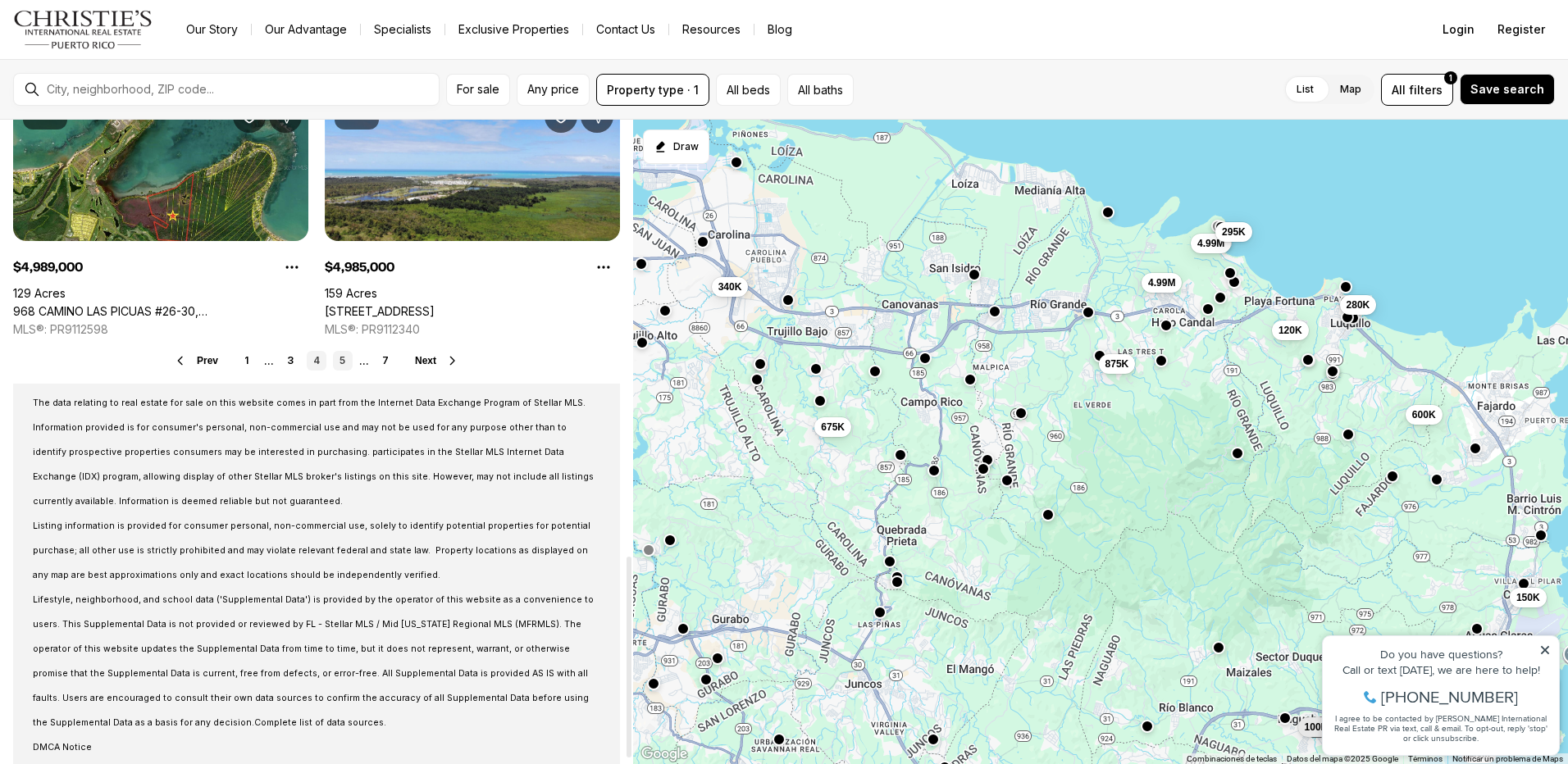
click at [342, 363] on link "5" at bounding box center [342, 360] width 20 height 20
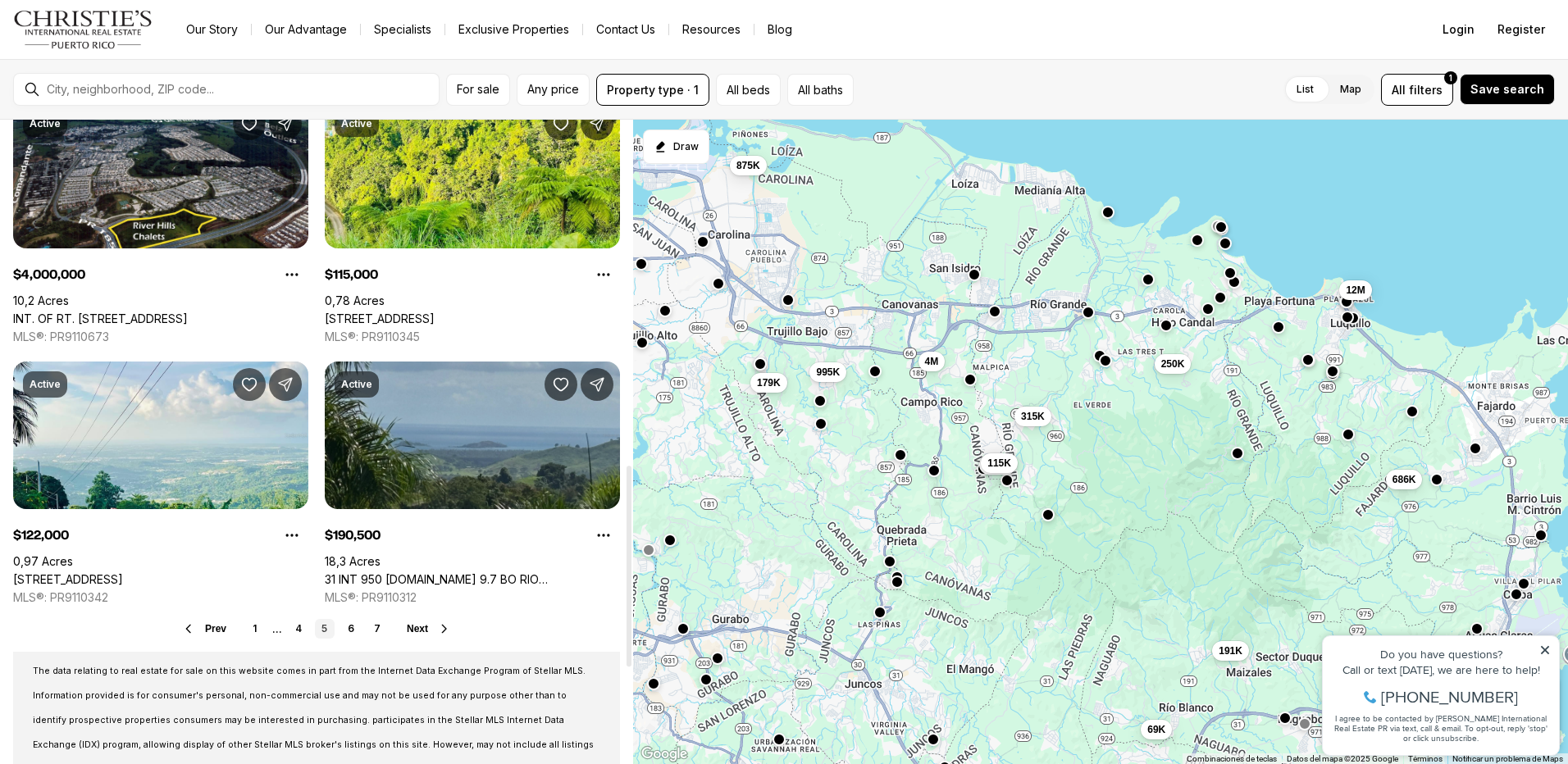
scroll to position [1230, 0]
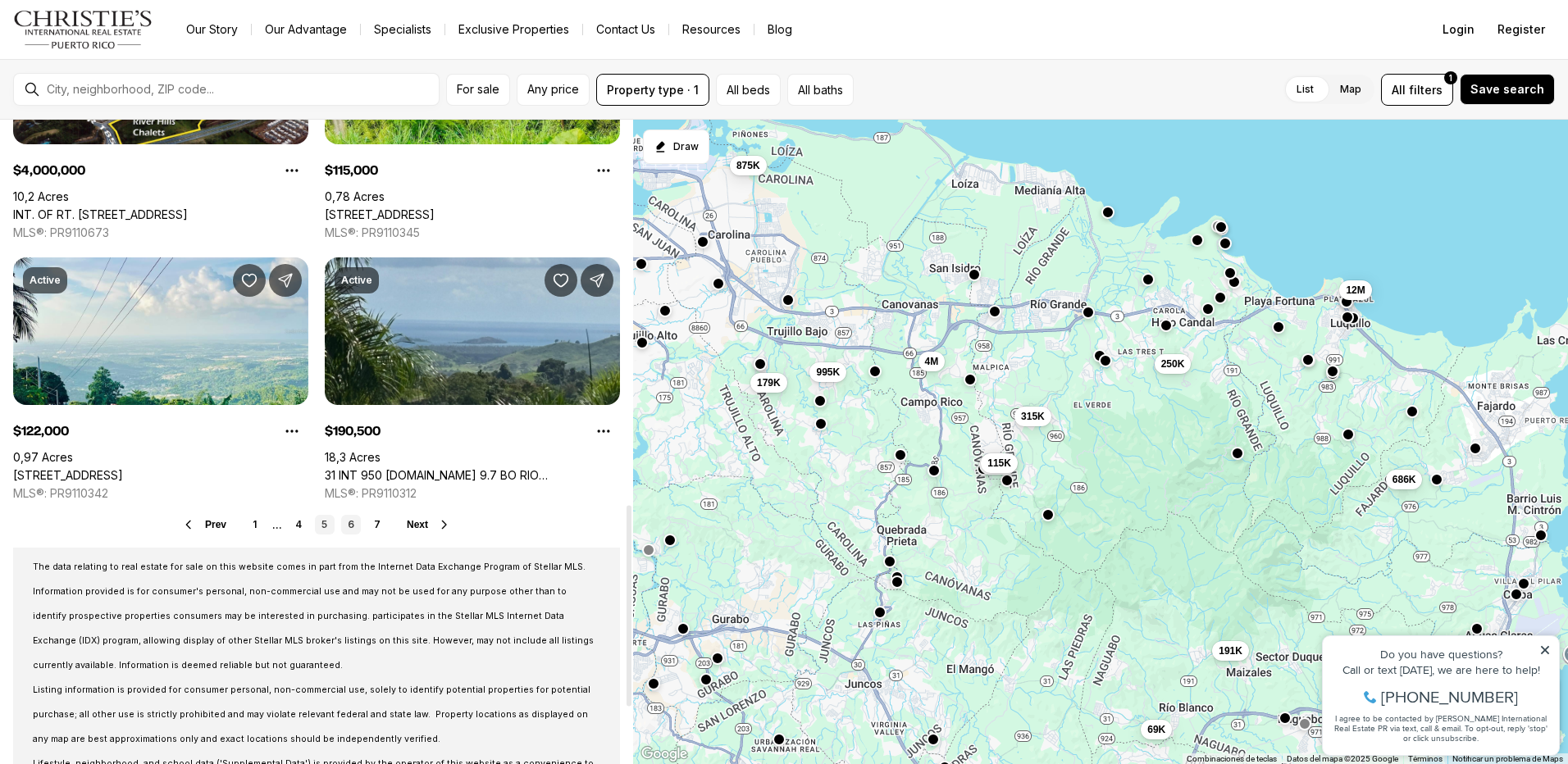
click at [356, 523] on link "6" at bounding box center [351, 524] width 20 height 20
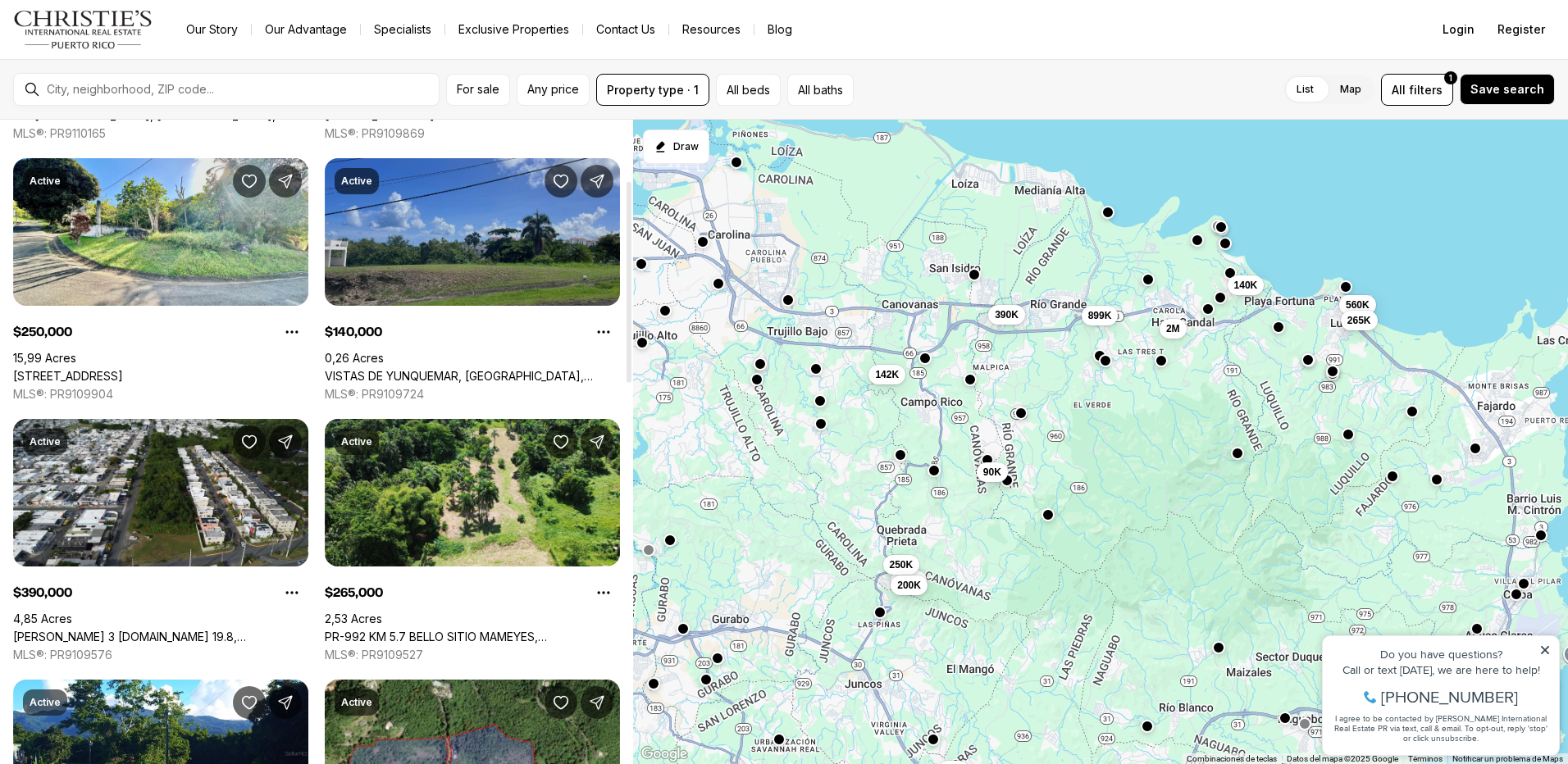
scroll to position [328, 0]
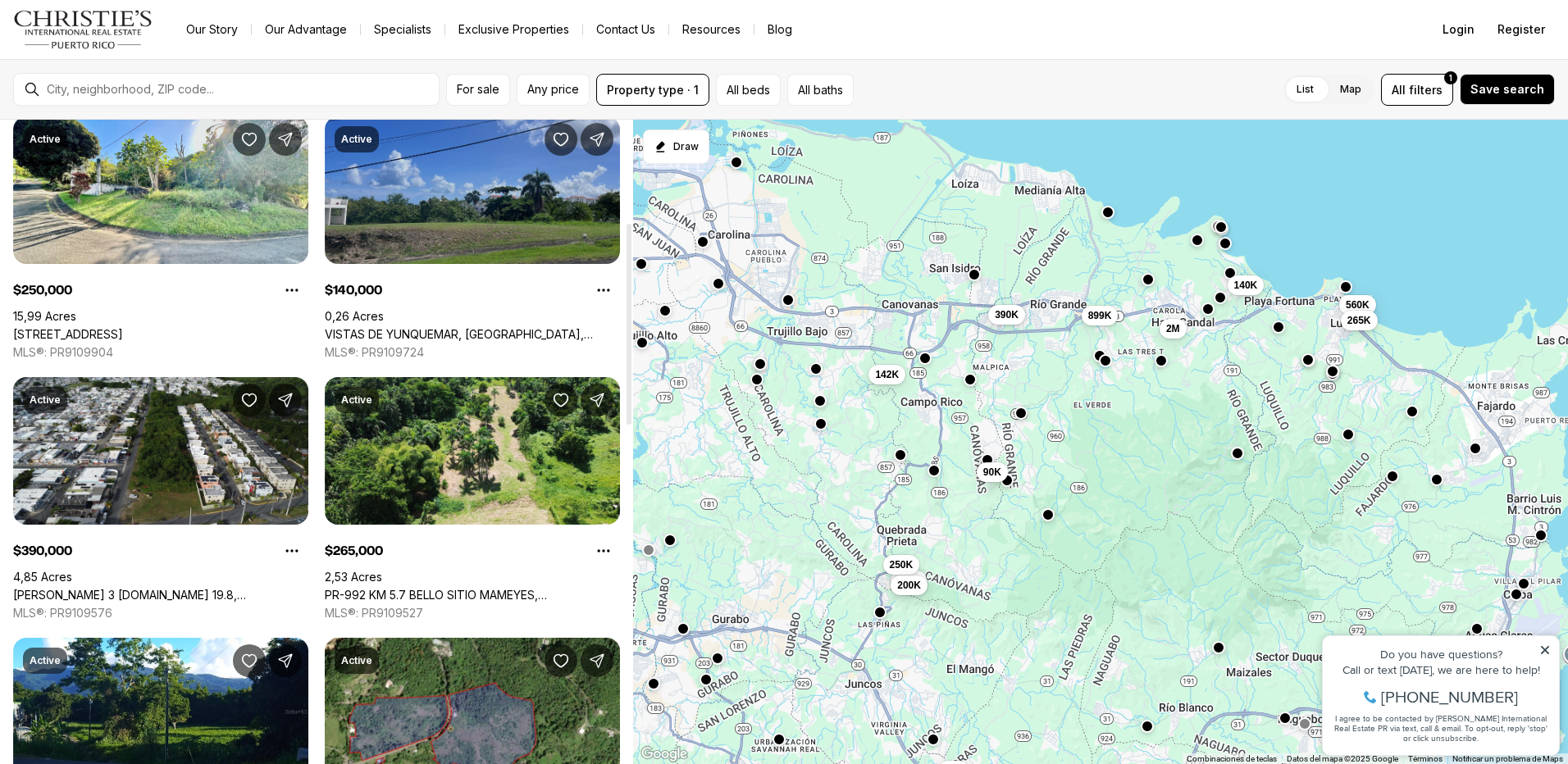
click at [420, 327] on link "VISTAS DE YUNQUEMAR, RIO GRANDE PR, 00745" at bounding box center [473, 334] width 295 height 15
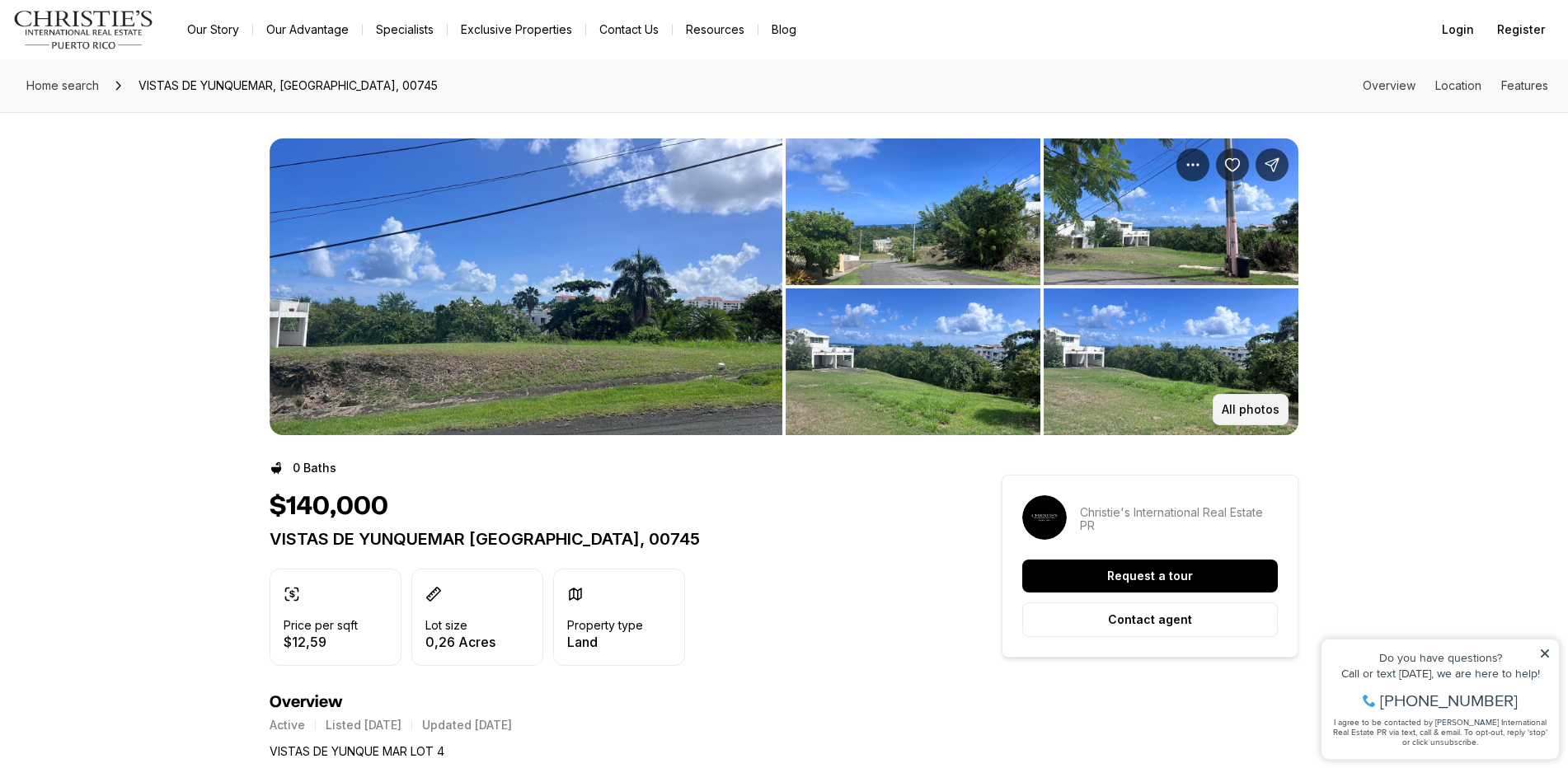
click at [1274, 410] on p "All photos" at bounding box center [1250, 409] width 58 height 13
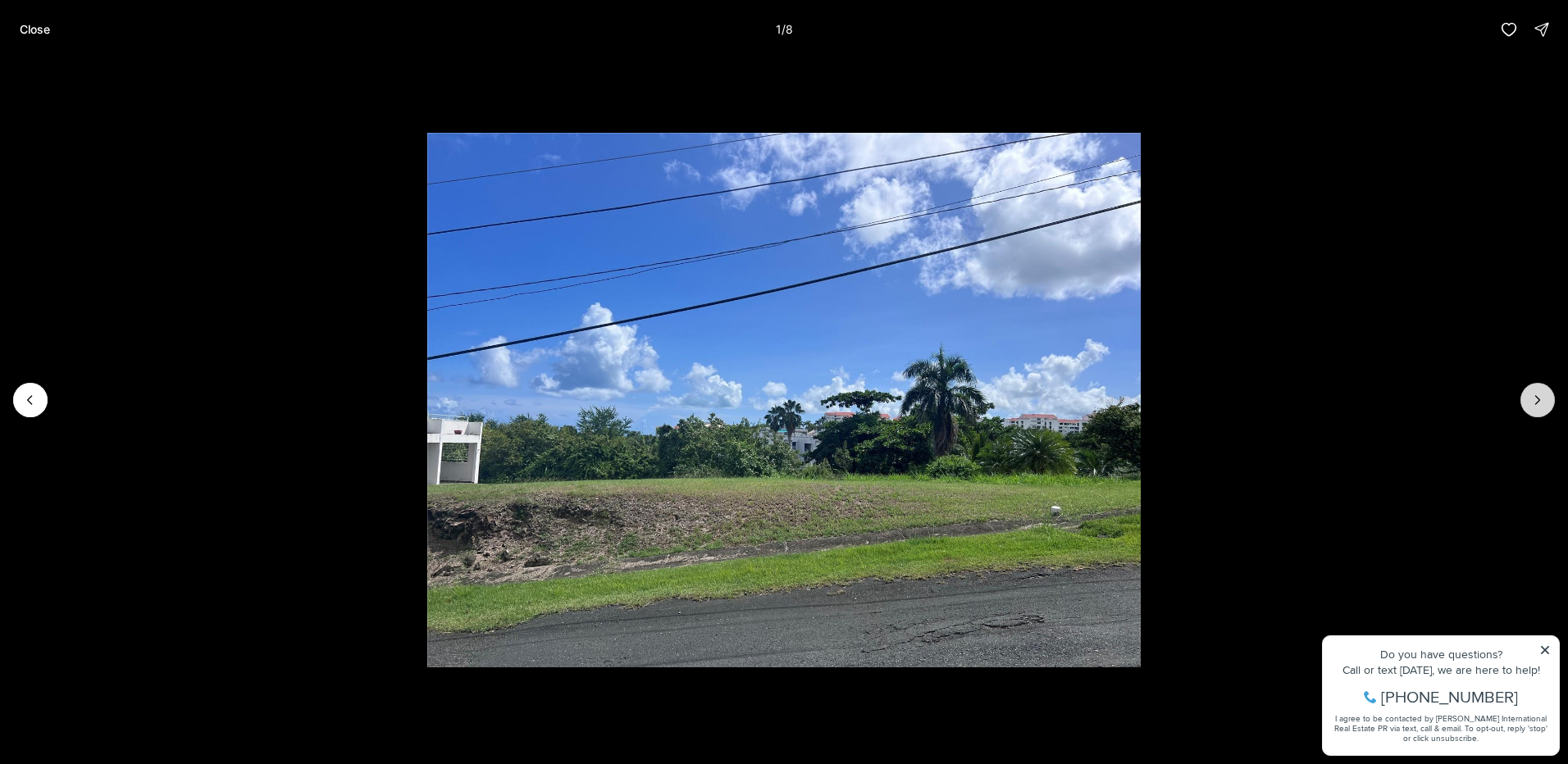
click at [1539, 405] on icon "Next slide" at bounding box center [1537, 400] width 16 height 16
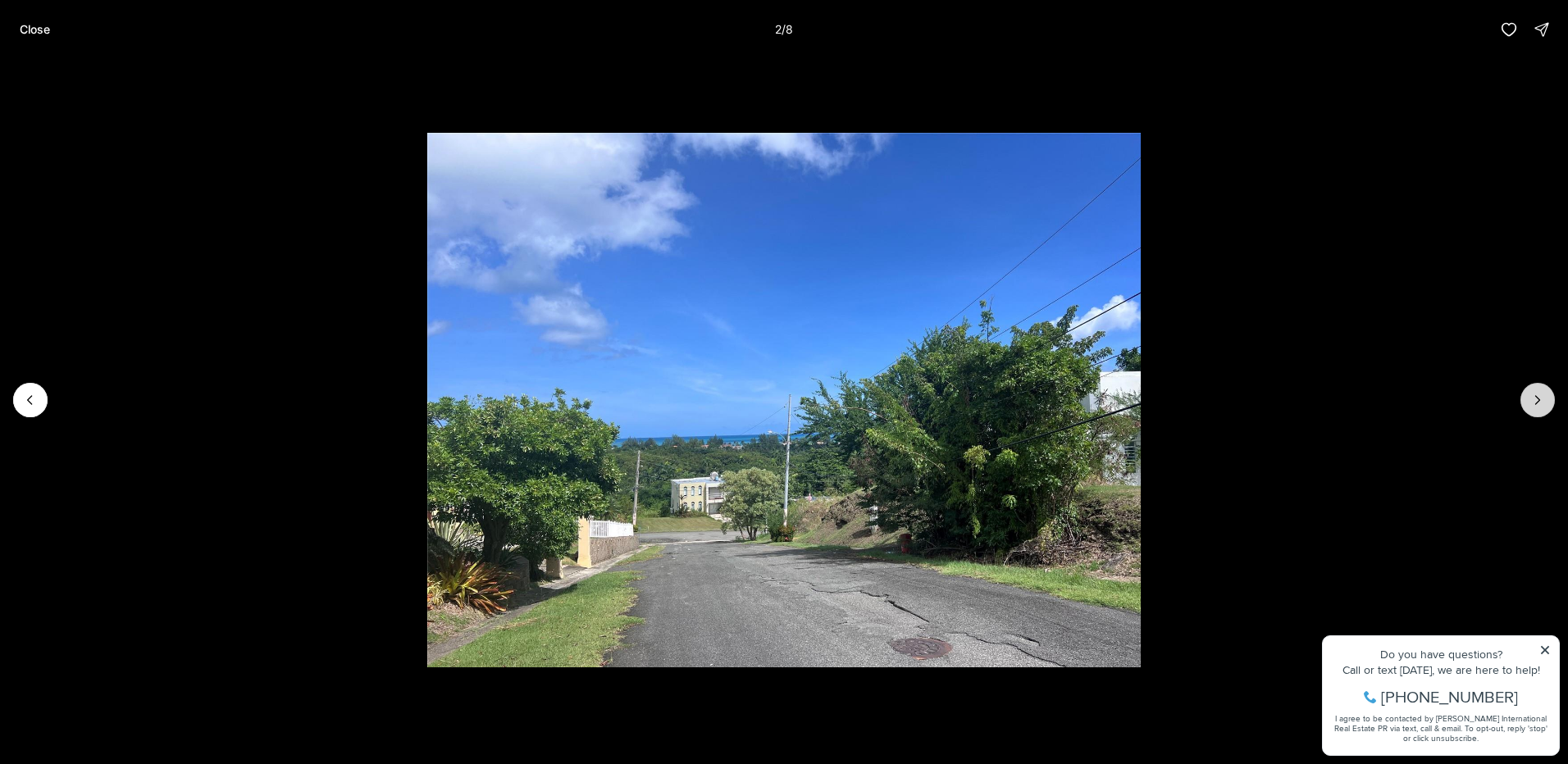
click at [1539, 405] on icon "Next slide" at bounding box center [1537, 400] width 16 height 16
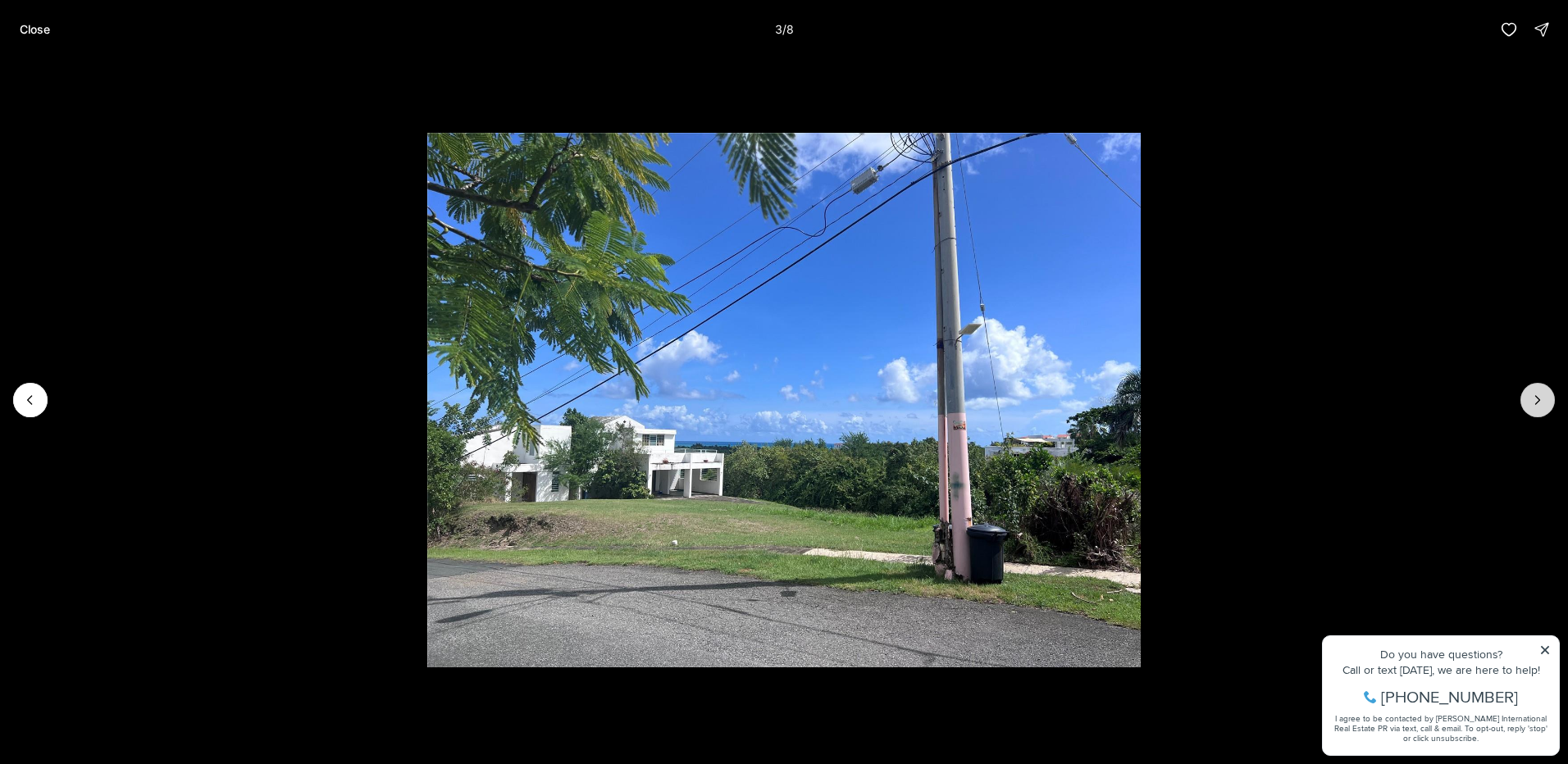
click at [1539, 405] on icon "Next slide" at bounding box center [1537, 400] width 16 height 16
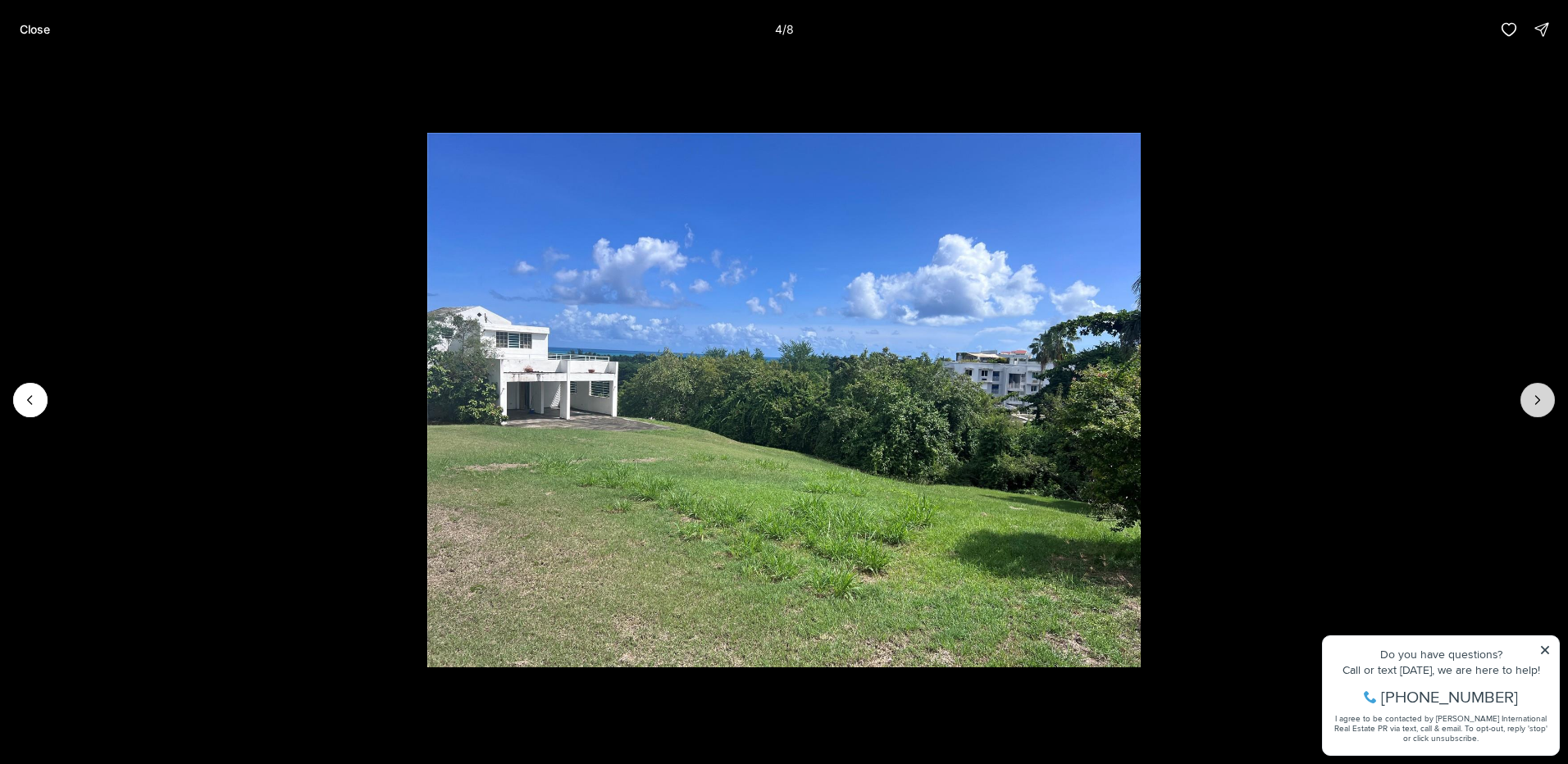
click at [1539, 405] on icon "Next slide" at bounding box center [1537, 400] width 16 height 16
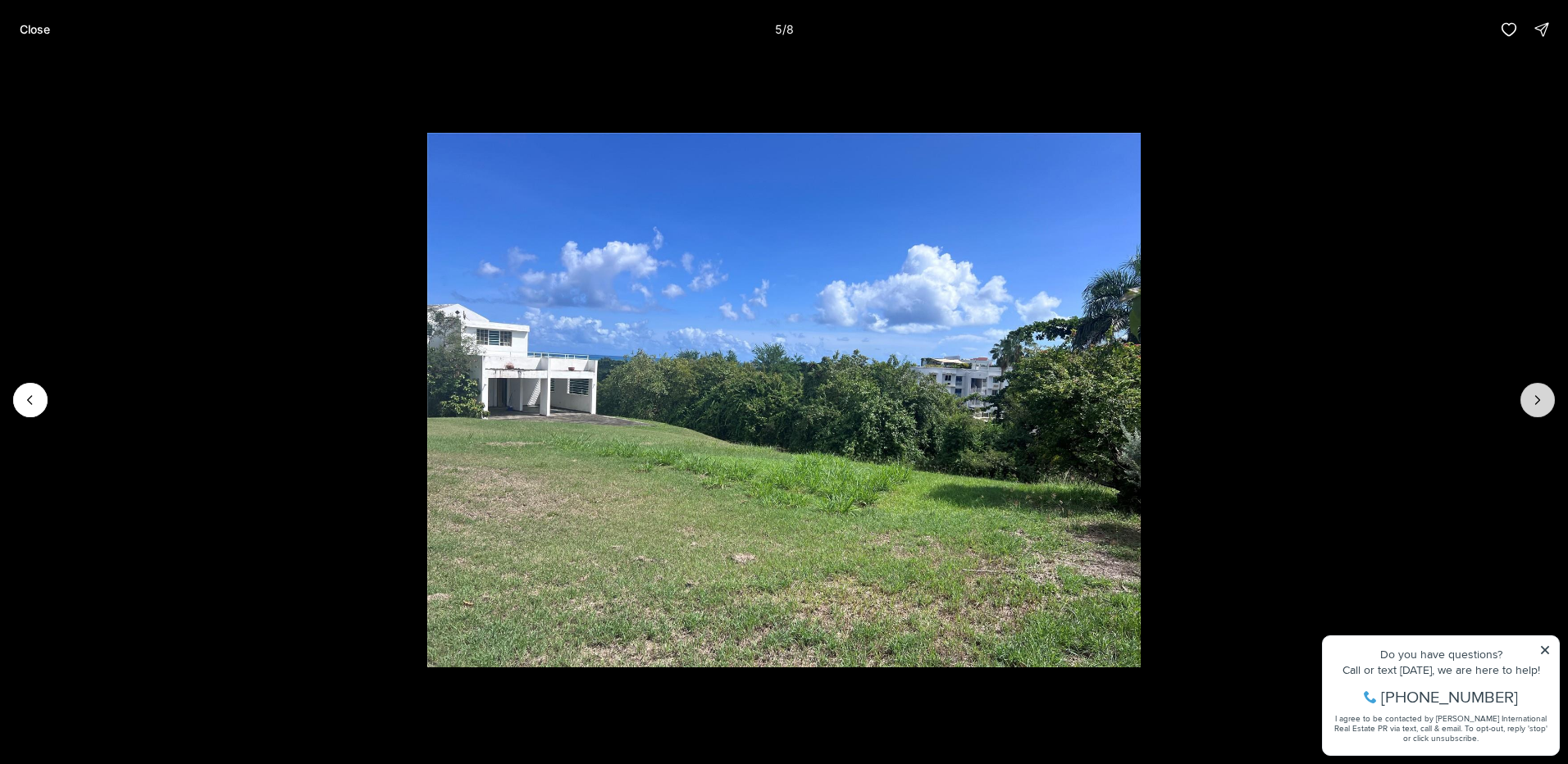
click at [1539, 405] on icon "Next slide" at bounding box center [1537, 400] width 16 height 16
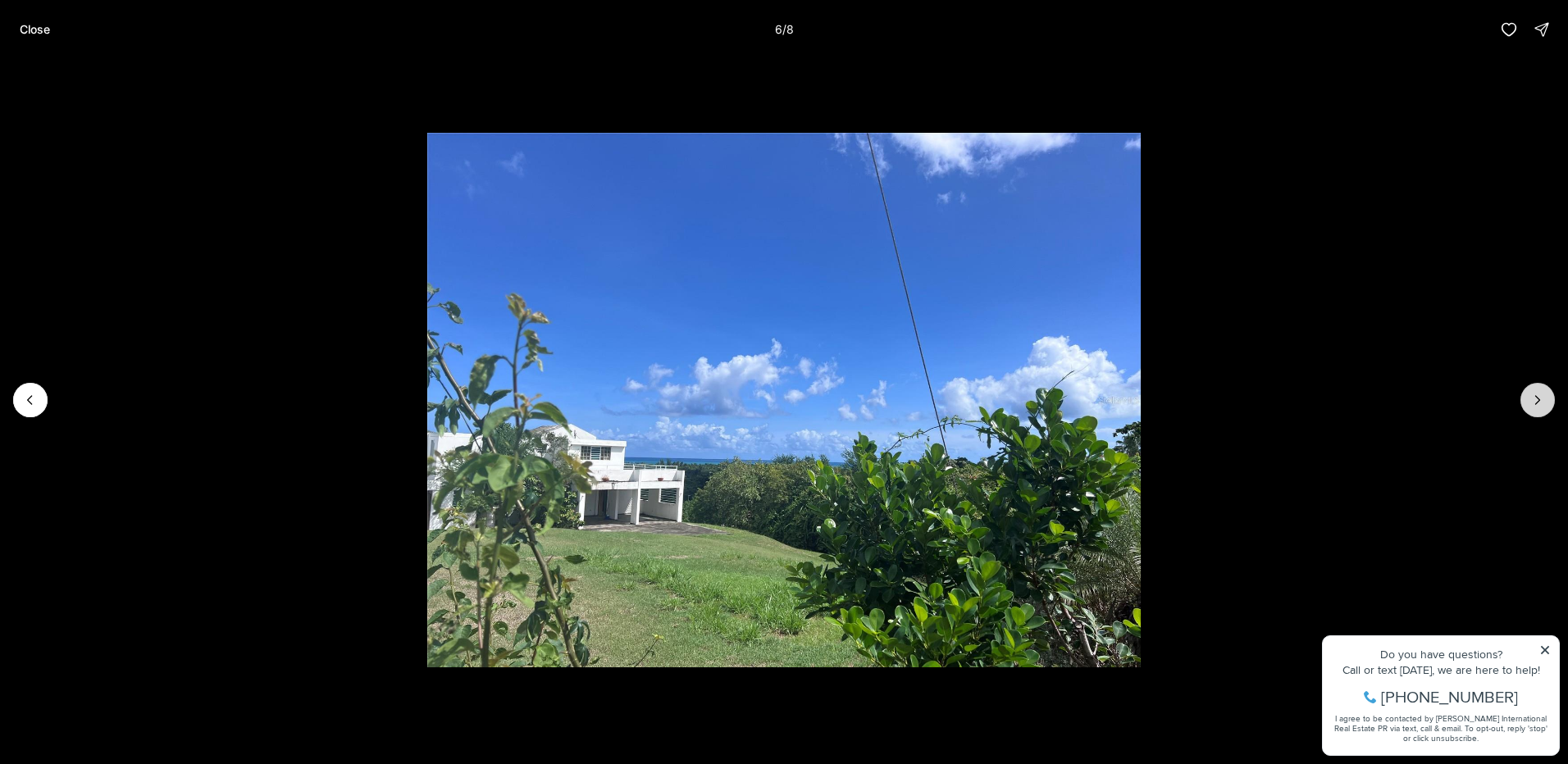
click at [1539, 405] on icon "Next slide" at bounding box center [1537, 400] width 16 height 16
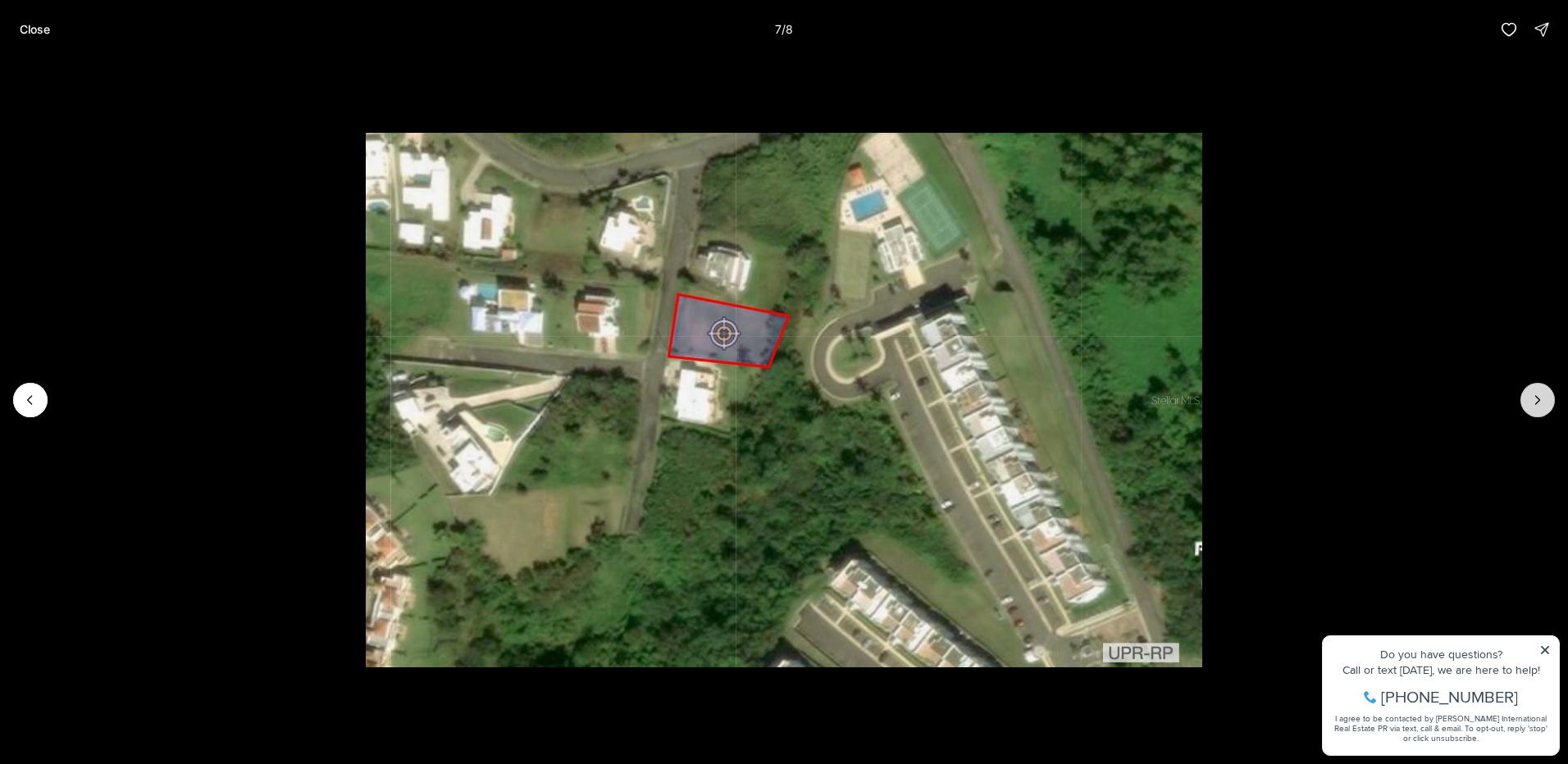
click at [1539, 405] on icon "Next slide" at bounding box center [1537, 400] width 16 height 16
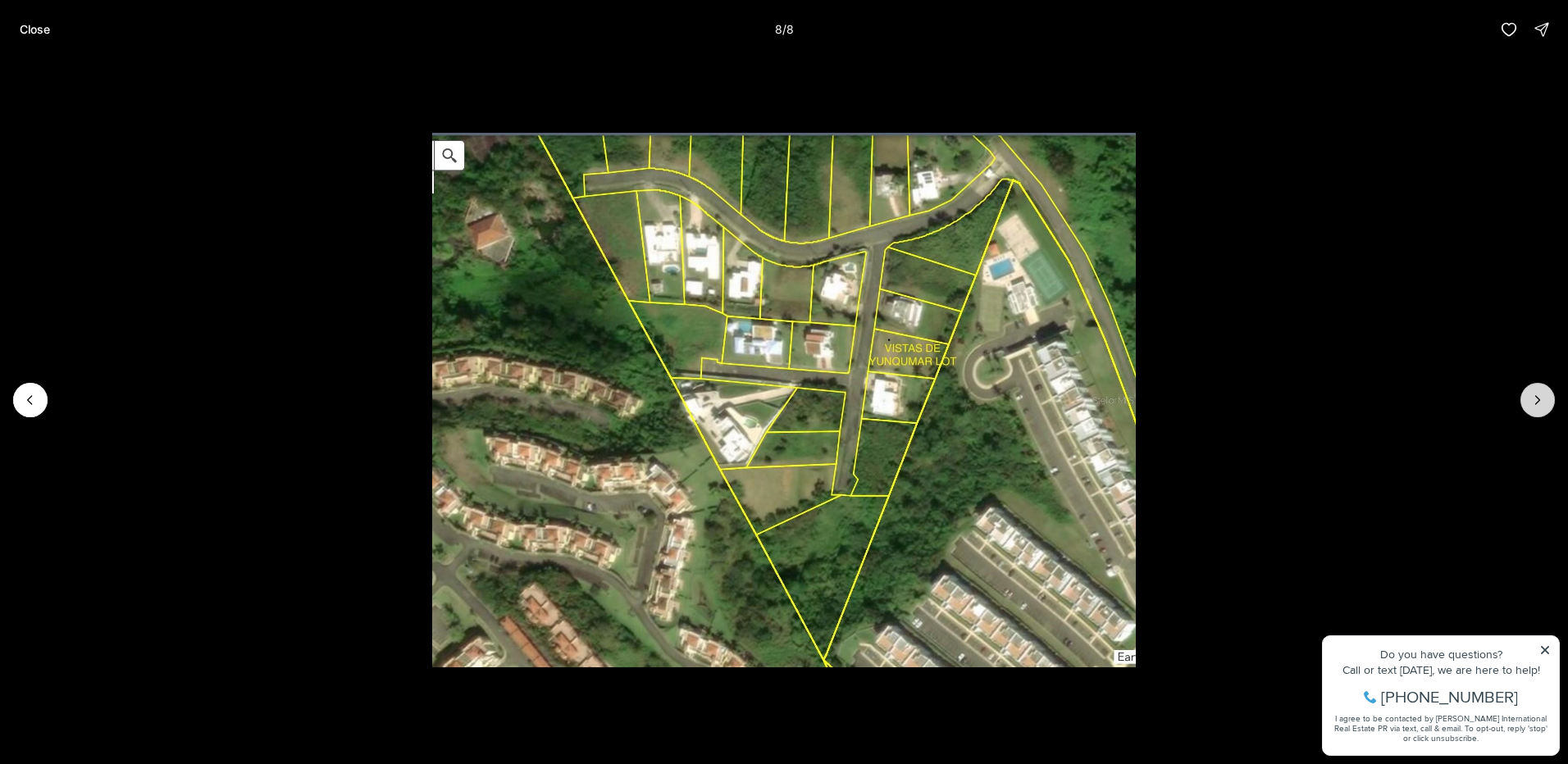
click at [1539, 405] on div at bounding box center [1538, 400] width 34 height 34
click at [40, 25] on p "Close" at bounding box center [34, 29] width 30 height 13
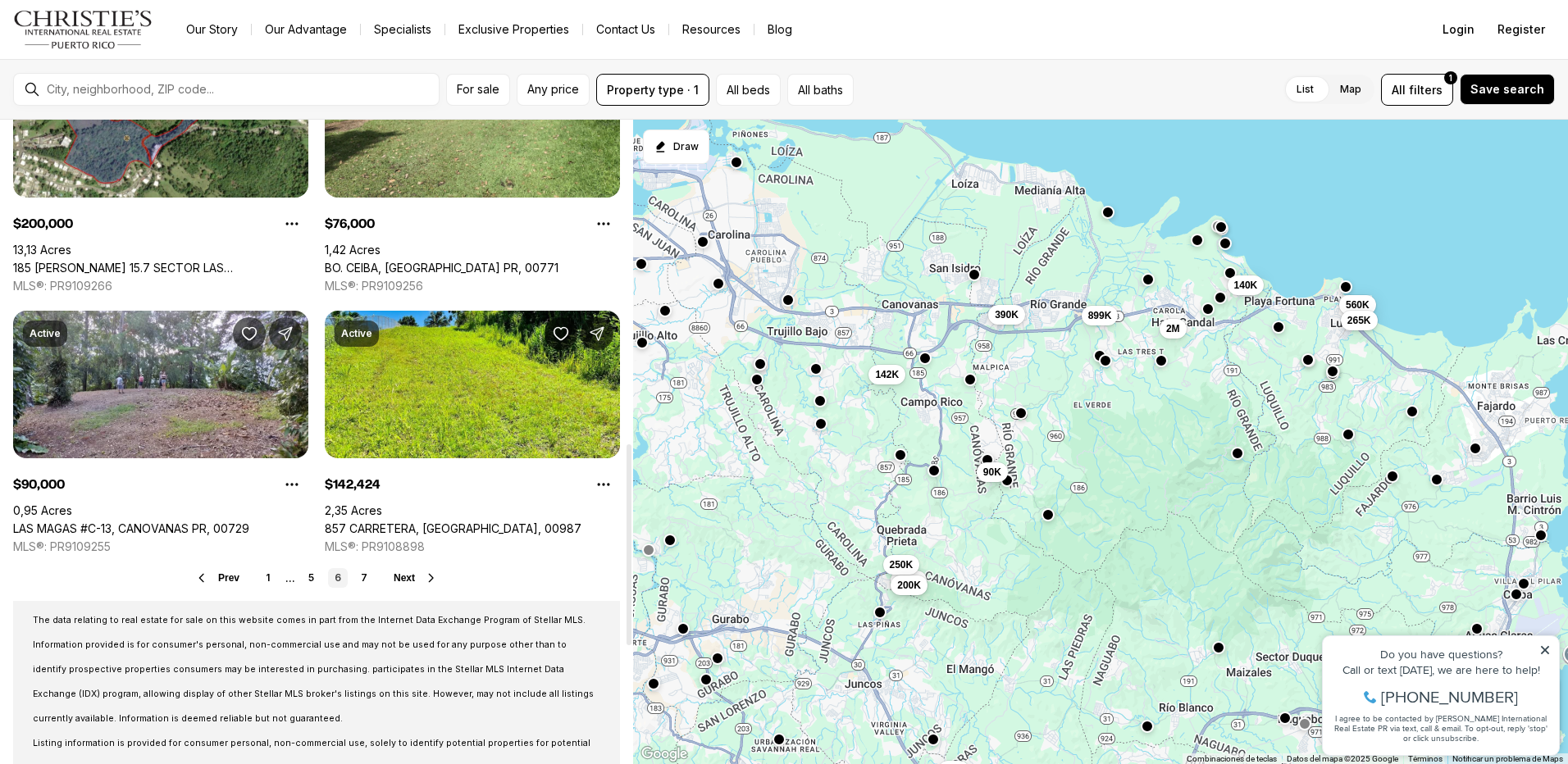
scroll to position [902, 0]
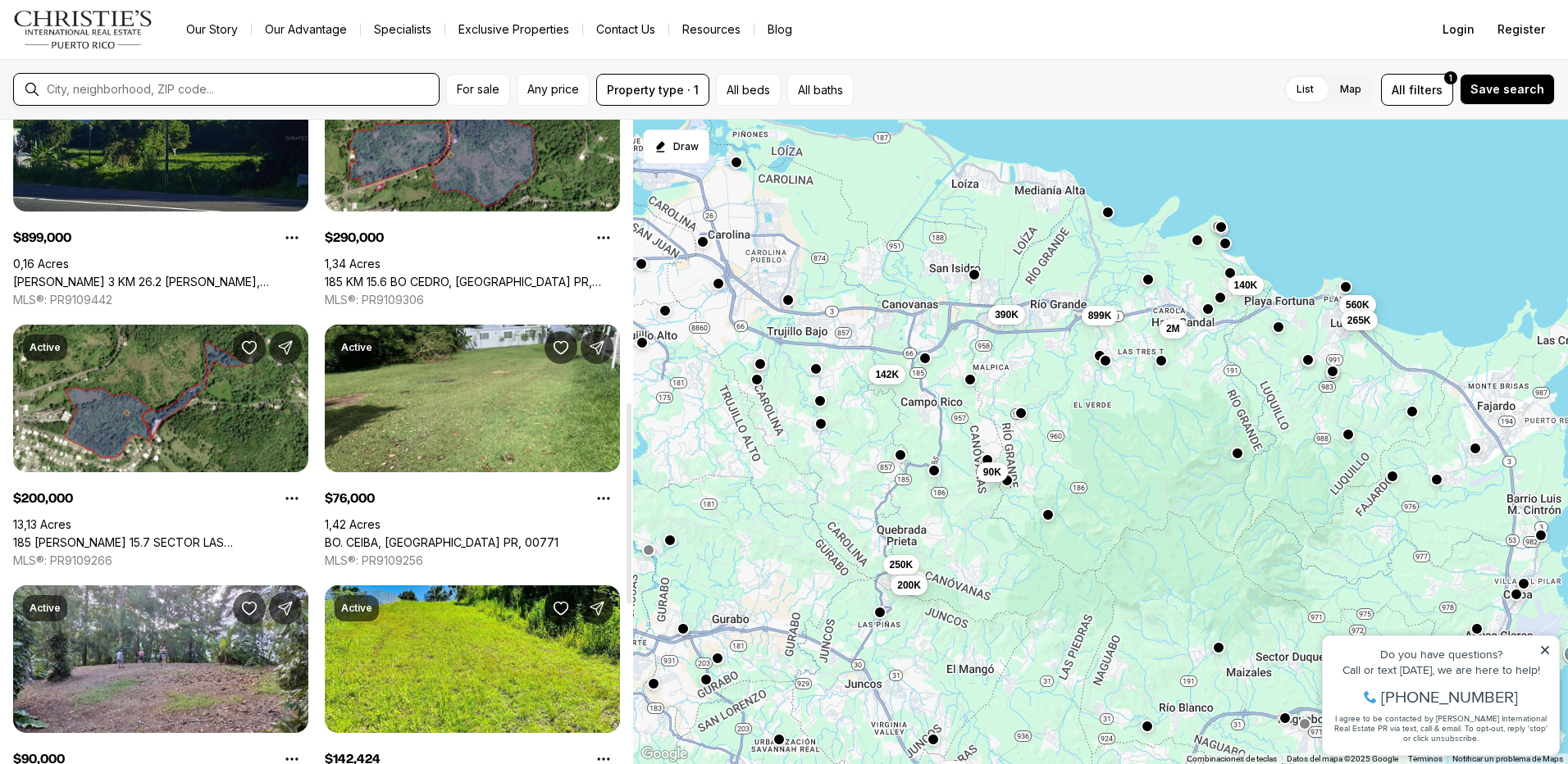
click at [172, 87] on input "text" at bounding box center [239, 89] width 386 height 13
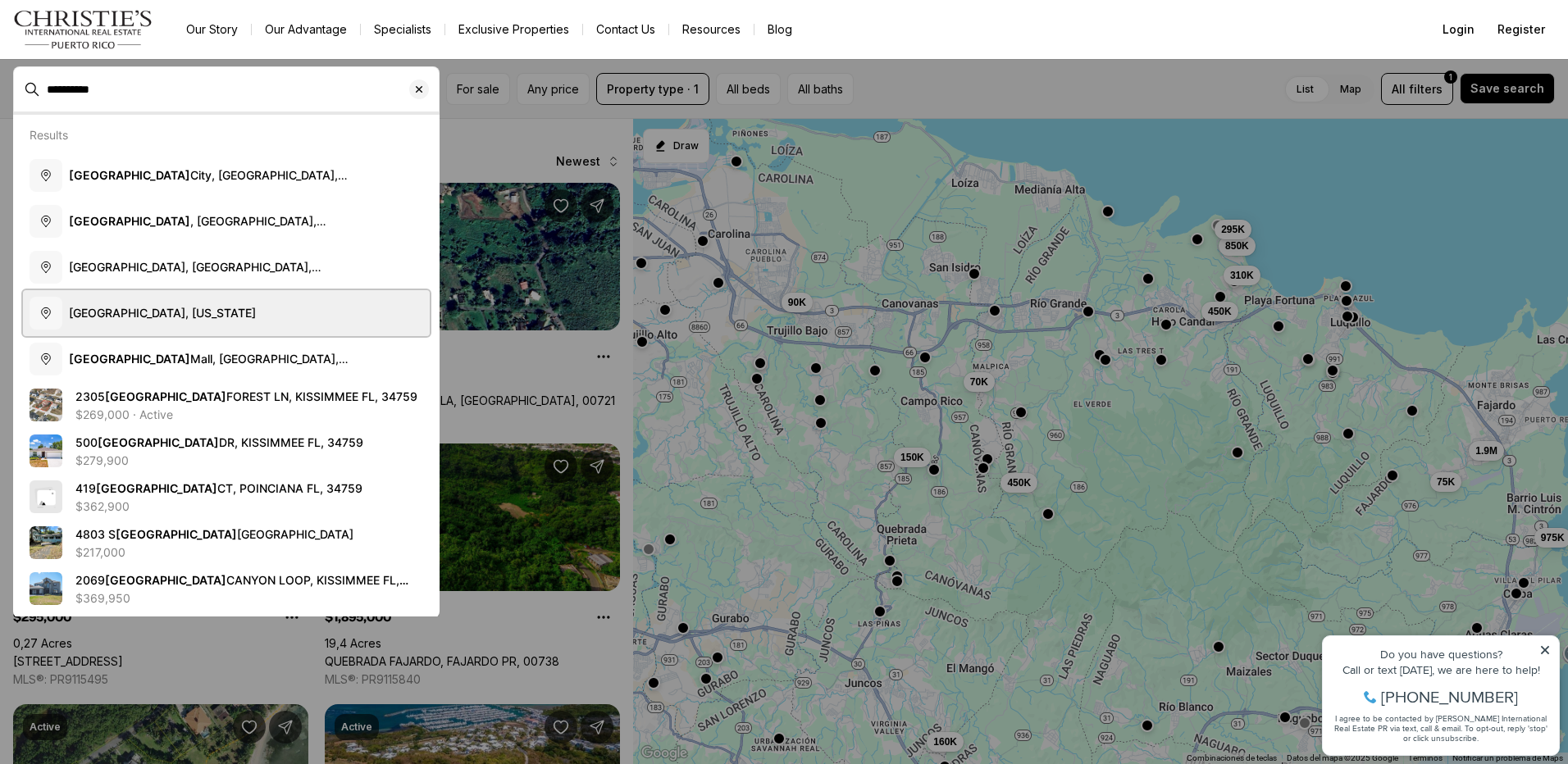
click at [158, 312] on span "Río Grande, Puerto Rico" at bounding box center [162, 313] width 187 height 14
type input "**********"
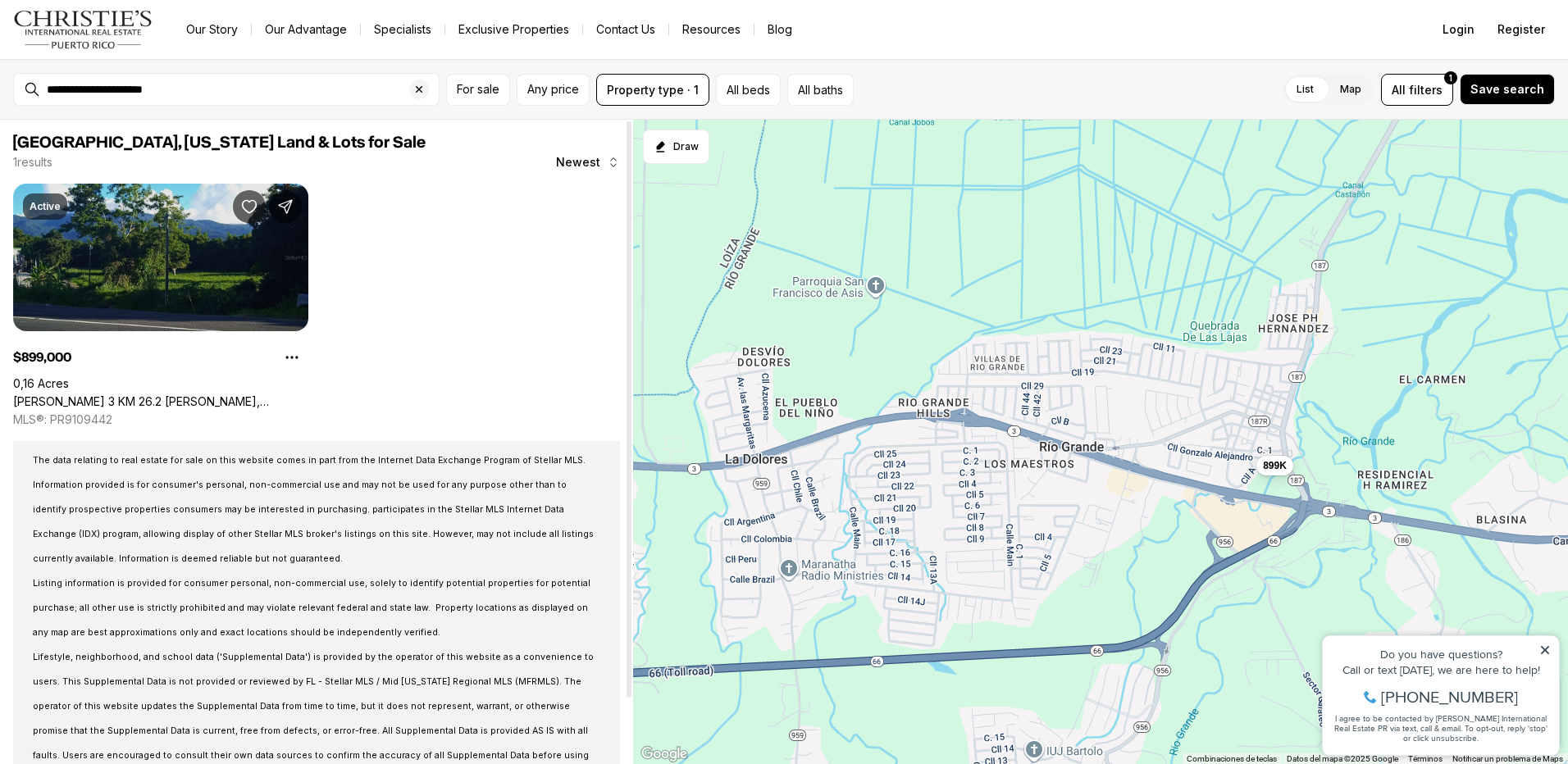
click at [204, 394] on link "CARR 3 KM 26.2 BO JIMÉNEZ, RIO GRANDE PR, 00745" at bounding box center [160, 401] width 295 height 15
click at [656, 93] on button "Property type · 1" at bounding box center [652, 90] width 113 height 32
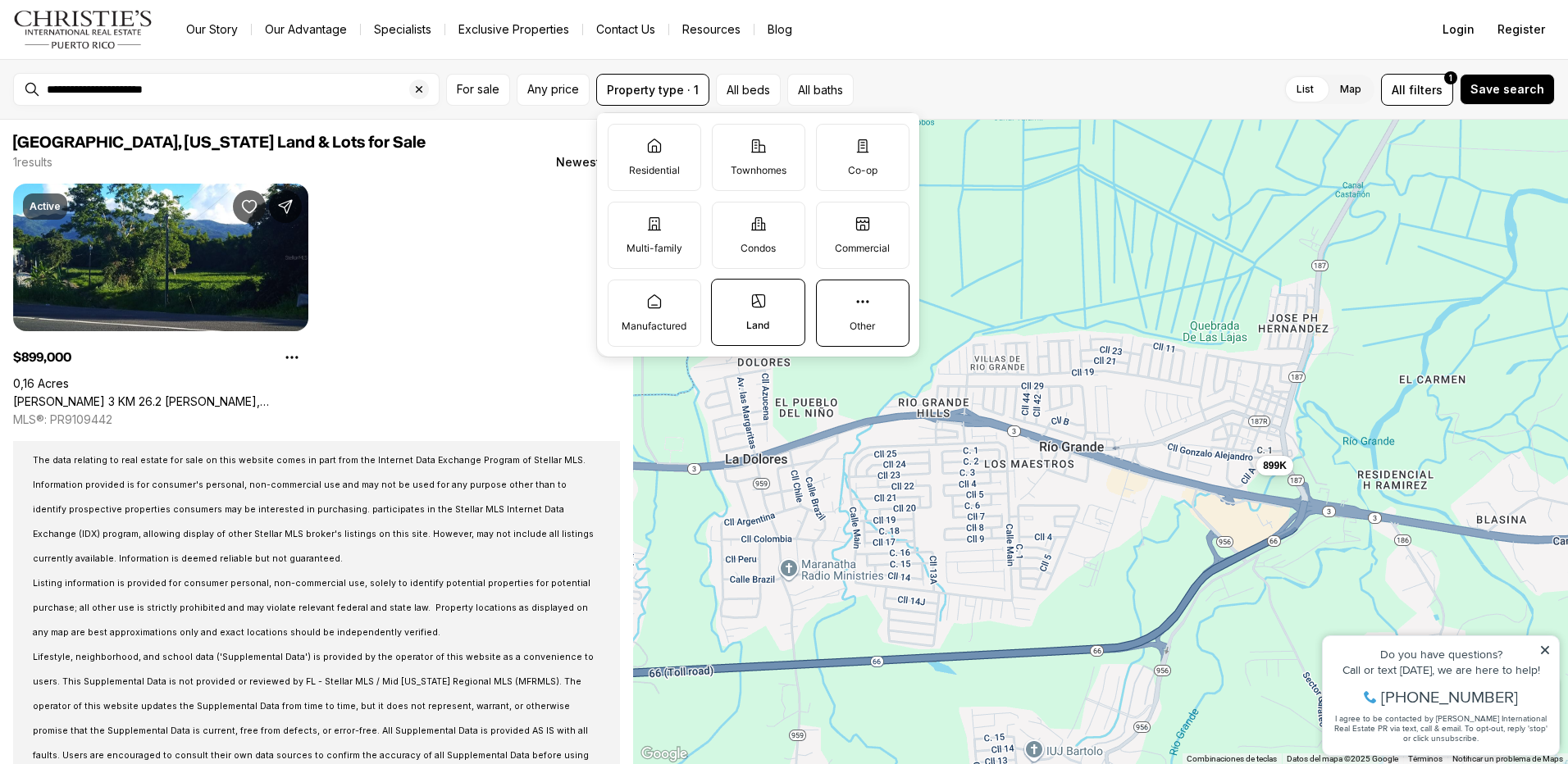
click at [851, 309] on label "Other" at bounding box center [862, 313] width 93 height 67
click at [833, 297] on button "Other" at bounding box center [825, 288] width 16 height 16
click at [776, 316] on label "Land" at bounding box center [757, 312] width 94 height 67
click at [728, 296] on button "Land" at bounding box center [719, 287] width 16 height 16
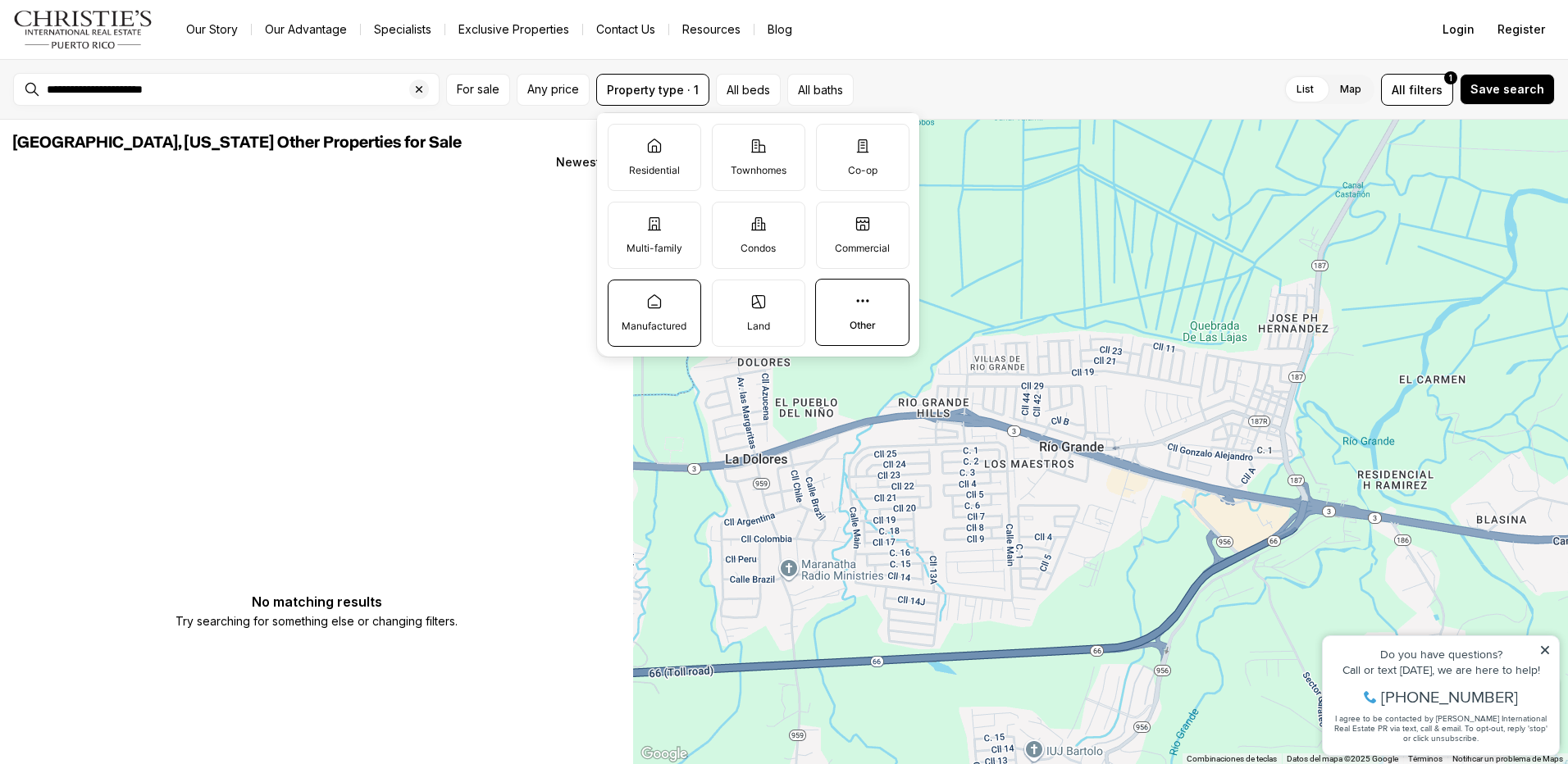
click at [667, 305] on label "Manufactured" at bounding box center [655, 313] width 93 height 67
click at [625, 297] on button "Manufactured" at bounding box center [617, 288] width 16 height 16
click at [650, 246] on p "Multi-family" at bounding box center [654, 248] width 56 height 13
click at [625, 219] on button "Multi-family" at bounding box center [617, 210] width 16 height 16
click at [672, 162] on label "Residential" at bounding box center [655, 158] width 93 height 67
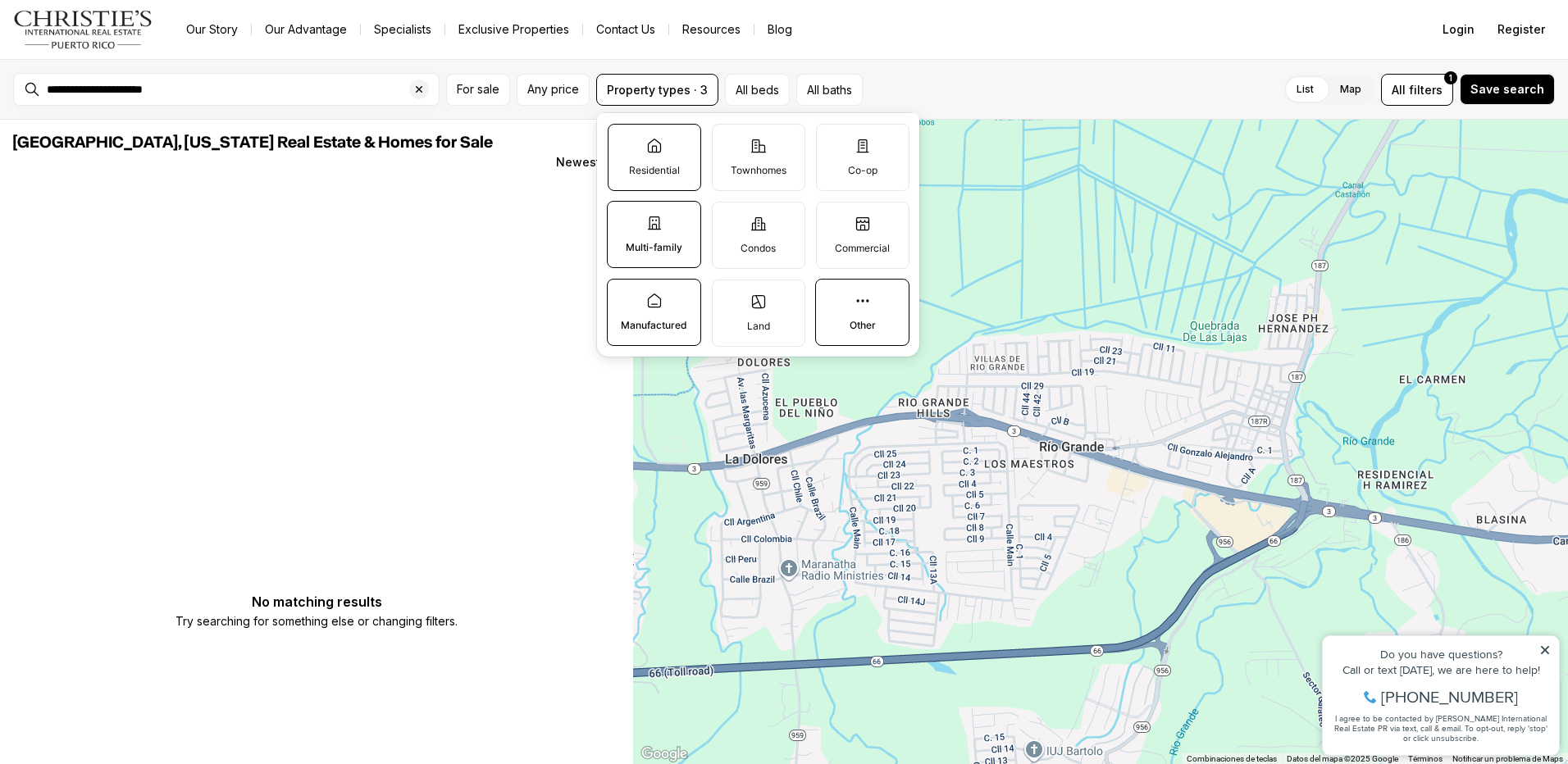
click at [625, 141] on button "Residential" at bounding box center [617, 133] width 16 height 16
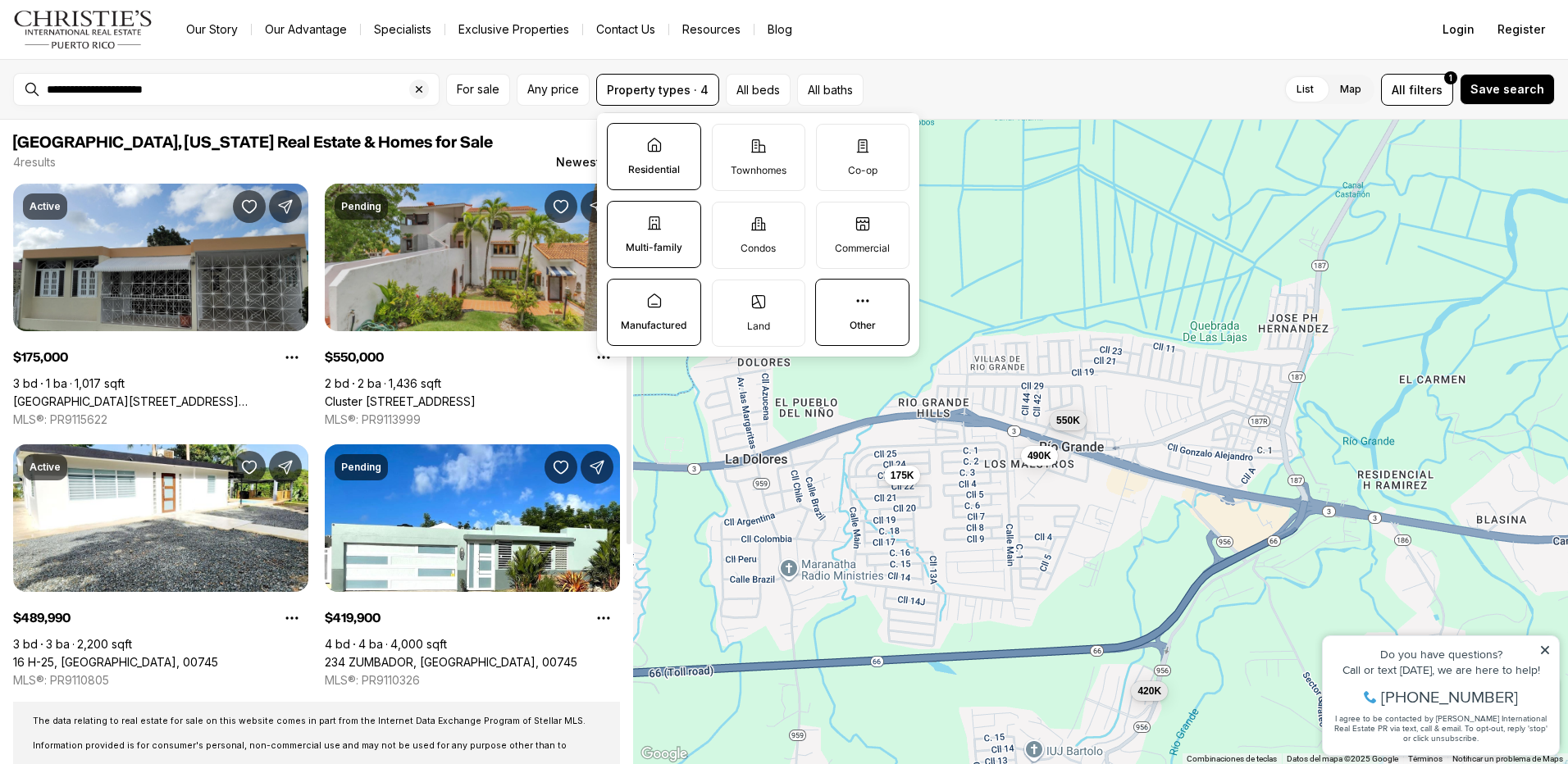
click at [469, 394] on link "Cluster [STREET_ADDRESS]" at bounding box center [400, 401] width 151 height 15
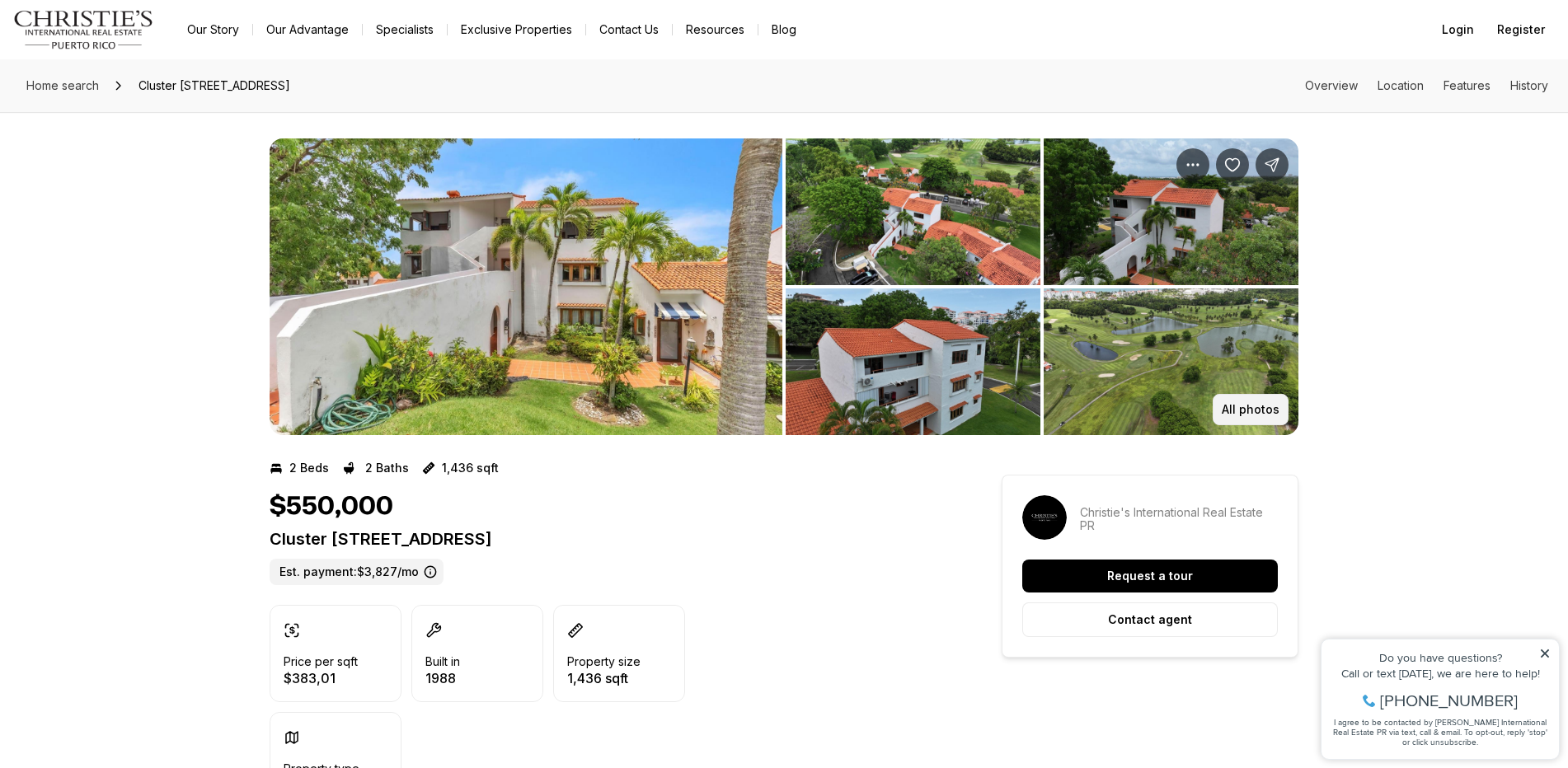
click at [1254, 409] on p "All photos" at bounding box center [1250, 409] width 58 height 13
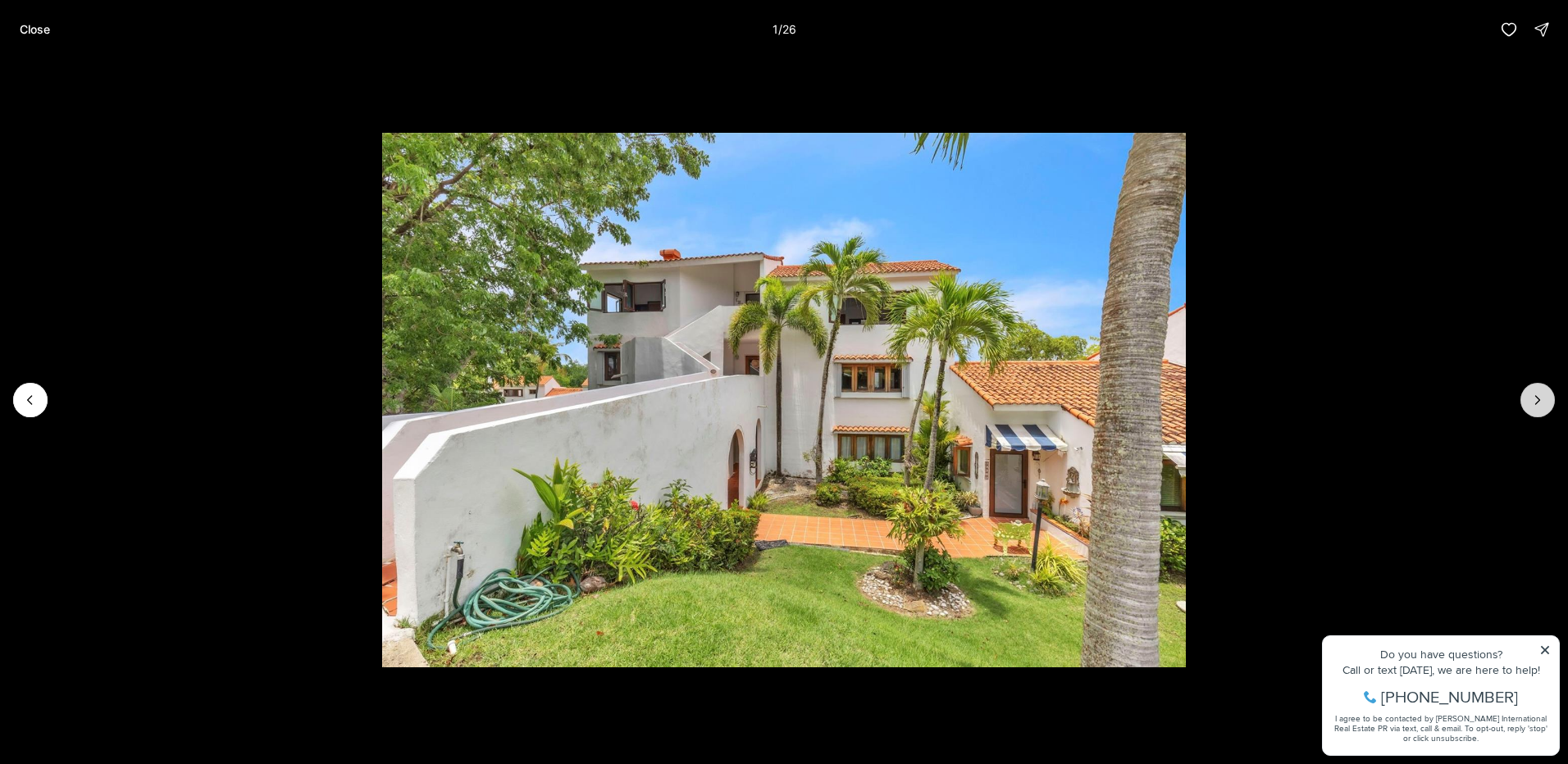
click at [1533, 404] on icon "Next slide" at bounding box center [1537, 400] width 16 height 16
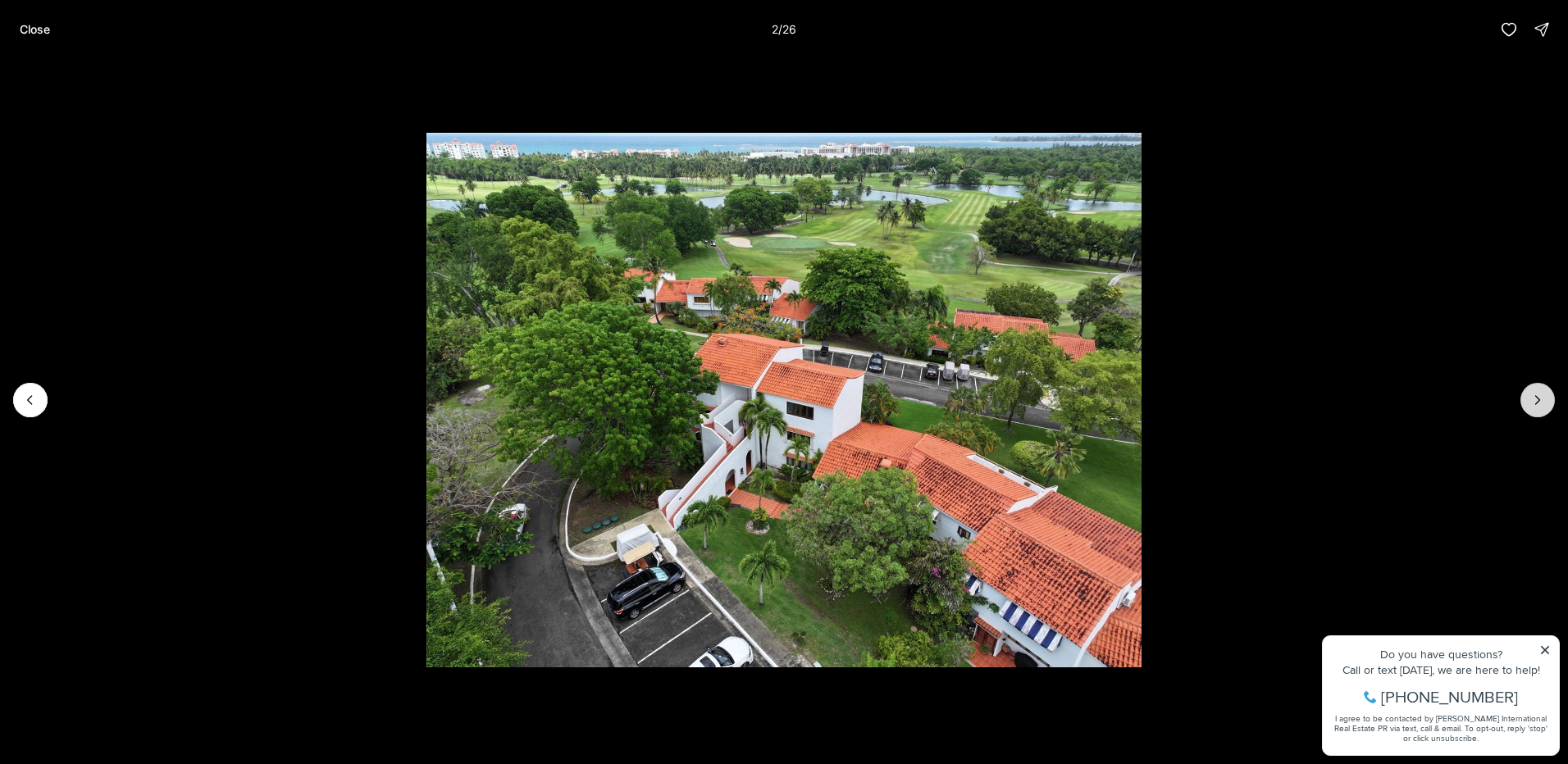
click at [1533, 404] on icon "Next slide" at bounding box center [1537, 400] width 16 height 16
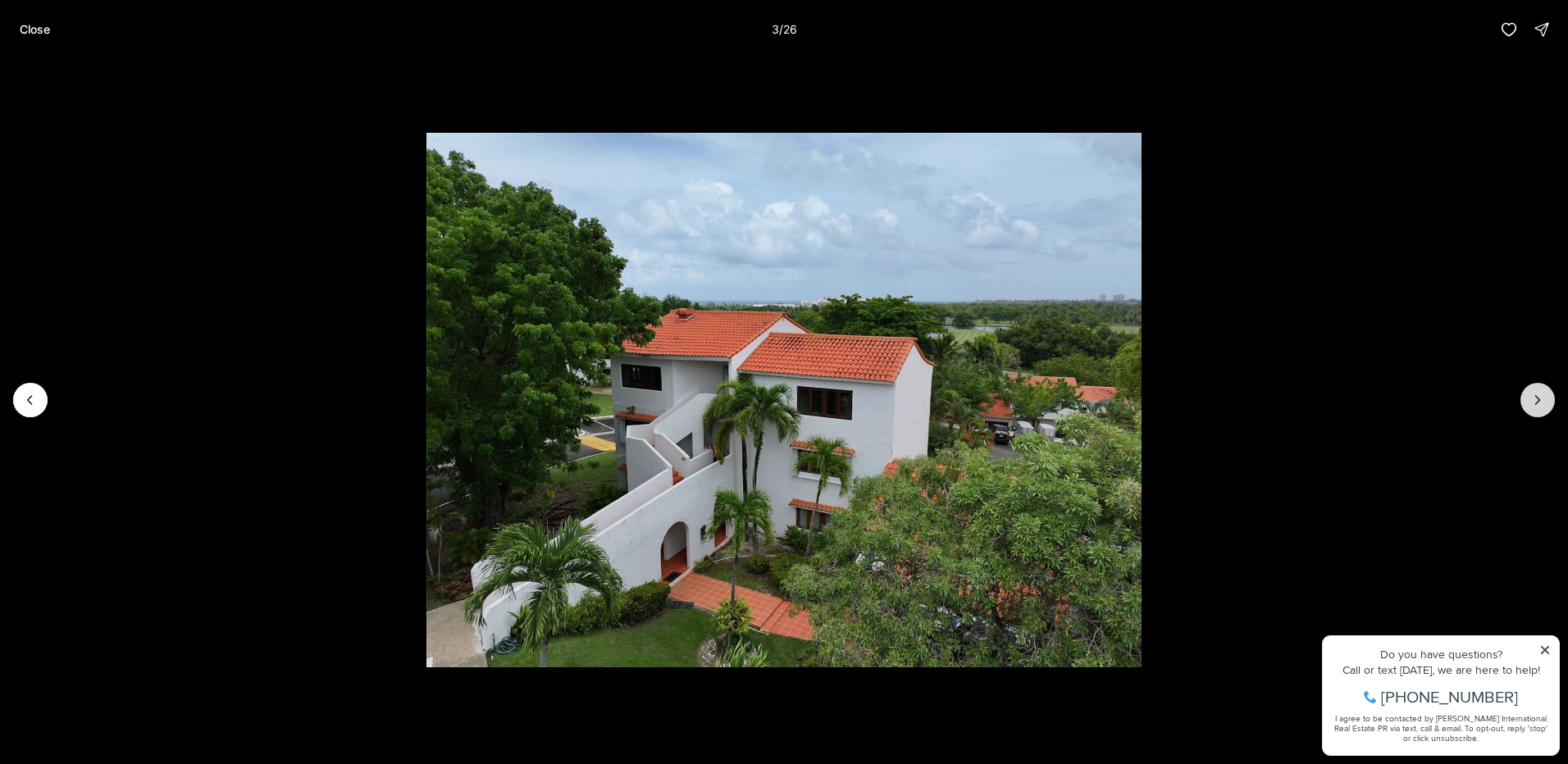
click at [1533, 404] on icon "Next slide" at bounding box center [1537, 400] width 16 height 16
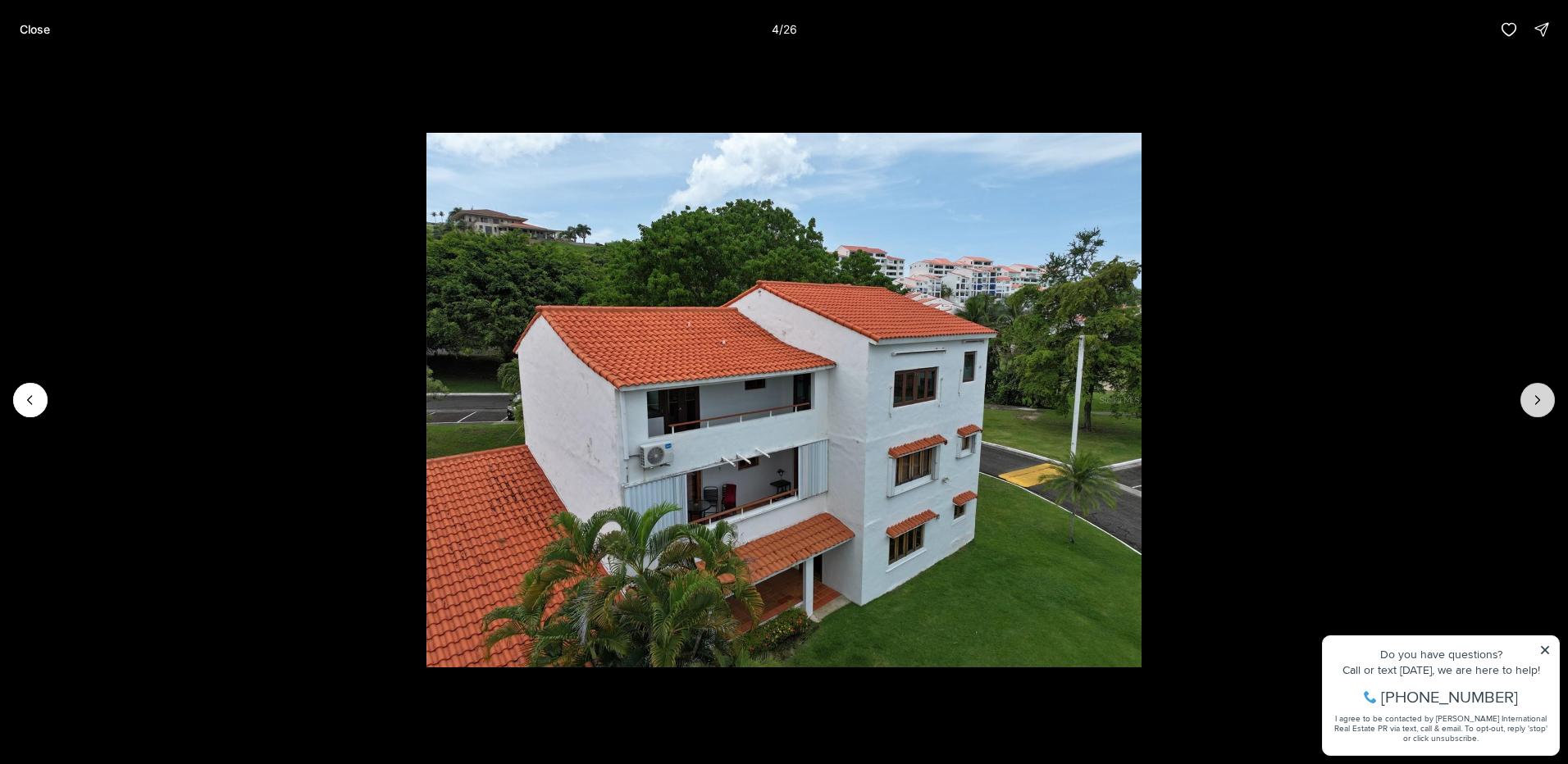
click at [1533, 404] on icon "Next slide" at bounding box center [1537, 400] width 16 height 16
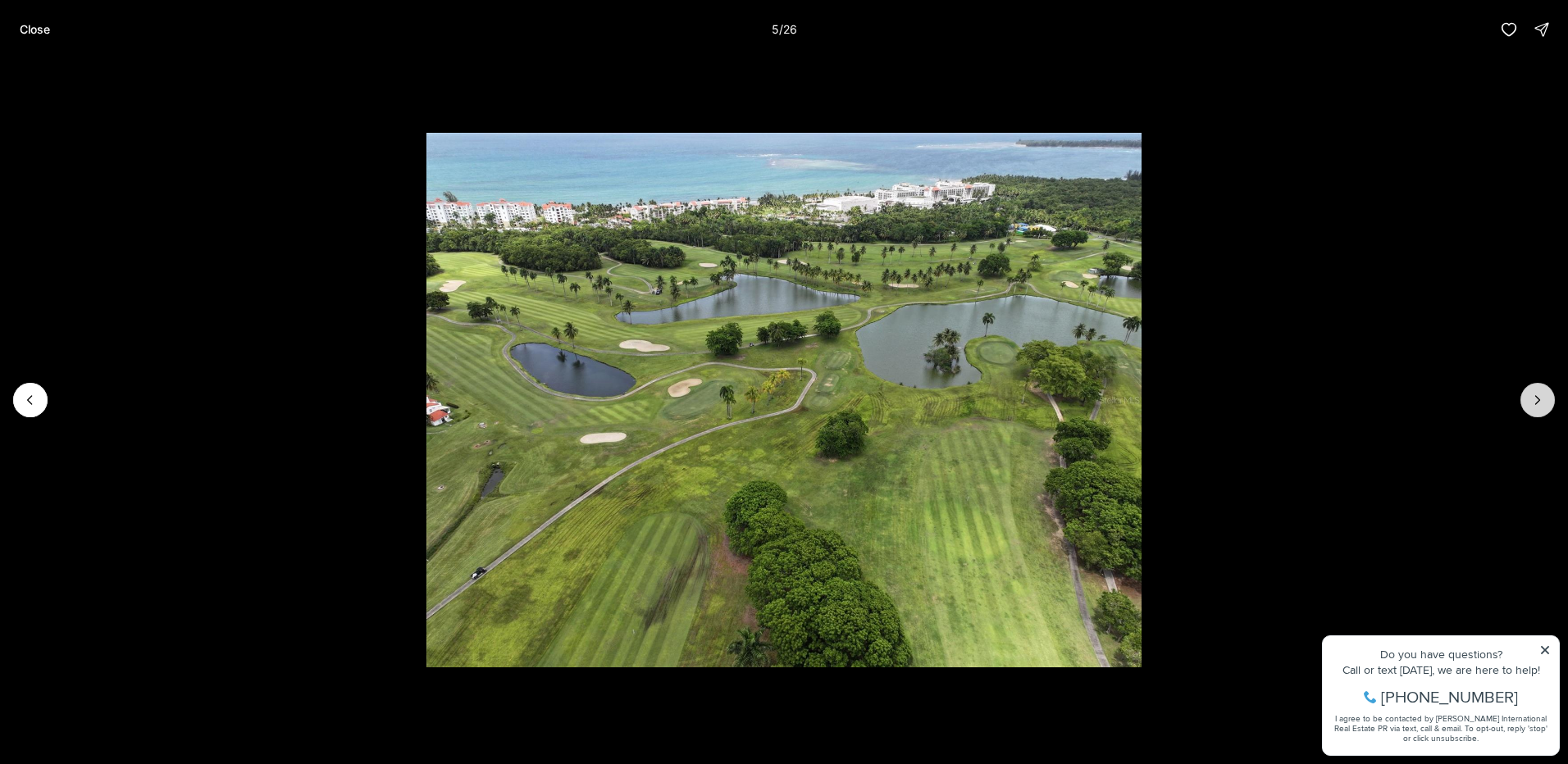
click at [1533, 404] on icon "Next slide" at bounding box center [1537, 400] width 16 height 16
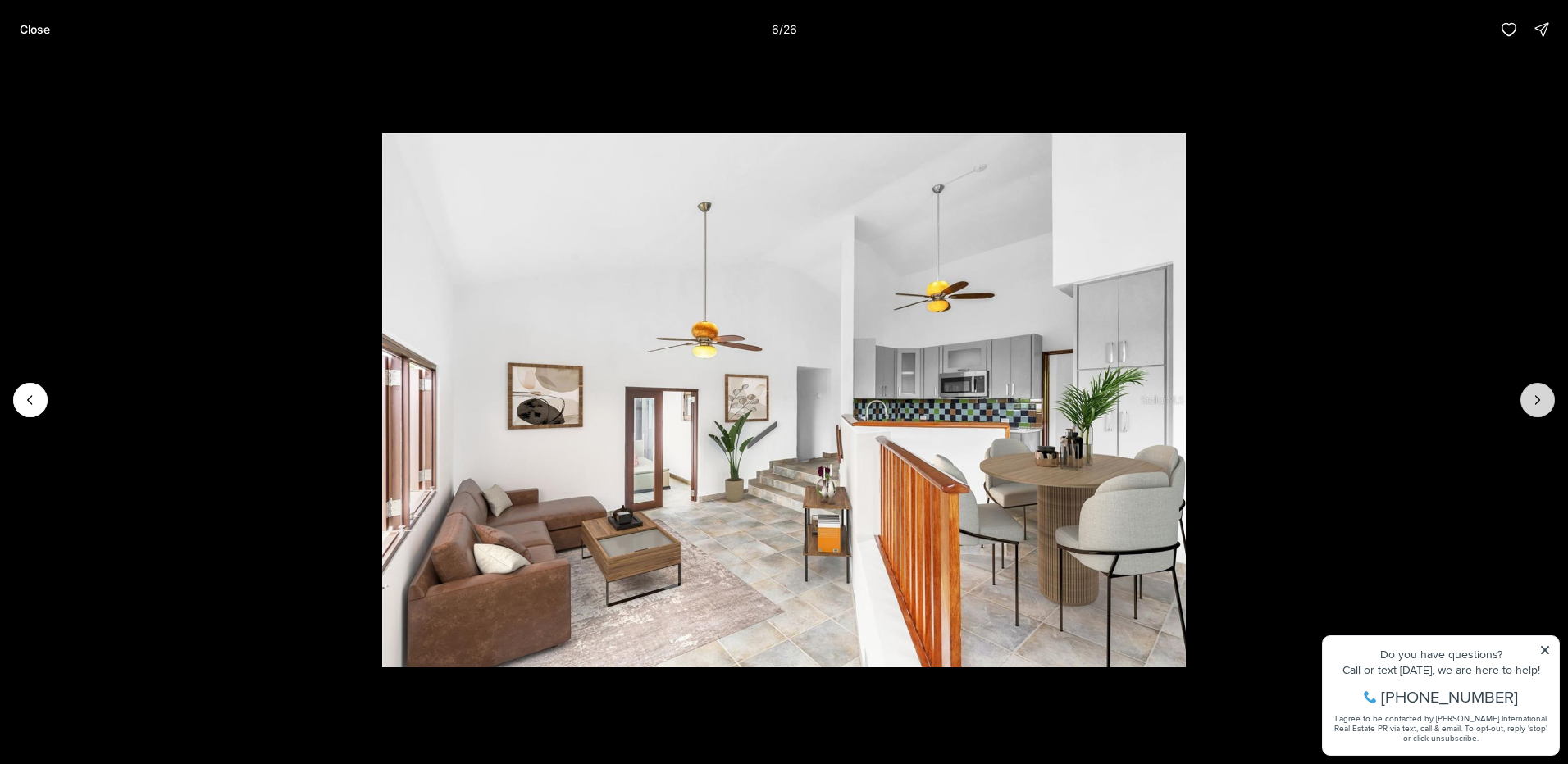
click at [1533, 404] on icon "Next slide" at bounding box center [1537, 400] width 16 height 16
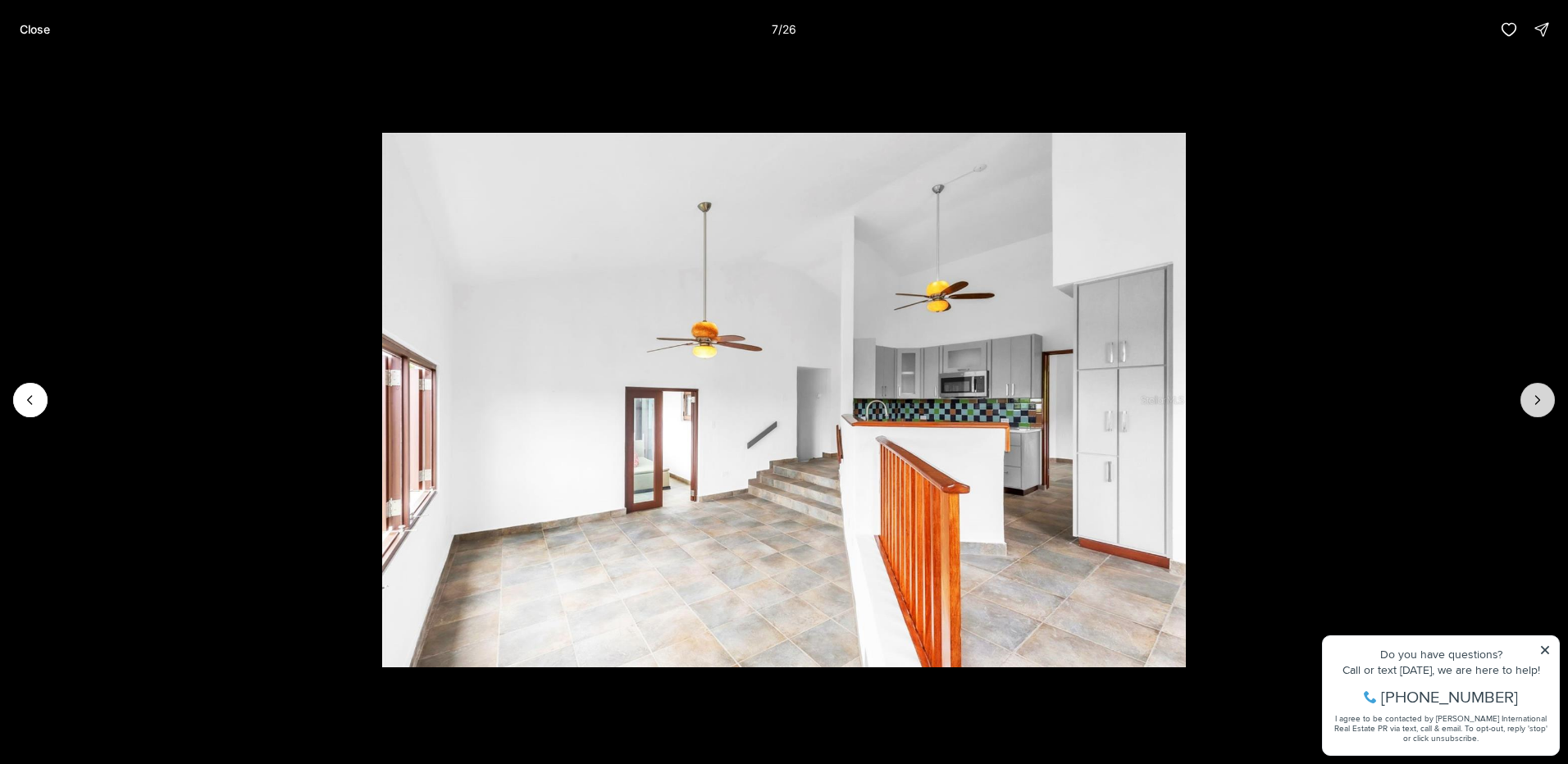
click at [1533, 404] on icon "Next slide" at bounding box center [1537, 400] width 16 height 16
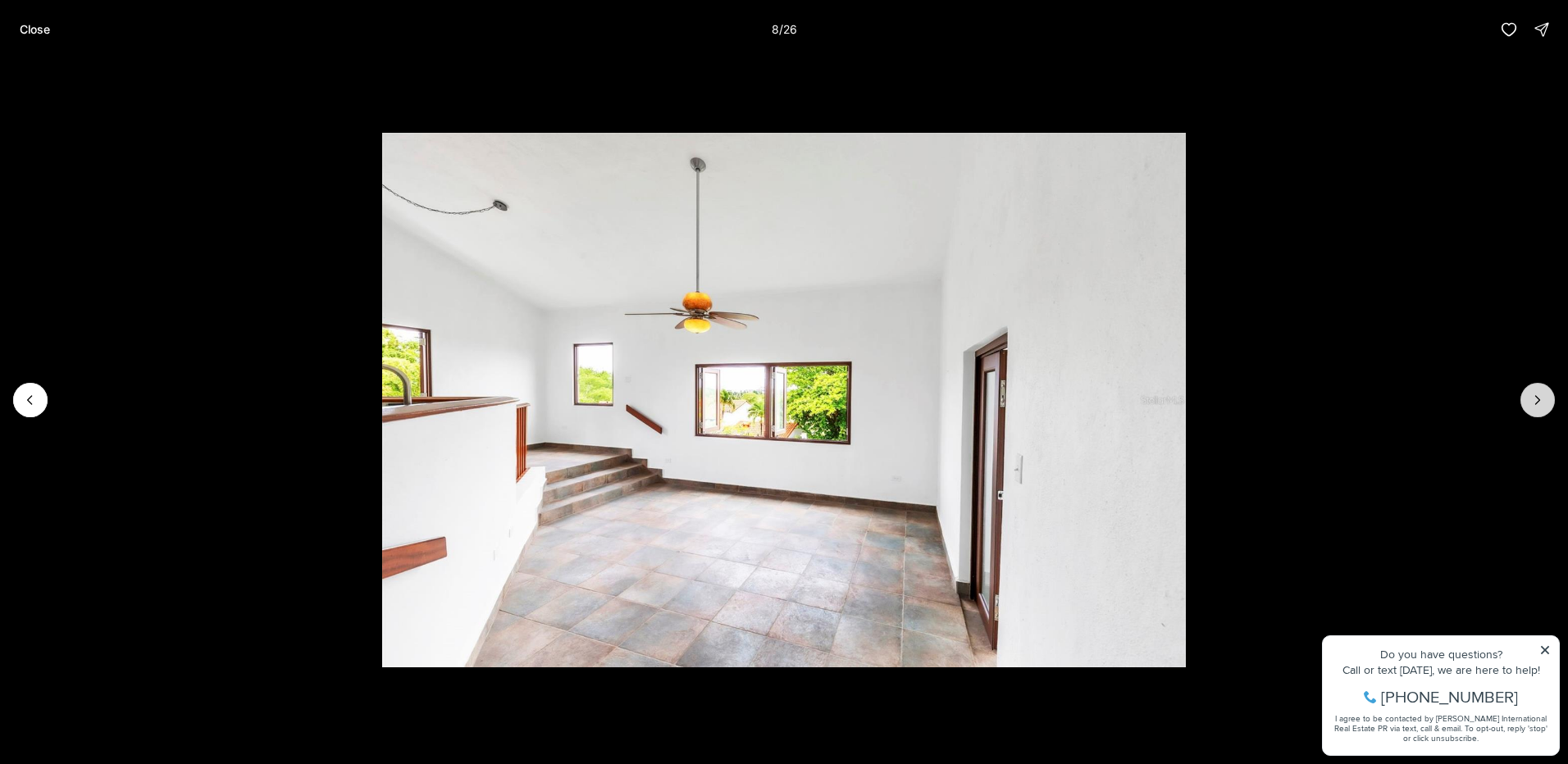
click at [1533, 404] on icon "Next slide" at bounding box center [1537, 400] width 16 height 16
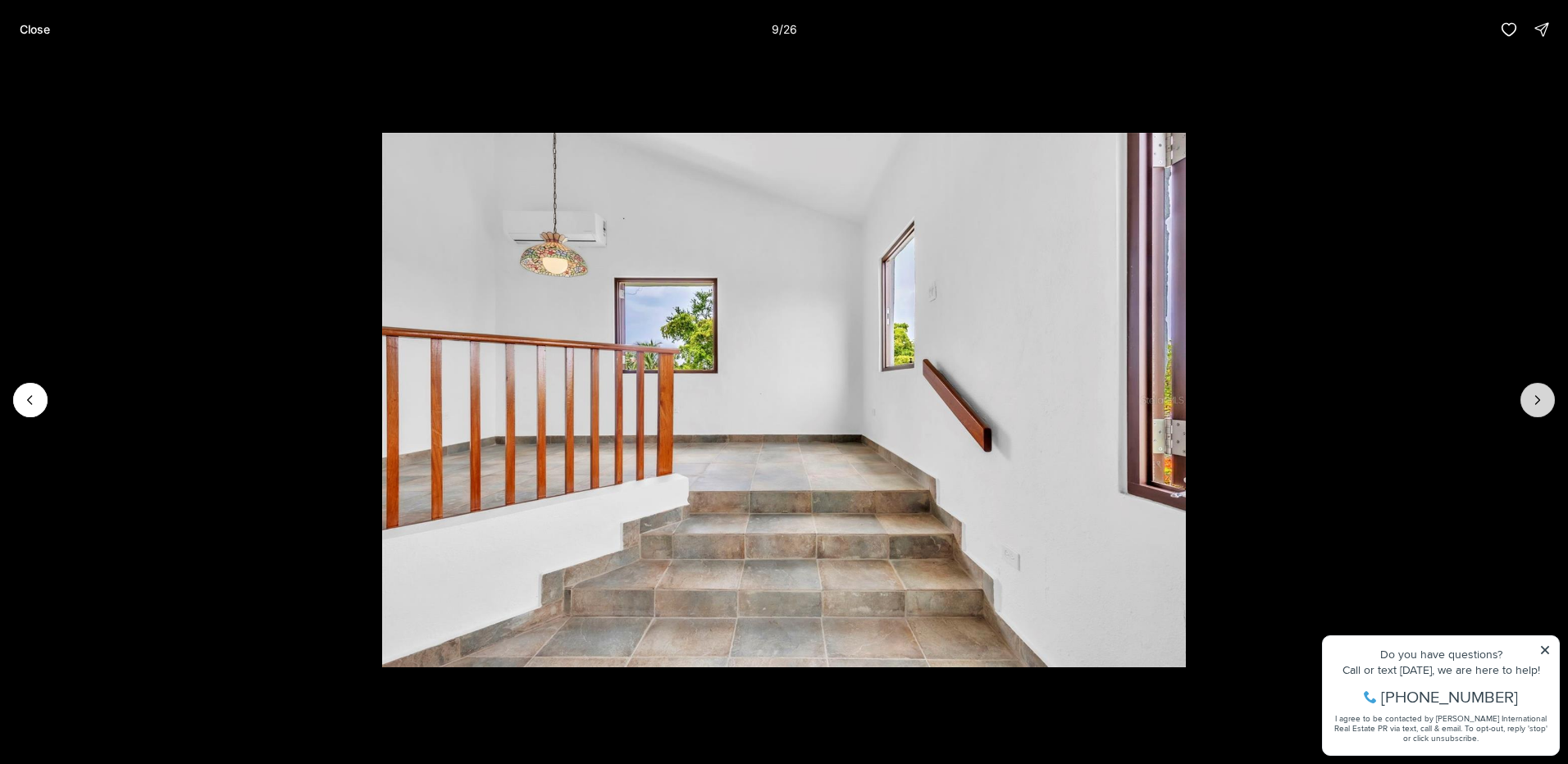
click at [1533, 404] on icon "Next slide" at bounding box center [1537, 400] width 16 height 16
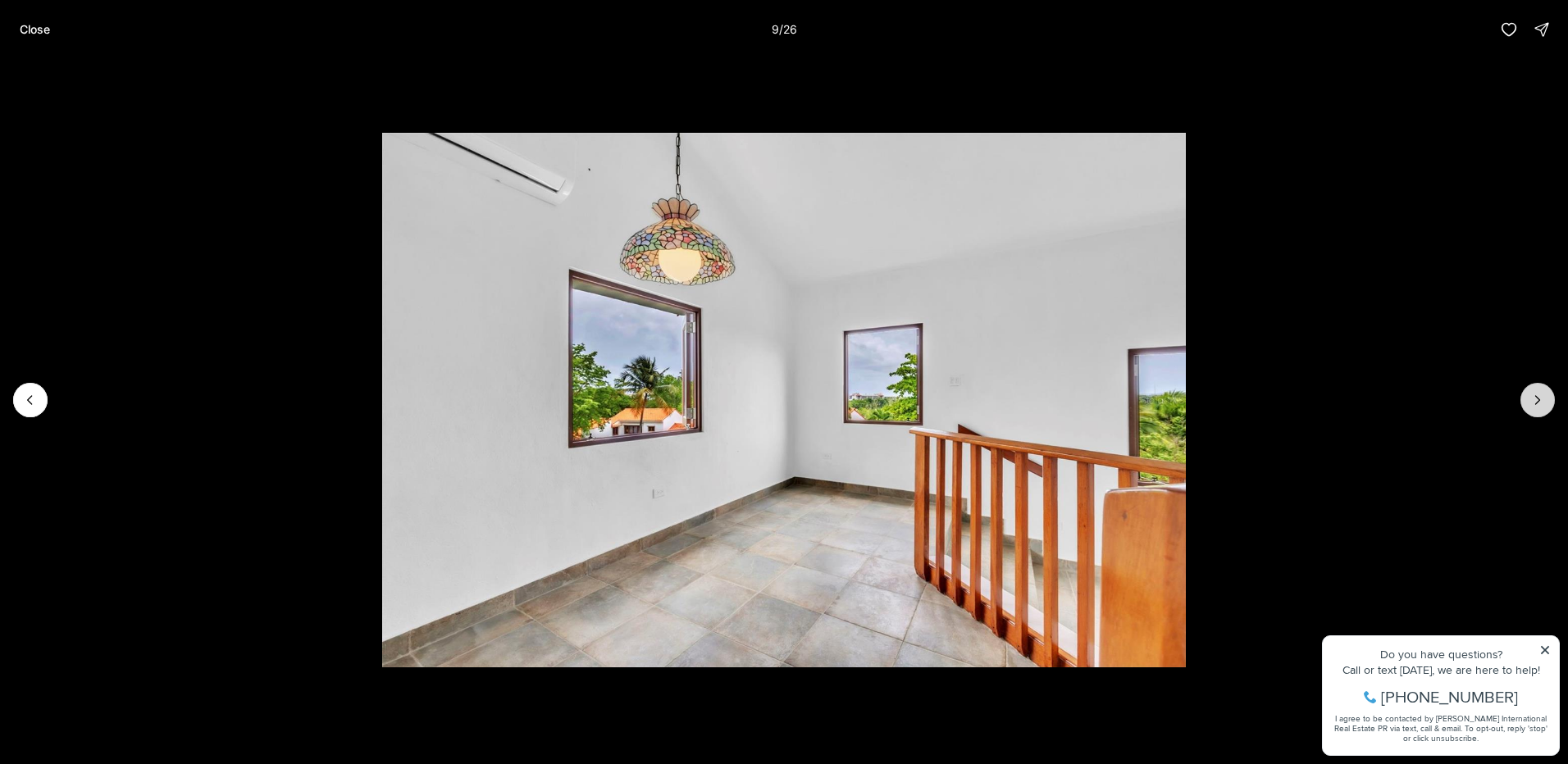
click at [1533, 404] on icon "Next slide" at bounding box center [1537, 400] width 16 height 16
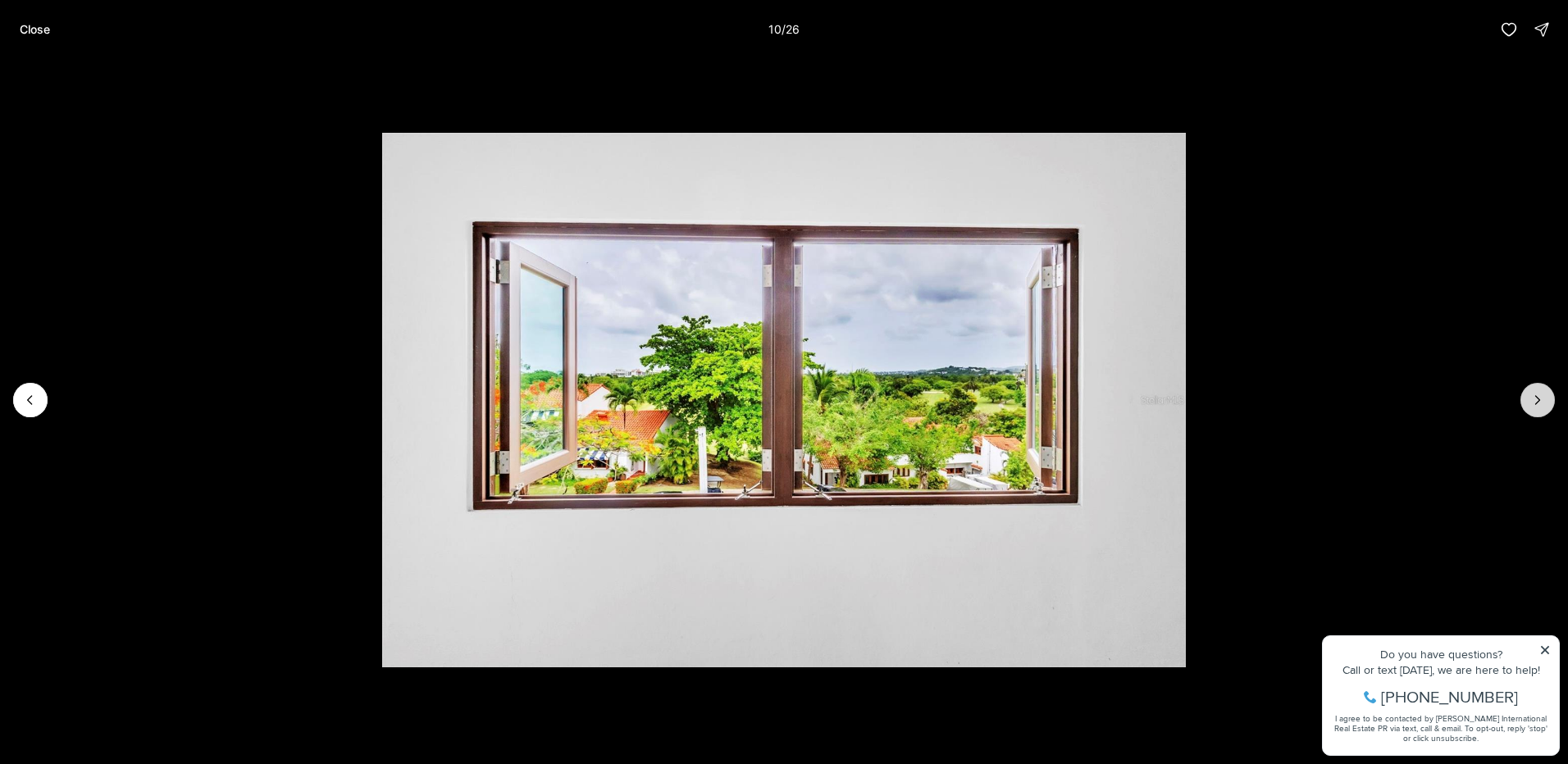
click at [1533, 404] on icon "Next slide" at bounding box center [1537, 400] width 16 height 16
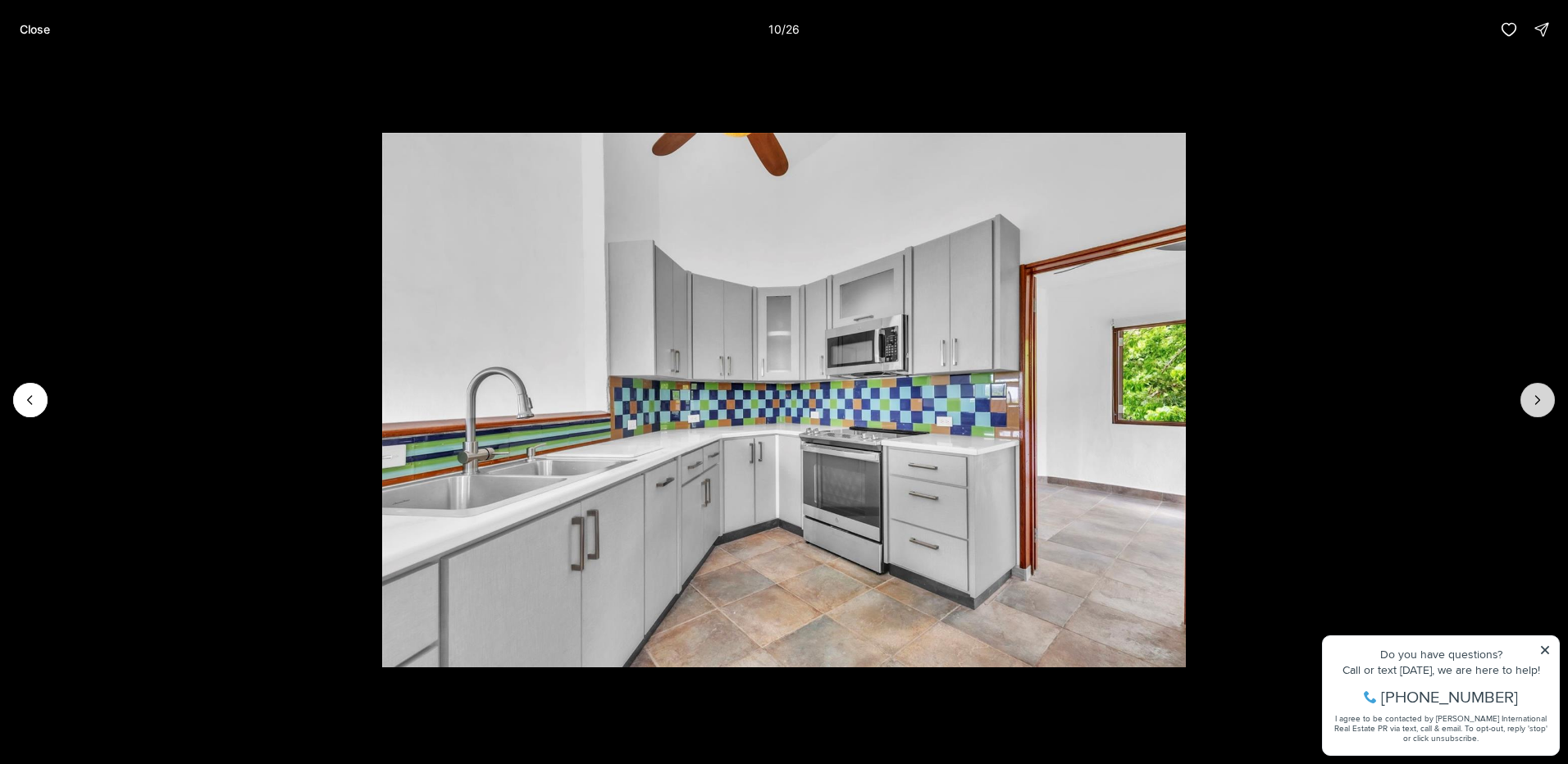
click at [1533, 404] on icon "Next slide" at bounding box center [1537, 400] width 16 height 16
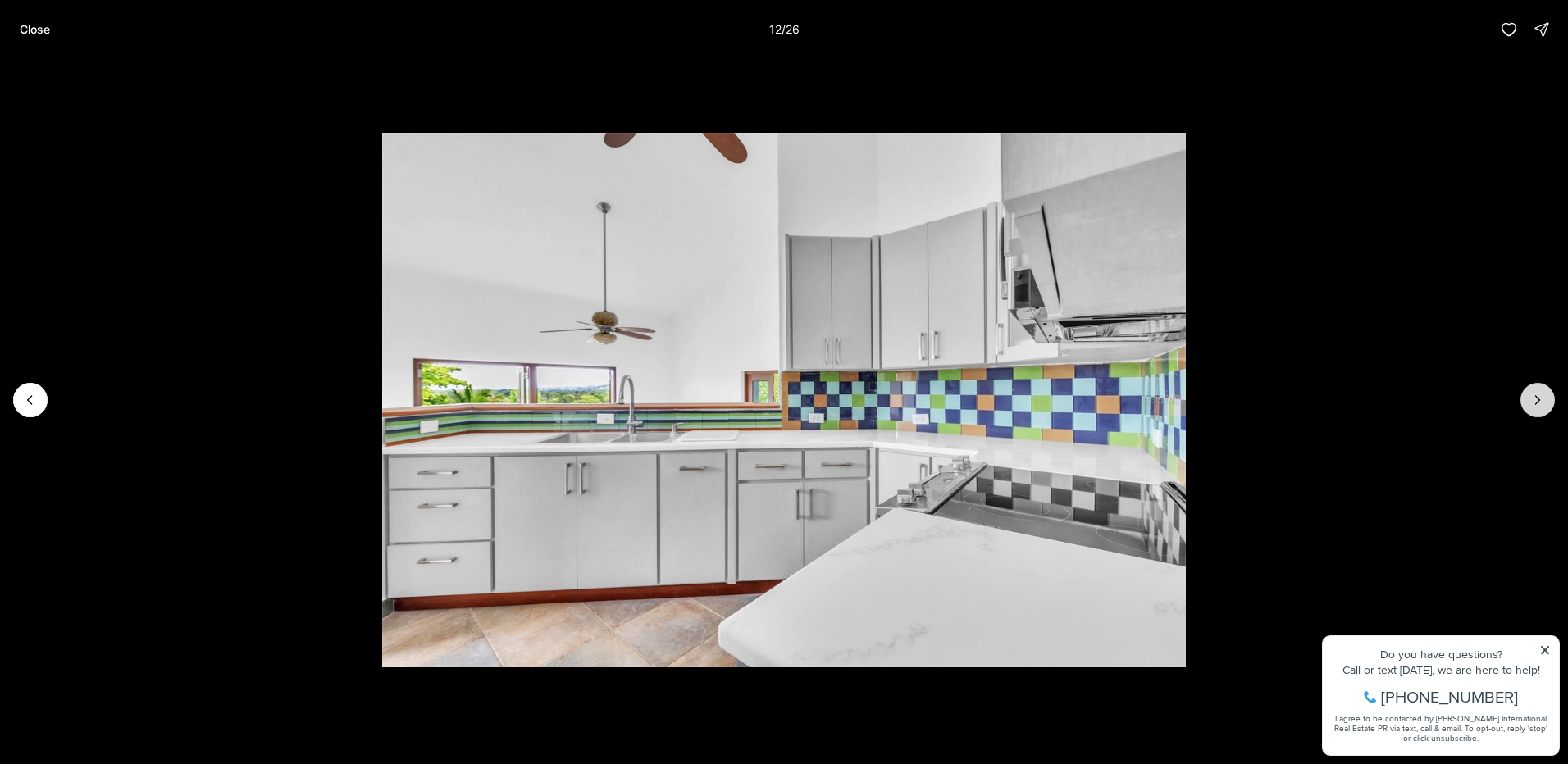
click at [1533, 404] on icon "Next slide" at bounding box center [1537, 400] width 16 height 16
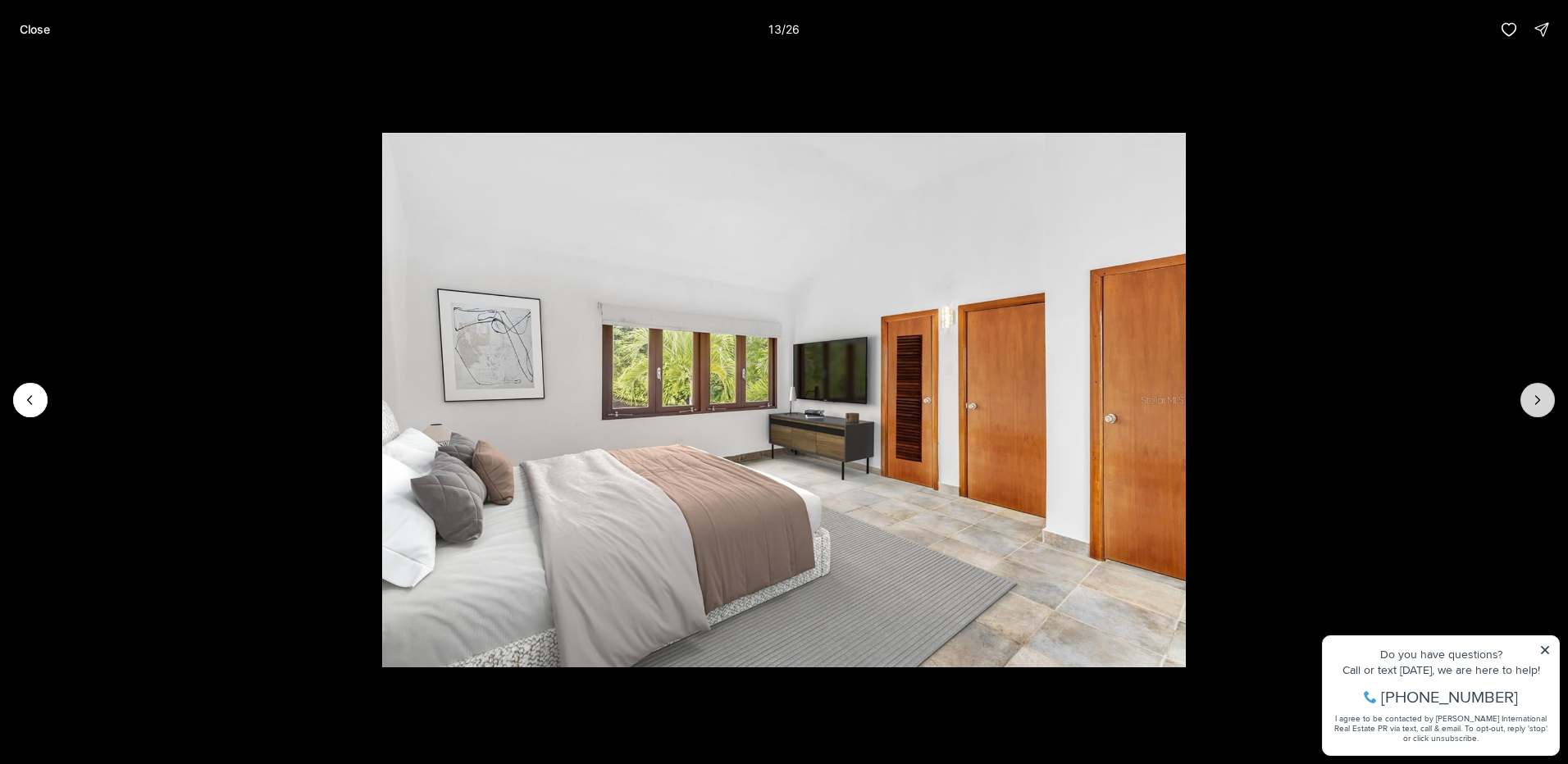
click at [1533, 404] on icon "Next slide" at bounding box center [1537, 400] width 16 height 16
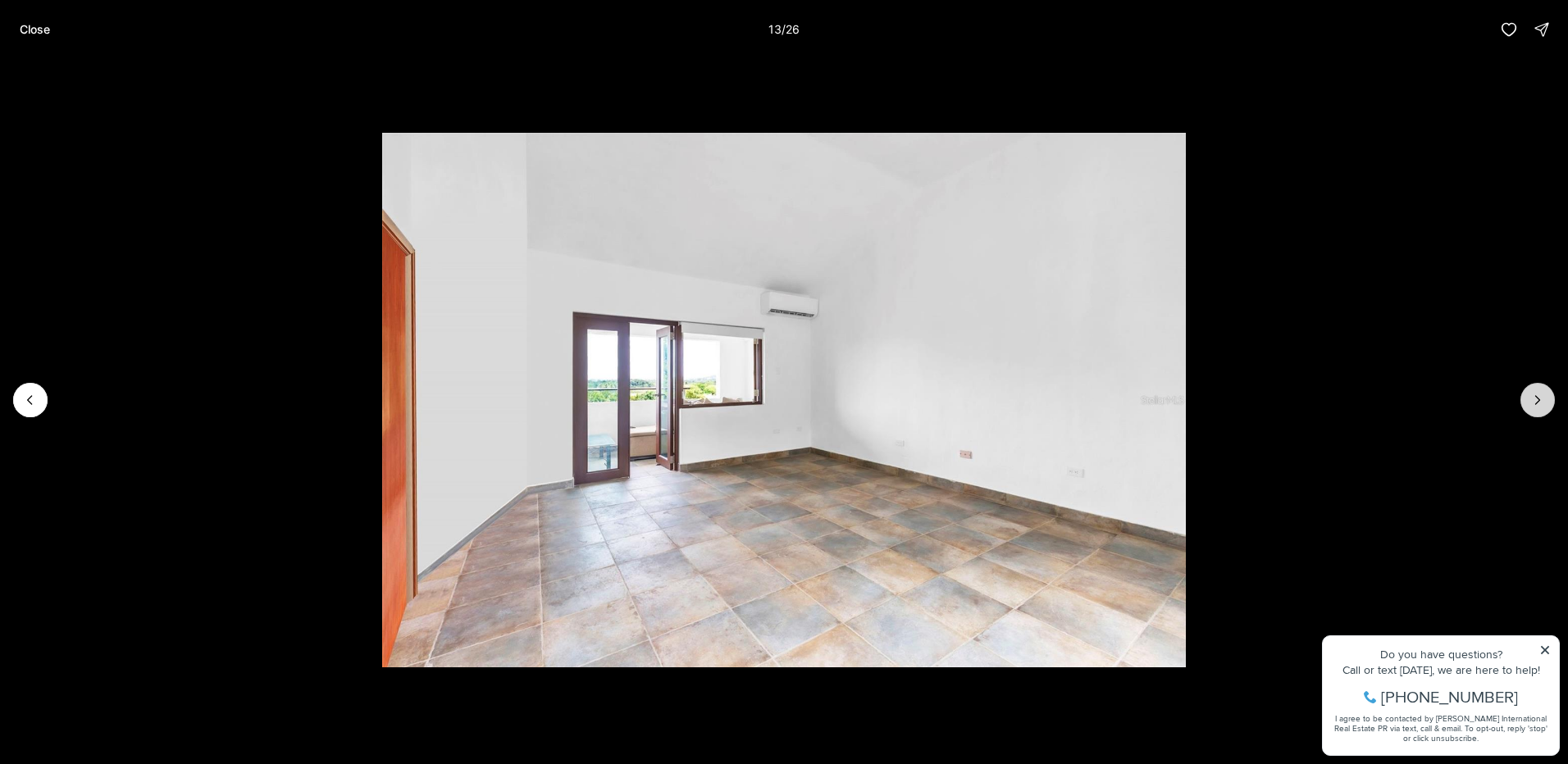
click at [1533, 404] on icon "Next slide" at bounding box center [1537, 400] width 16 height 16
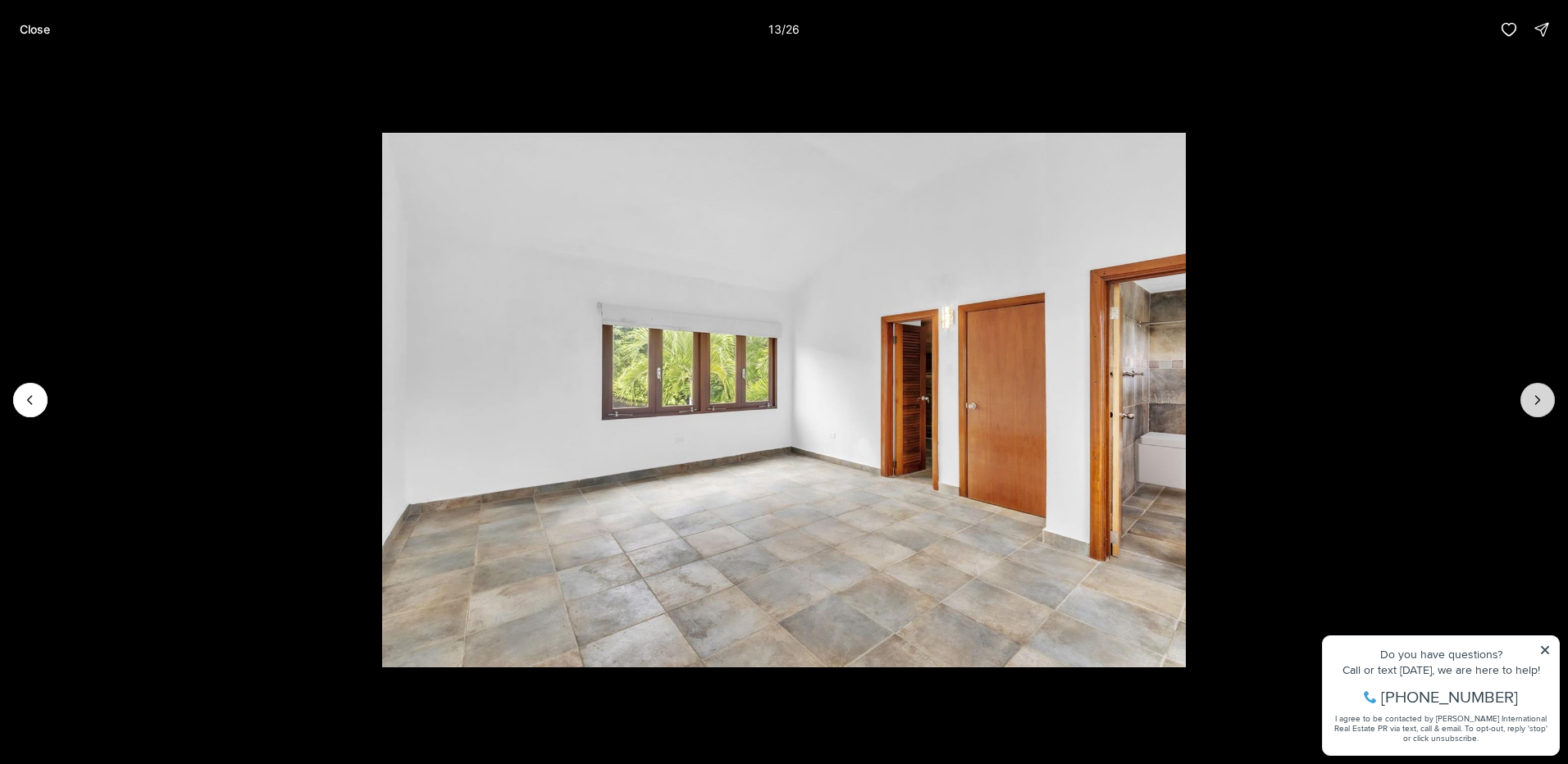
click at [1533, 404] on icon "Next slide" at bounding box center [1537, 400] width 16 height 16
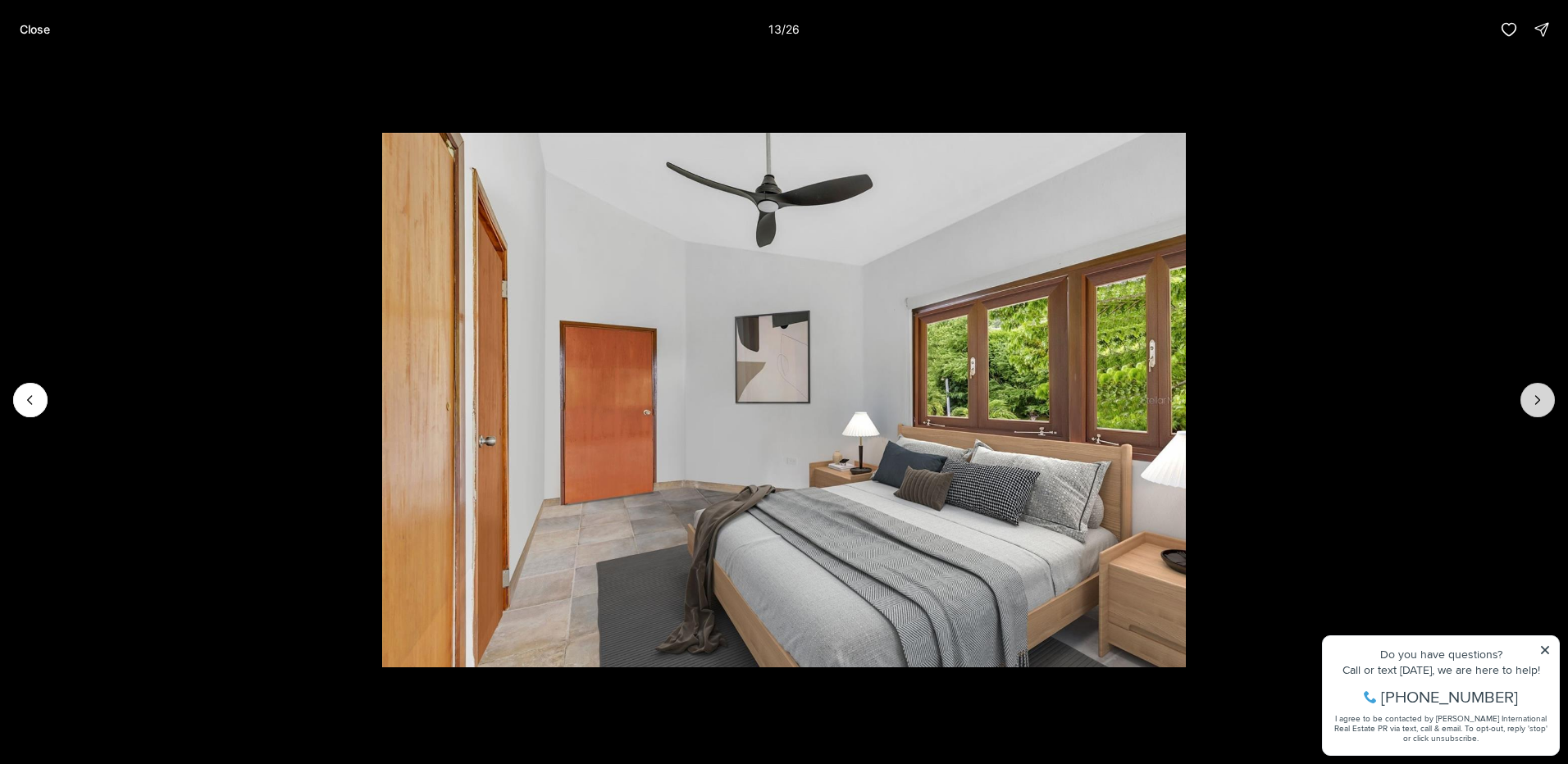
click at [1533, 404] on icon "Next slide" at bounding box center [1537, 400] width 16 height 16
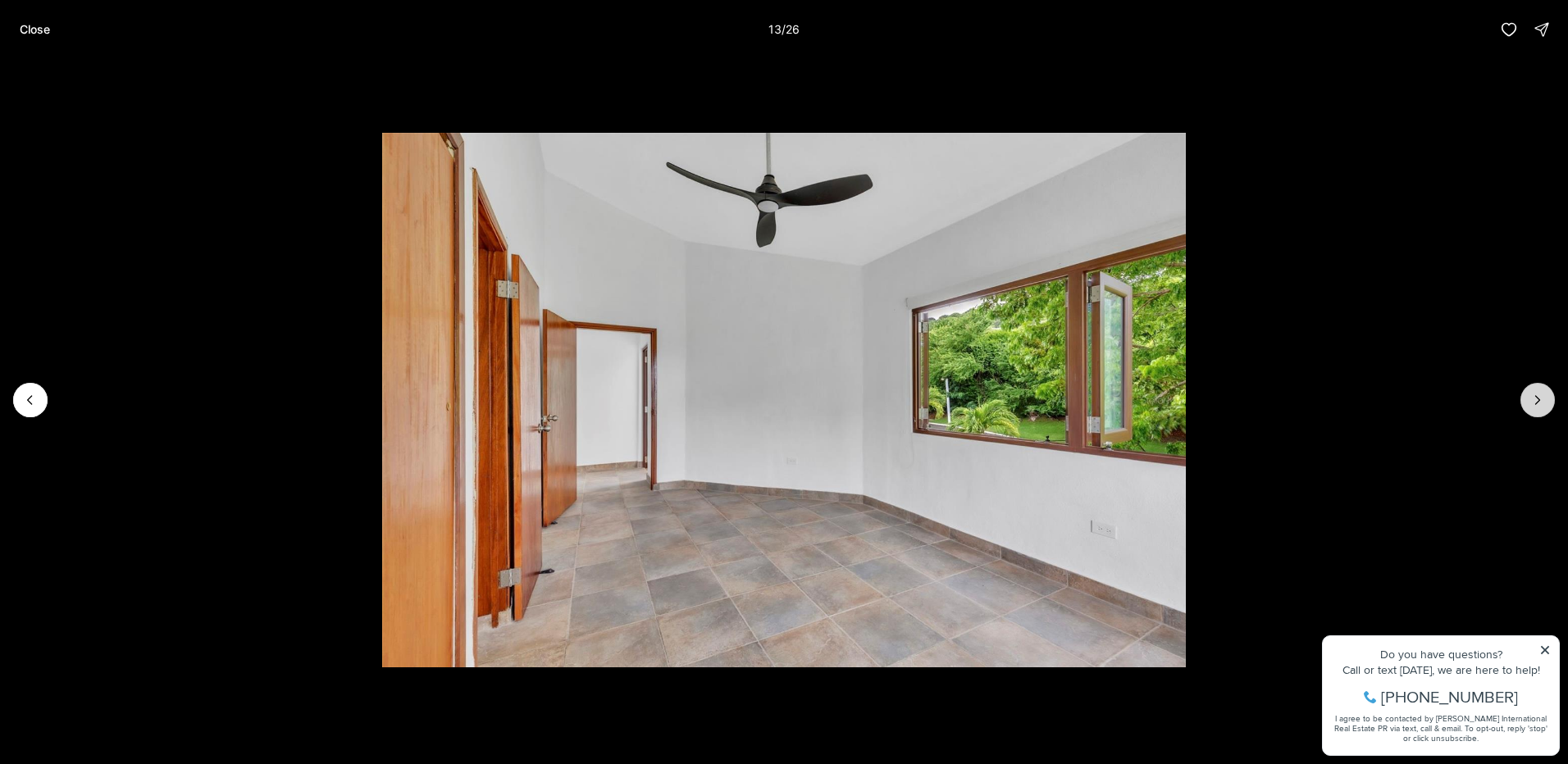
click at [1533, 404] on icon "Next slide" at bounding box center [1537, 400] width 16 height 16
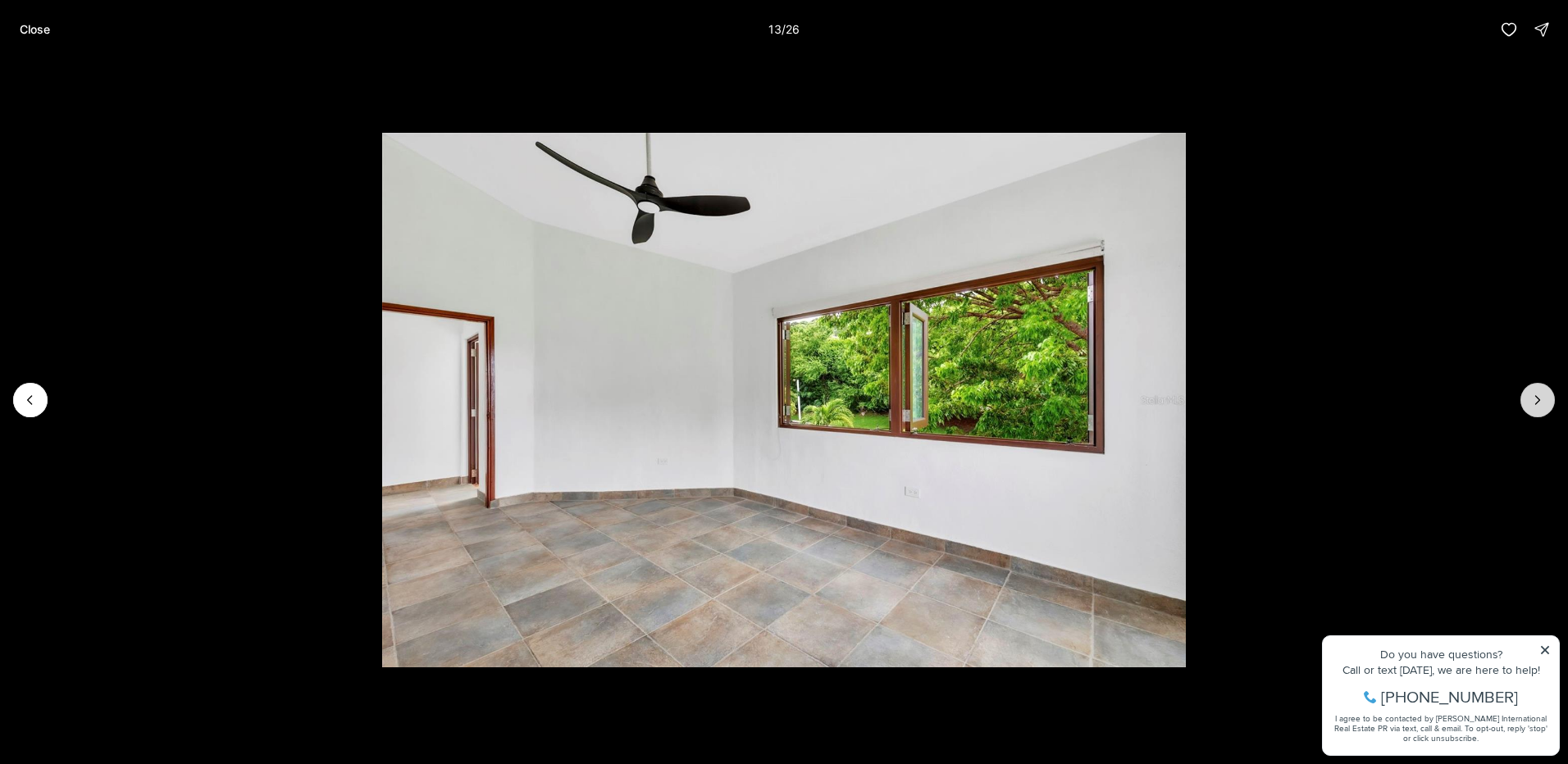
click at [1533, 404] on icon "Next slide" at bounding box center [1537, 400] width 16 height 16
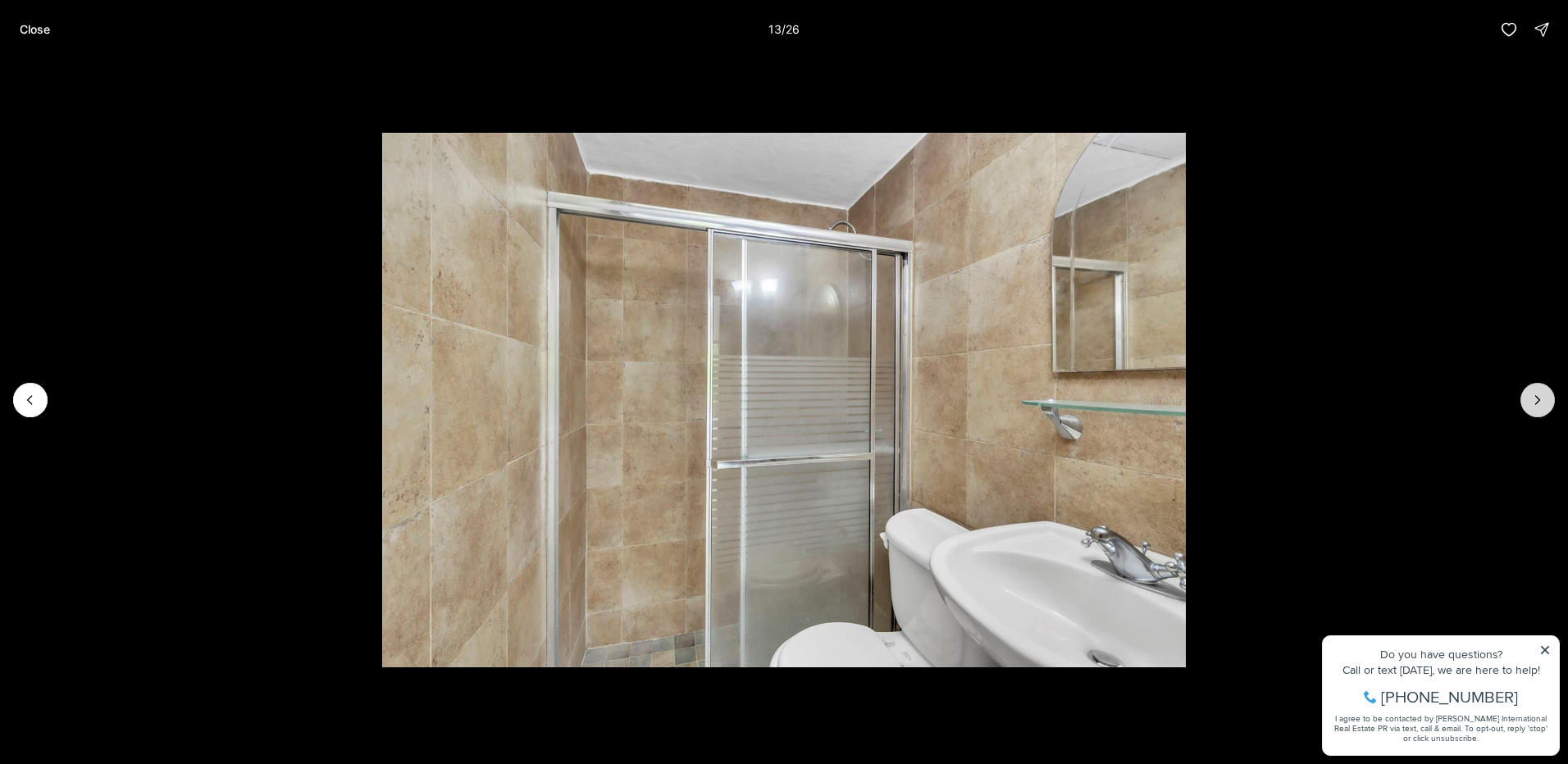
click at [1533, 404] on icon "Next slide" at bounding box center [1537, 400] width 16 height 16
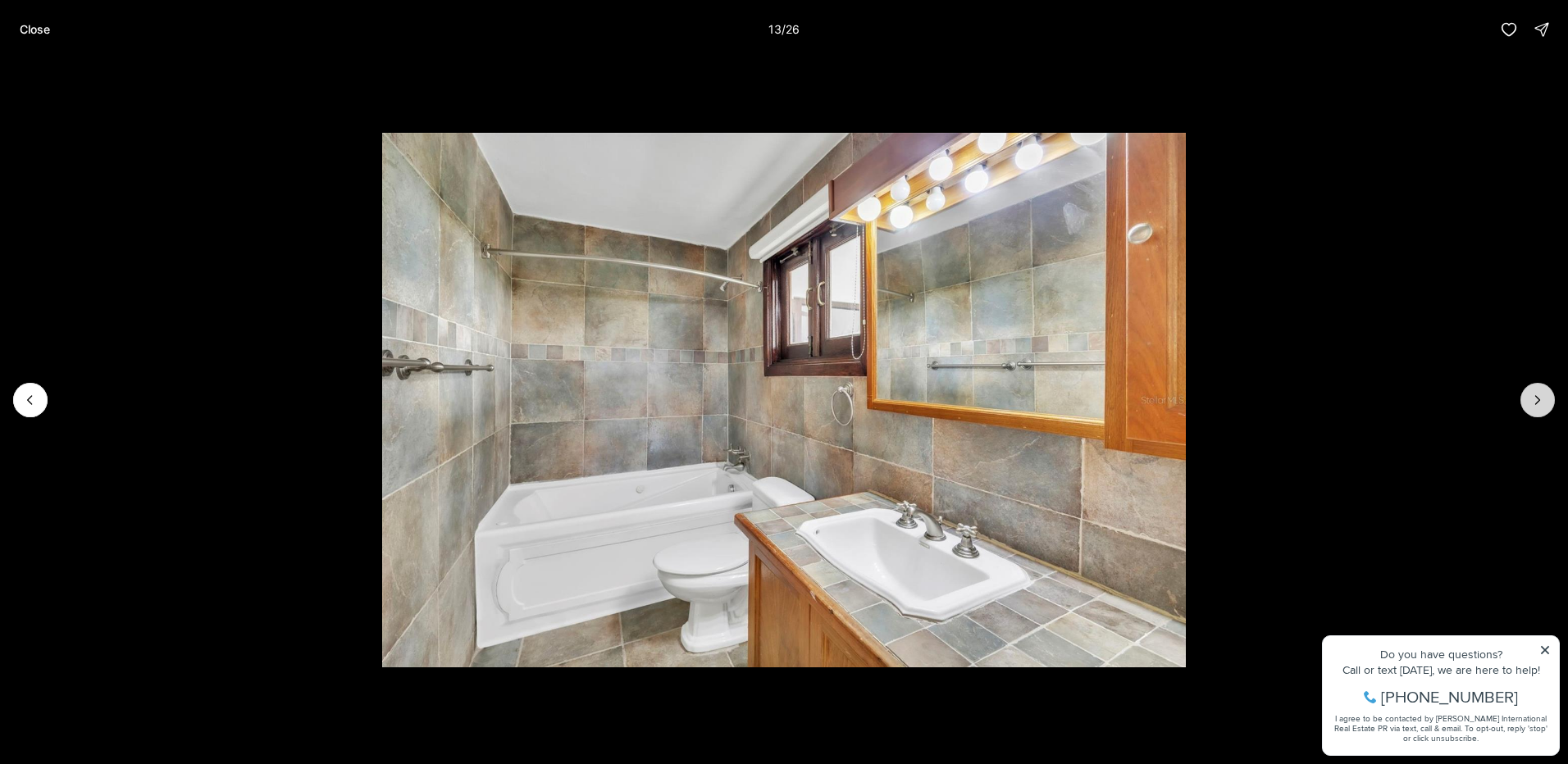
click at [1533, 404] on icon "Next slide" at bounding box center [1537, 400] width 16 height 16
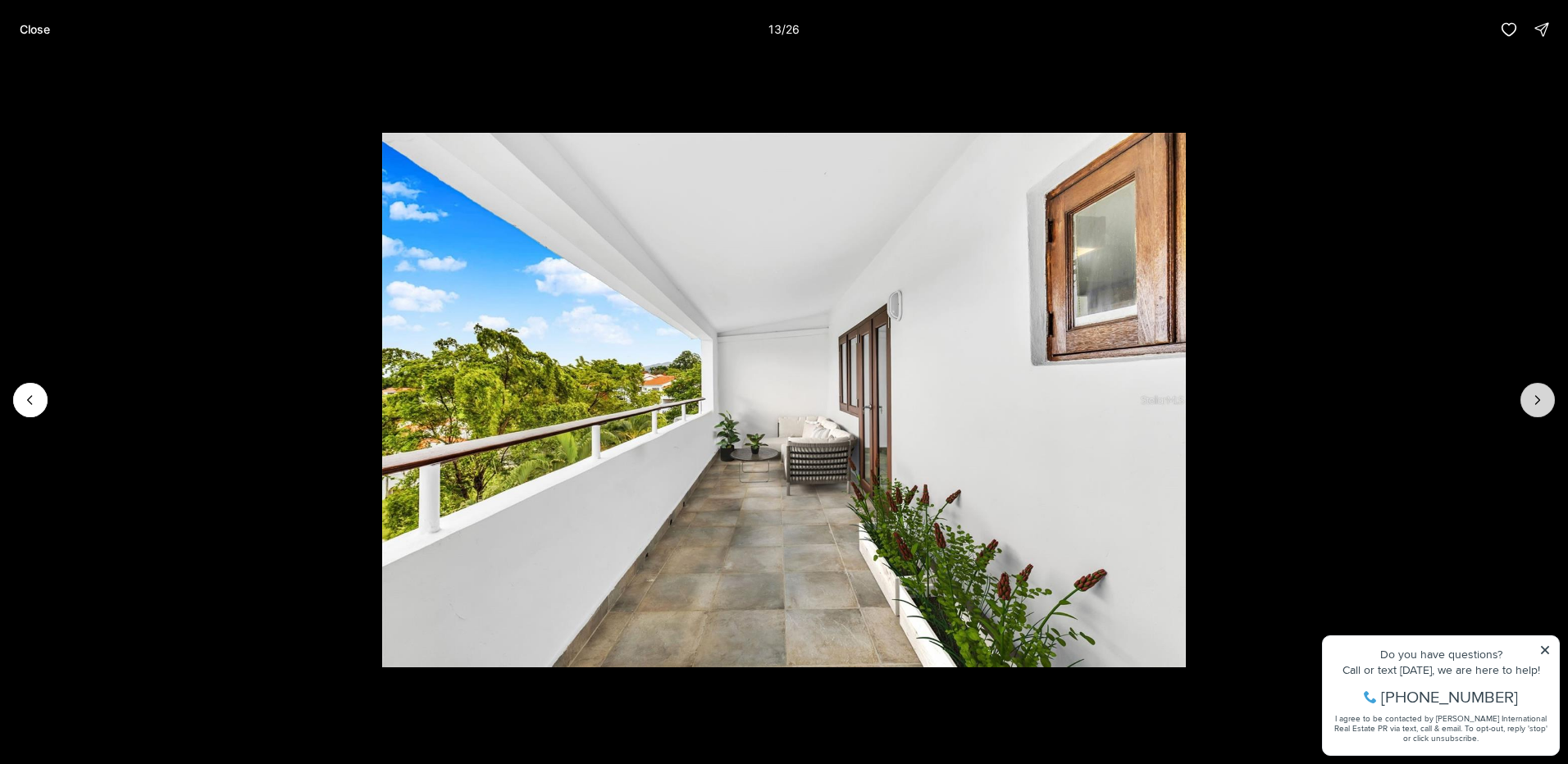
click at [1533, 404] on icon "Next slide" at bounding box center [1537, 400] width 16 height 16
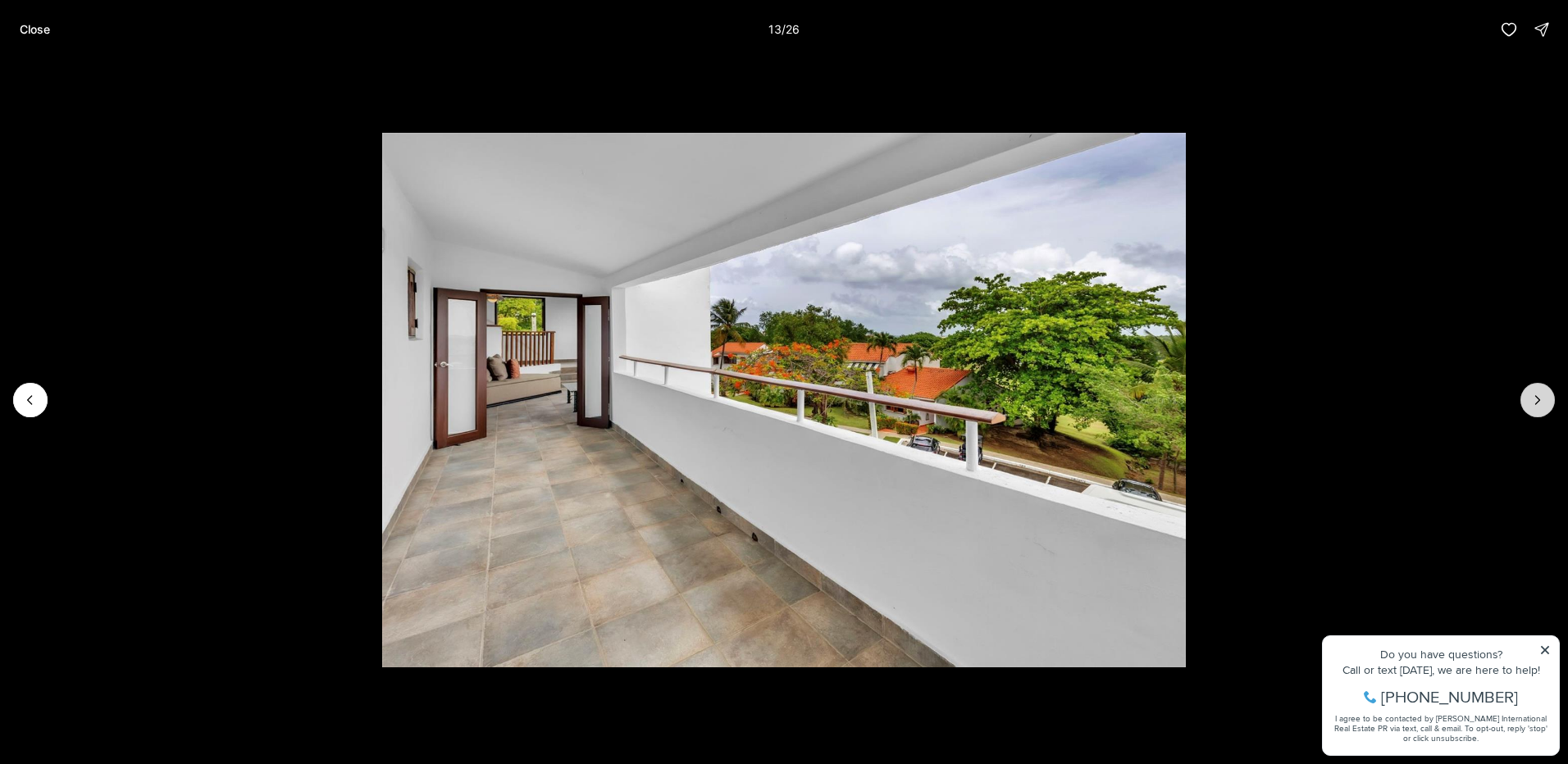
click at [1533, 404] on icon "Next slide" at bounding box center [1537, 400] width 16 height 16
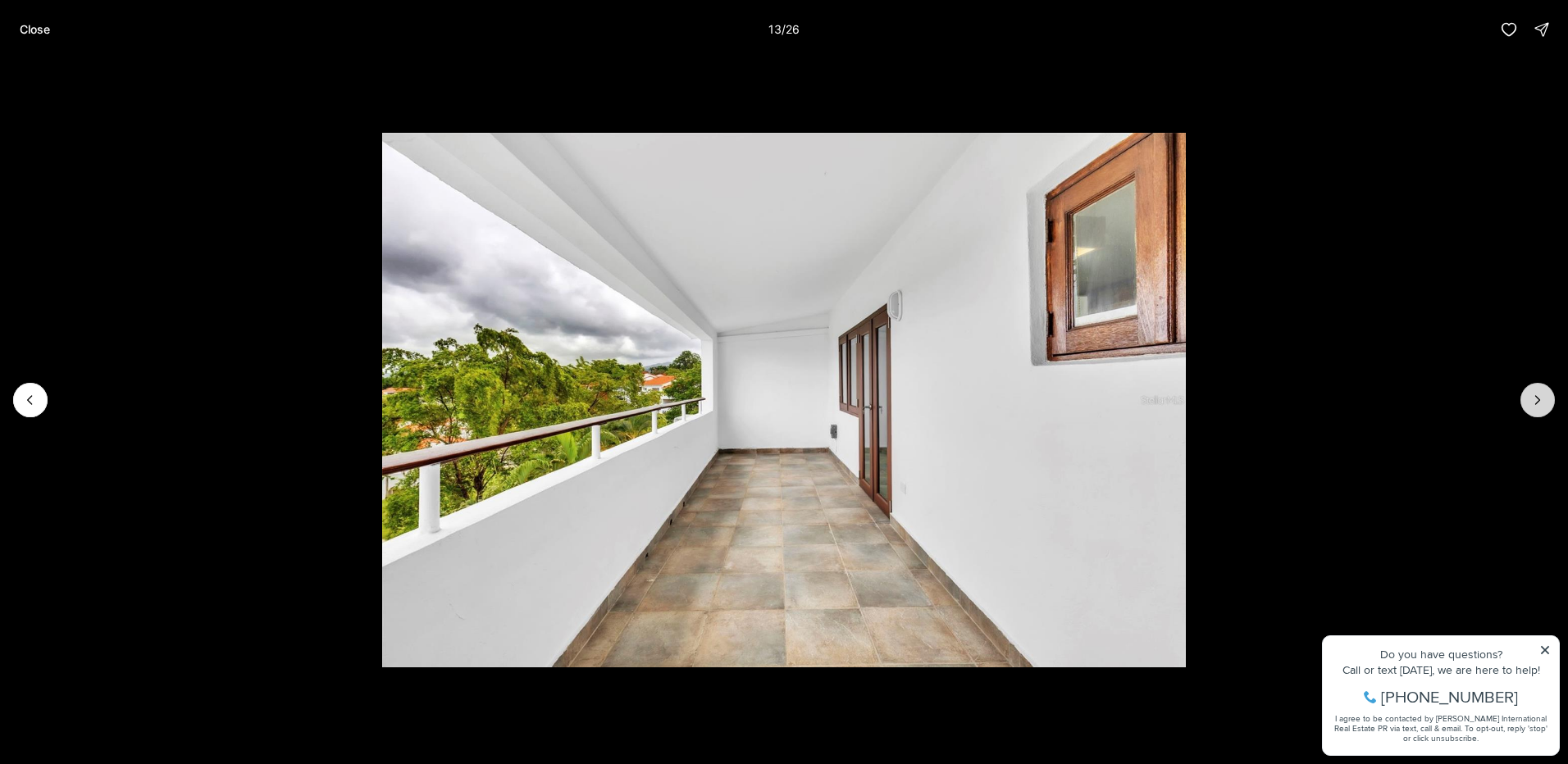
click at [1533, 404] on icon "Next slide" at bounding box center [1537, 400] width 16 height 16
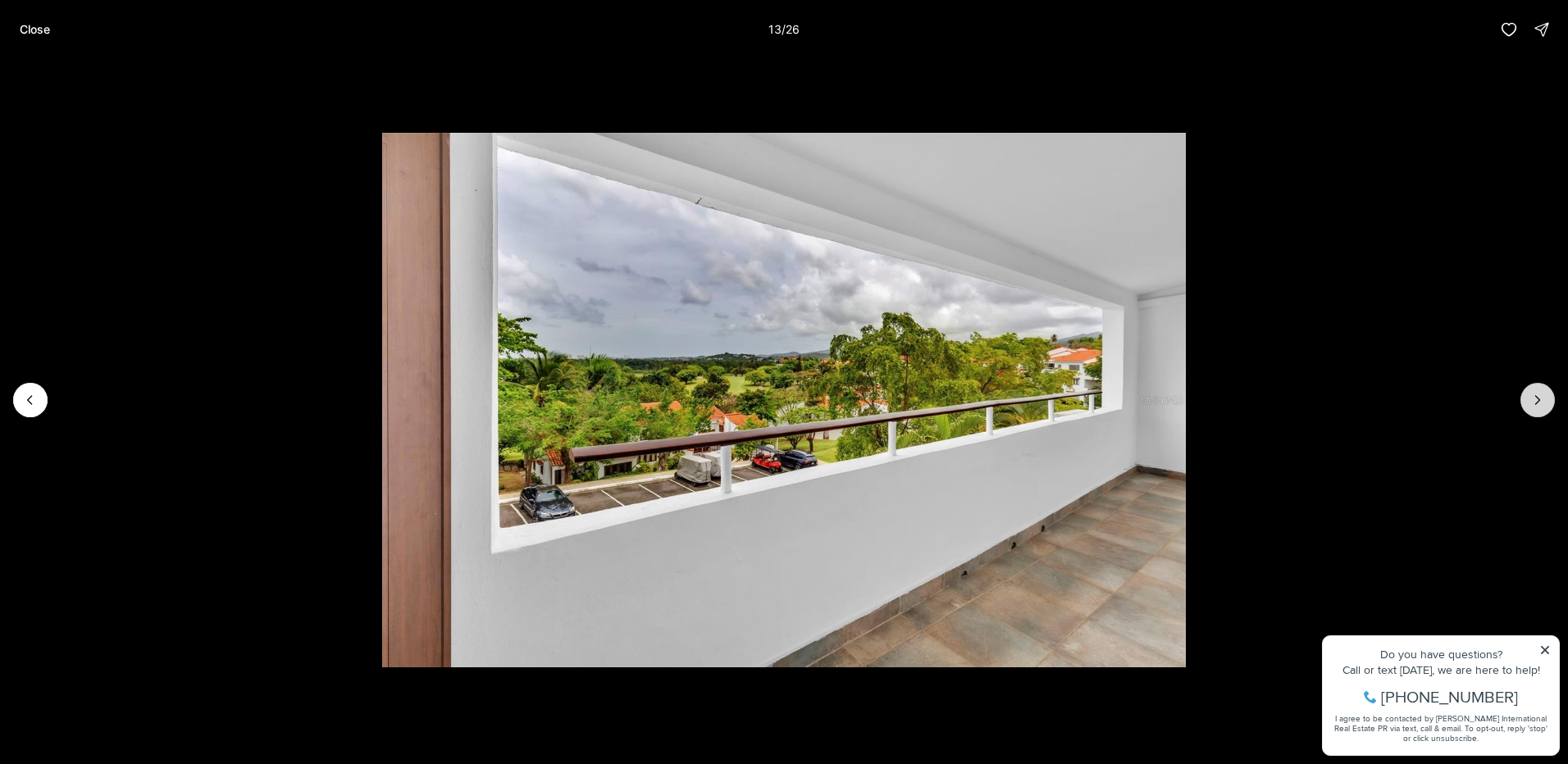
click at [1533, 404] on icon "Next slide" at bounding box center [1537, 400] width 16 height 16
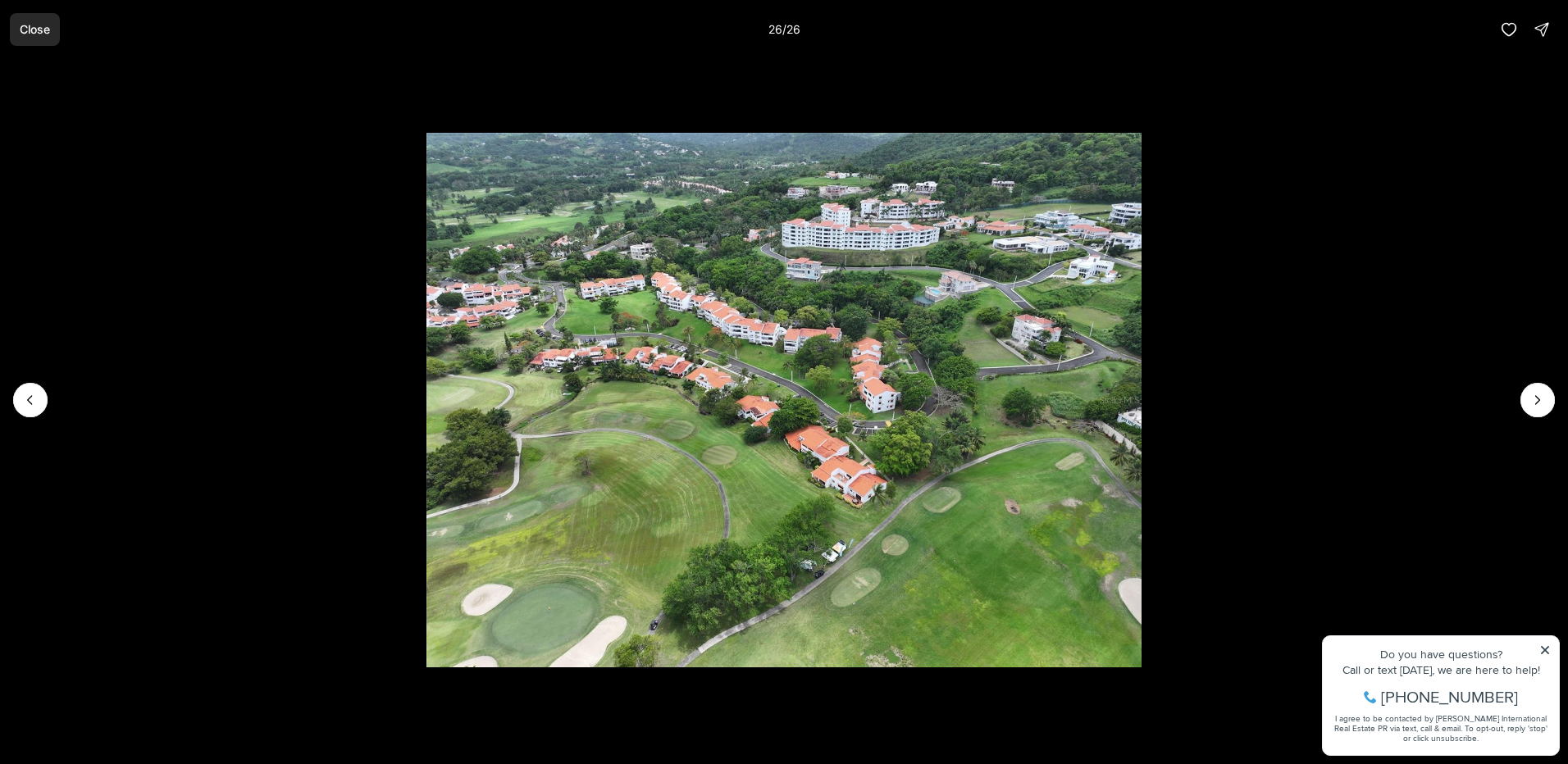
click at [30, 22] on button "Close" at bounding box center [34, 29] width 50 height 33
